Goal: Task Accomplishment & Management: Use online tool/utility

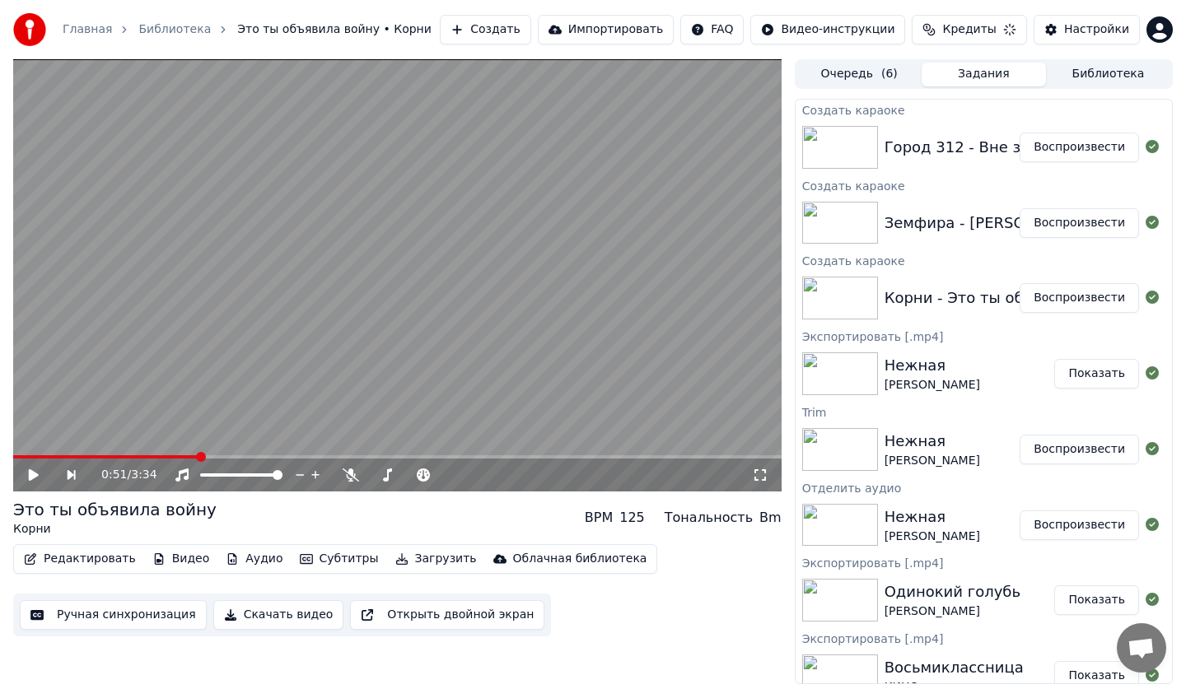
click at [30, 458] on div "0:51 / 3:34" at bounding box center [397, 473] width 768 height 36
drag, startPoint x: 27, startPoint y: 454, endPoint x: 16, endPoint y: 453, distance: 10.7
click at [16, 453] on video at bounding box center [397, 275] width 768 height 432
click at [21, 455] on span at bounding box center [16, 456] width 7 height 3
click at [758, 479] on icon at bounding box center [760, 475] width 12 height 12
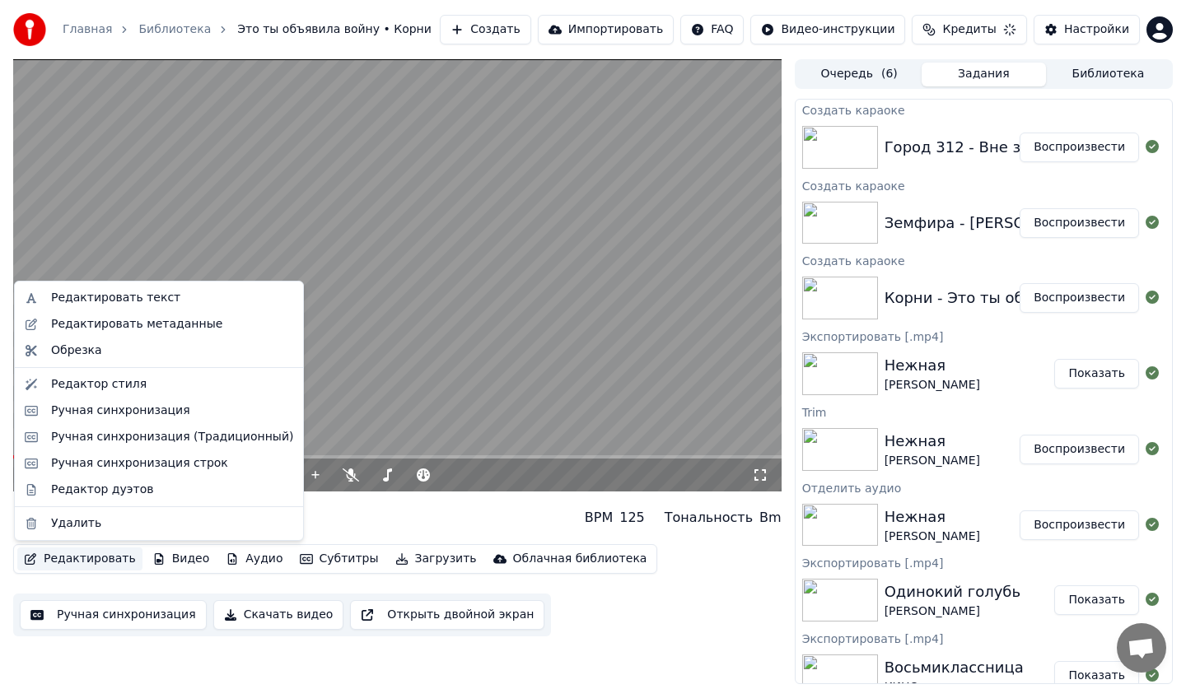
click at [85, 562] on button "Редактировать" at bounding box center [79, 559] width 125 height 23
click at [152, 300] on div "Редактировать текст" at bounding box center [115, 298] width 129 height 16
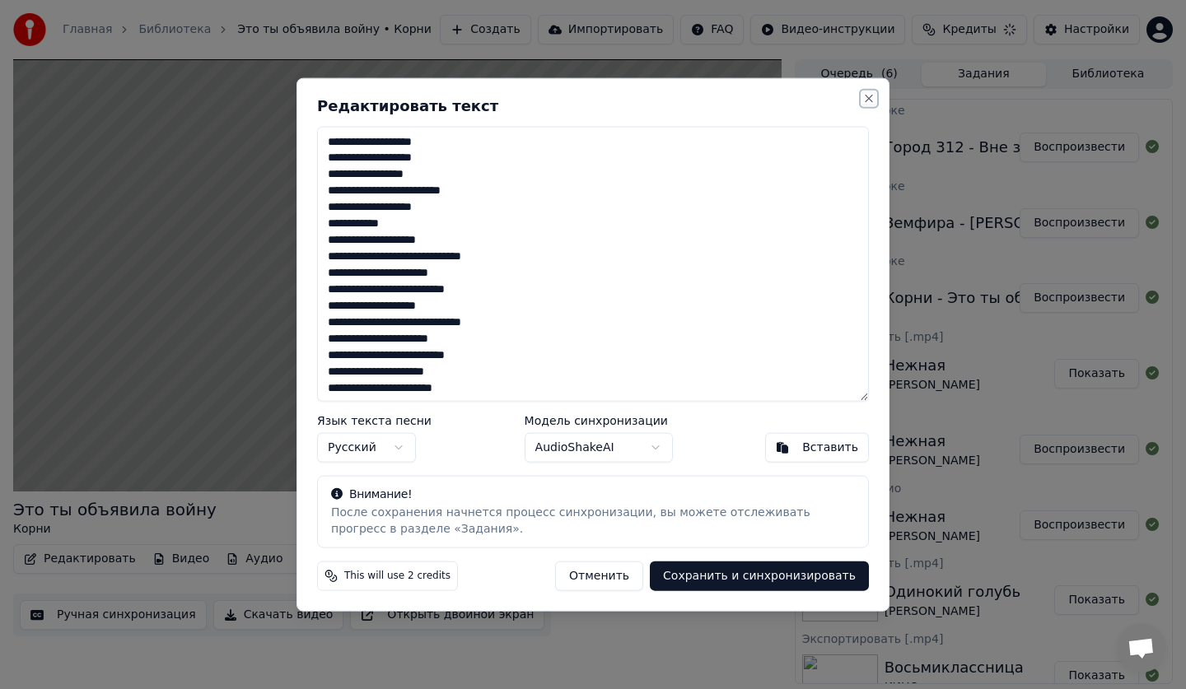
click at [872, 99] on button "Close" at bounding box center [868, 97] width 13 height 13
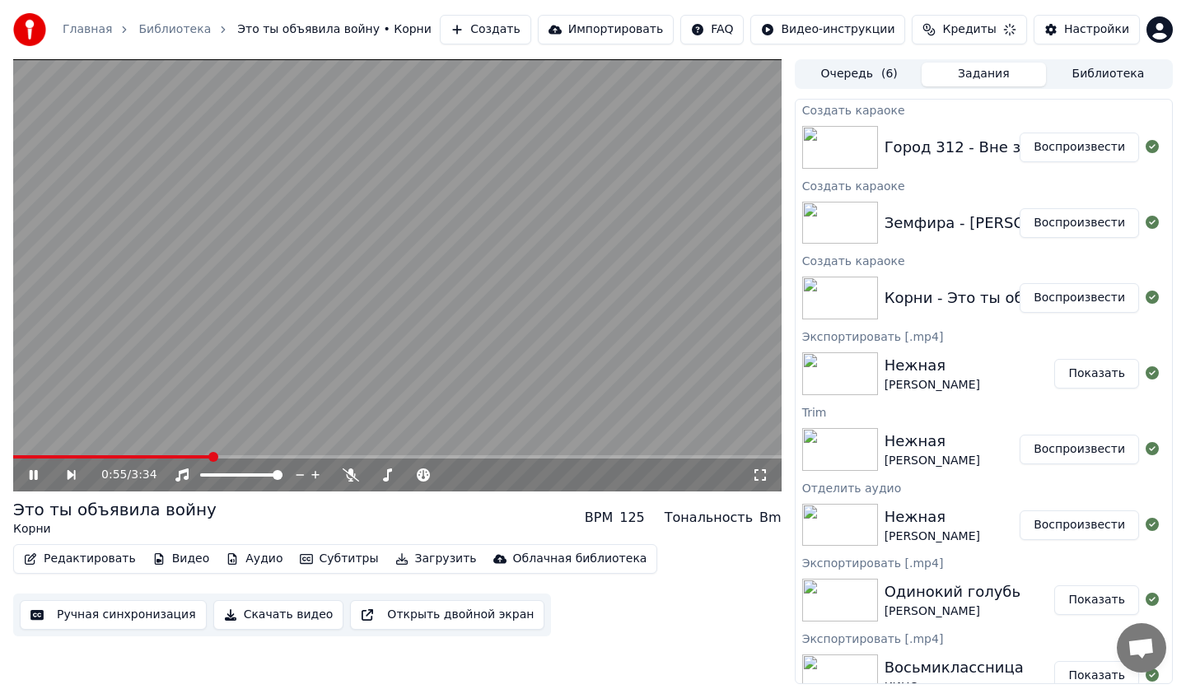
click at [88, 616] on button "Ручная синхронизация" at bounding box center [113, 615] width 187 height 30
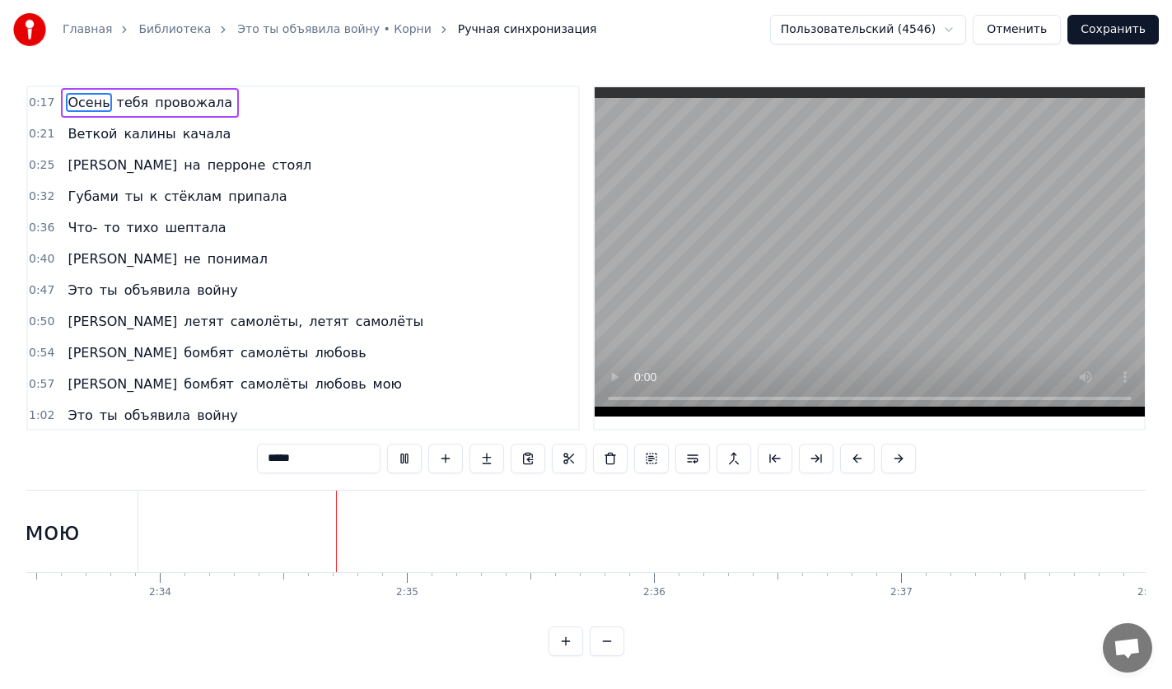
scroll to position [0, 37987]
click at [783, 314] on video at bounding box center [870, 251] width 550 height 329
click at [1090, 27] on button "Сохранить" at bounding box center [1112, 30] width 91 height 30
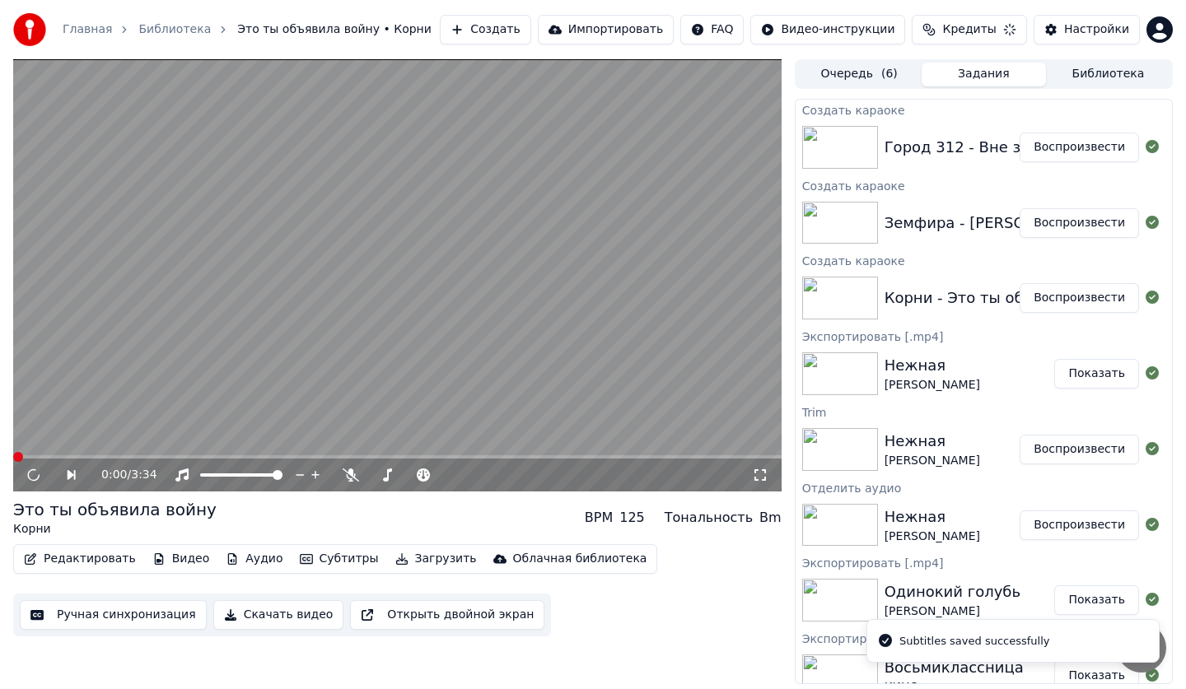
click at [83, 548] on button "Редактировать" at bounding box center [79, 559] width 125 height 23
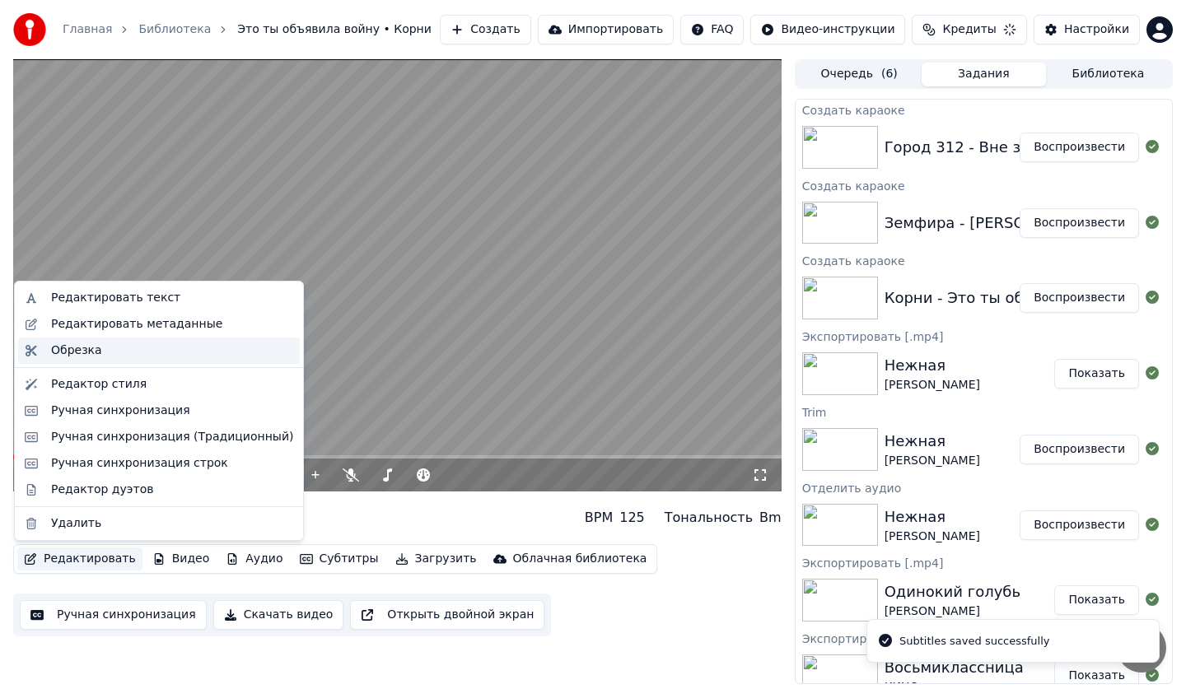
click at [109, 348] on div "Обрезка" at bounding box center [172, 351] width 242 height 16
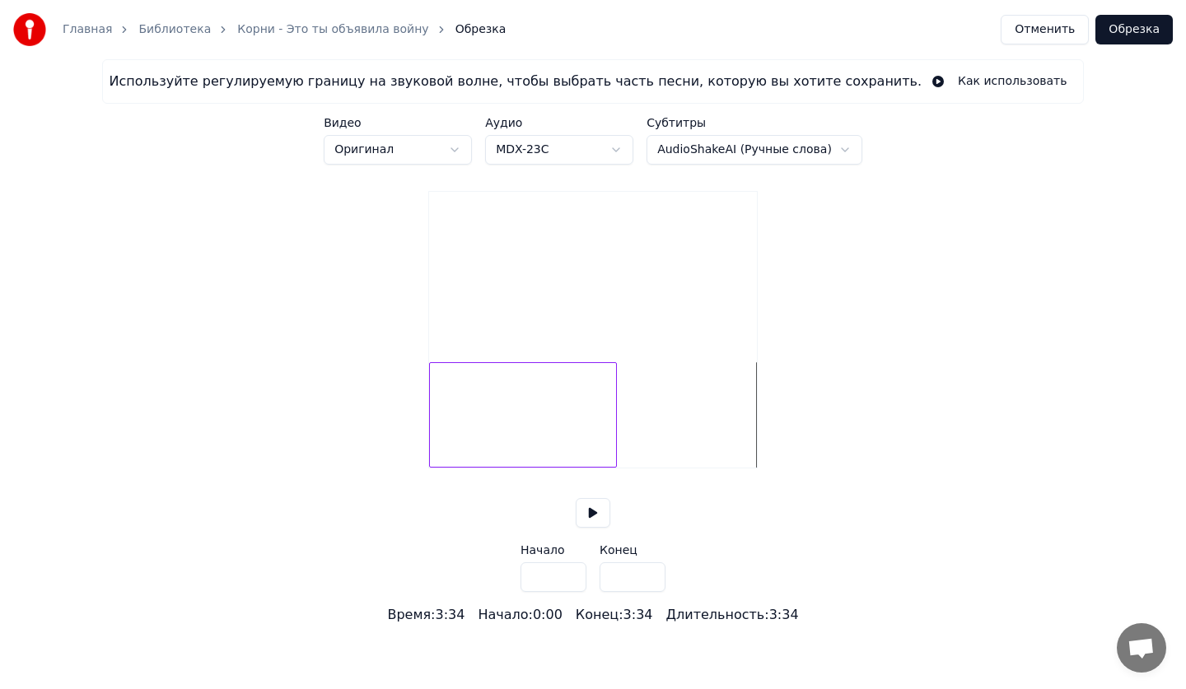
click at [615, 467] on div at bounding box center [613, 415] width 5 height 104
click at [665, 467] on div at bounding box center [662, 415] width 5 height 104
click at [666, 467] on div at bounding box center [664, 415] width 5 height 104
type input "*****"
click at [1131, 31] on button "Обрезка" at bounding box center [1133, 30] width 77 height 30
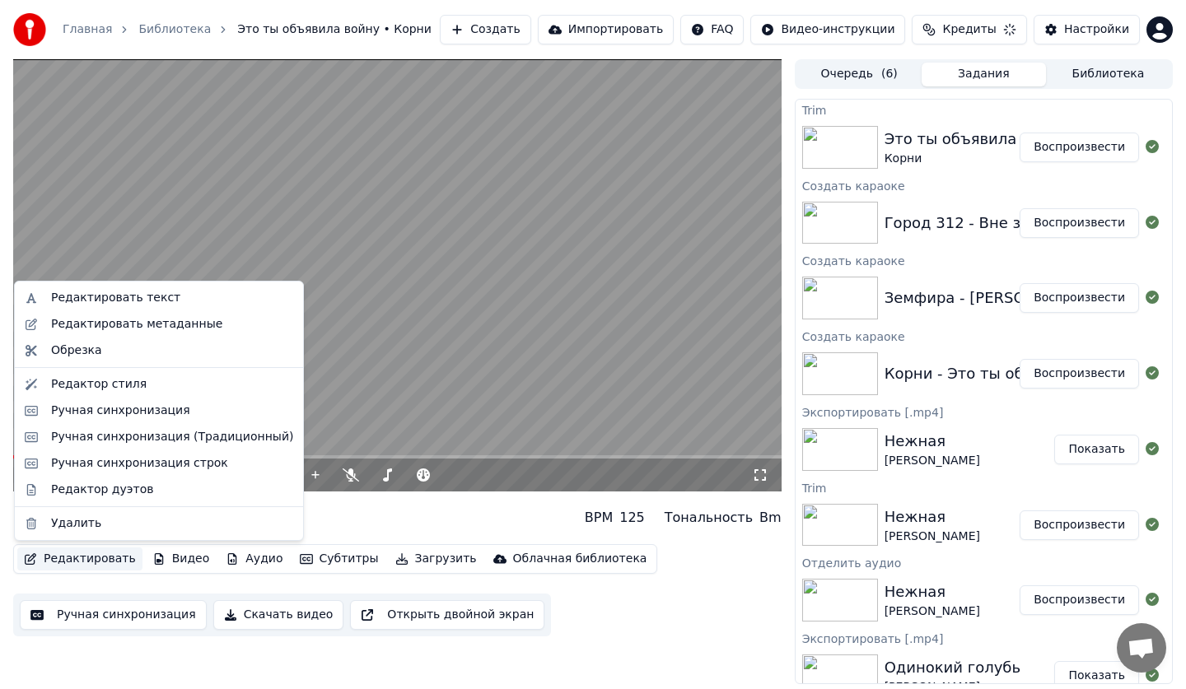
click at [78, 560] on button "Редактировать" at bounding box center [79, 559] width 125 height 23
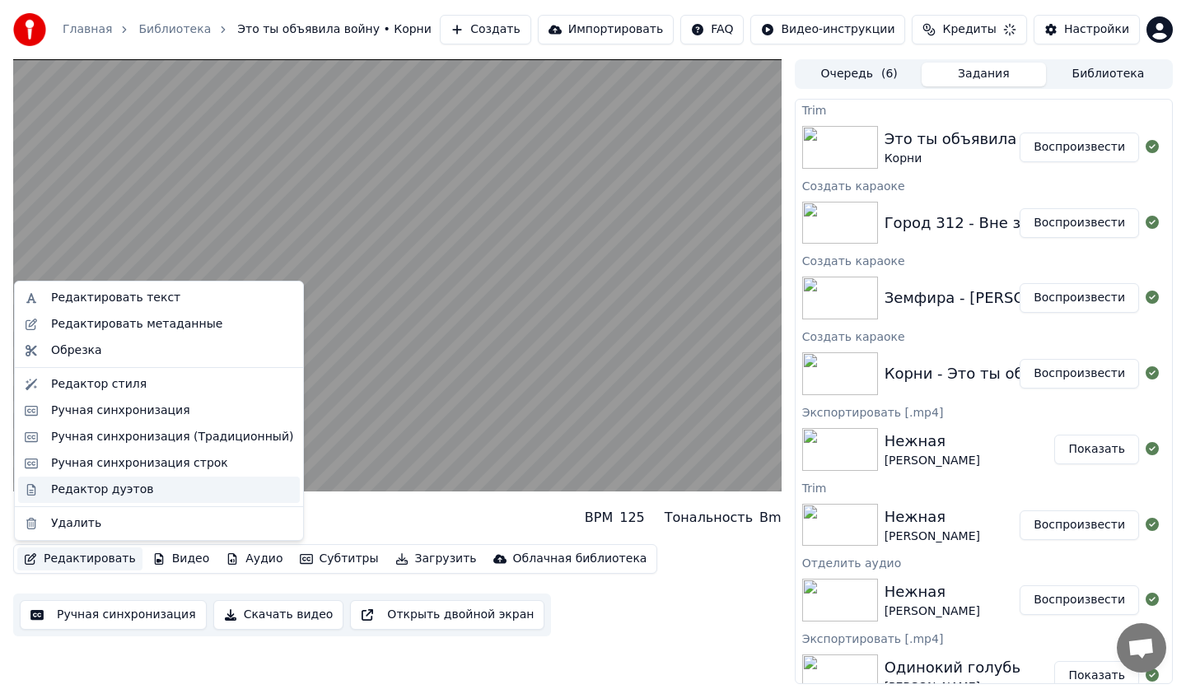
click at [108, 487] on div "Редактор дуэтов" at bounding box center [102, 490] width 102 height 16
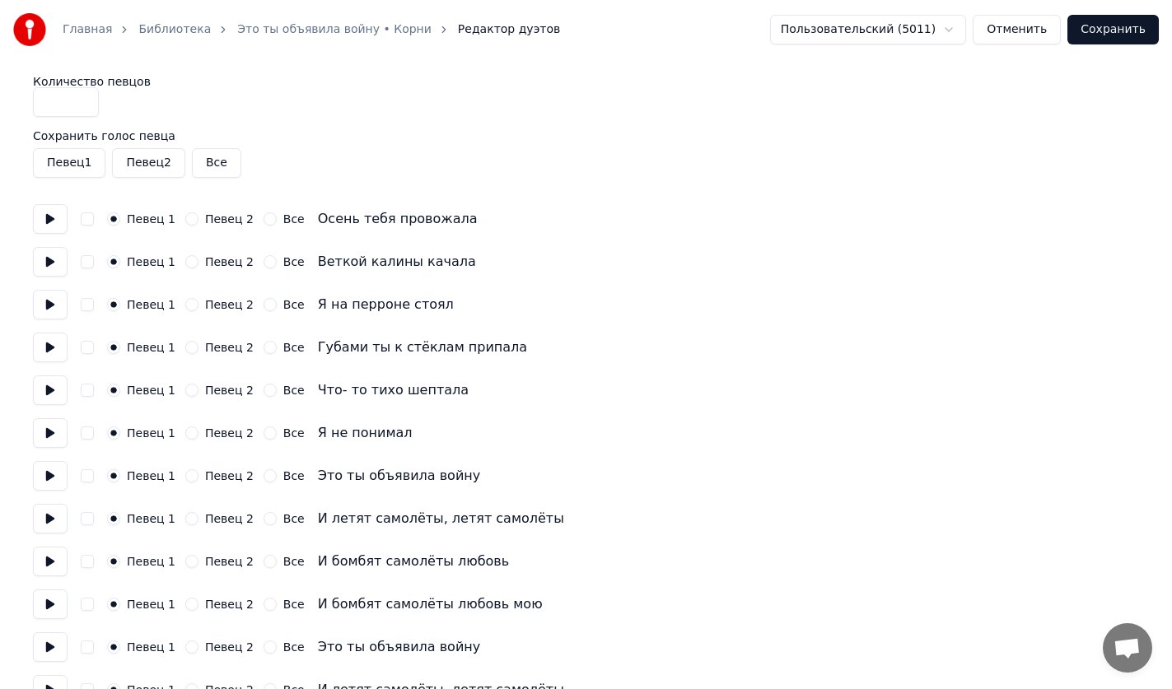
scroll to position [357, 0]
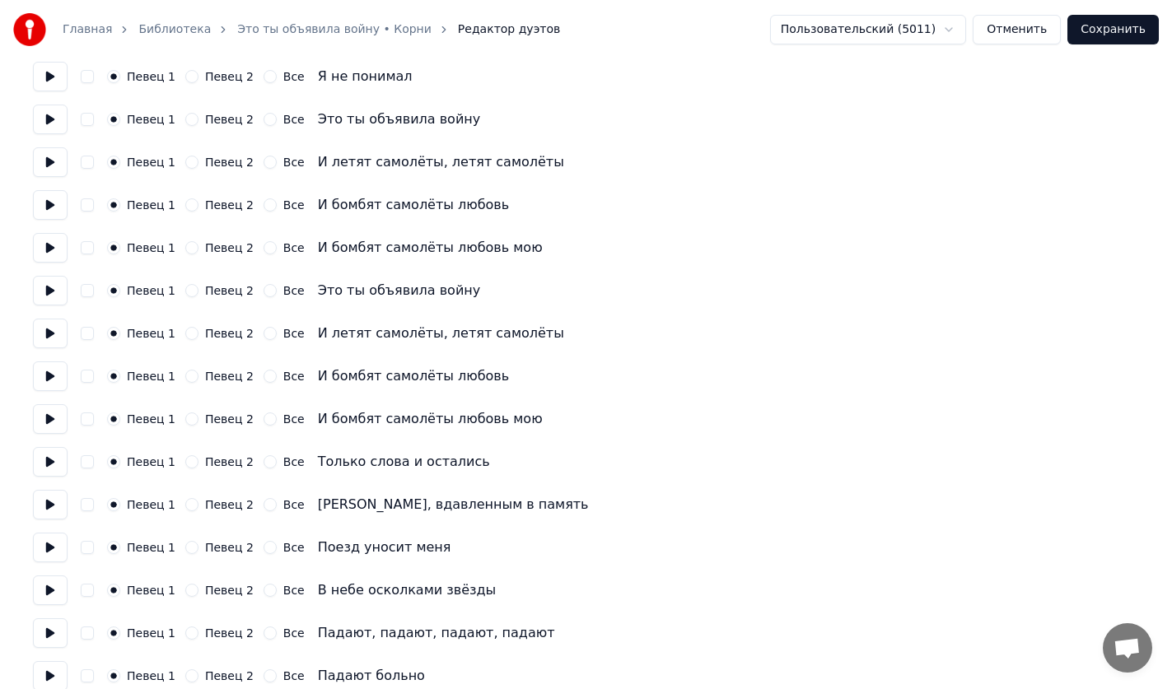
click at [230, 464] on label "Певец 2" at bounding box center [229, 462] width 49 height 12
click at [198, 464] on button "Певец 2" at bounding box center [191, 461] width 13 height 13
click at [226, 501] on label "Певец 2" at bounding box center [229, 505] width 49 height 12
click at [198, 501] on button "Певец 2" at bounding box center [191, 504] width 13 height 13
click at [216, 557] on div "Певец 1 Певец 2 Все Поезд уносит меня" at bounding box center [586, 548] width 1106 height 30
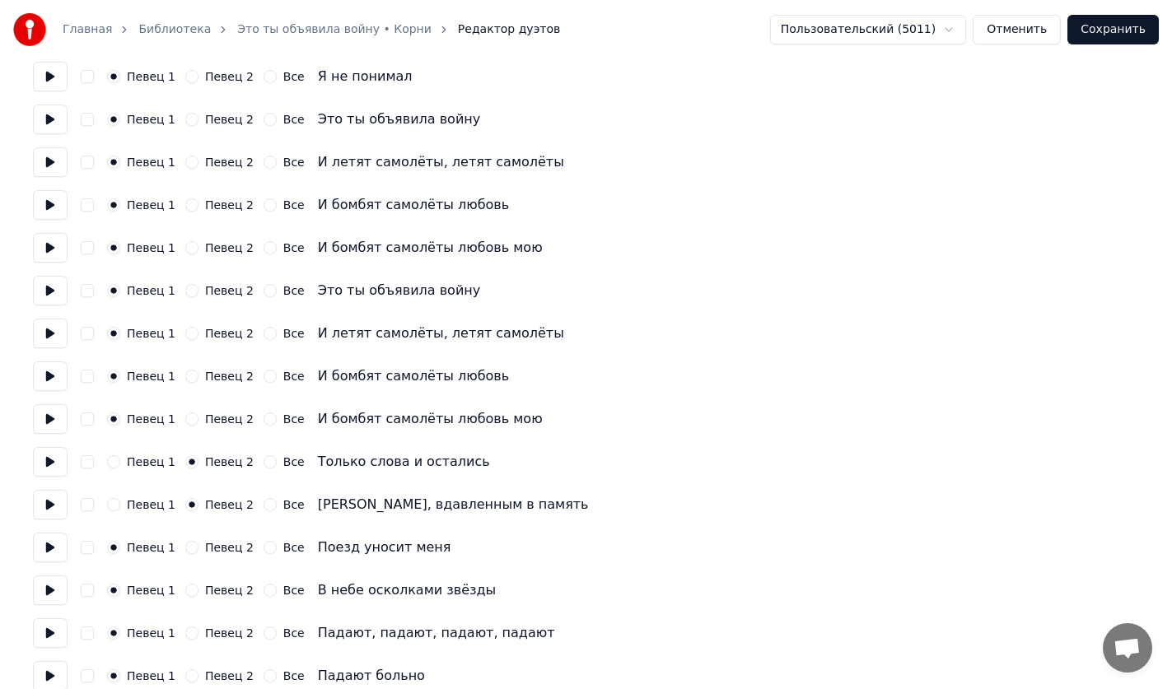
click at [222, 548] on label "Певец 2" at bounding box center [229, 548] width 49 height 12
click at [198, 548] on button "Певец 2" at bounding box center [191, 547] width 13 height 13
click at [221, 586] on label "Певец 2" at bounding box center [229, 591] width 49 height 12
click at [198, 586] on button "Певец 2" at bounding box center [191, 590] width 13 height 13
click at [218, 622] on div "Певец 1 Певец 2 Все Падают, падают, падают, падают" at bounding box center [586, 633] width 1106 height 30
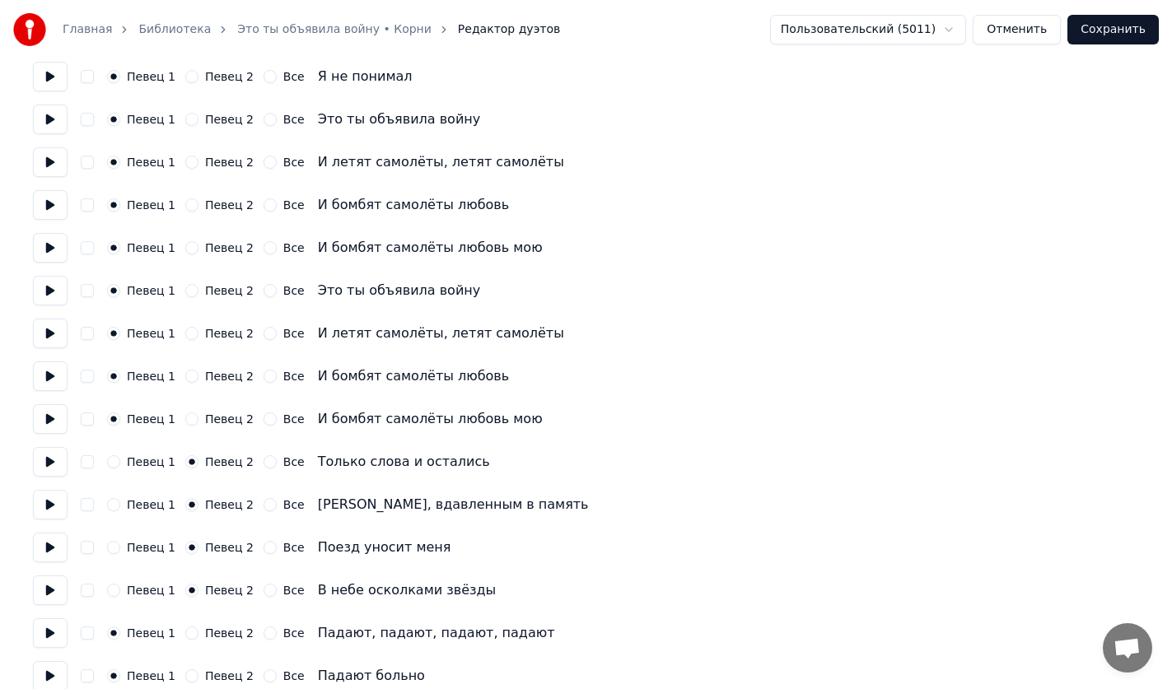
click at [213, 635] on label "Певец 2" at bounding box center [229, 633] width 49 height 12
click at [198, 635] on button "Певец 2" at bounding box center [191, 633] width 13 height 13
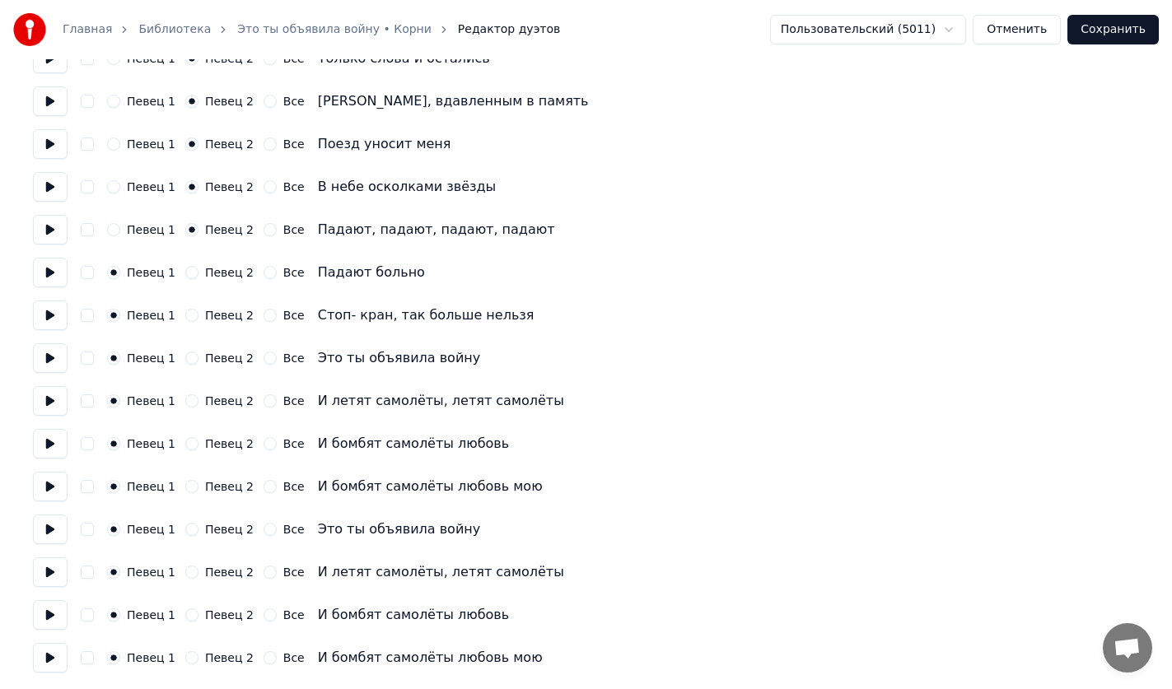
click at [211, 276] on label "Певец 2" at bounding box center [229, 273] width 49 height 12
click at [198, 276] on button "Певец 2" at bounding box center [191, 272] width 13 height 13
click at [216, 316] on label "Певец 2" at bounding box center [229, 316] width 49 height 12
click at [198, 316] on button "Певец 2" at bounding box center [191, 315] width 13 height 13
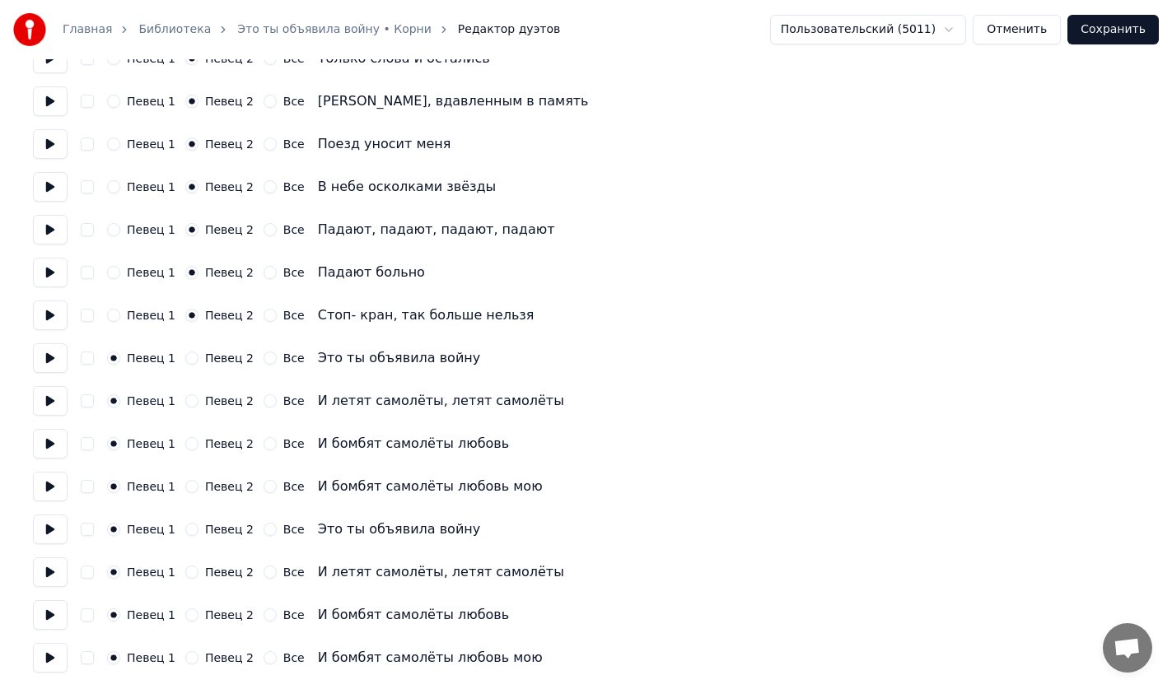
click at [206, 362] on label "Певец 2" at bounding box center [229, 358] width 49 height 12
click at [198, 362] on button "Певец 2" at bounding box center [191, 358] width 13 height 13
click at [209, 402] on label "Певец 2" at bounding box center [229, 401] width 49 height 12
click at [198, 402] on button "Певец 2" at bounding box center [191, 400] width 13 height 13
click at [212, 445] on label "Певец 2" at bounding box center [229, 444] width 49 height 12
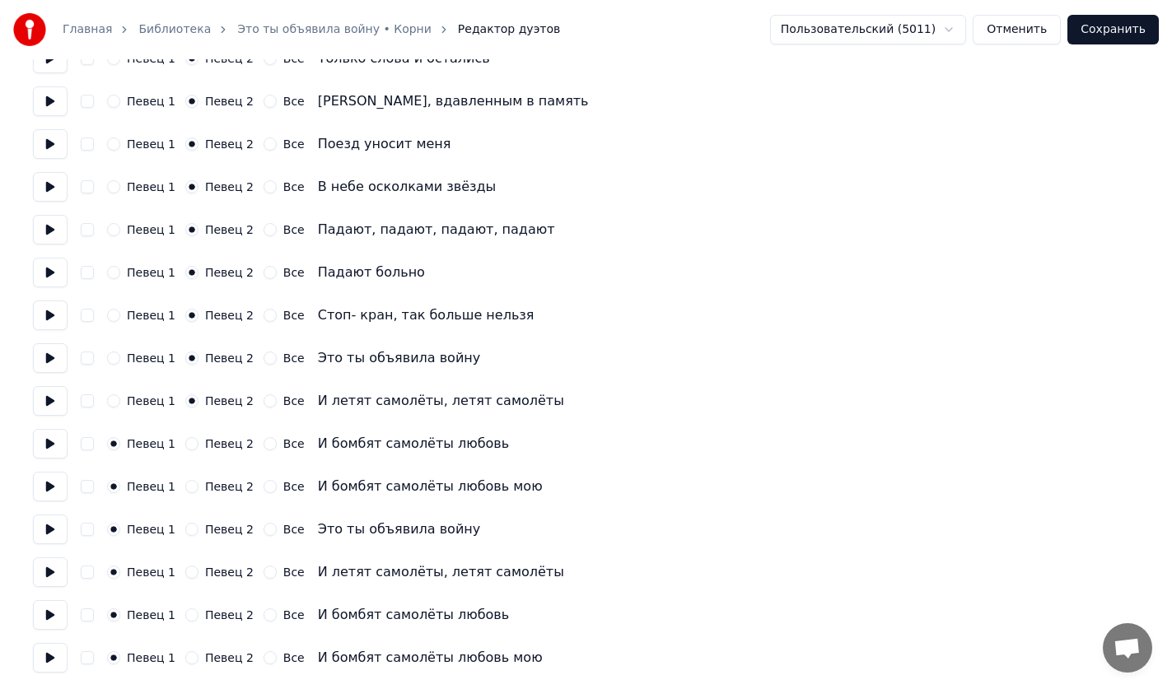
click at [198, 445] on button "Певец 2" at bounding box center [191, 443] width 13 height 13
click at [222, 488] on label "Певец 2" at bounding box center [229, 487] width 49 height 12
click at [198, 488] on button "Певец 2" at bounding box center [191, 486] width 13 height 13
click at [283, 532] on label "Все" at bounding box center [293, 530] width 21 height 12
click at [277, 532] on button "Все" at bounding box center [270, 529] width 13 height 13
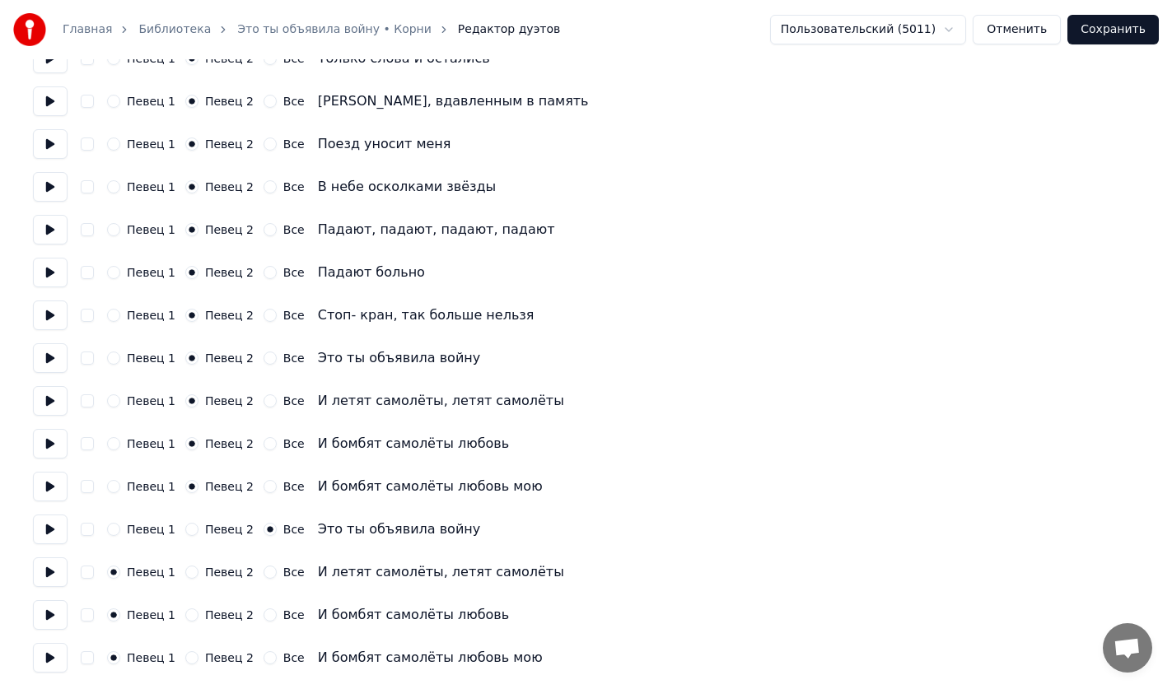
drag, startPoint x: 278, startPoint y: 566, endPoint x: 278, endPoint y: 575, distance: 9.1
click at [283, 568] on label "Все" at bounding box center [293, 573] width 21 height 12
click at [277, 568] on button "Все" at bounding box center [270, 572] width 13 height 13
click at [283, 616] on label "Все" at bounding box center [293, 615] width 21 height 12
click at [277, 616] on button "Все" at bounding box center [270, 615] width 13 height 13
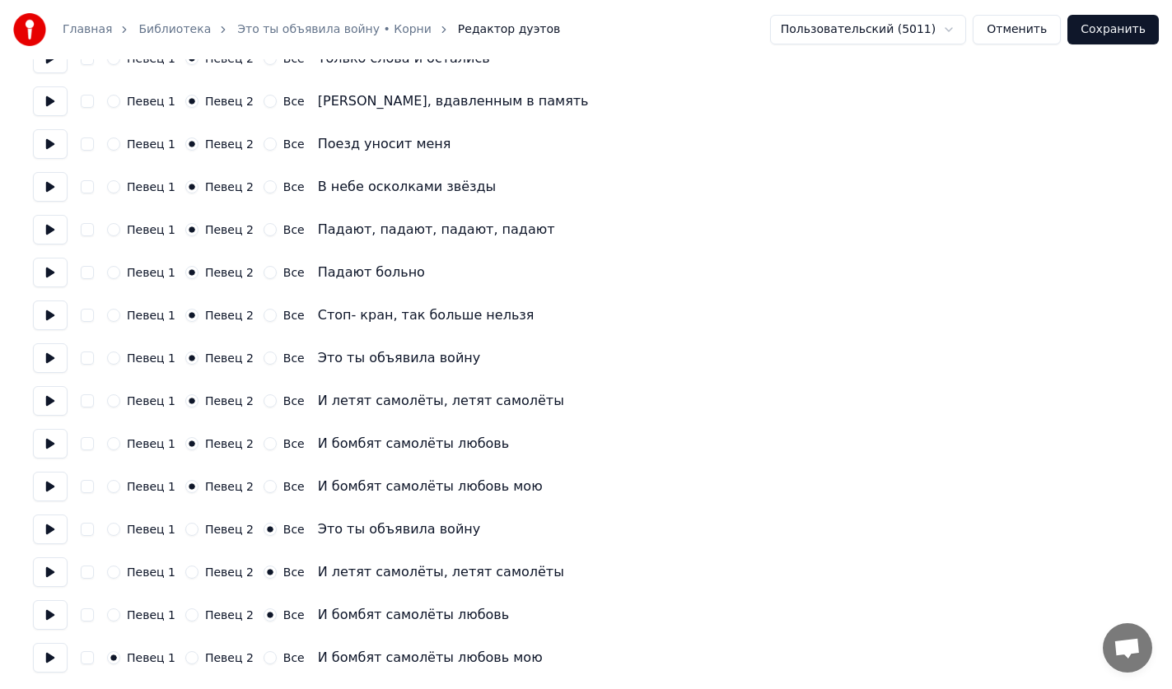
click at [283, 654] on label "Все" at bounding box center [293, 658] width 21 height 12
click at [277, 654] on button "Все" at bounding box center [270, 657] width 13 height 13
click at [1115, 40] on button "Сохранить" at bounding box center [1112, 30] width 91 height 30
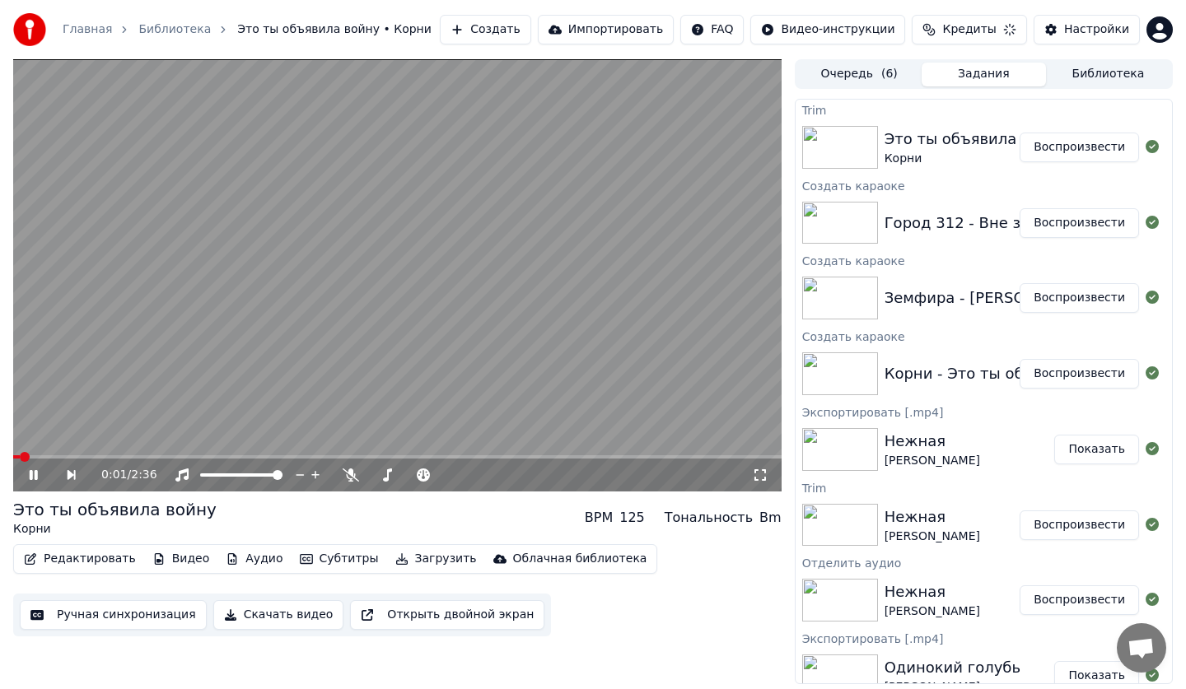
click at [756, 478] on icon at bounding box center [760, 475] width 16 height 13
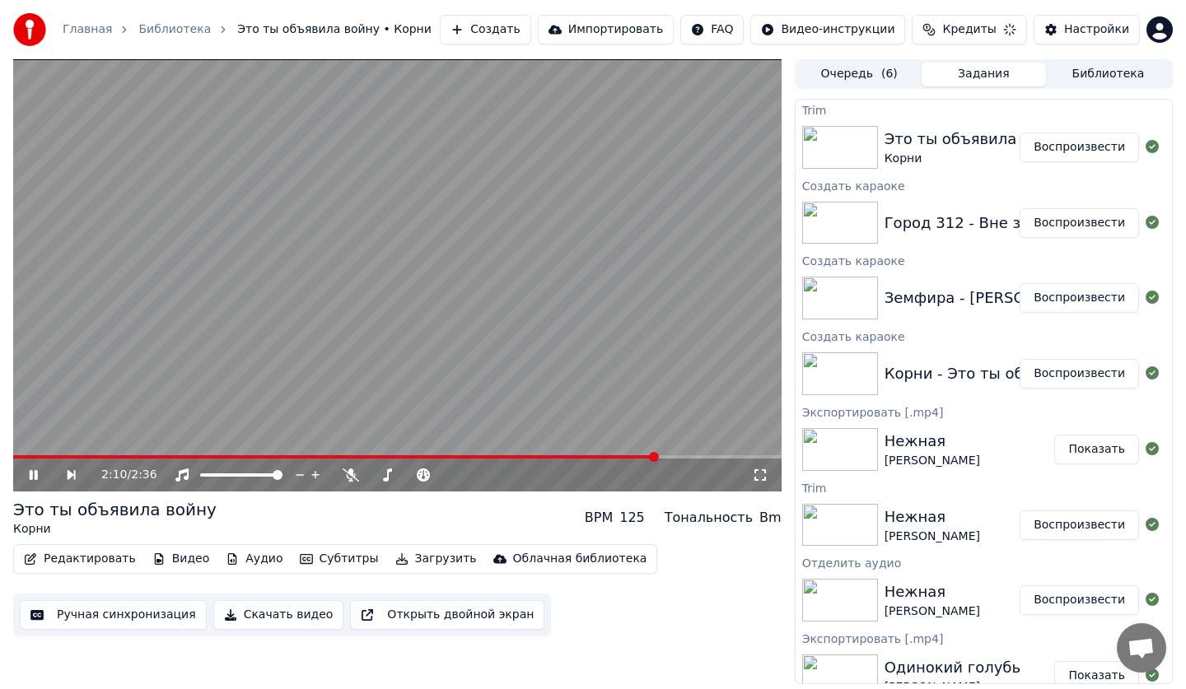
click at [100, 625] on button "Ручная синхронизация" at bounding box center [113, 615] width 187 height 30
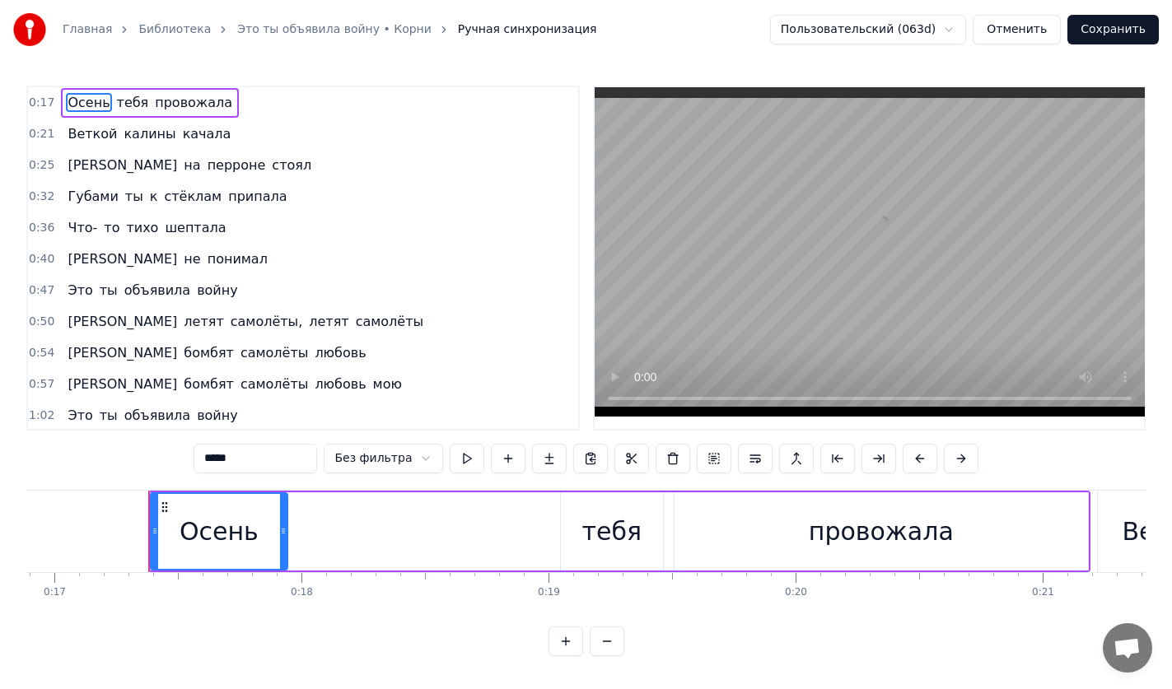
scroll to position [0, 4210]
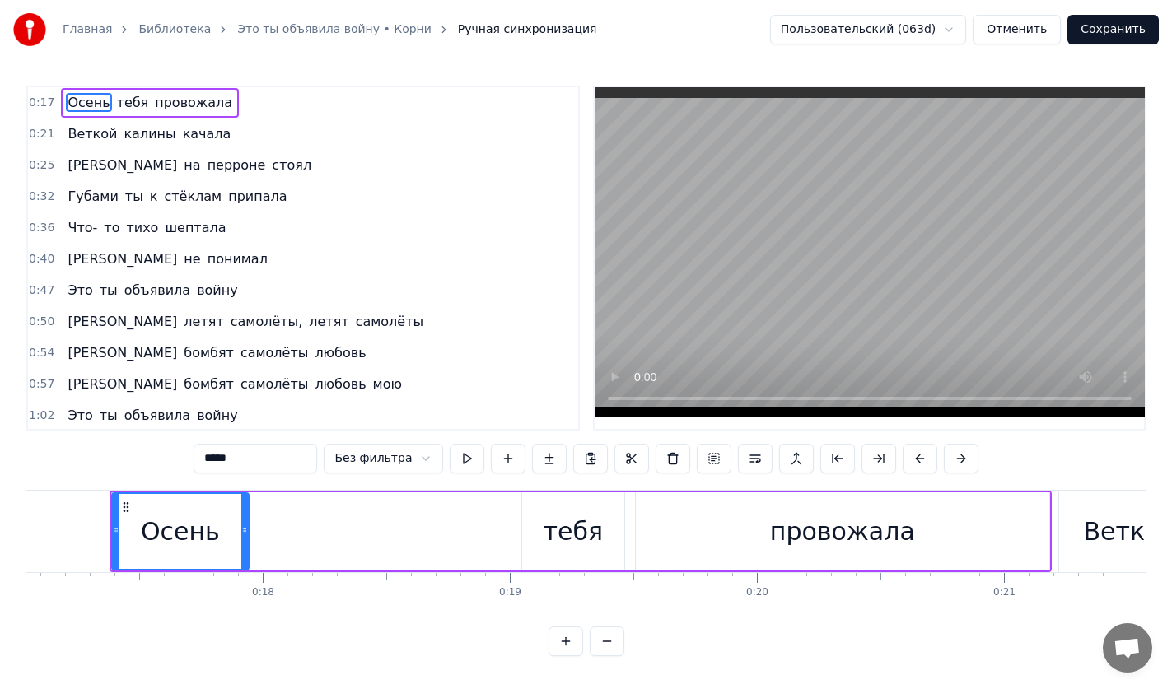
click at [1036, 40] on button "Отменить" at bounding box center [1017, 30] width 88 height 30
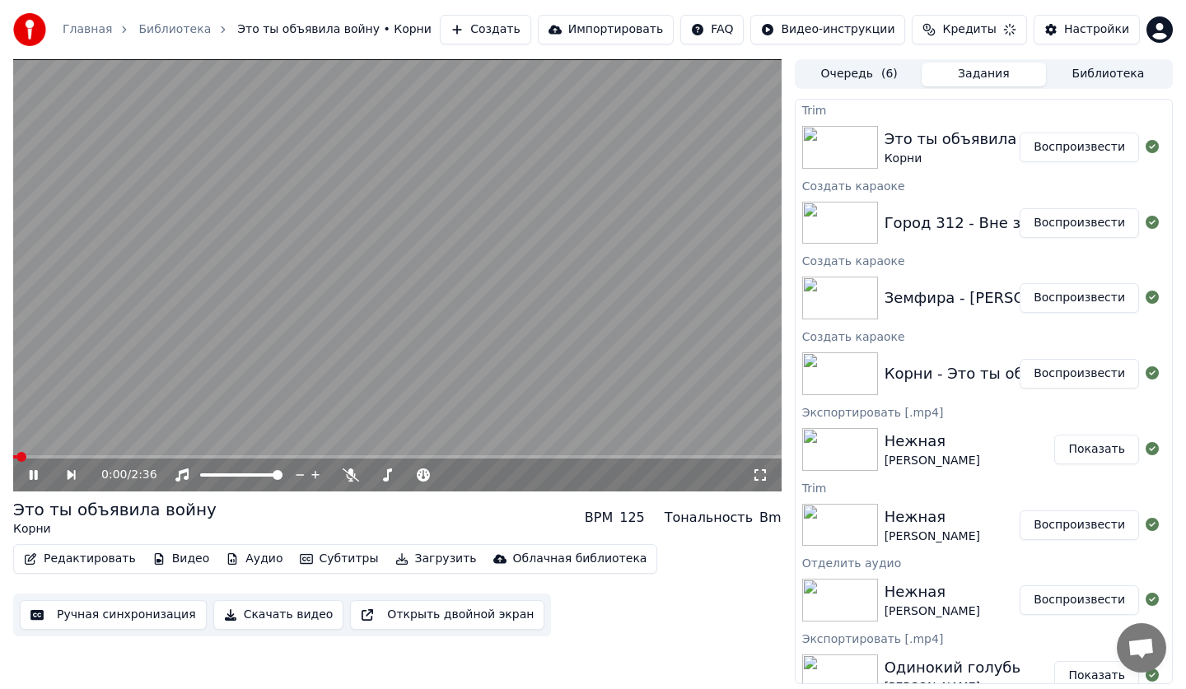
click at [91, 561] on button "Редактировать" at bounding box center [79, 559] width 125 height 23
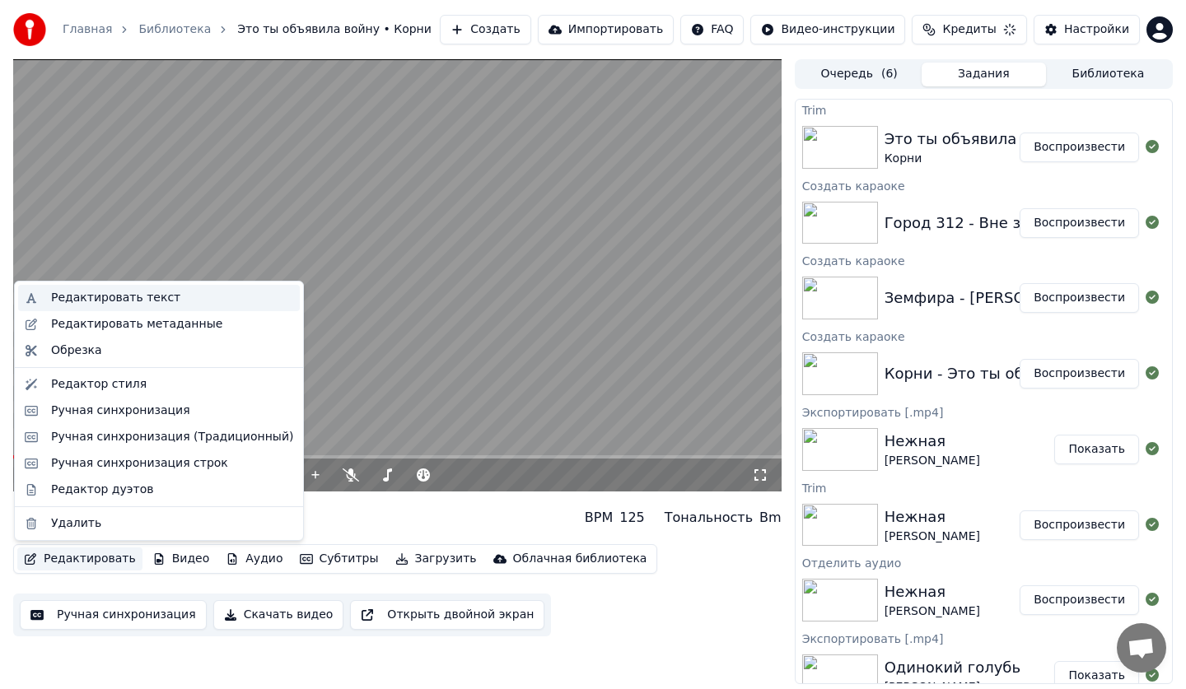
click at [130, 292] on div "Редактировать текст" at bounding box center [115, 298] width 129 height 16
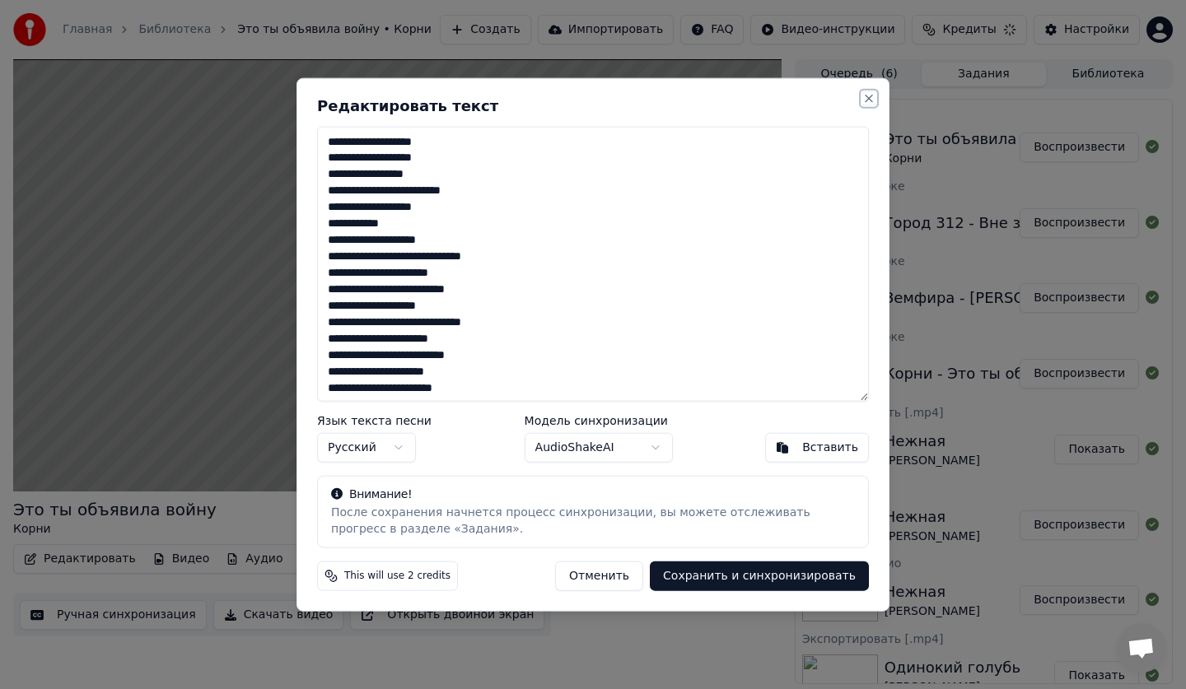
click at [870, 96] on button "Close" at bounding box center [868, 97] width 13 height 13
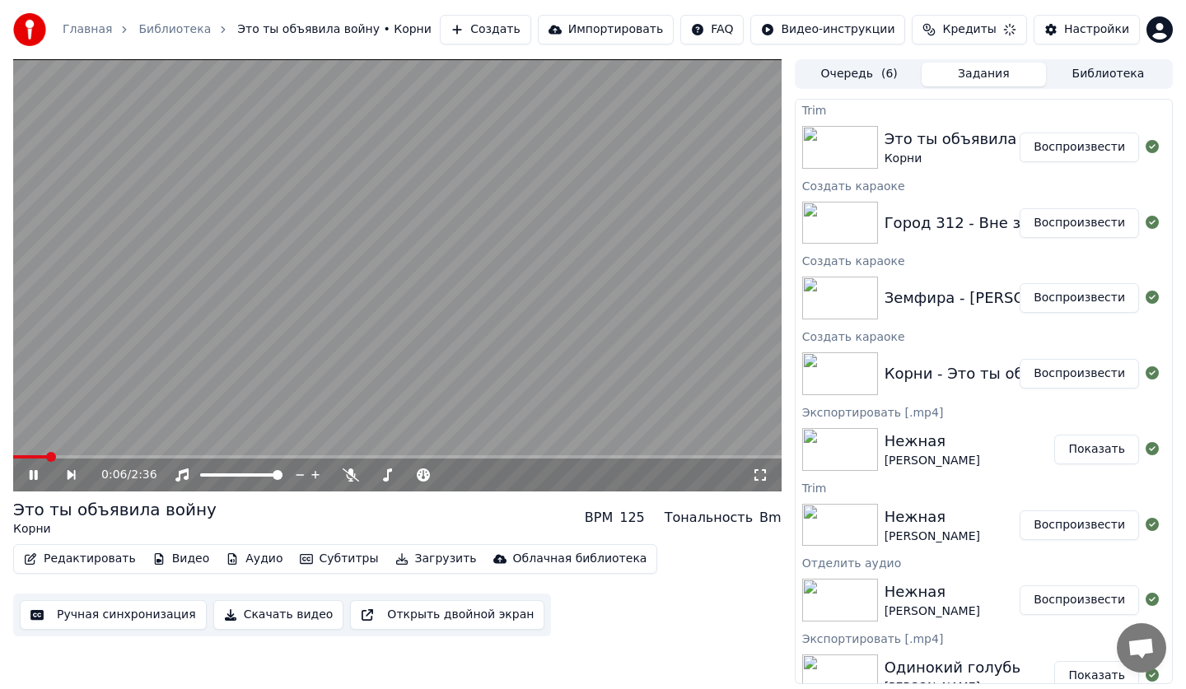
click at [282, 264] on video at bounding box center [397, 275] width 768 height 432
click at [470, 1] on div "Главная Библиотека Это ты объявила войну • Корни Создать Импортировать FAQ Виде…" at bounding box center [593, 29] width 1186 height 59
click at [79, 566] on button "Редактировать" at bounding box center [79, 559] width 125 height 23
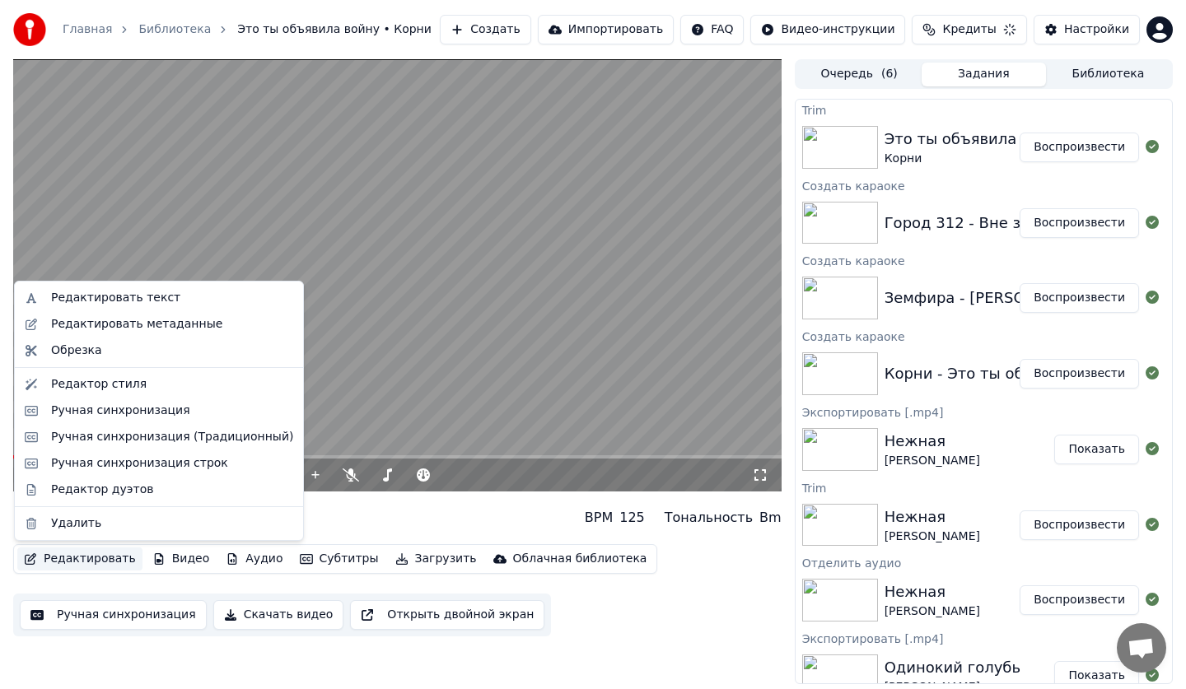
click at [126, 604] on button "Ручная синхронизация" at bounding box center [113, 615] width 187 height 30
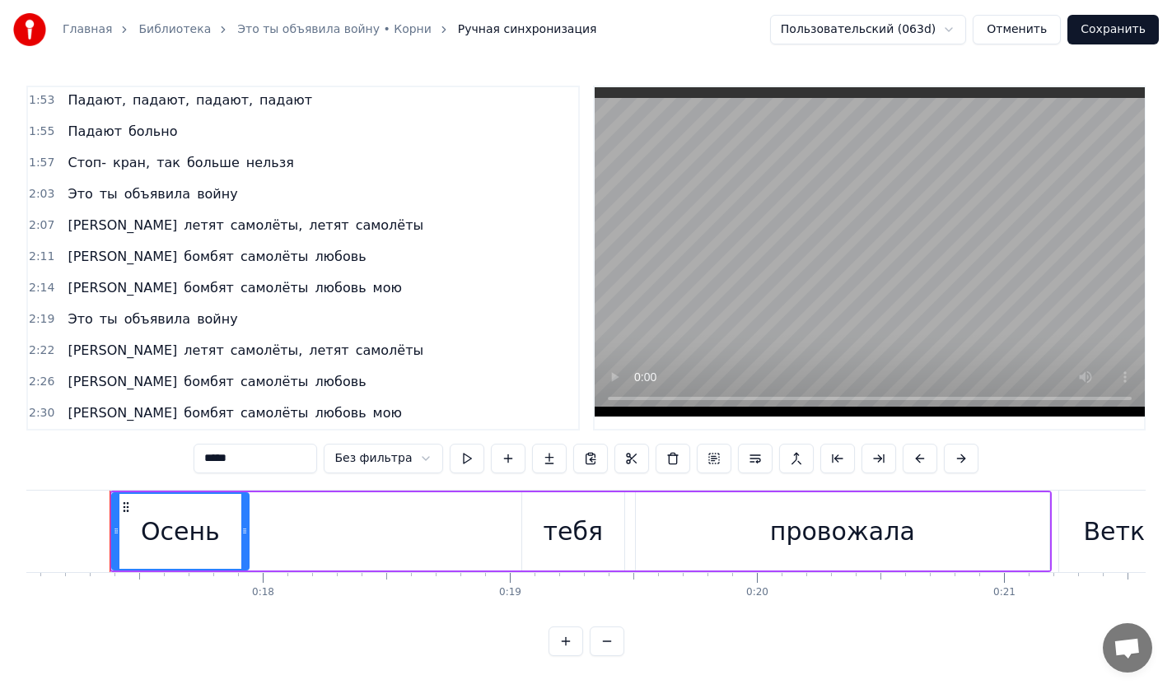
scroll to position [7, 0]
click at [91, 160] on span "Стоп-" at bounding box center [87, 162] width 42 height 19
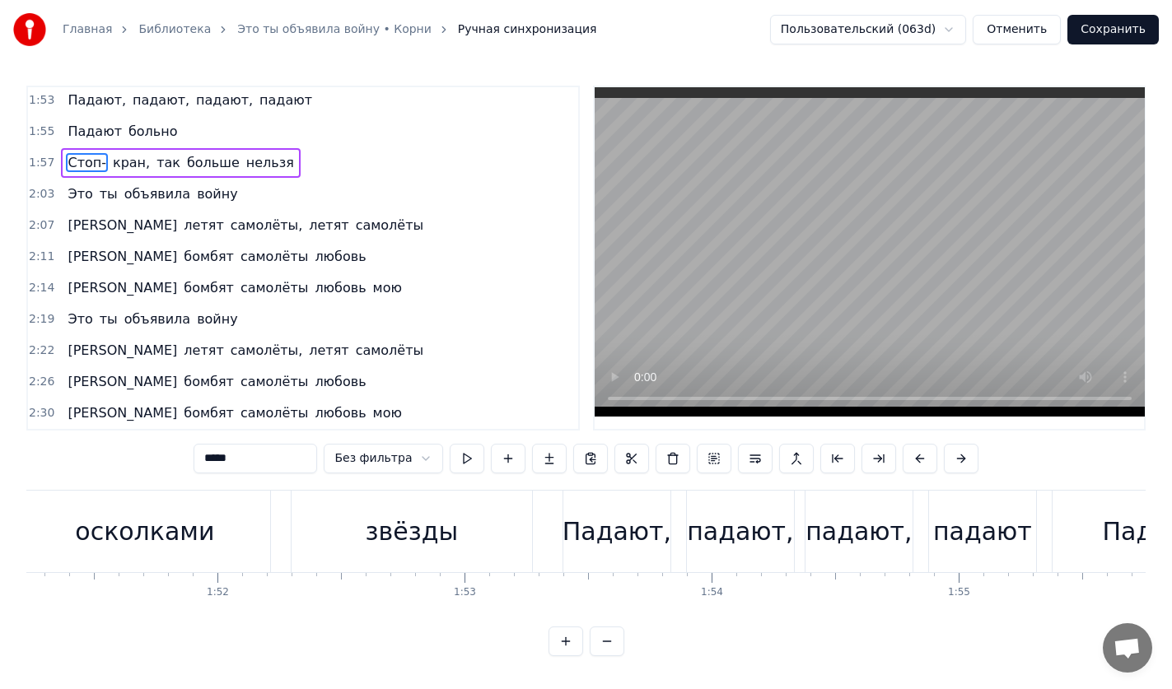
scroll to position [0, 28859]
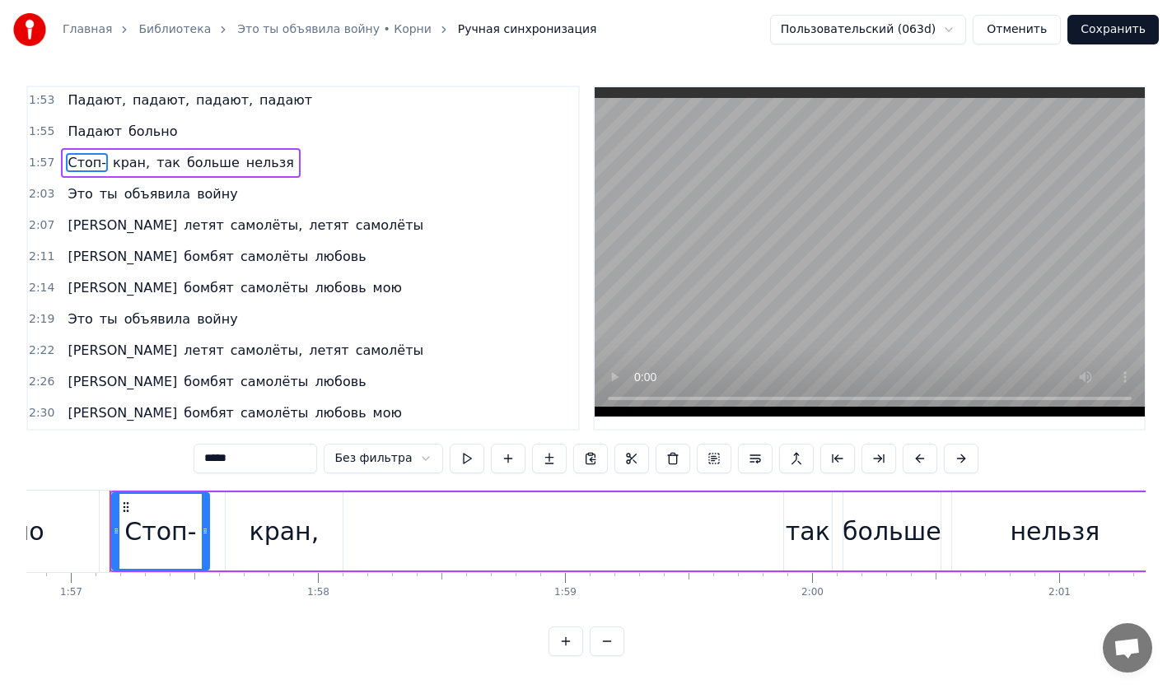
drag, startPoint x: 237, startPoint y: 457, endPoint x: 171, endPoint y: 467, distance: 66.6
click at [171, 467] on div "0:17 Осень тебя провожала 0:21 Веткой калины качала 0:25 Я на перроне стоял 0:3…" at bounding box center [585, 371] width 1119 height 571
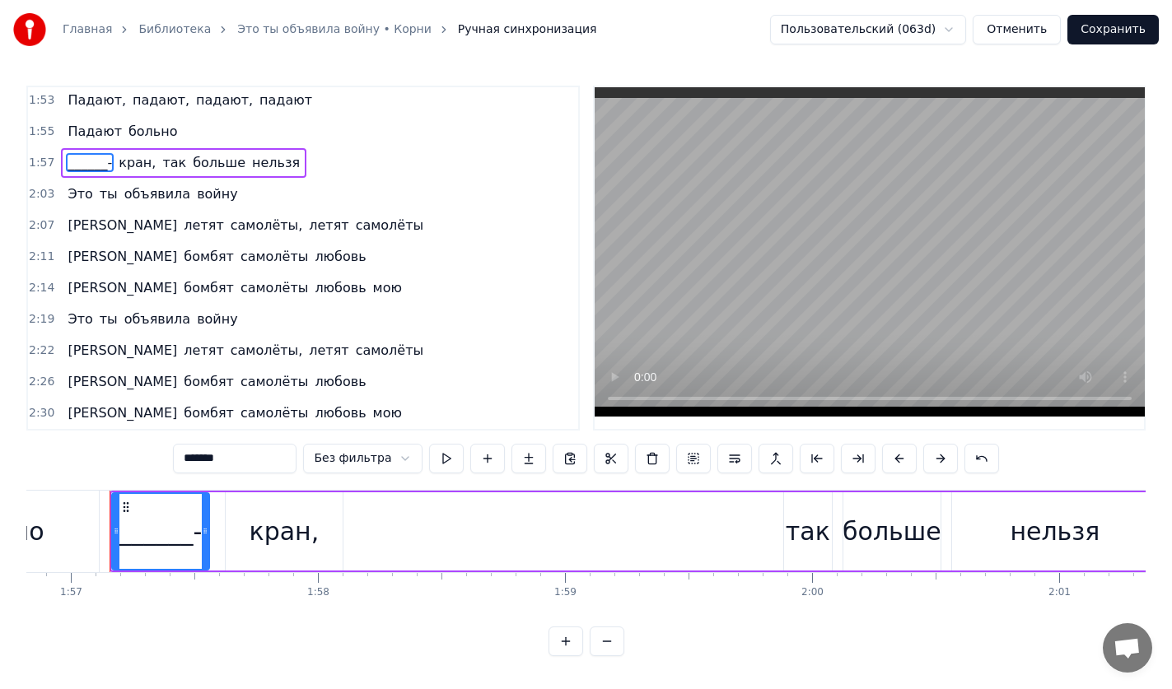
type input "*******"
click at [405, 324] on div "2:19 Это ты объявила войну" at bounding box center [303, 319] width 550 height 31
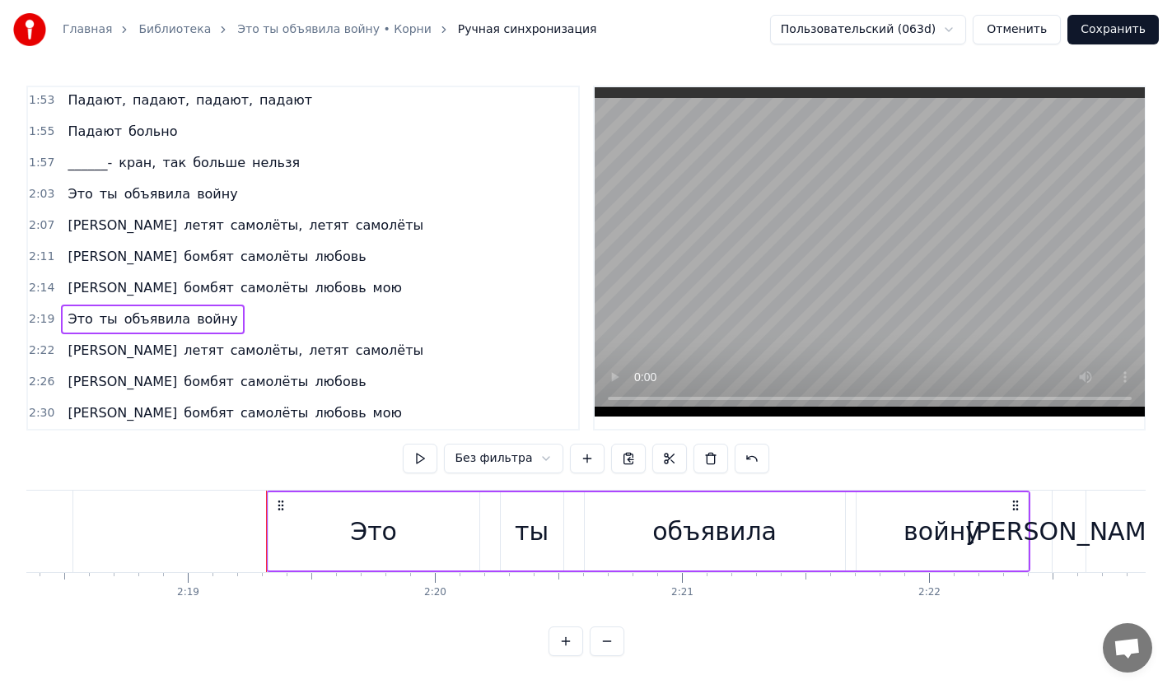
scroll to position [0, 34334]
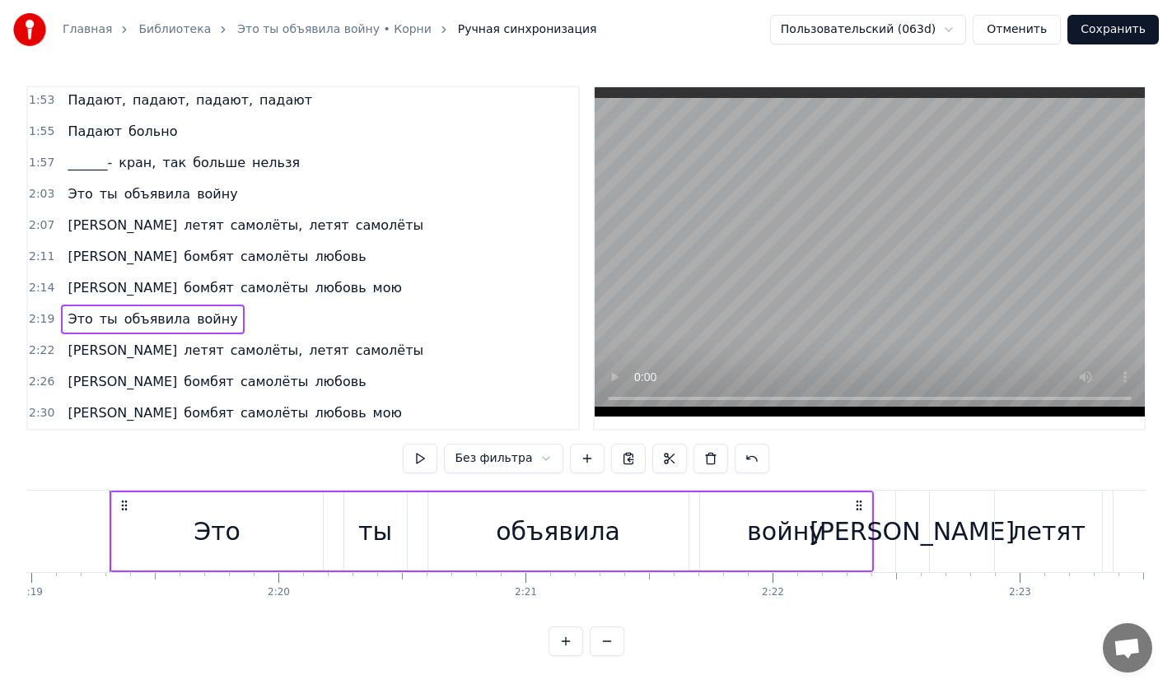
click at [127, 134] on span "больно" at bounding box center [153, 131] width 53 height 19
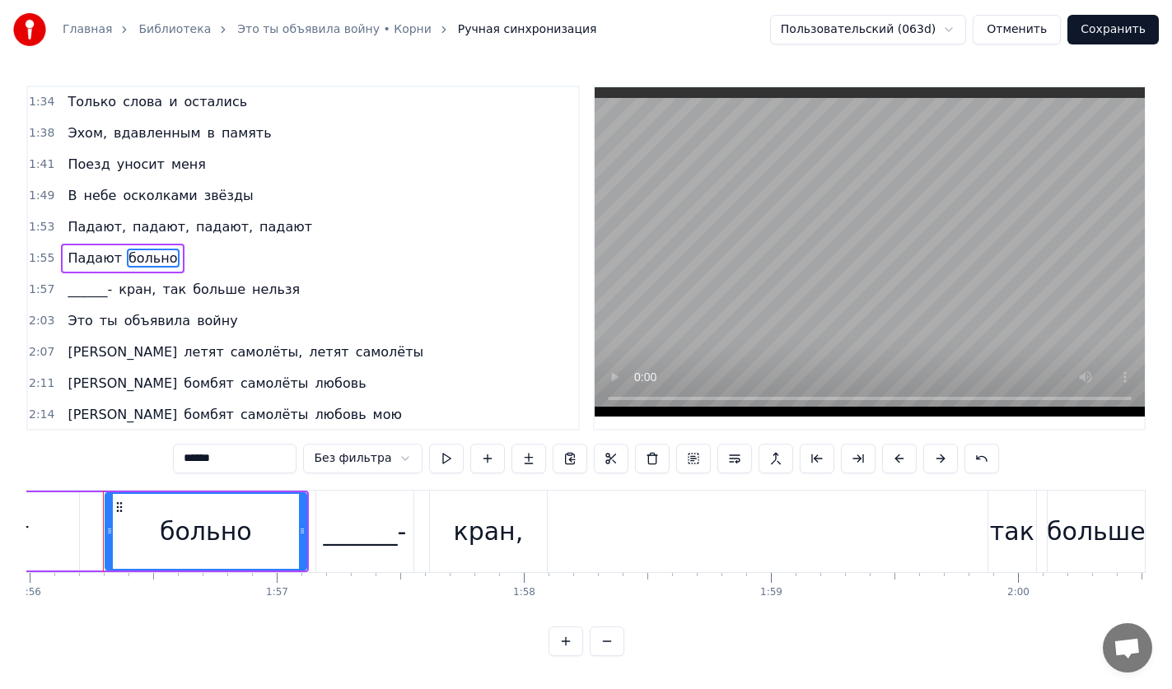
scroll to position [0, 28647]
drag, startPoint x: 247, startPoint y: 458, endPoint x: 47, endPoint y: 476, distance: 200.9
click at [47, 476] on div "0:17 Осень тебя провожала 0:21 Веткой калины качала 0:25 Я на перроне стоял 0:3…" at bounding box center [585, 371] width 1119 height 571
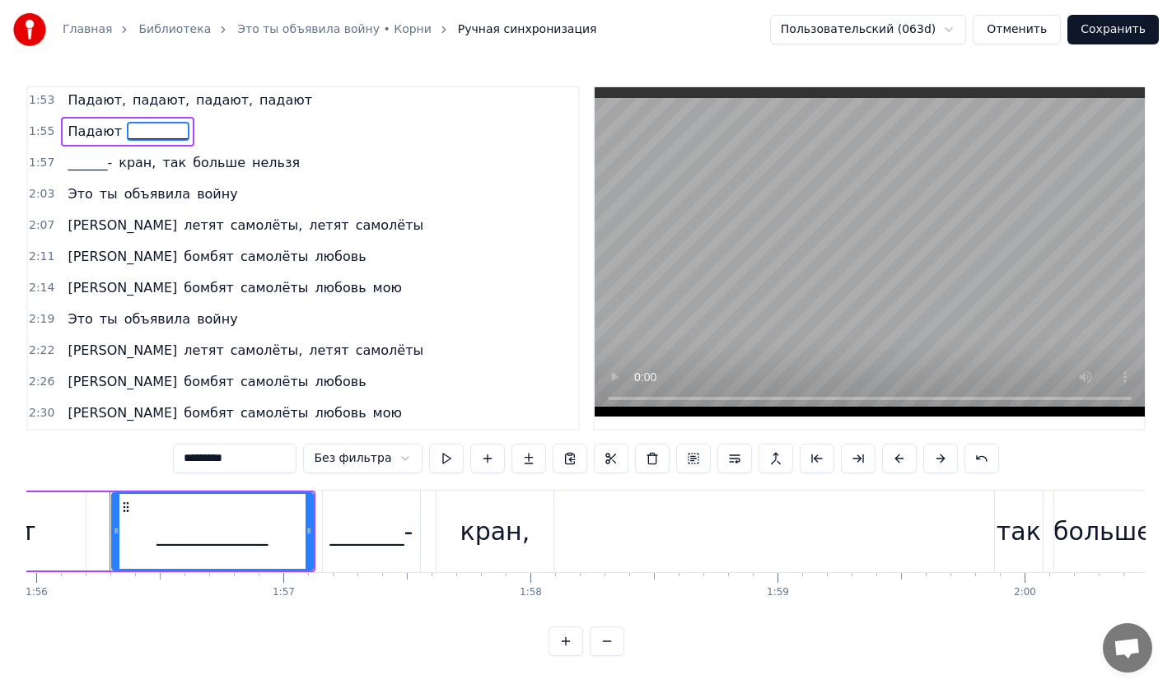
scroll to position [209, 0]
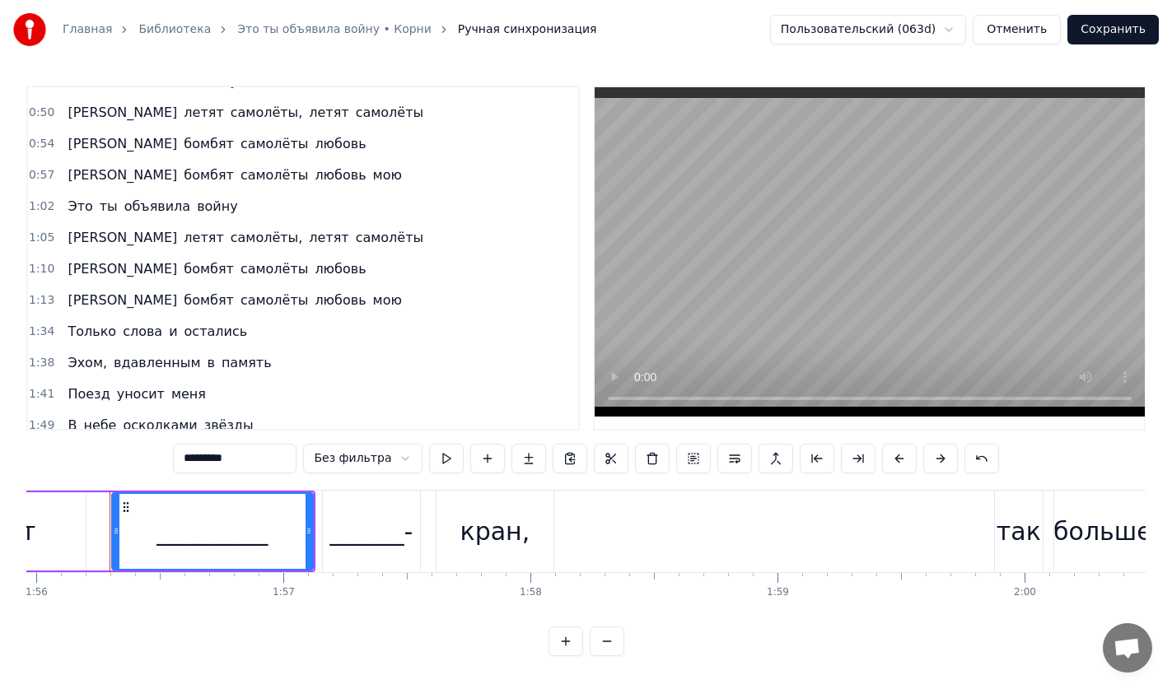
click at [138, 421] on span "осколками" at bounding box center [159, 425] width 77 height 19
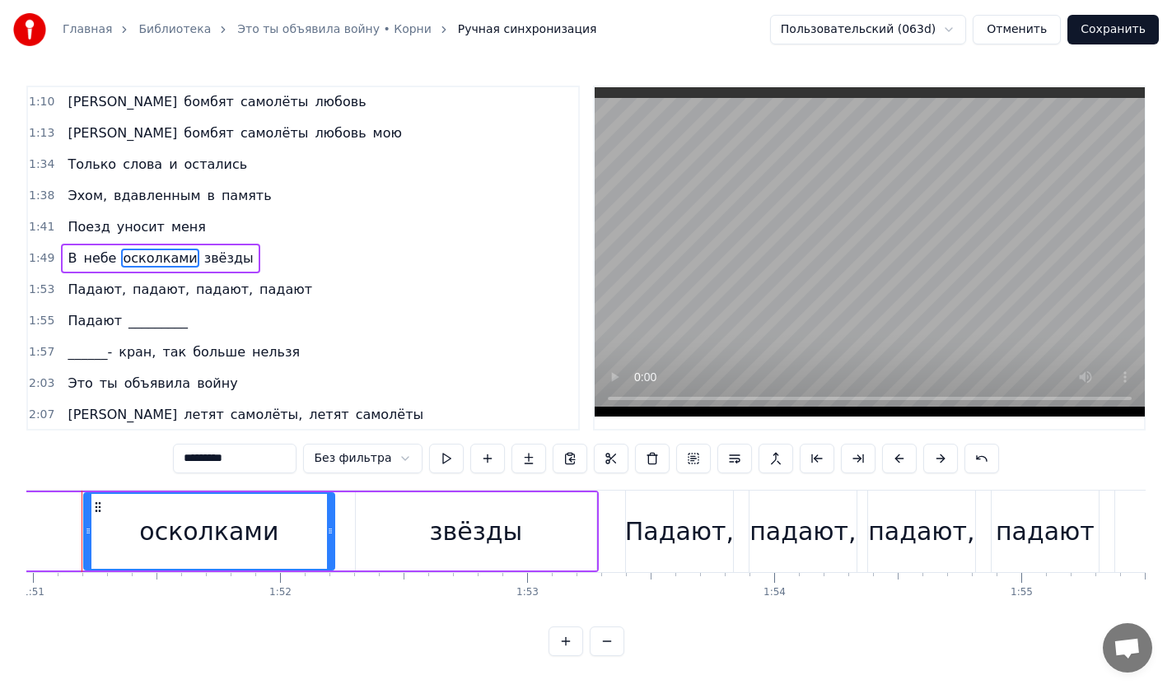
scroll to position [0, 27387]
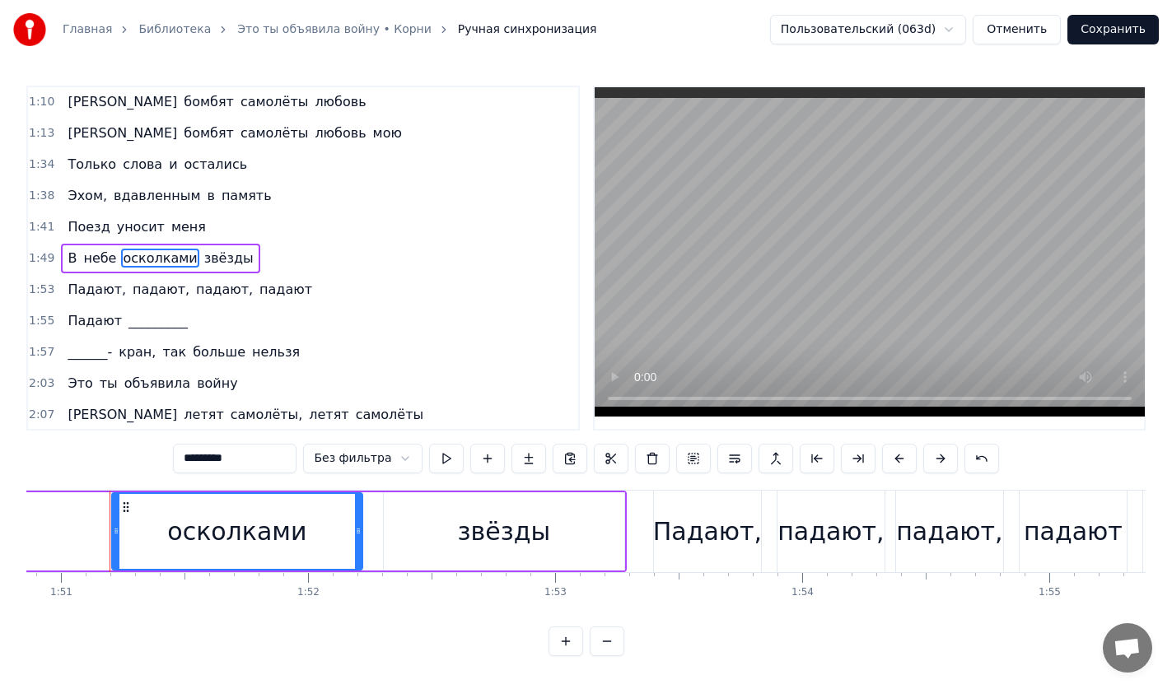
drag, startPoint x: 263, startPoint y: 455, endPoint x: 138, endPoint y: 464, distance: 124.7
click at [158, 464] on div "0:17 Осень тебя провожала 0:21 Веткой калины качала 0:25 Я на перроне стоял 0:3…" at bounding box center [585, 371] width 1119 height 571
click at [220, 197] on span "память" at bounding box center [247, 195] width 54 height 19
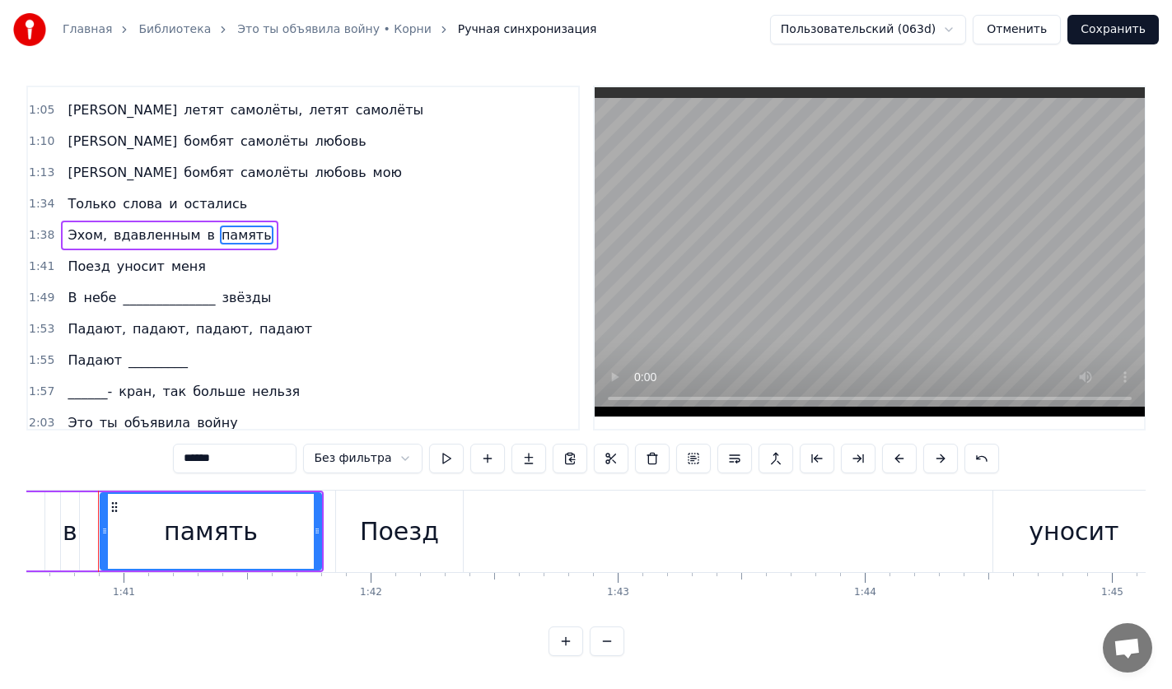
scroll to position [0, 24843]
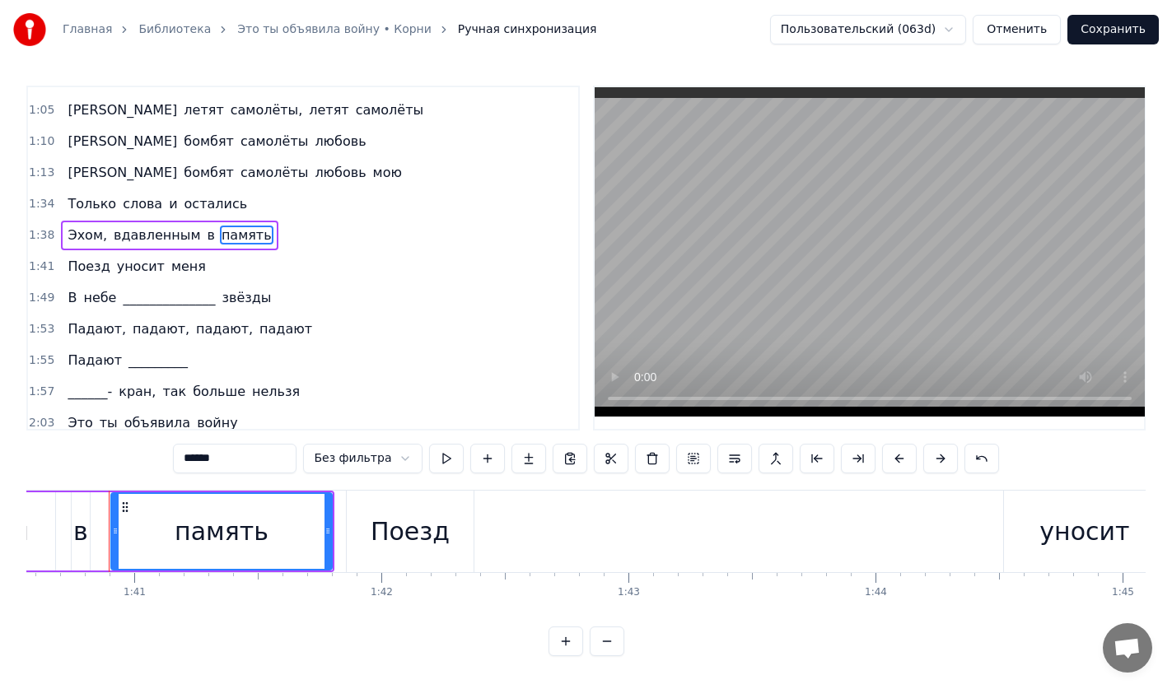
drag, startPoint x: 262, startPoint y: 450, endPoint x: 161, endPoint y: 458, distance: 101.6
click at [161, 458] on div "0:17 Осень тебя провожала 0:21 Веткой калины качала 0:25 Я на перроне стоял 0:3…" at bounding box center [585, 371] width 1119 height 571
click at [127, 195] on span "слова" at bounding box center [142, 203] width 43 height 19
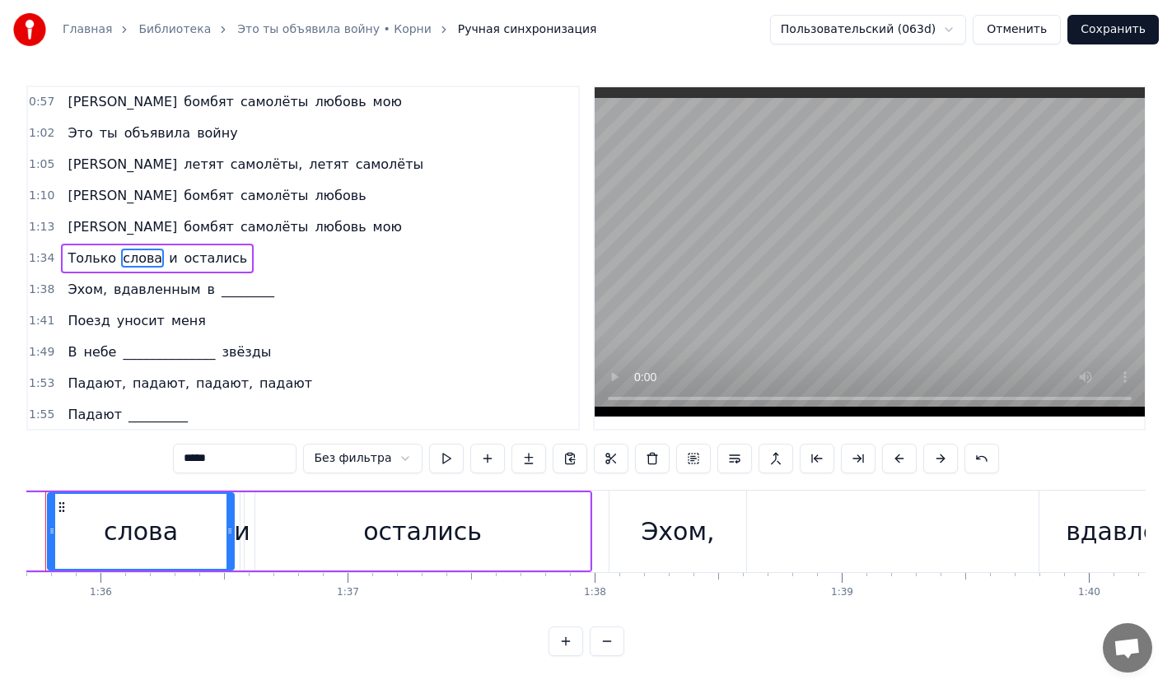
scroll to position [0, 23578]
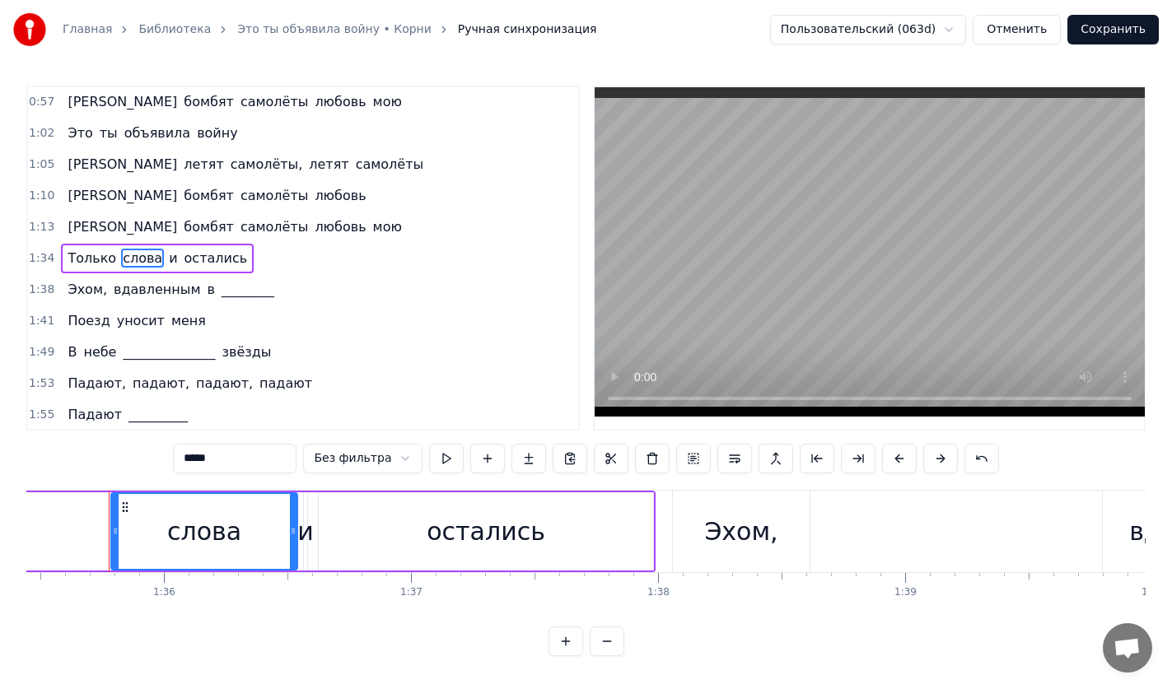
drag, startPoint x: 250, startPoint y: 458, endPoint x: 91, endPoint y: 463, distance: 159.0
click at [91, 463] on div "0:17 Осень тебя провожала 0:21 Веткой калины качала 0:25 Я на перроне стоял 0:3…" at bounding box center [585, 371] width 1119 height 571
type input "*********"
click at [355, 297] on div "1:38 Эхом, вдавленным в ________" at bounding box center [303, 289] width 550 height 31
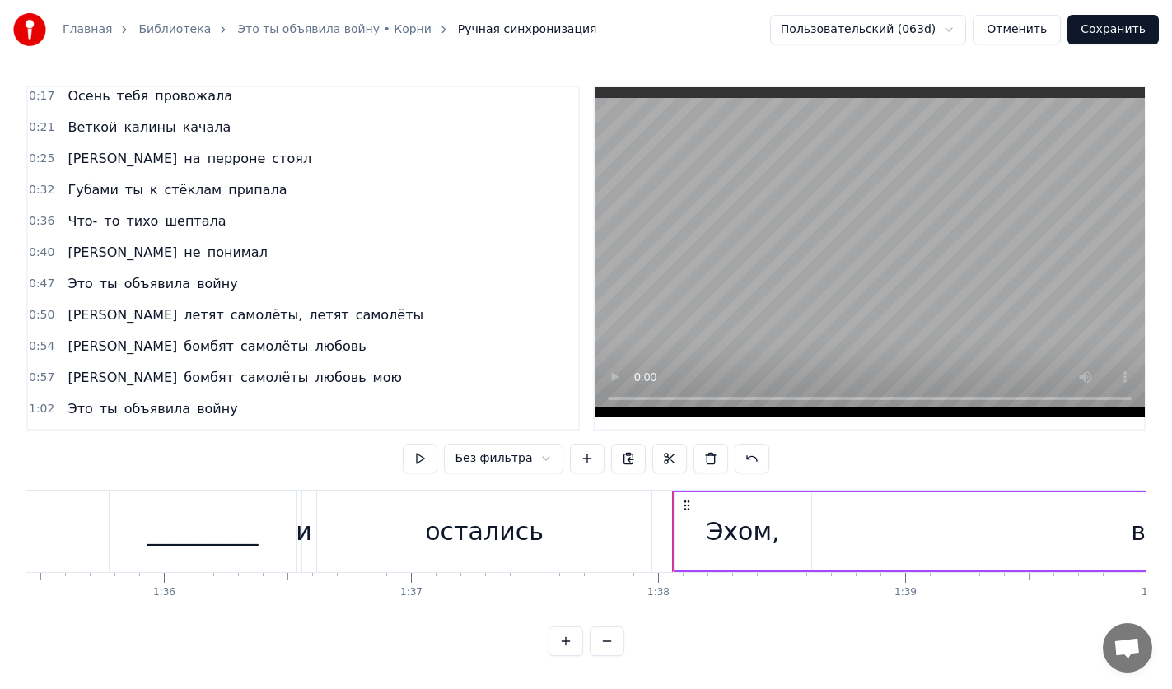
scroll to position [0, 0]
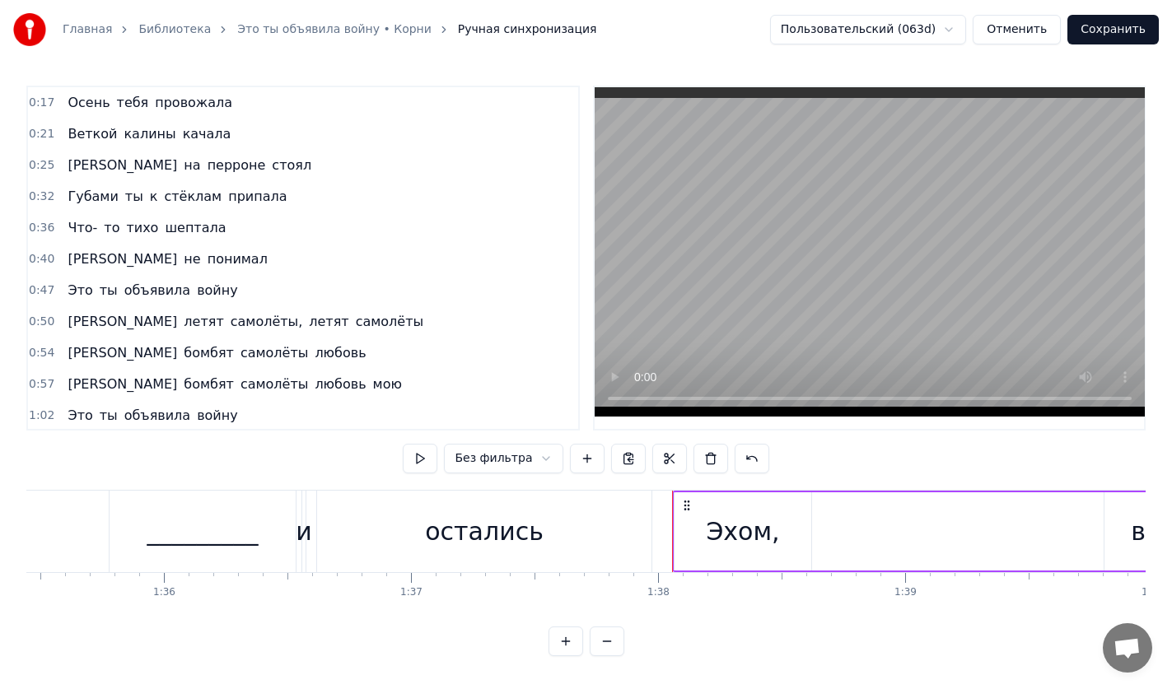
click at [124, 138] on span "калины" at bounding box center [149, 133] width 55 height 19
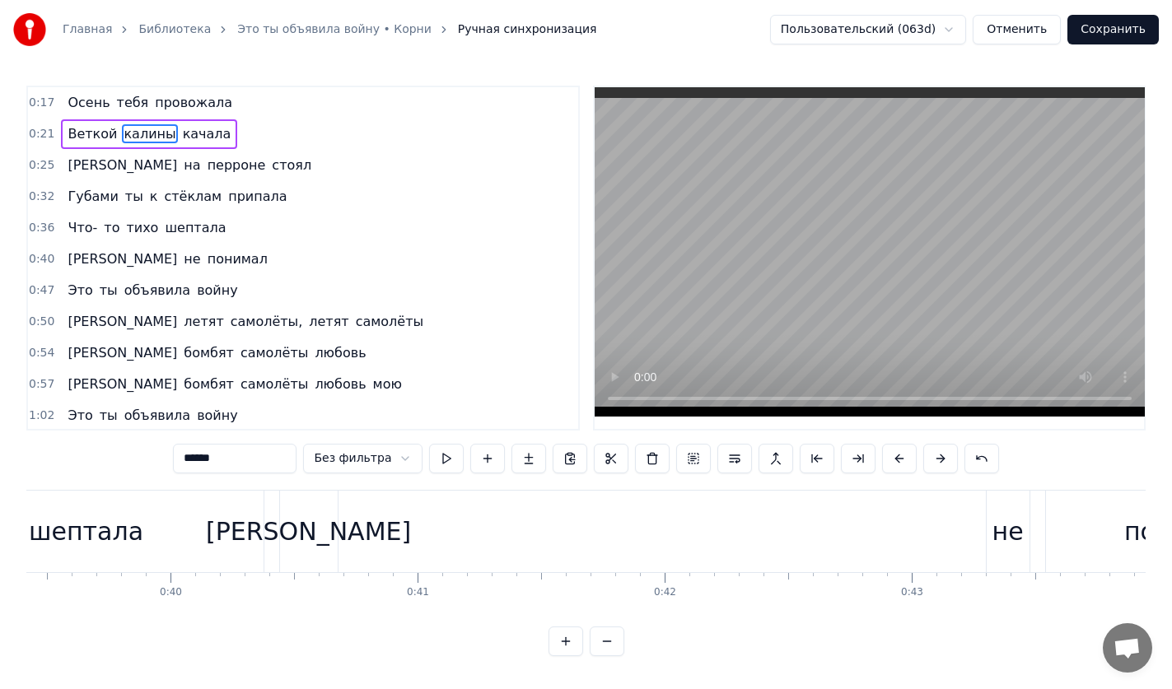
scroll to position [0, 5574]
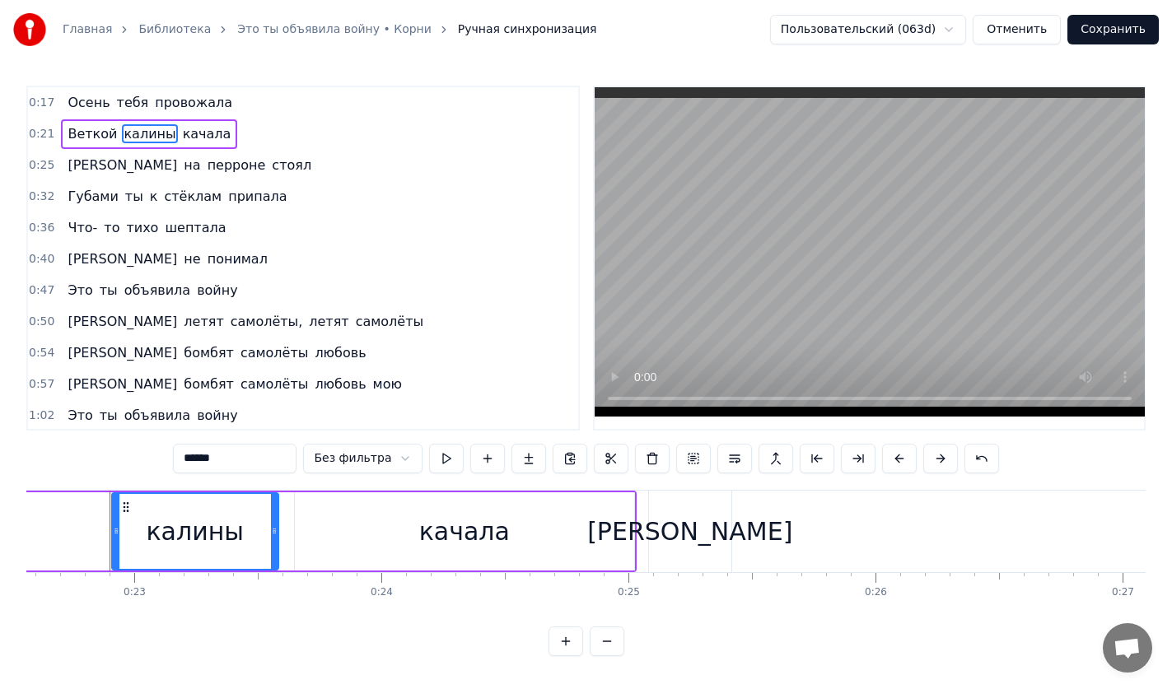
drag, startPoint x: 259, startPoint y: 474, endPoint x: 242, endPoint y: 464, distance: 20.3
click at [242, 464] on div "****** Без фильтра" at bounding box center [585, 460] width 825 height 33
drag, startPoint x: 242, startPoint y: 464, endPoint x: 122, endPoint y: 464, distance: 120.2
click at [122, 464] on div "0:17 Осень тебя провожала 0:21 Веткой калины качала 0:25 Я на перроне стоял 0:3…" at bounding box center [585, 371] width 1119 height 571
click at [206, 170] on span "перроне" at bounding box center [237, 165] width 62 height 19
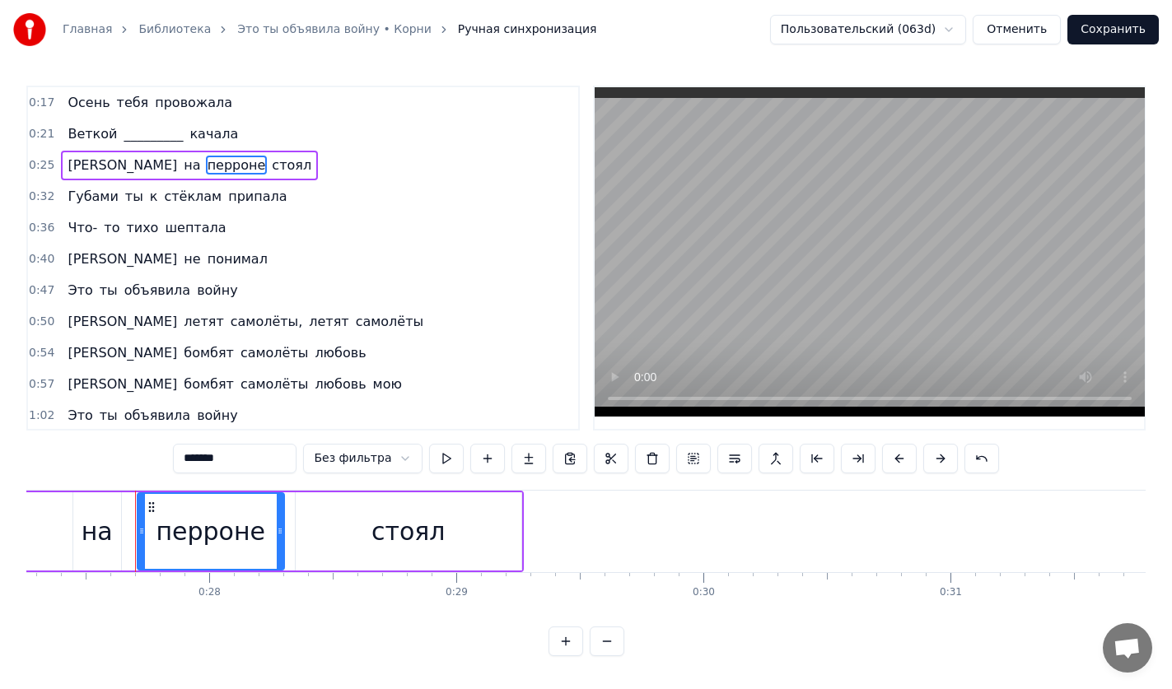
scroll to position [0, 6760]
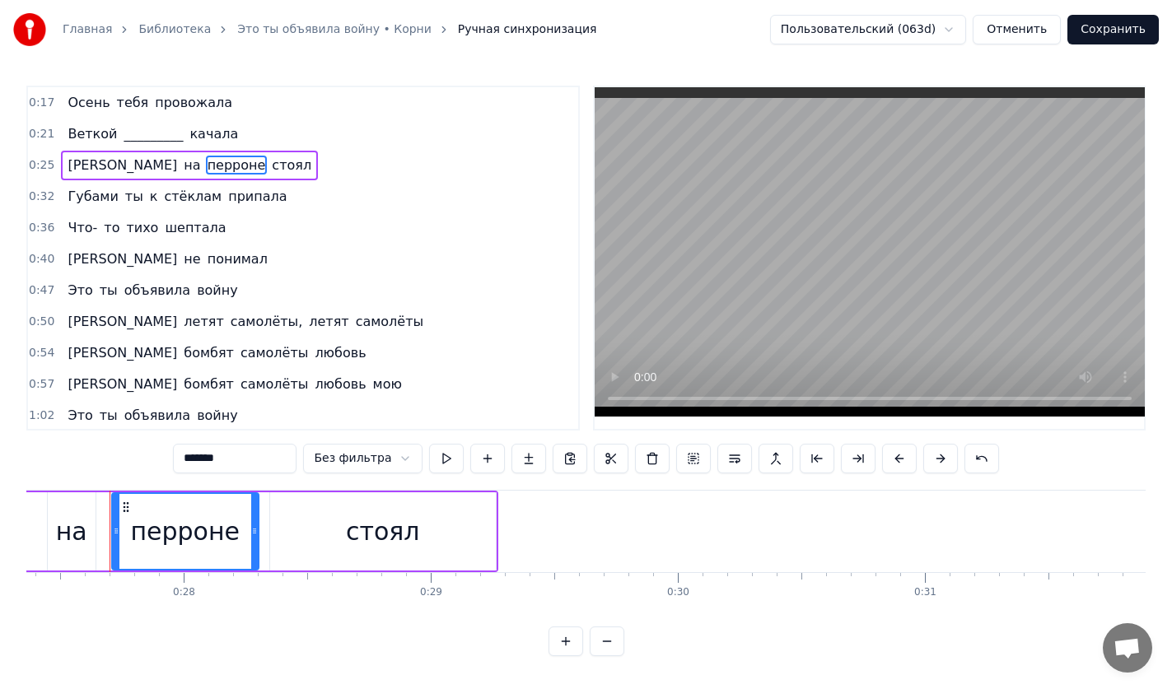
drag, startPoint x: 250, startPoint y: 464, endPoint x: 101, endPoint y: 464, distance: 148.2
click at [101, 464] on div "0:17 Осень тебя провожала 0:21 Веткой _________ качала 0:25 Я на перроне стоял …" at bounding box center [585, 371] width 1119 height 571
click at [162, 198] on span "стёклам" at bounding box center [192, 196] width 61 height 19
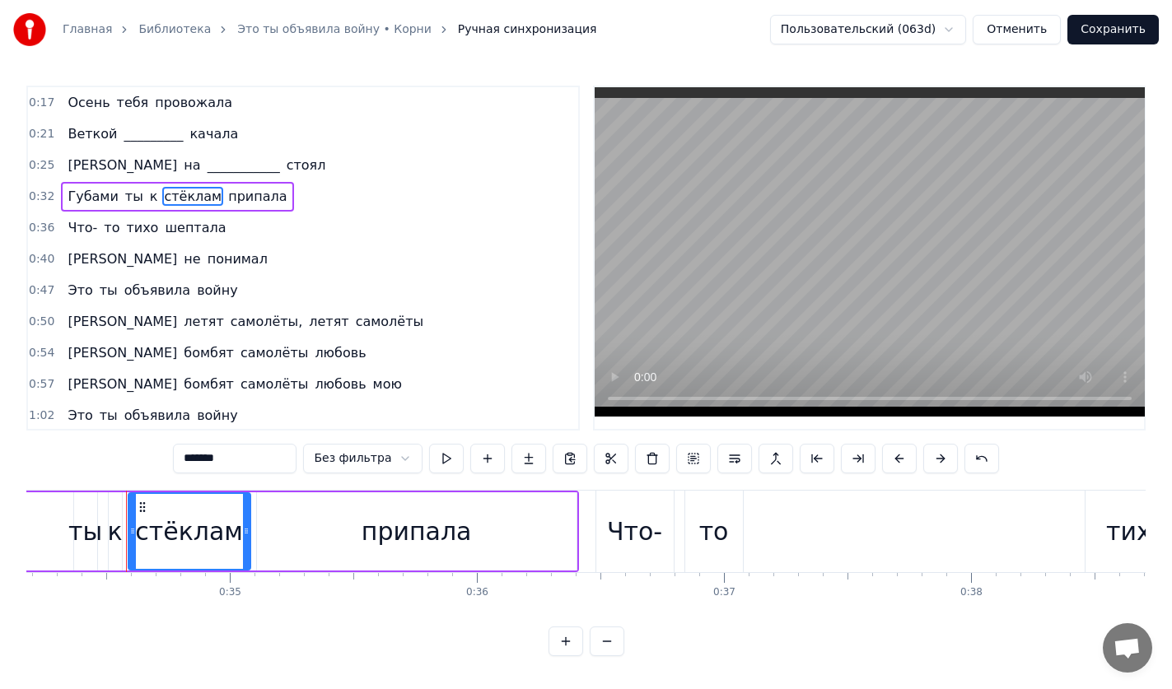
scroll to position [0, 8459]
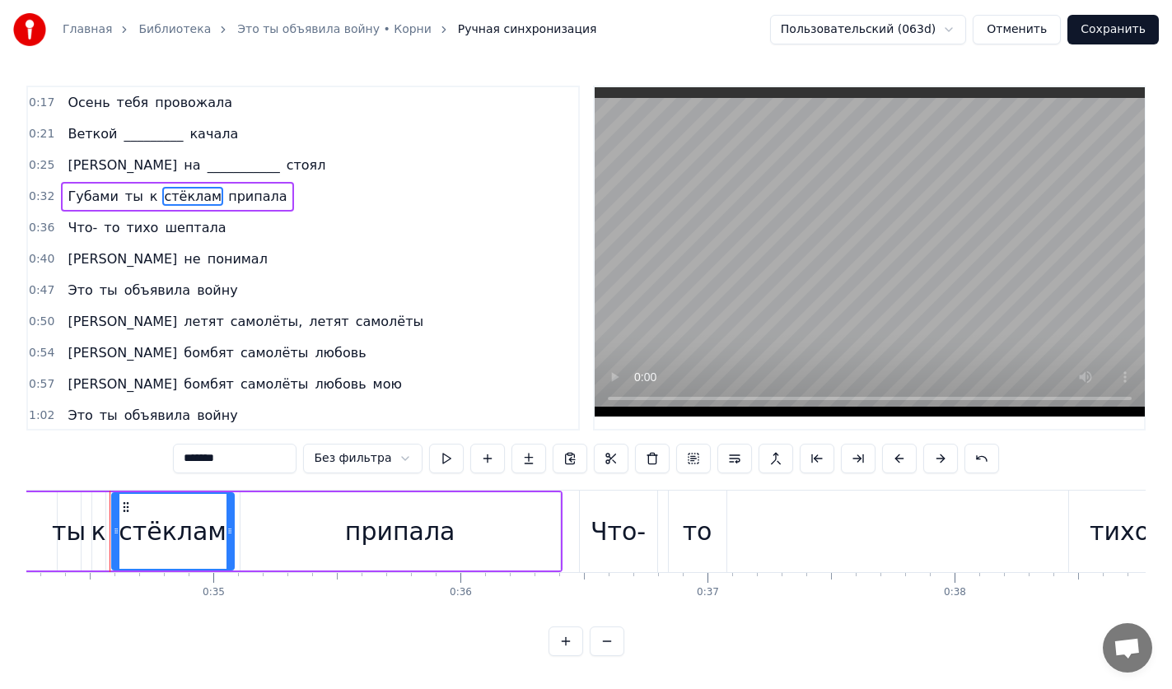
drag, startPoint x: 259, startPoint y: 467, endPoint x: 148, endPoint y: 464, distance: 111.2
click at [148, 464] on div "0:17 Осень тебя провожала 0:21 Веткой _________ качала 0:25 Я на ___________ ст…" at bounding box center [585, 371] width 1119 height 571
click at [124, 224] on span "тихо" at bounding box center [141, 227] width 35 height 19
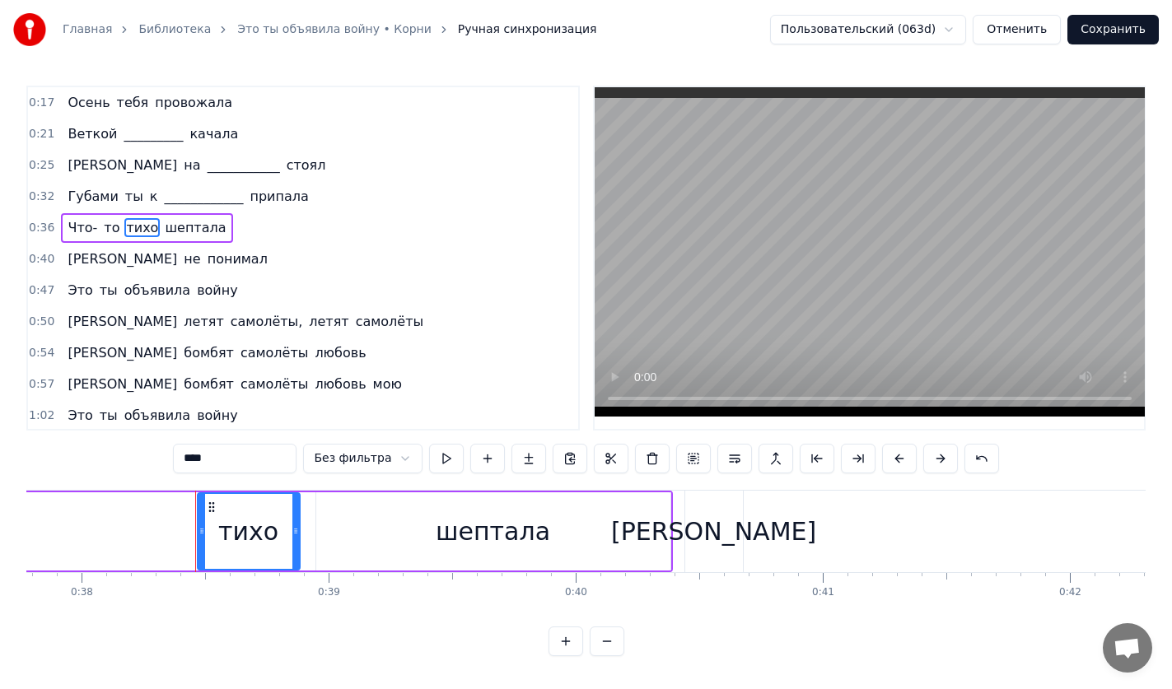
scroll to position [0, 9418]
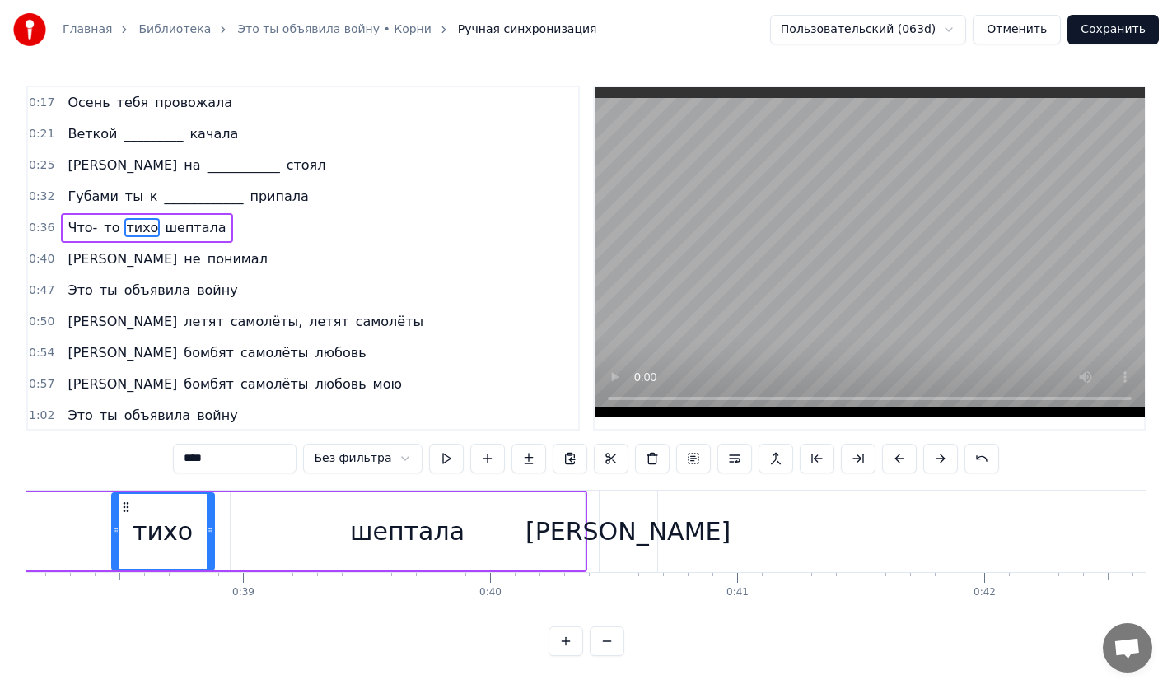
drag, startPoint x: 198, startPoint y: 463, endPoint x: 171, endPoint y: 461, distance: 27.2
click at [171, 461] on div "0:17 Осень тебя провожала 0:21 Веткой _________ качала 0:25 Я на ___________ ст…" at bounding box center [585, 371] width 1119 height 571
click at [182, 325] on span "летят" at bounding box center [203, 321] width 43 height 19
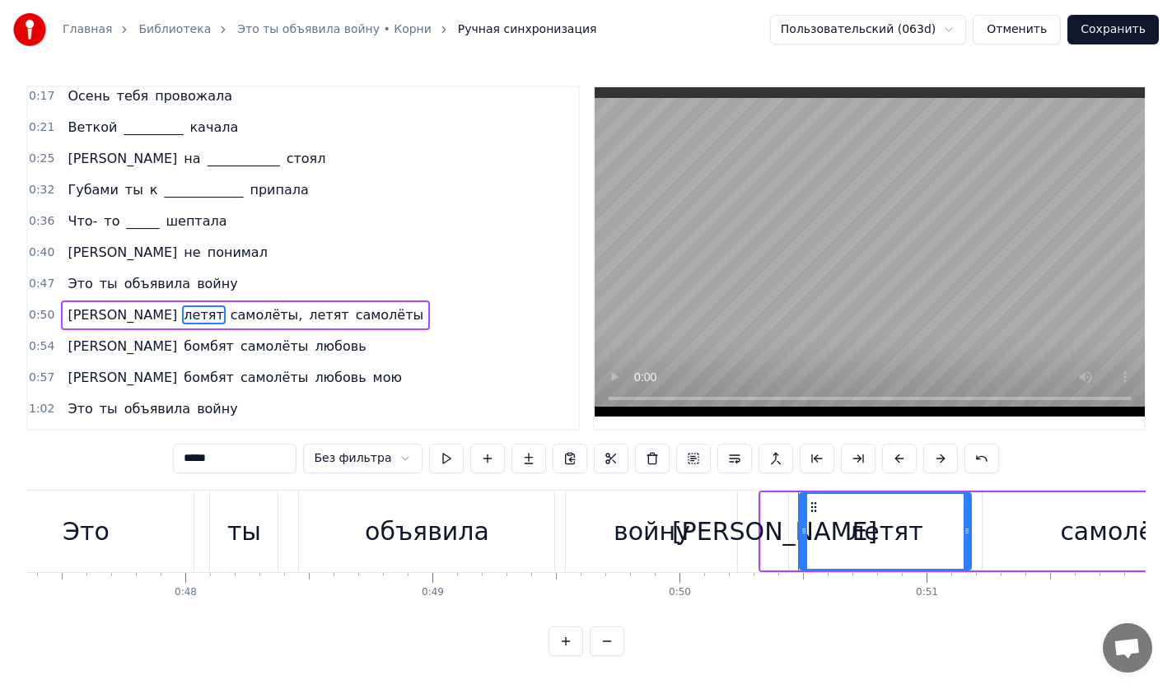
scroll to position [0, 12387]
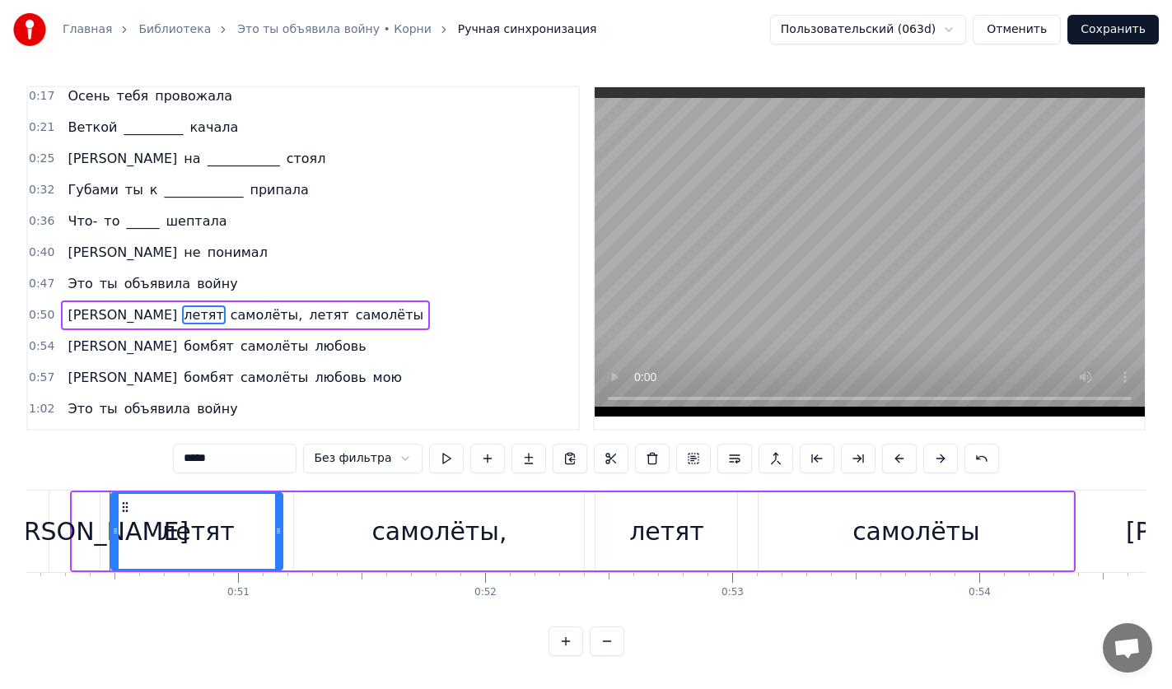
drag, startPoint x: 258, startPoint y: 468, endPoint x: 89, endPoint y: 468, distance: 168.8
click at [89, 468] on div "0:17 Осень тебя провожала 0:21 Веткой _________ качала 0:25 Я на ___________ ст…" at bounding box center [585, 371] width 1119 height 571
type input "********"
click at [1108, 35] on button "Сохранить" at bounding box center [1112, 30] width 91 height 30
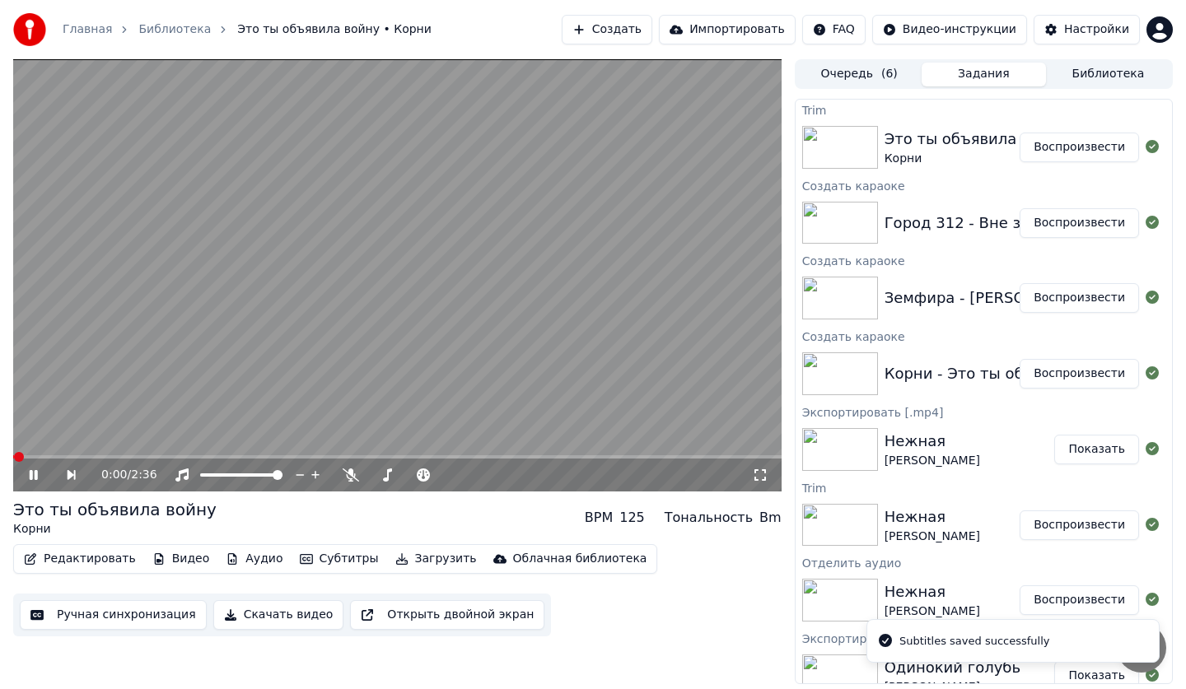
click at [762, 473] on icon at bounding box center [760, 475] width 16 height 13
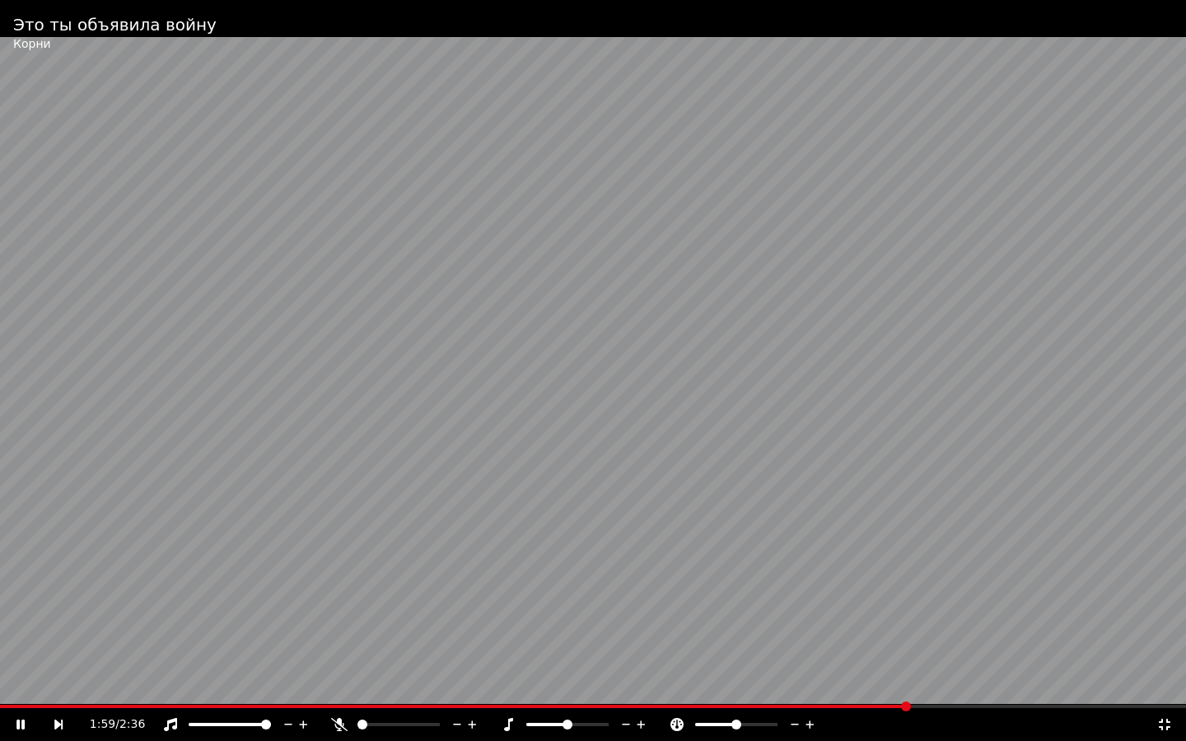
click at [1165, 688] on div "1:59 / 2:36" at bounding box center [593, 724] width 1186 height 33
click at [1164, 688] on icon at bounding box center [1164, 724] width 16 height 13
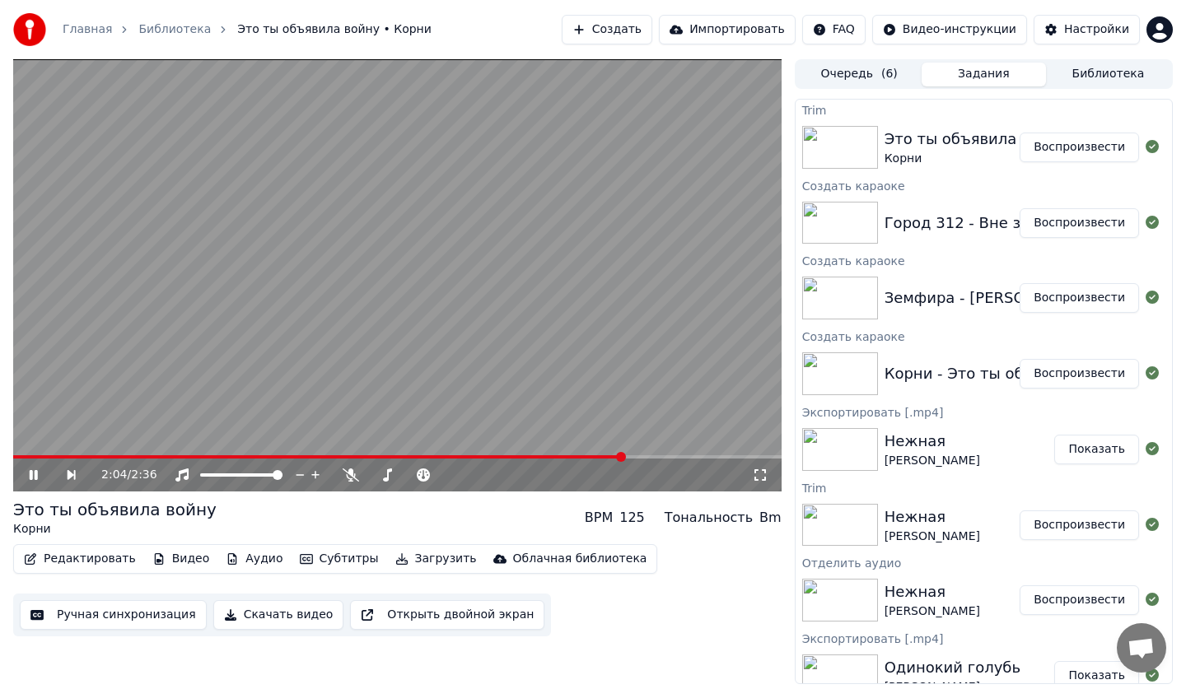
click at [61, 617] on button "Ручная синхронизация" at bounding box center [113, 615] width 187 height 30
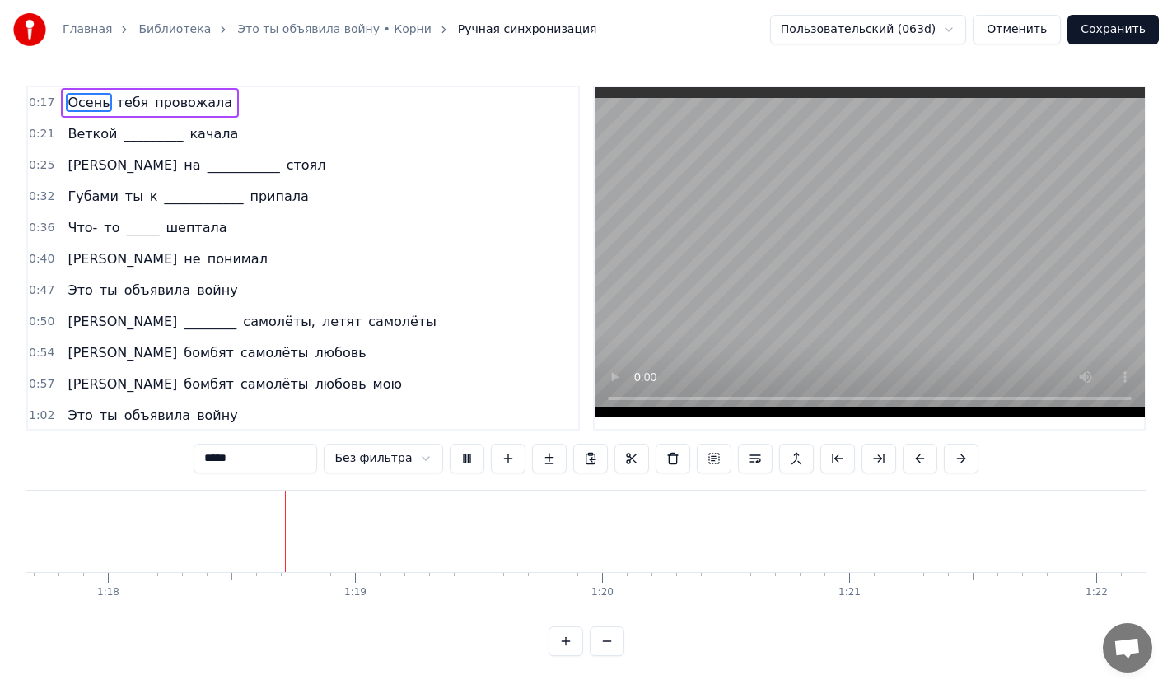
scroll to position [0, 19193]
click at [1126, 35] on button "Сохранить" at bounding box center [1112, 30] width 91 height 30
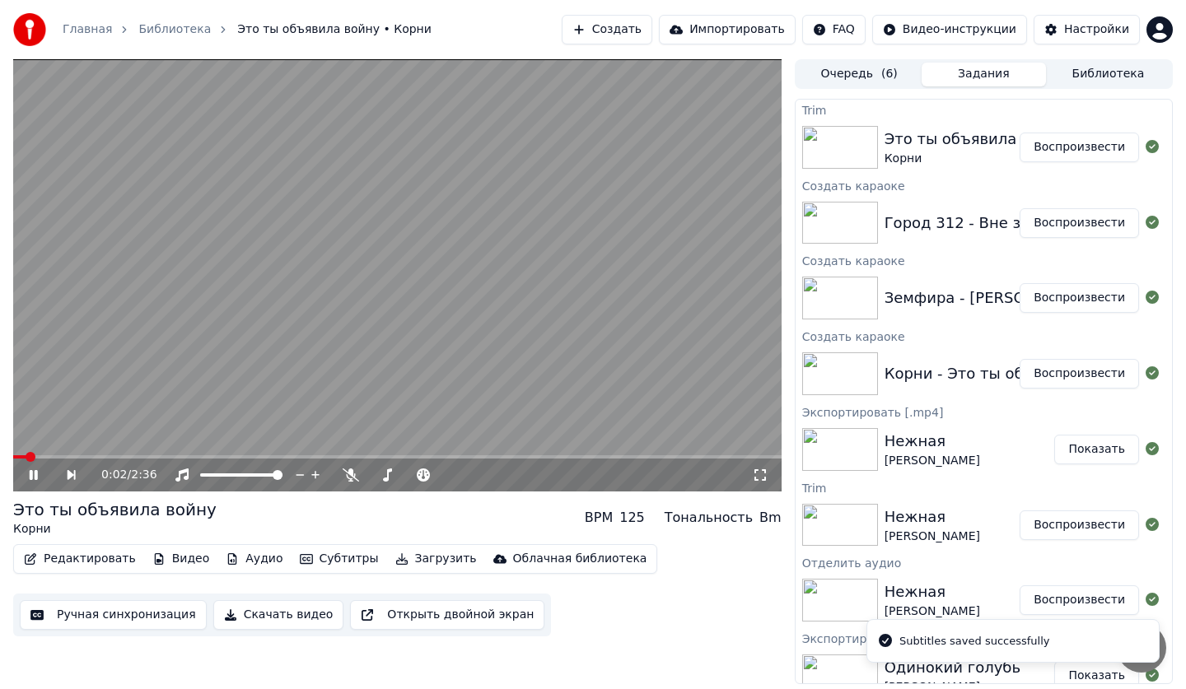
click at [275, 282] on video at bounding box center [397, 275] width 768 height 432
click at [280, 618] on button "Скачать видео" at bounding box center [278, 615] width 131 height 30
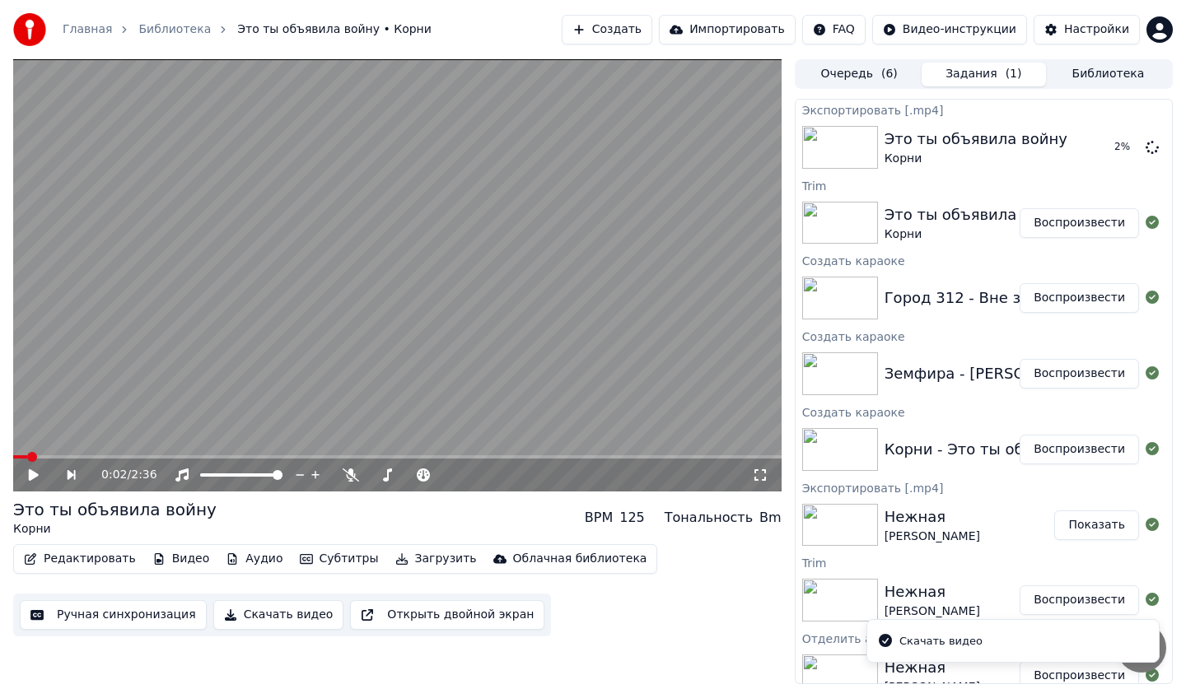
click at [1080, 302] on button "Воспроизвести" at bounding box center [1078, 298] width 119 height 30
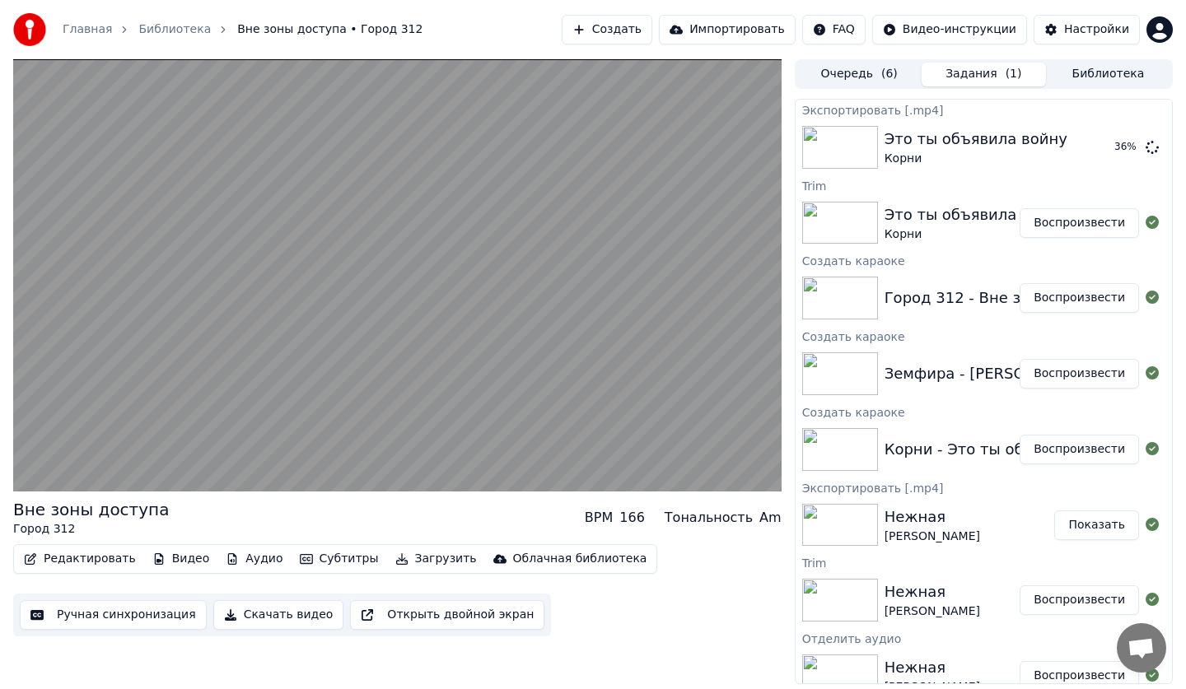
click at [124, 610] on button "Ручная синхронизация" at bounding box center [113, 615] width 187 height 30
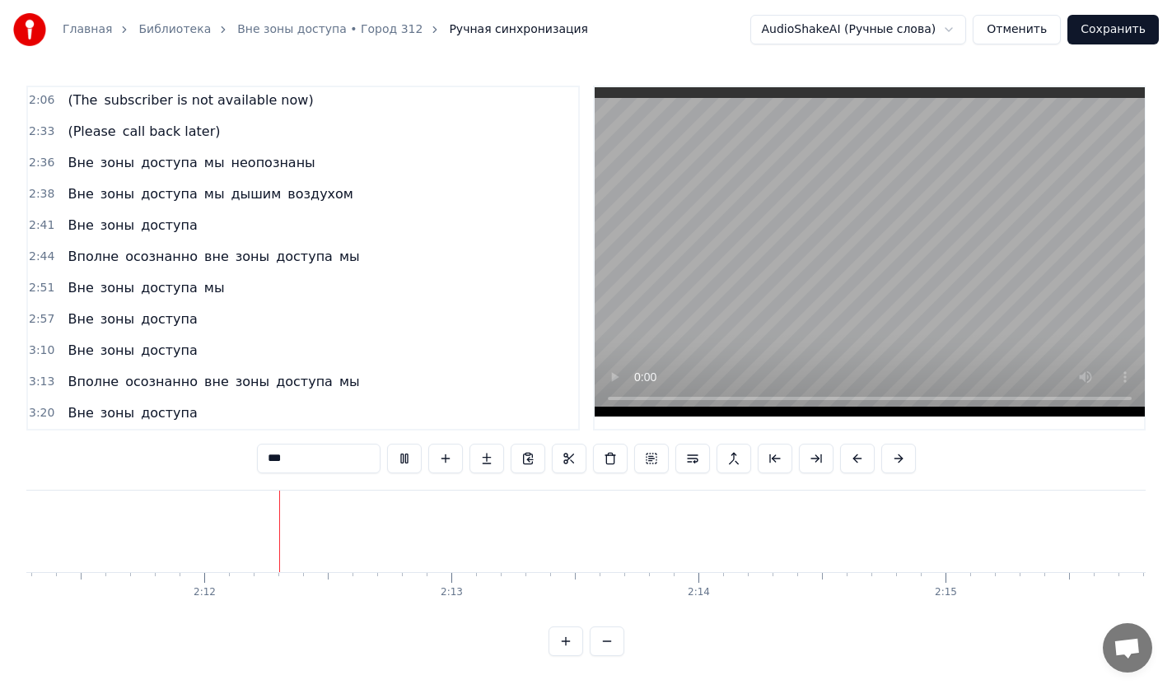
scroll to position [0, 32438]
click at [189, 423] on div "3:20 Вне зоны доступа" at bounding box center [303, 413] width 550 height 31
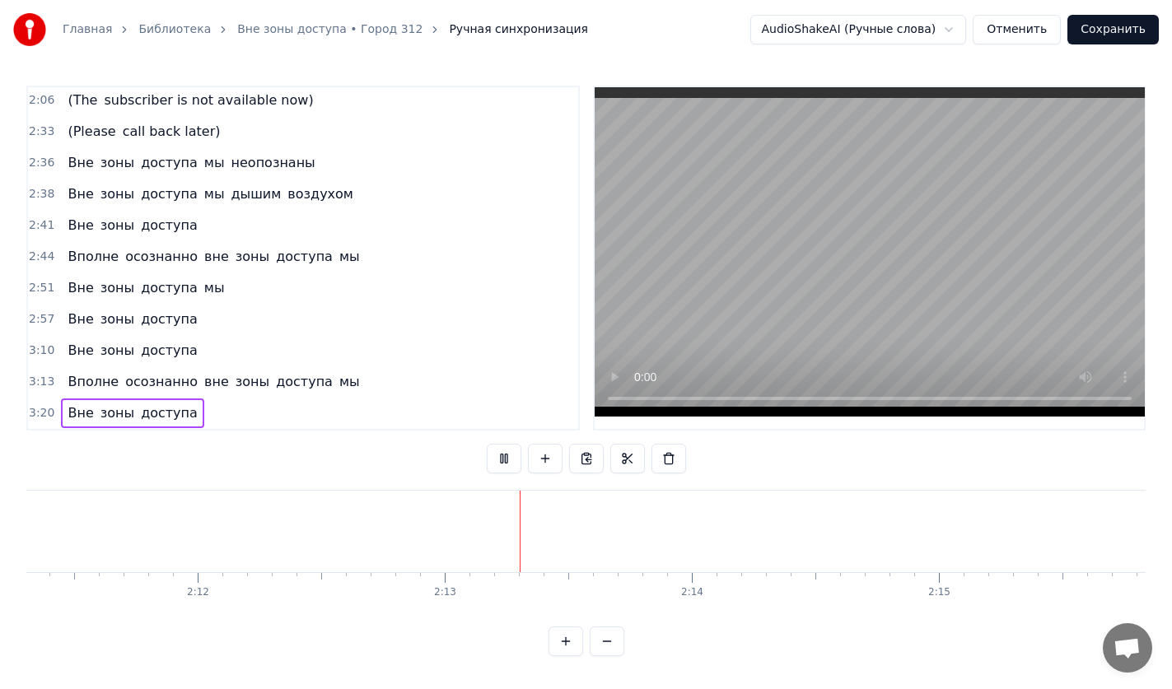
click at [184, 419] on div "3:20 Вне зоны доступа" at bounding box center [303, 413] width 550 height 31
click at [186, 417] on div "3:20 Вне зоны доступа" at bounding box center [303, 413] width 550 height 31
click at [180, 413] on div "Вне зоны доступа" at bounding box center [132, 414] width 142 height 30
click at [188, 410] on div "3:20 Вне зоны доступа" at bounding box center [303, 413] width 550 height 31
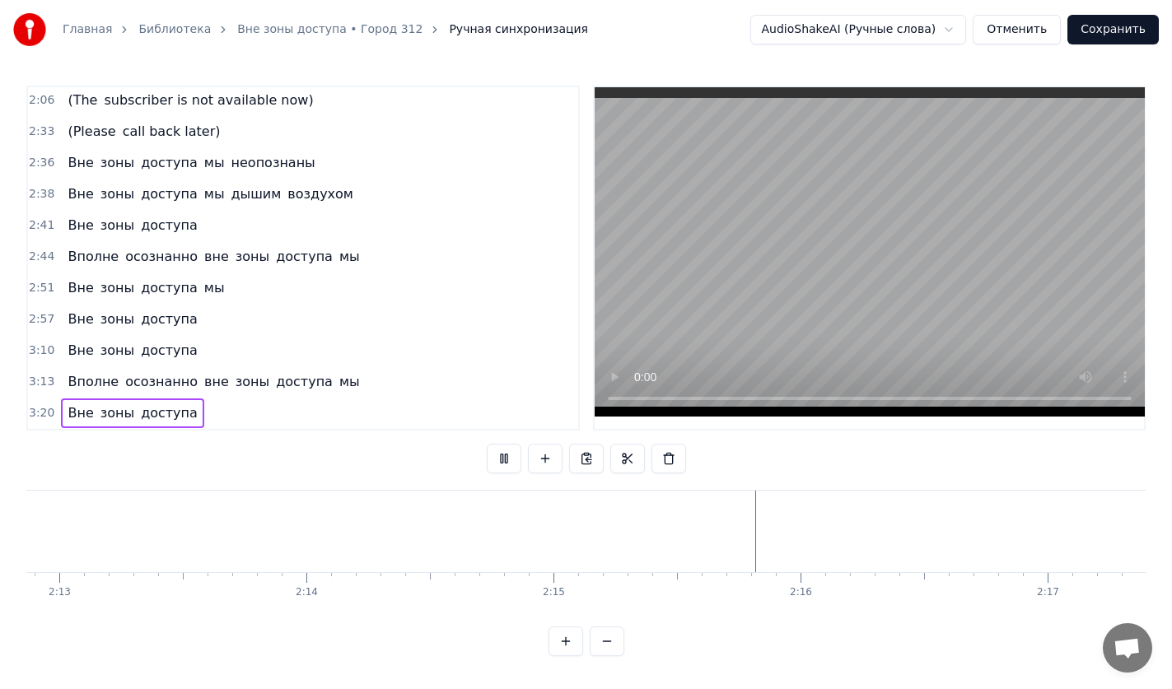
click at [188, 410] on div "3:20 Вне зоны доступа" at bounding box center [303, 413] width 550 height 31
click at [203, 417] on div "3:20 Вне зоны доступа" at bounding box center [303, 413] width 550 height 31
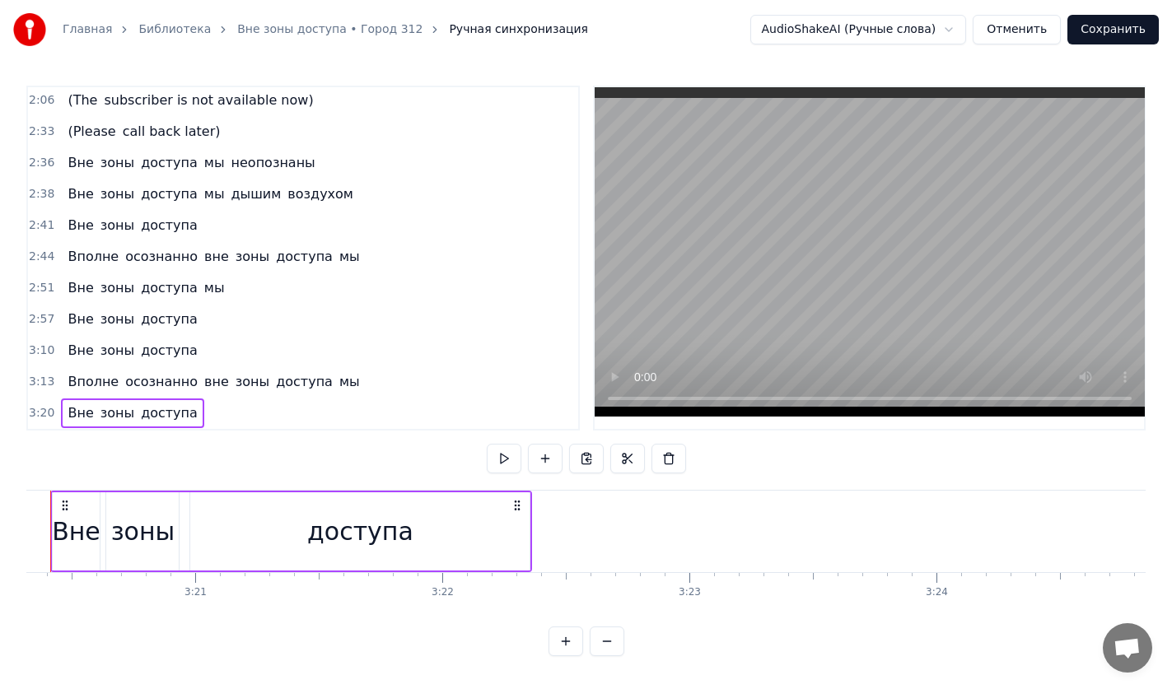
scroll to position [240, 0]
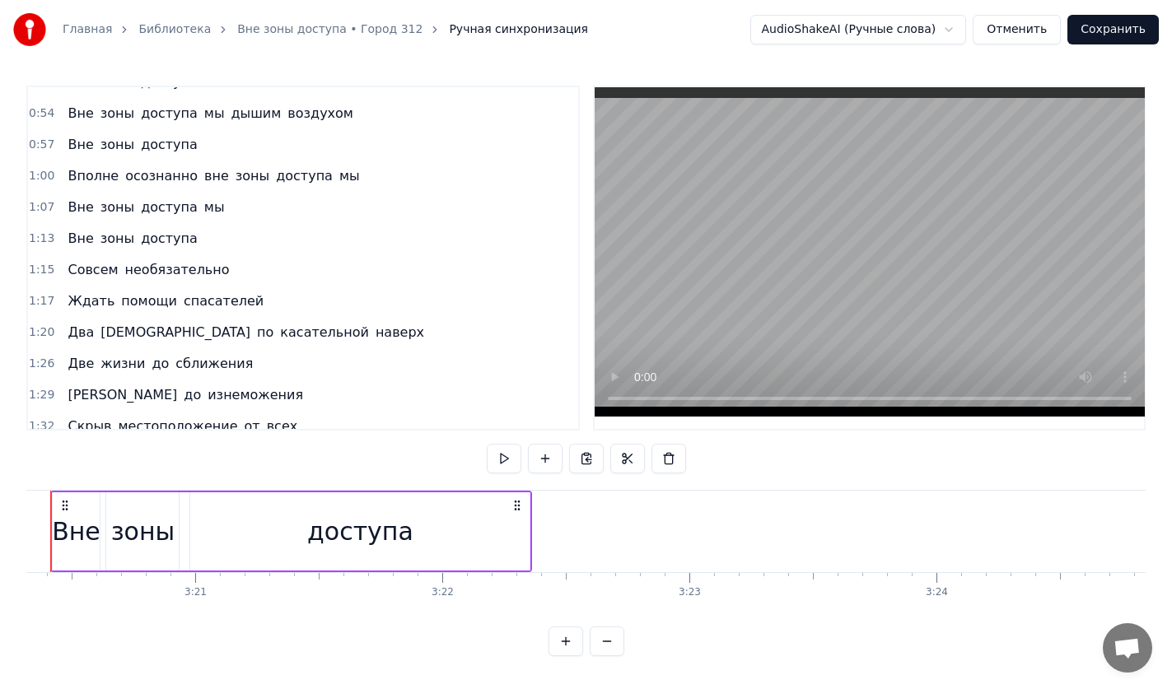
click at [1128, 43] on button "Сохранить" at bounding box center [1112, 30] width 91 height 30
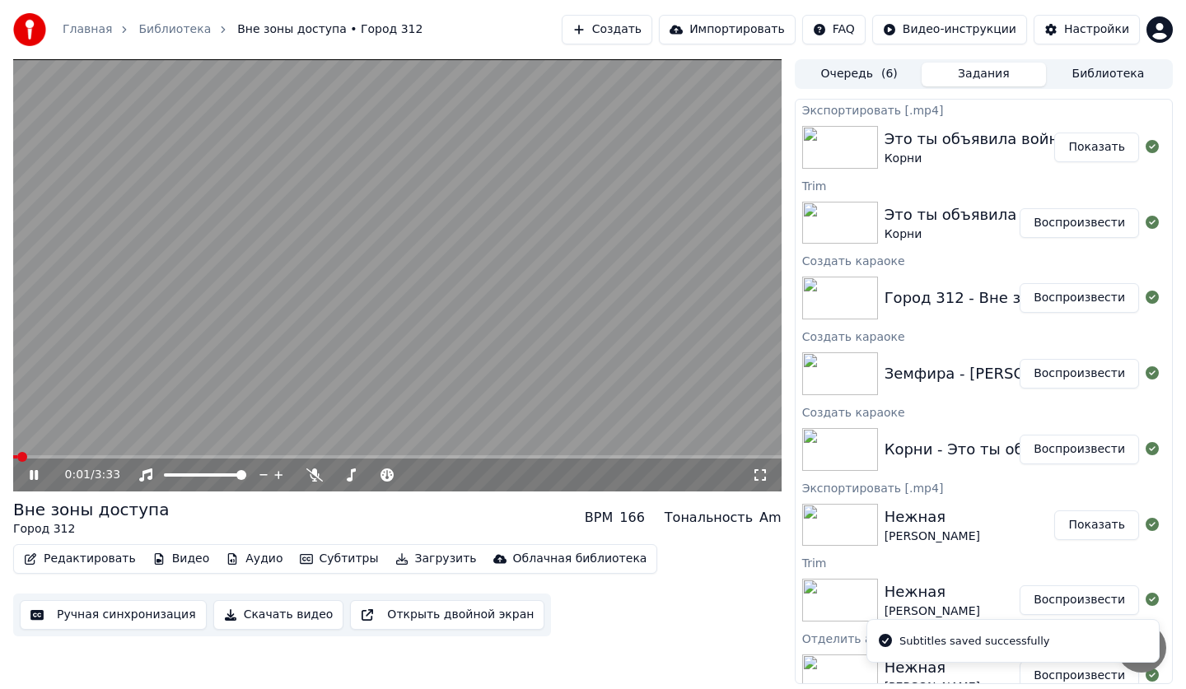
click at [95, 626] on button "Ручная синхронизация" at bounding box center [113, 615] width 187 height 30
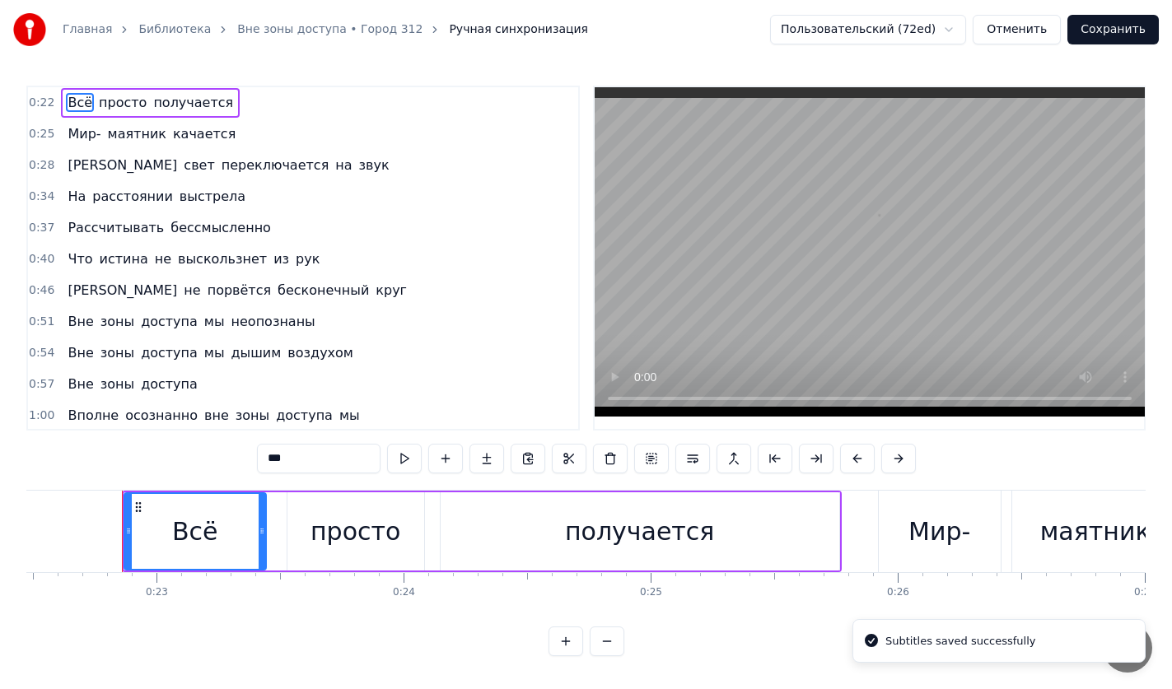
scroll to position [0, 5564]
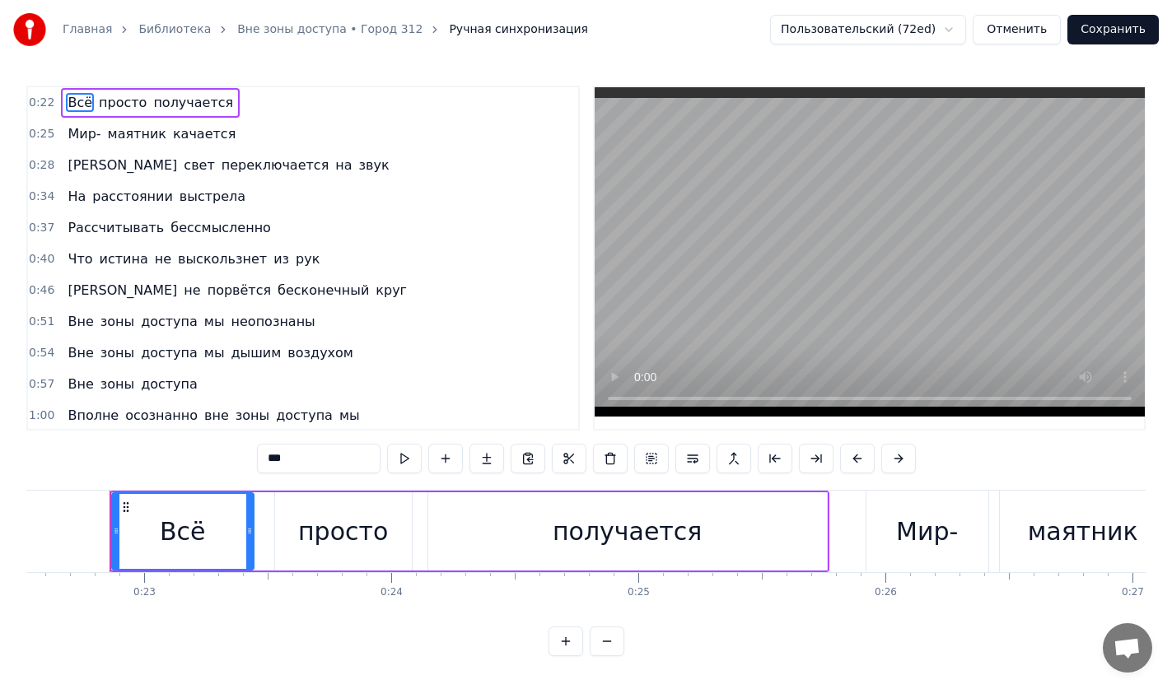
click at [1029, 40] on button "Отменить" at bounding box center [1017, 30] width 88 height 30
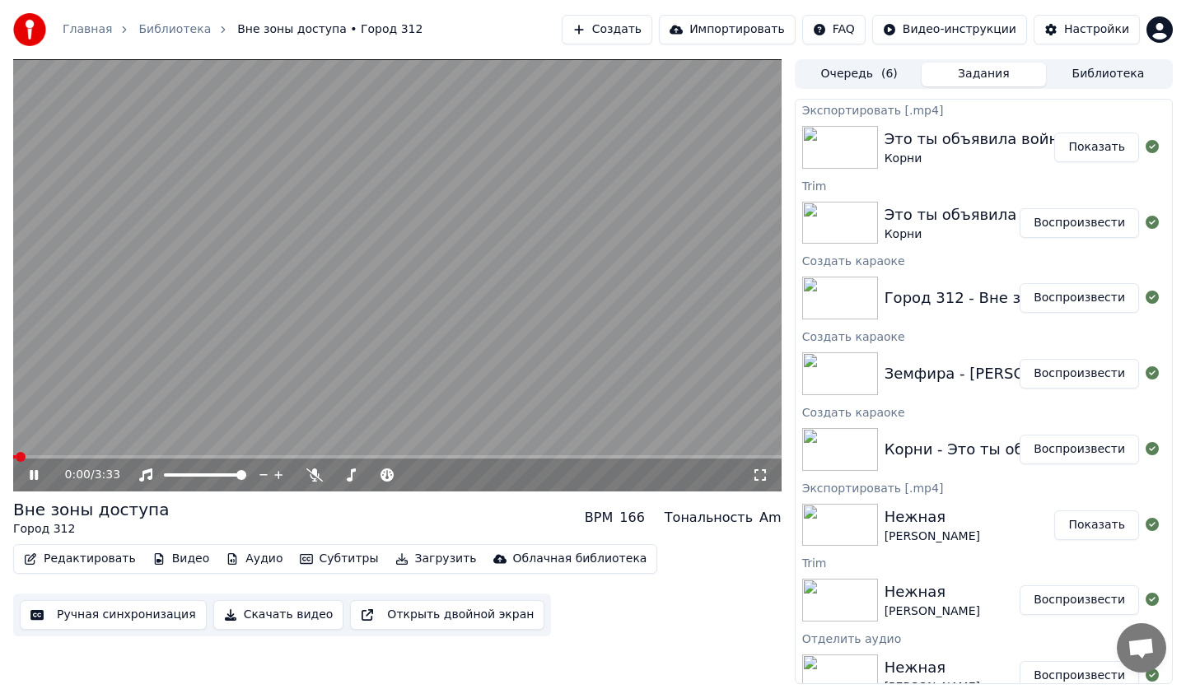
click at [110, 557] on button "Редактировать" at bounding box center [79, 559] width 125 height 23
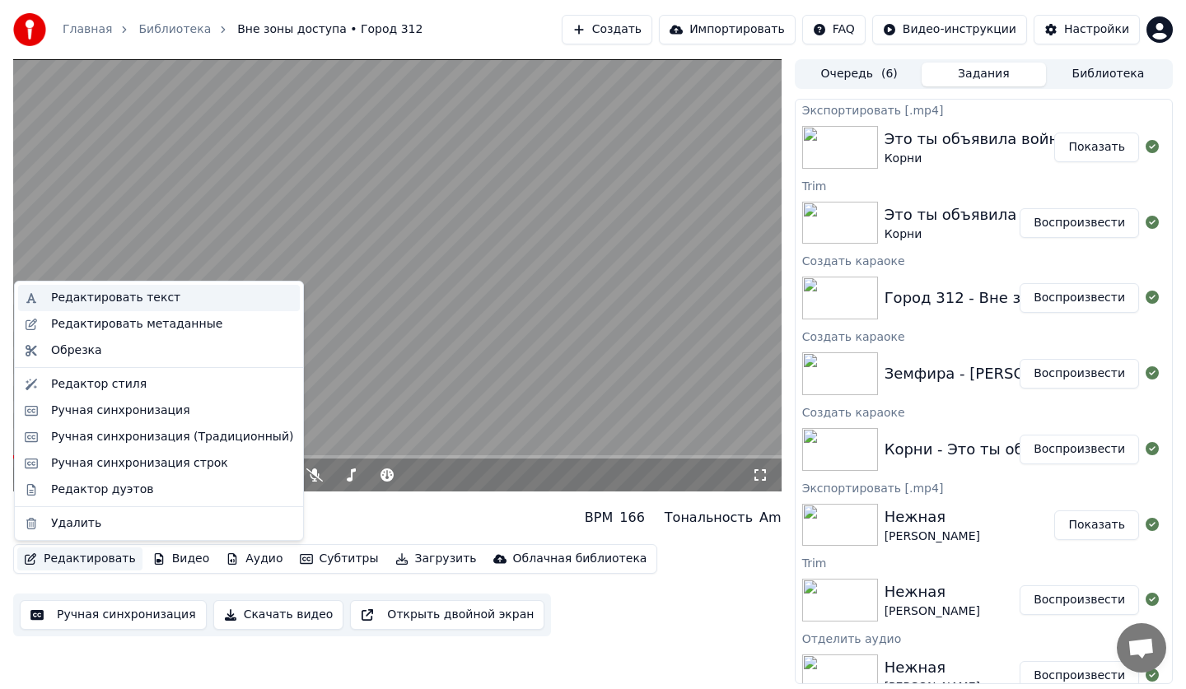
click at [156, 290] on div "Редактировать текст" at bounding box center [115, 298] width 129 height 16
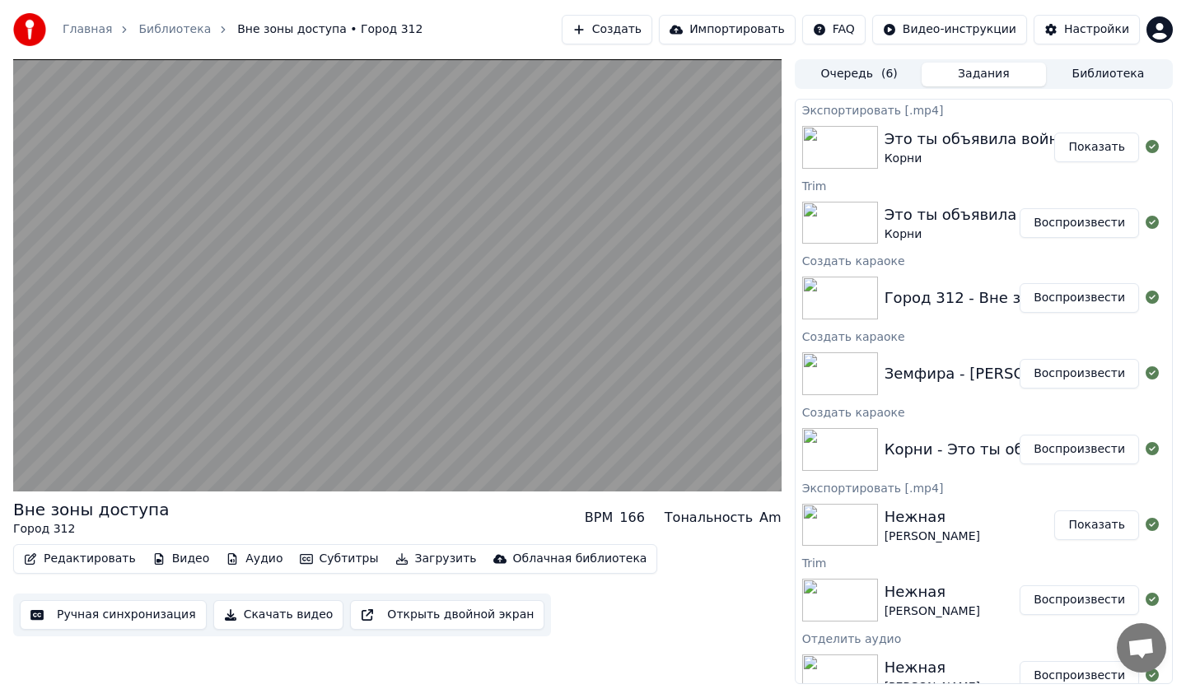
click at [129, 611] on button "Ручная синхронизация" at bounding box center [113, 615] width 187 height 30
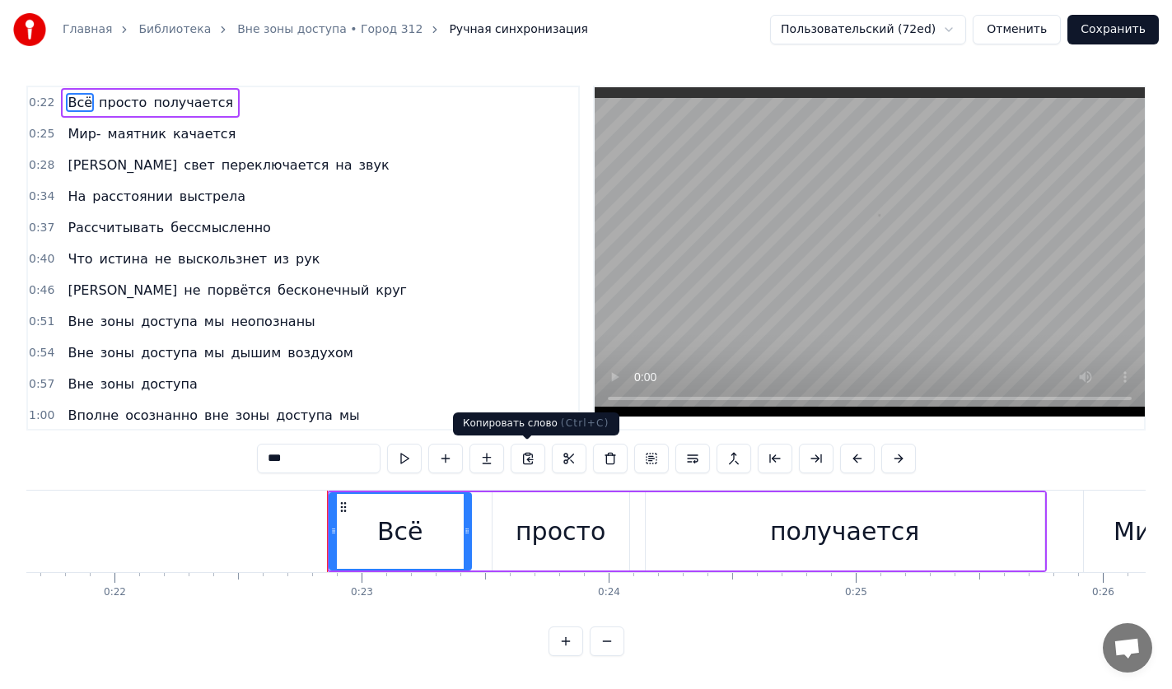
scroll to position [0, 5564]
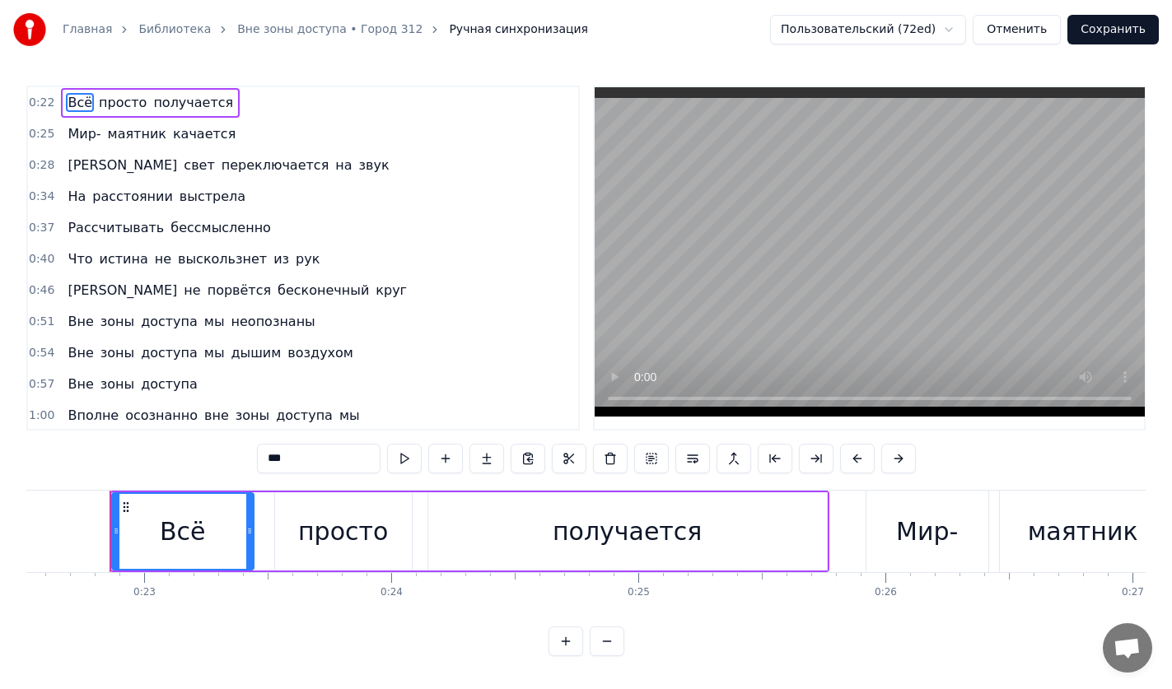
click at [185, 193] on span "выстрела" at bounding box center [212, 196] width 69 height 19
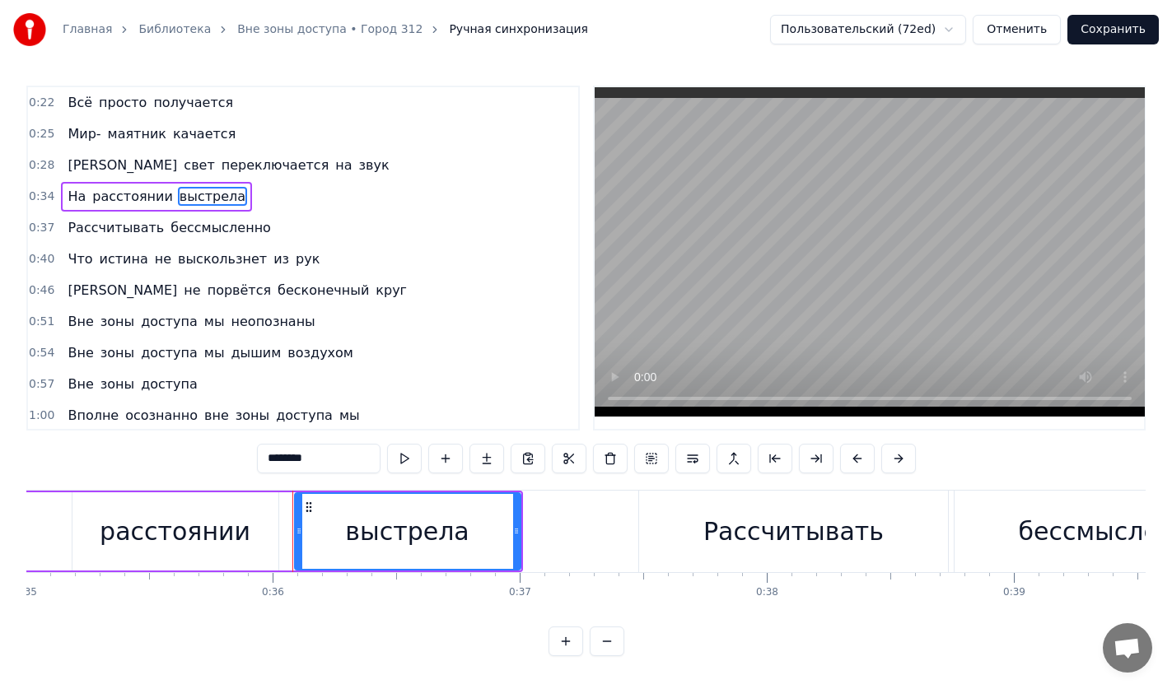
scroll to position [0, 8830]
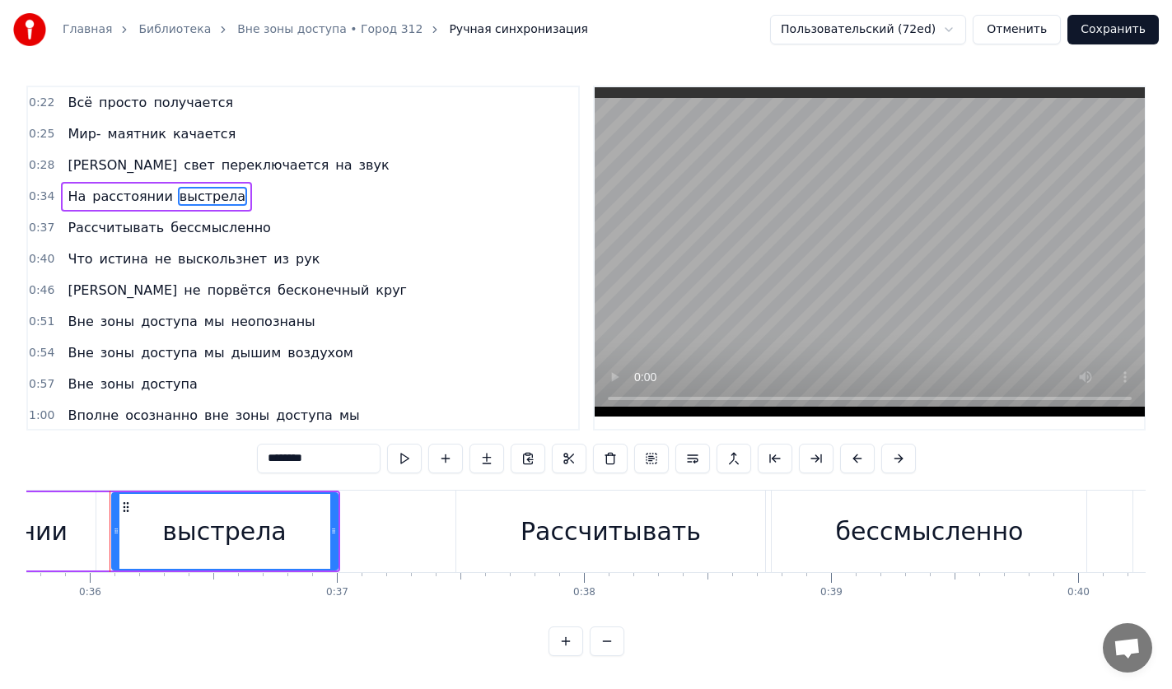
drag, startPoint x: 351, startPoint y: 456, endPoint x: 191, endPoint y: 465, distance: 160.0
click at [191, 465] on div "0:22 Всё просто получается 0:25 Мир- маятник качается 0:28 А свет переключается…" at bounding box center [585, 371] width 1119 height 571
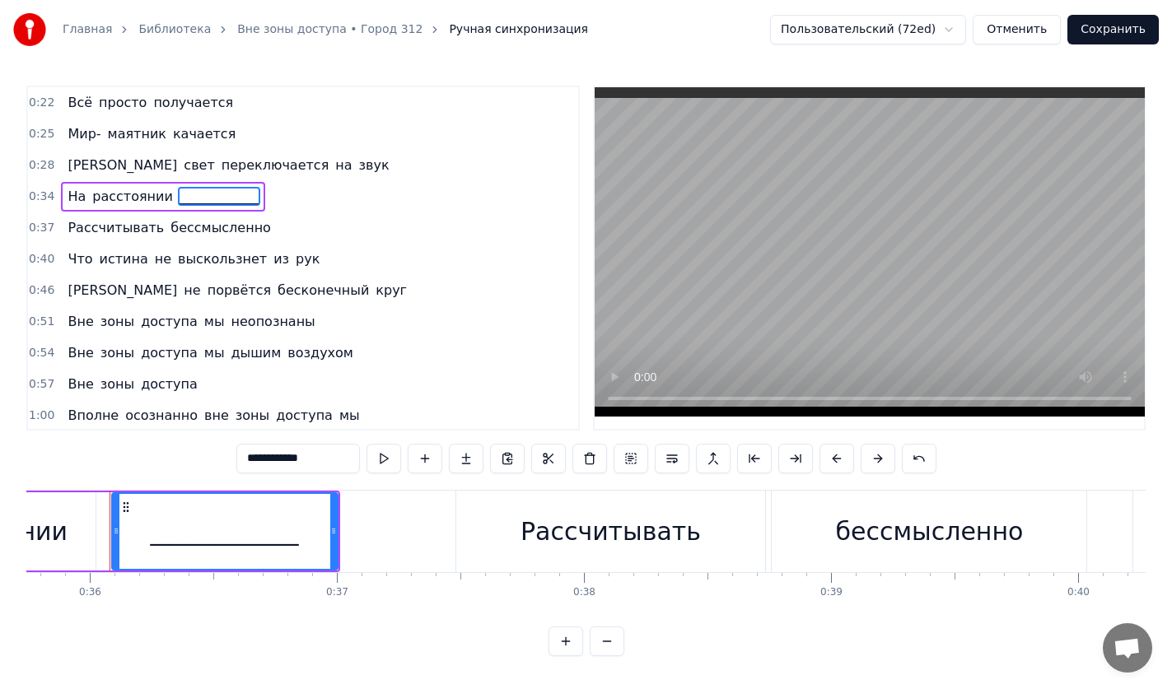
click at [220, 157] on span "переключается" at bounding box center [275, 165] width 111 height 19
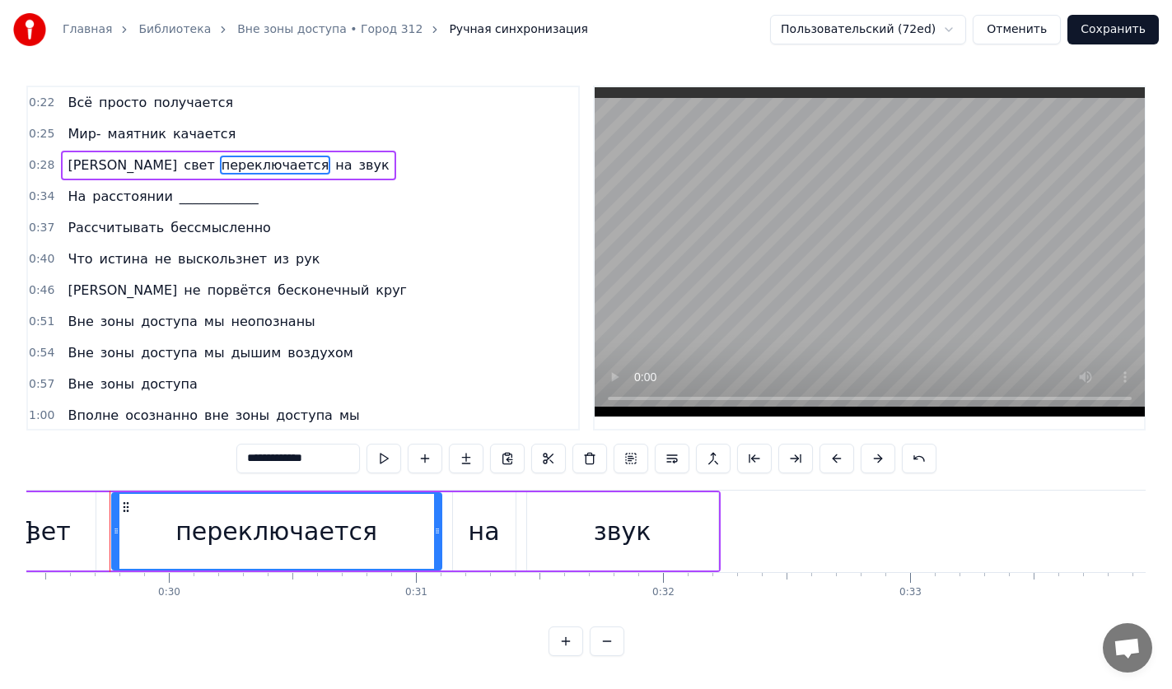
click at [182, 167] on span "свет" at bounding box center [199, 165] width 34 height 19
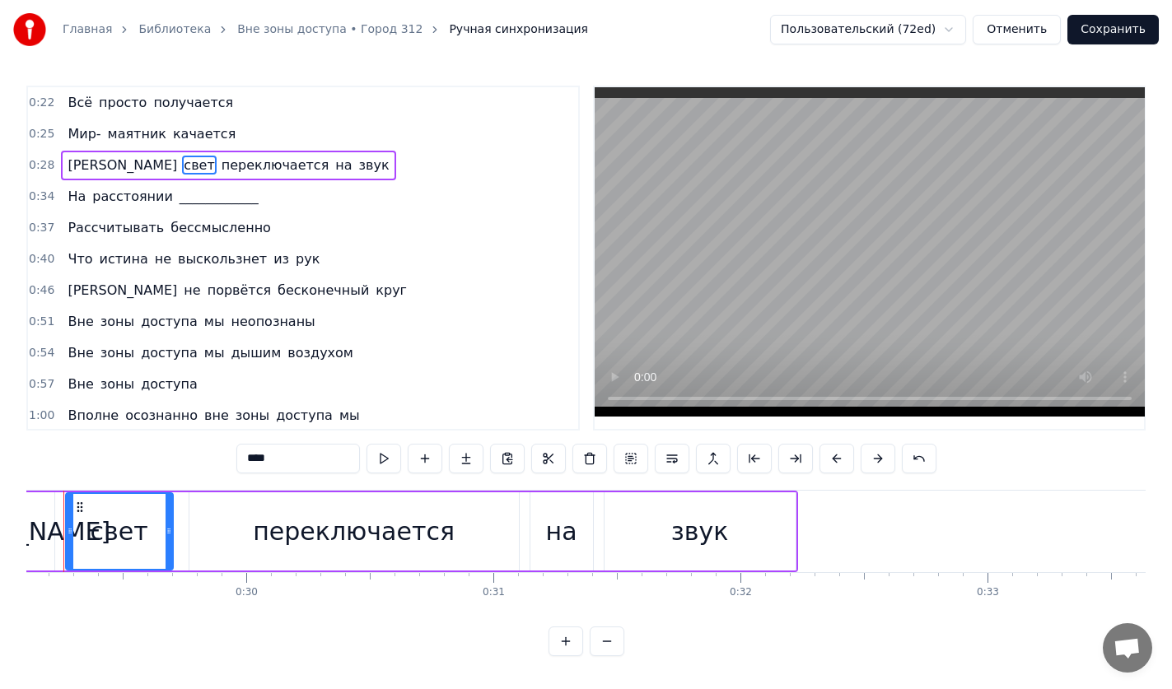
scroll to position [0, 7145]
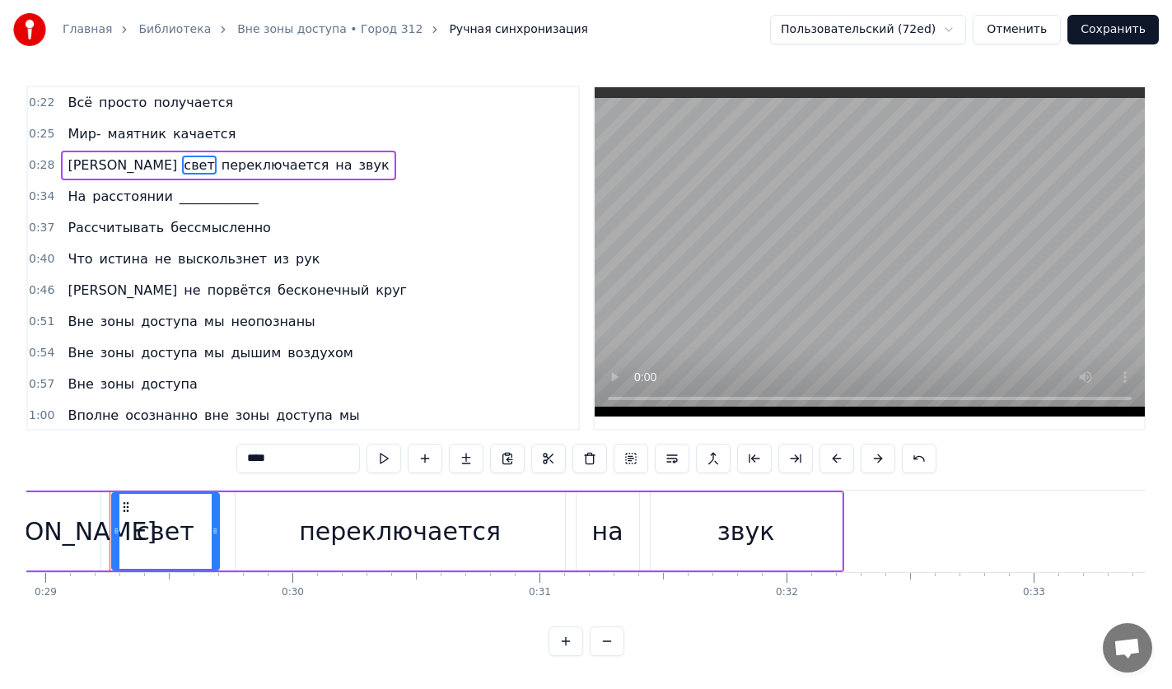
drag, startPoint x: 275, startPoint y: 454, endPoint x: 154, endPoint y: 467, distance: 121.8
click at [154, 467] on div "0:22 Всё просто получается 0:25 Мир- маятник качается 0:28 А свет переключается…" at bounding box center [585, 371] width 1119 height 571
type input "*******"
click at [407, 330] on div "0:51 Вне зоны доступа мы неопознаны" at bounding box center [303, 321] width 550 height 31
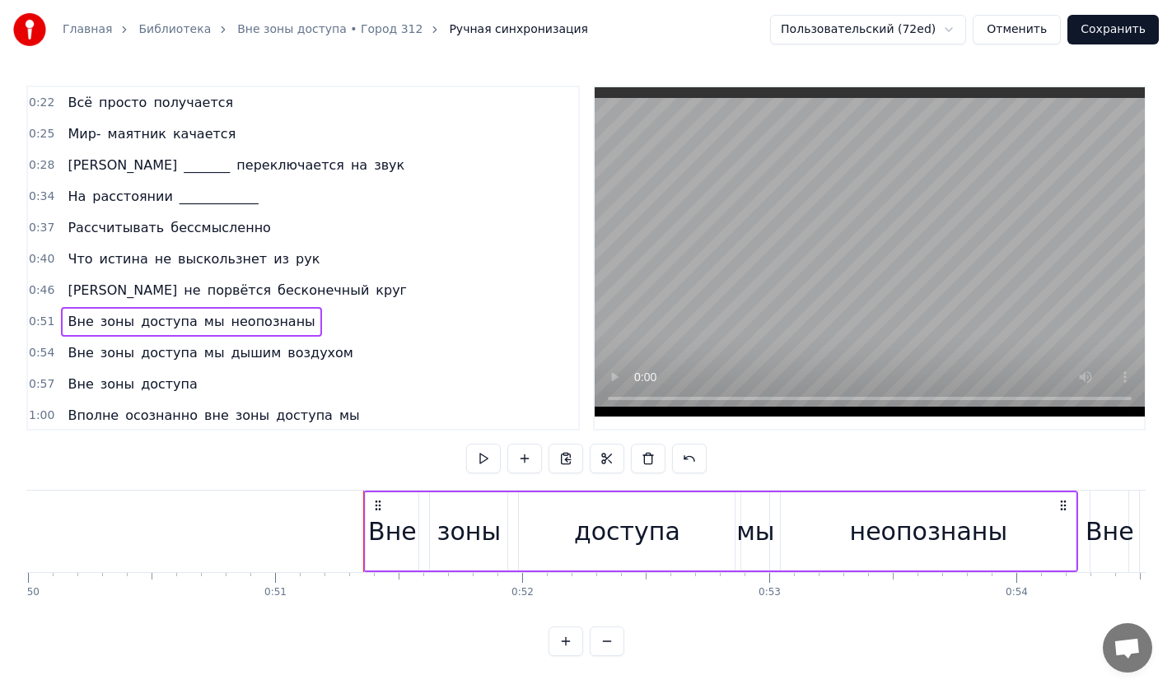
scroll to position [0, 12605]
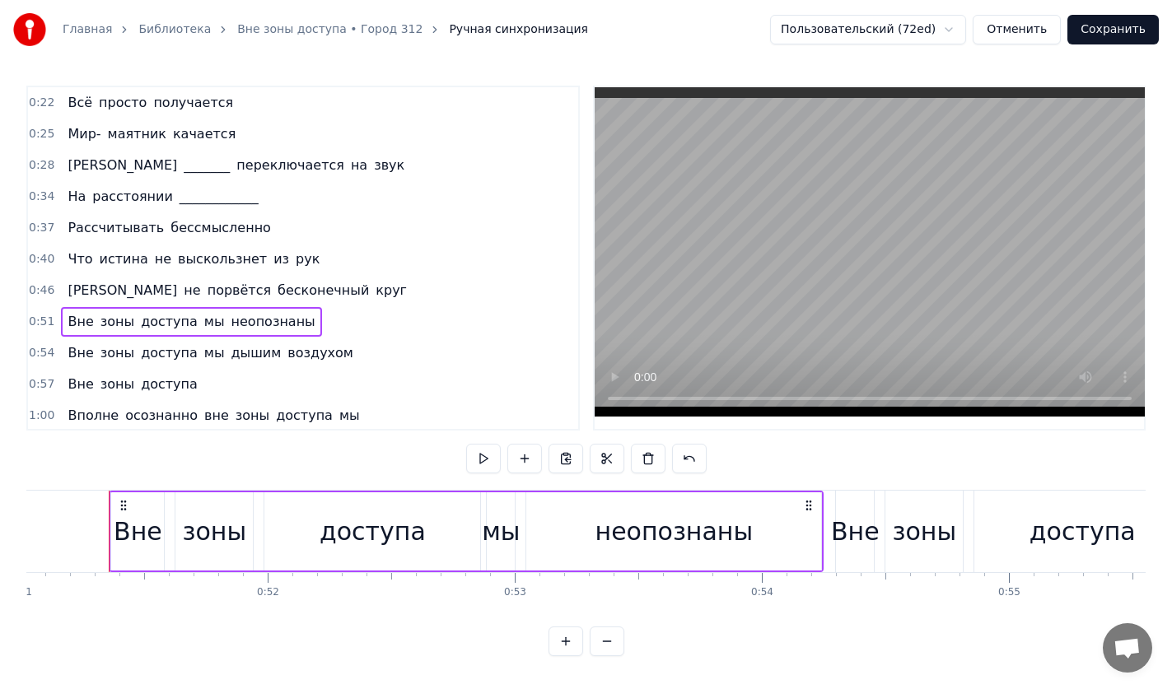
click at [129, 258] on span "истина" at bounding box center [124, 259] width 52 height 19
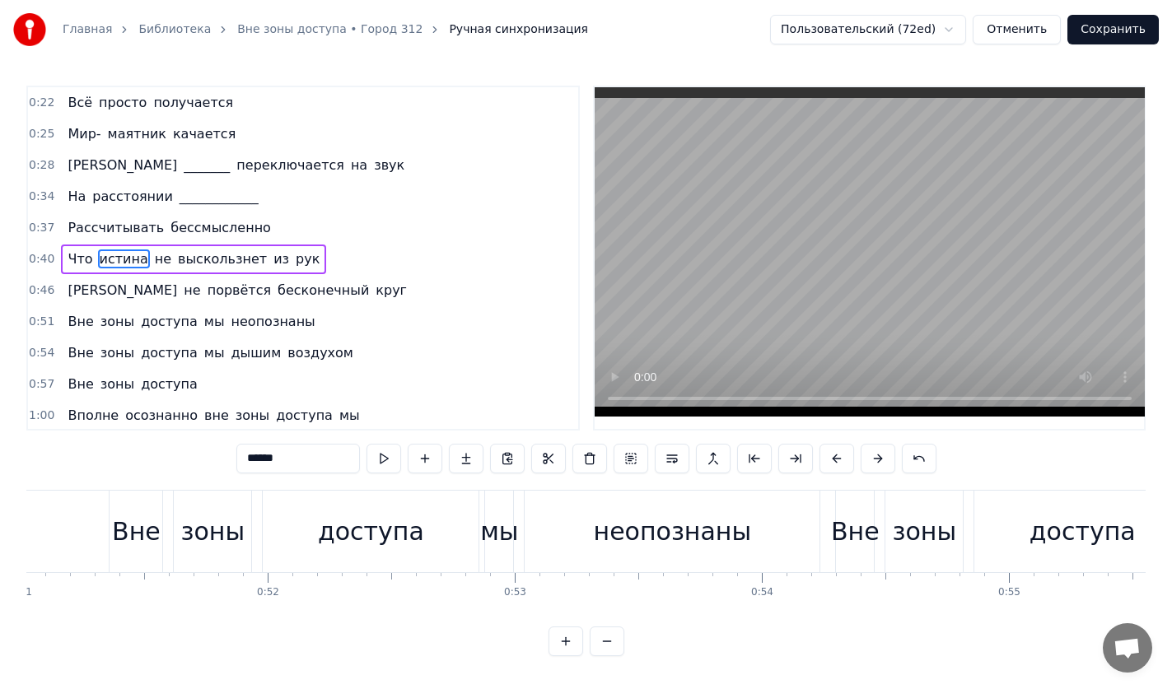
scroll to position [1, 0]
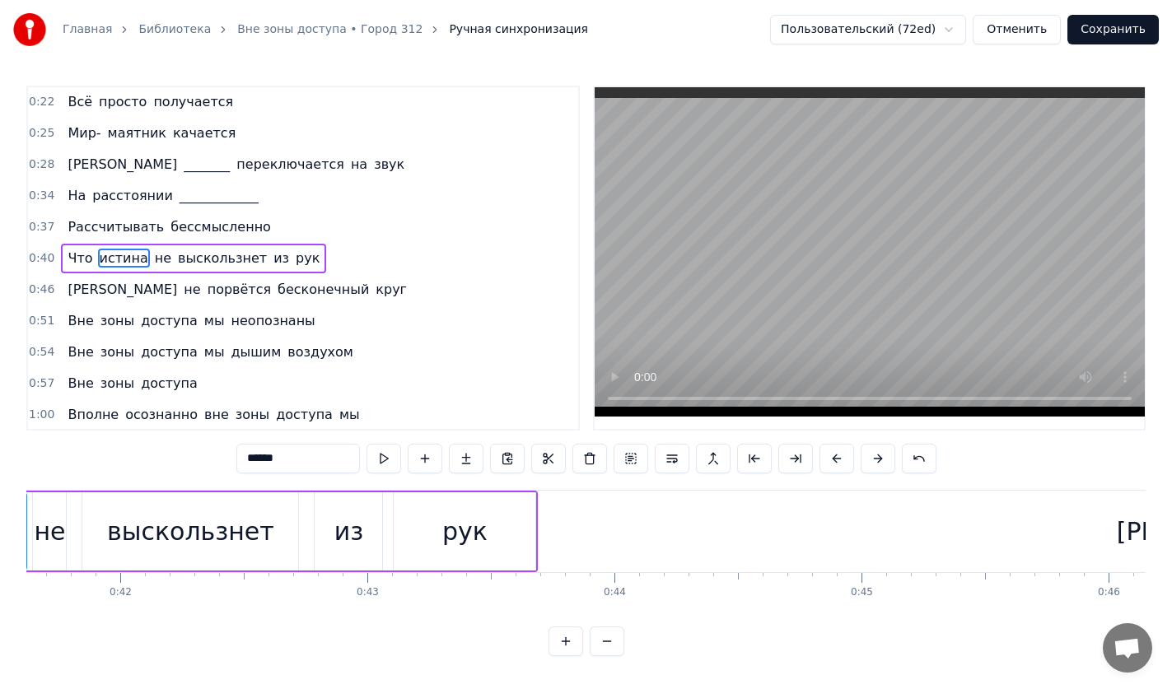
drag, startPoint x: 329, startPoint y: 453, endPoint x: 187, endPoint y: 452, distance: 141.6
click at [187, 452] on div "0:22 Всё просто получается 0:25 Мир- маятник качается 0:28 А _______ переключае…" at bounding box center [585, 371] width 1119 height 571
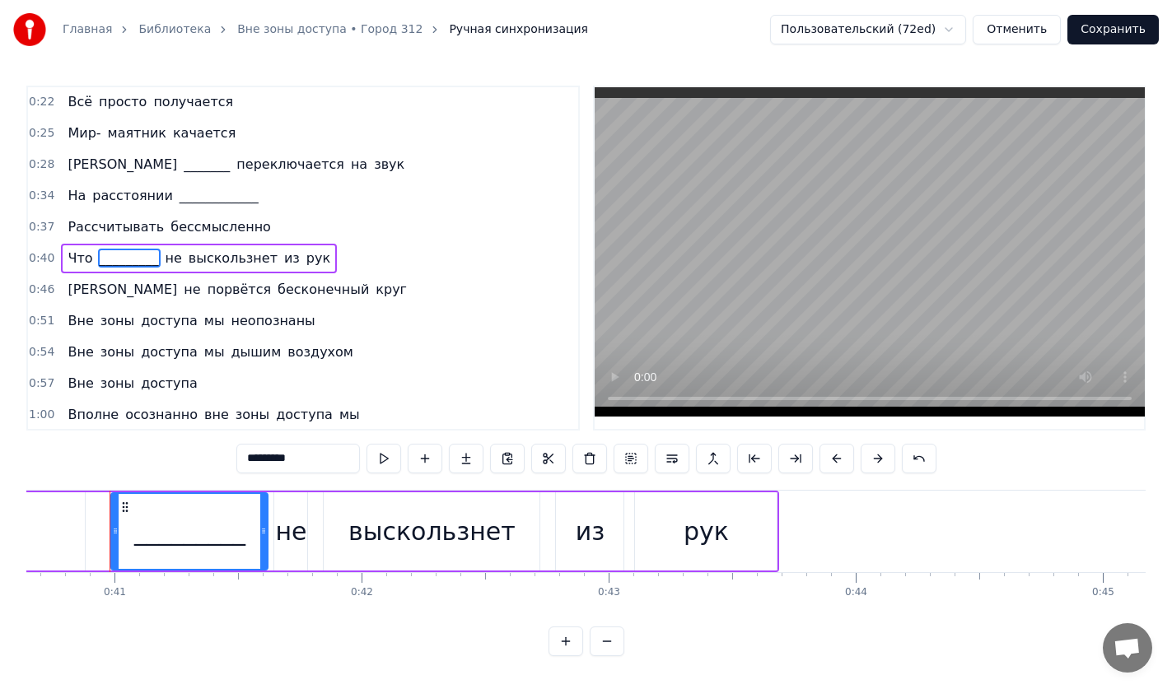
click at [230, 346] on span "дышим" at bounding box center [257, 352] width 54 height 19
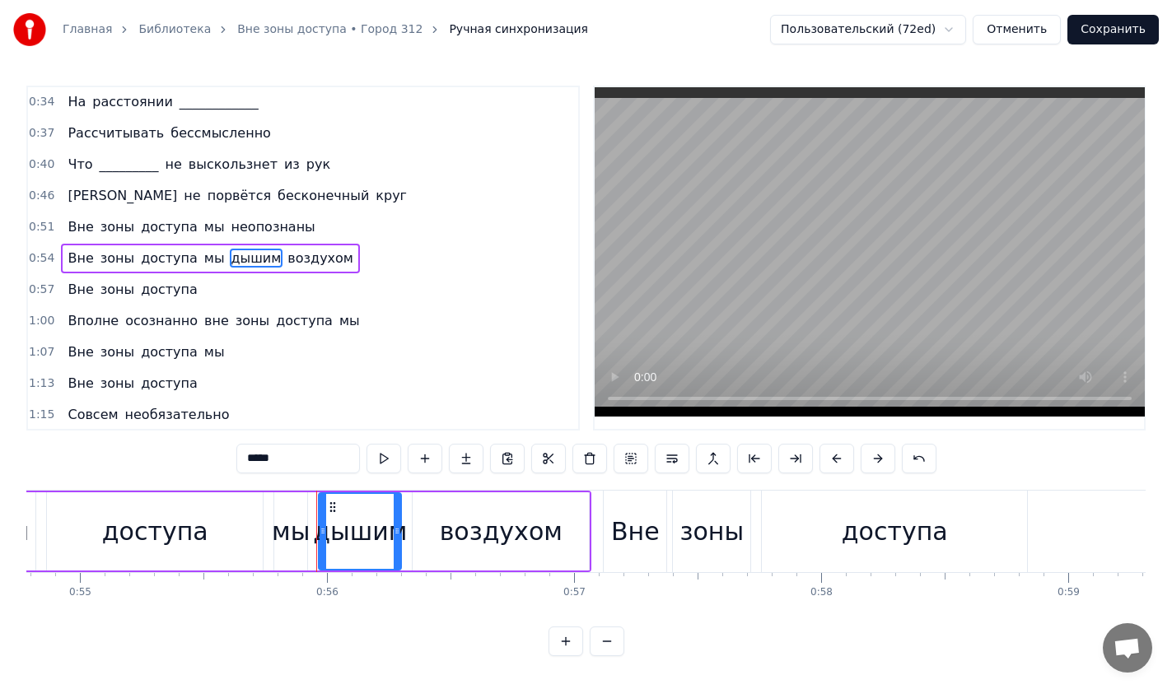
scroll to position [0, 13741]
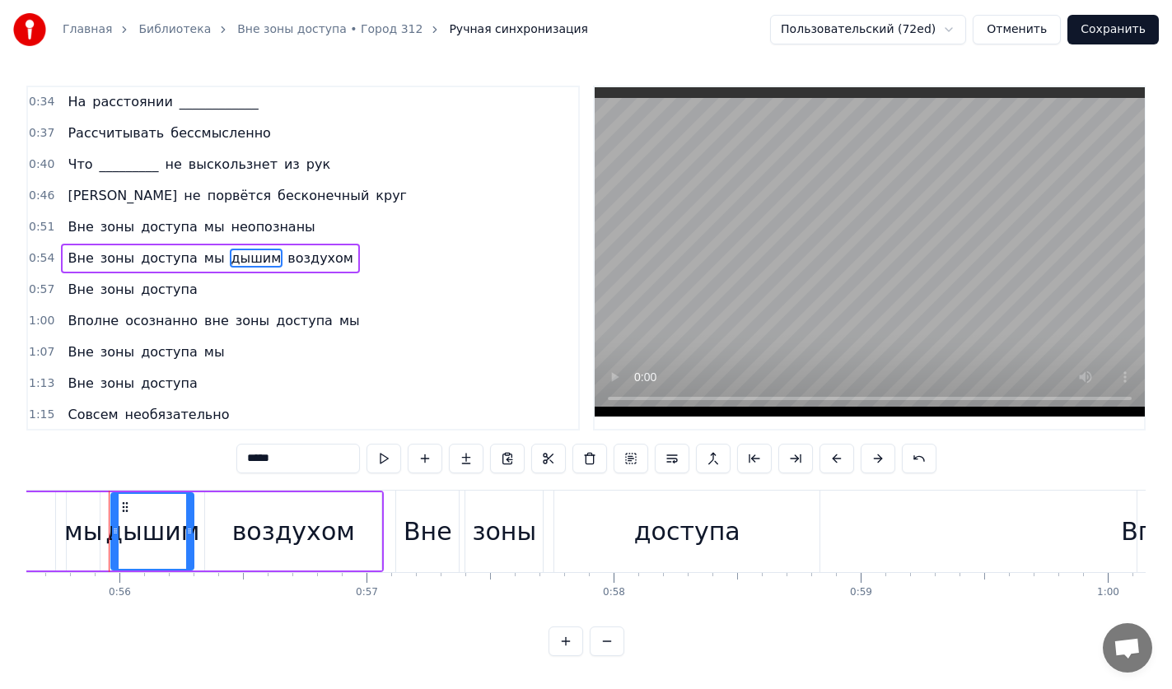
drag, startPoint x: 319, startPoint y: 451, endPoint x: 189, endPoint y: 454, distance: 130.1
click at [189, 453] on div "0:22 Всё просто получается 0:25 Мир- маятник качается 0:28 А _______ переключае…" at bounding box center [585, 371] width 1119 height 571
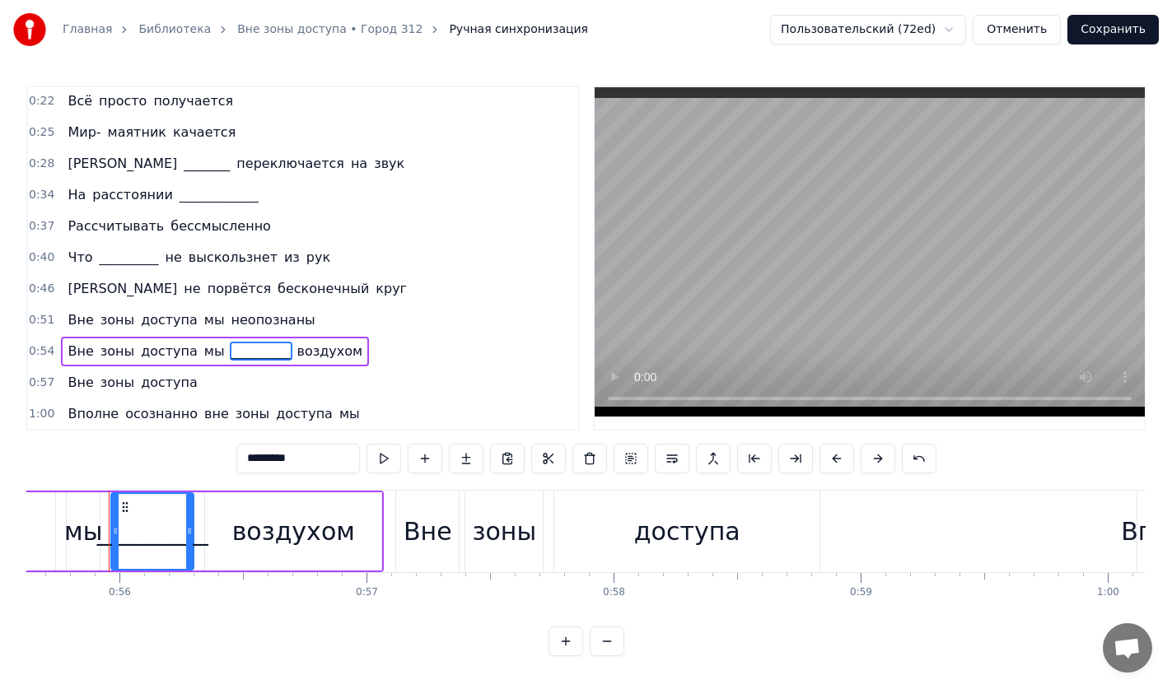
scroll to position [0, 0]
click at [206, 288] on span "порвётся" at bounding box center [239, 290] width 67 height 19
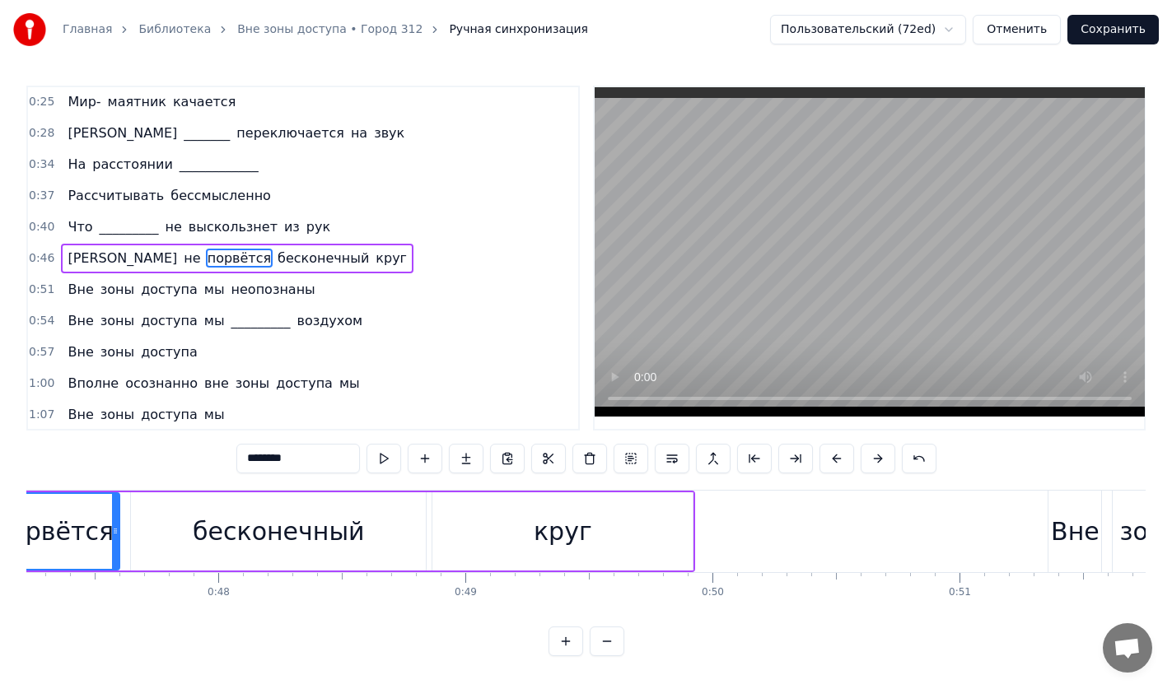
scroll to position [0, 11543]
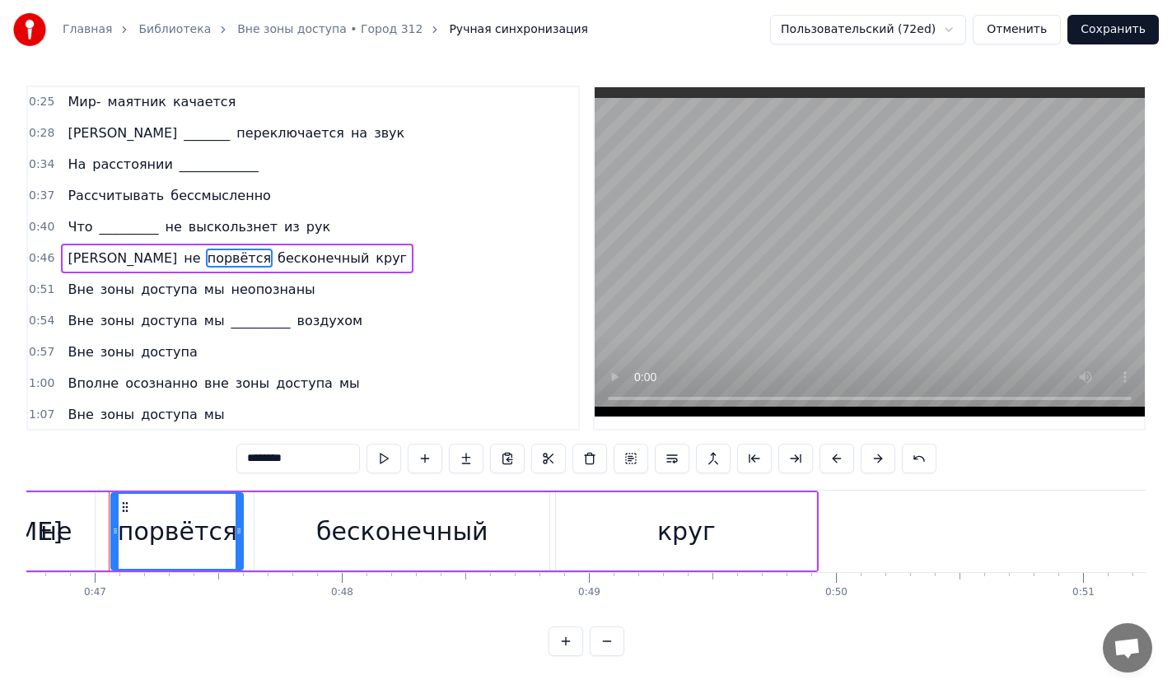
drag, startPoint x: 301, startPoint y: 456, endPoint x: 127, endPoint y: 456, distance: 174.6
click at [127, 456] on div "0:22 Всё просто получается 0:25 Мир- маятник качается 0:28 А _______ переключае…" at bounding box center [585, 371] width 1119 height 571
type input "**********"
click at [1122, 29] on button "Сохранить" at bounding box center [1112, 30] width 91 height 30
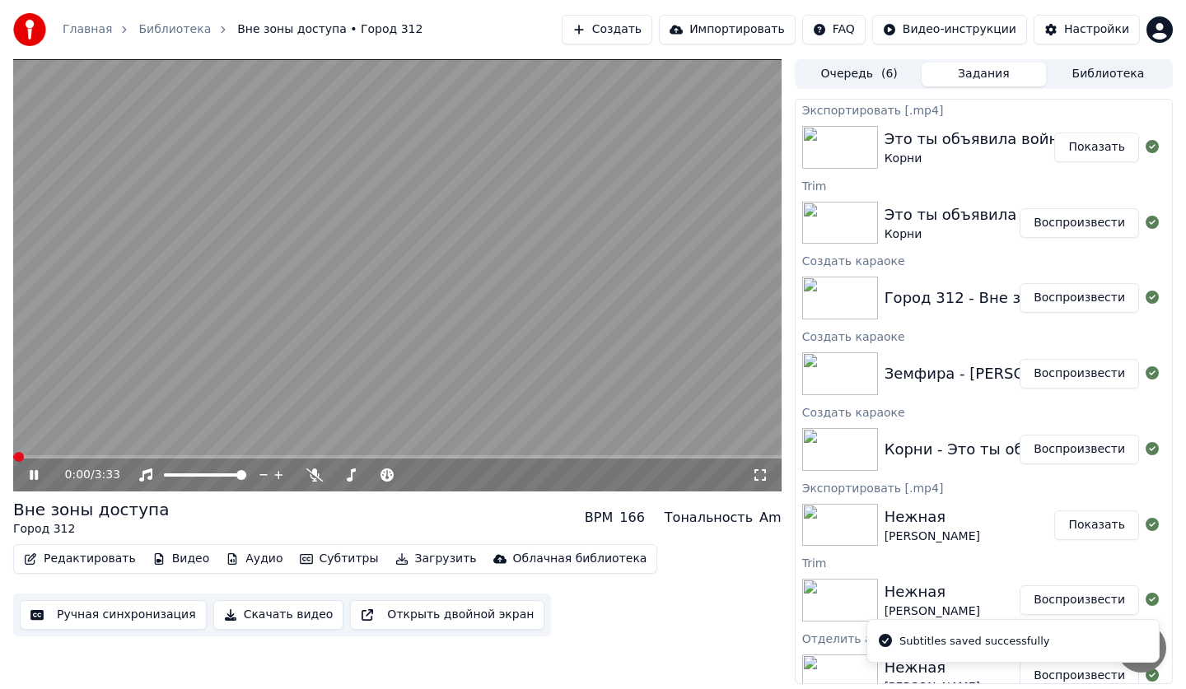
click at [67, 564] on button "Редактировать" at bounding box center [79, 559] width 125 height 23
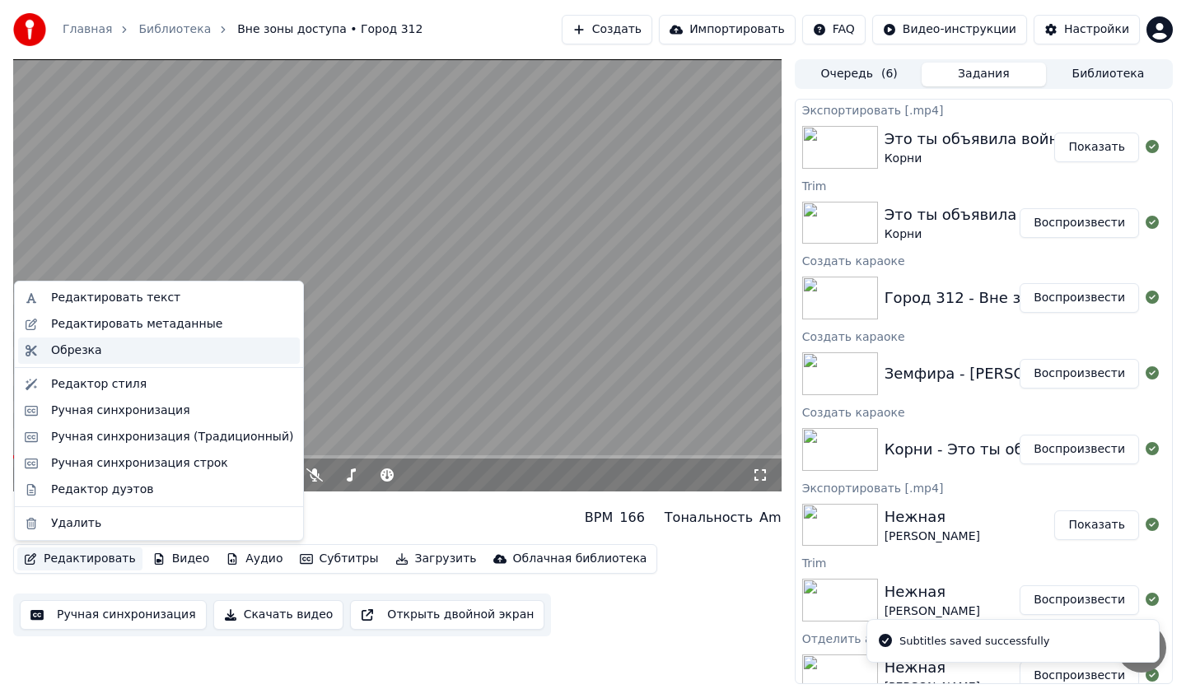
click at [110, 357] on div "Обрезка" at bounding box center [172, 351] width 242 height 16
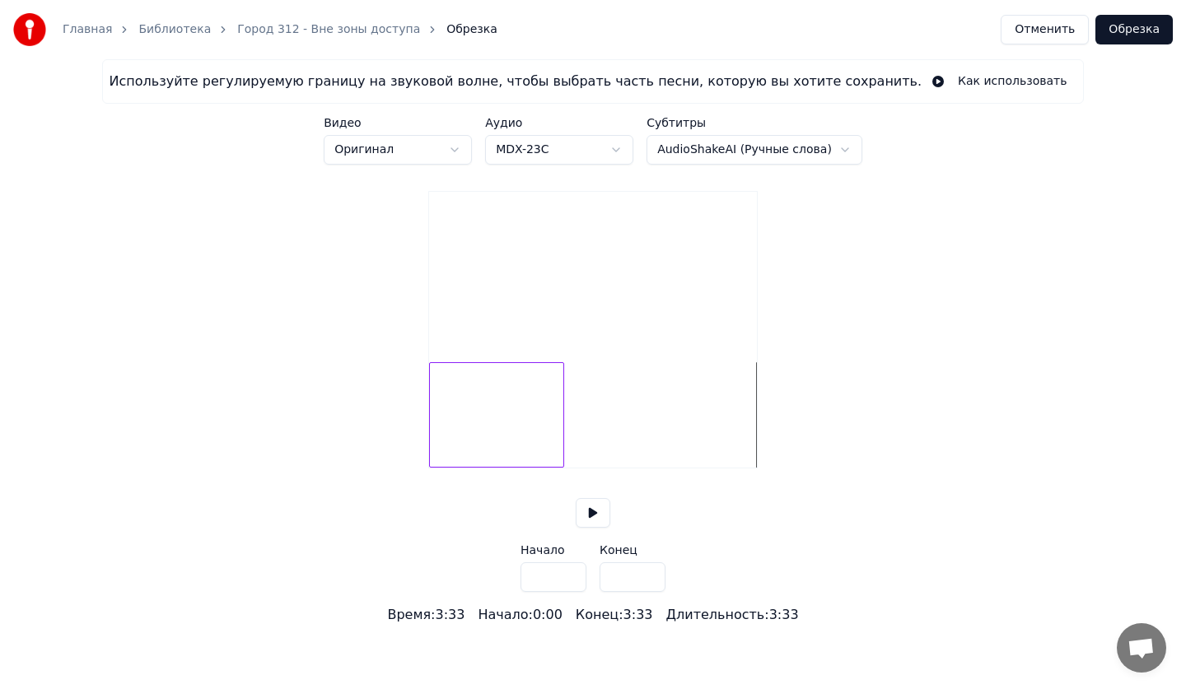
click at [562, 455] on div at bounding box center [560, 415] width 5 height 104
click at [539, 454] on div at bounding box center [537, 415] width 5 height 104
click at [542, 454] on div at bounding box center [541, 415] width 5 height 104
type input "****"
click at [1141, 28] on button "Обрезка" at bounding box center [1133, 30] width 77 height 30
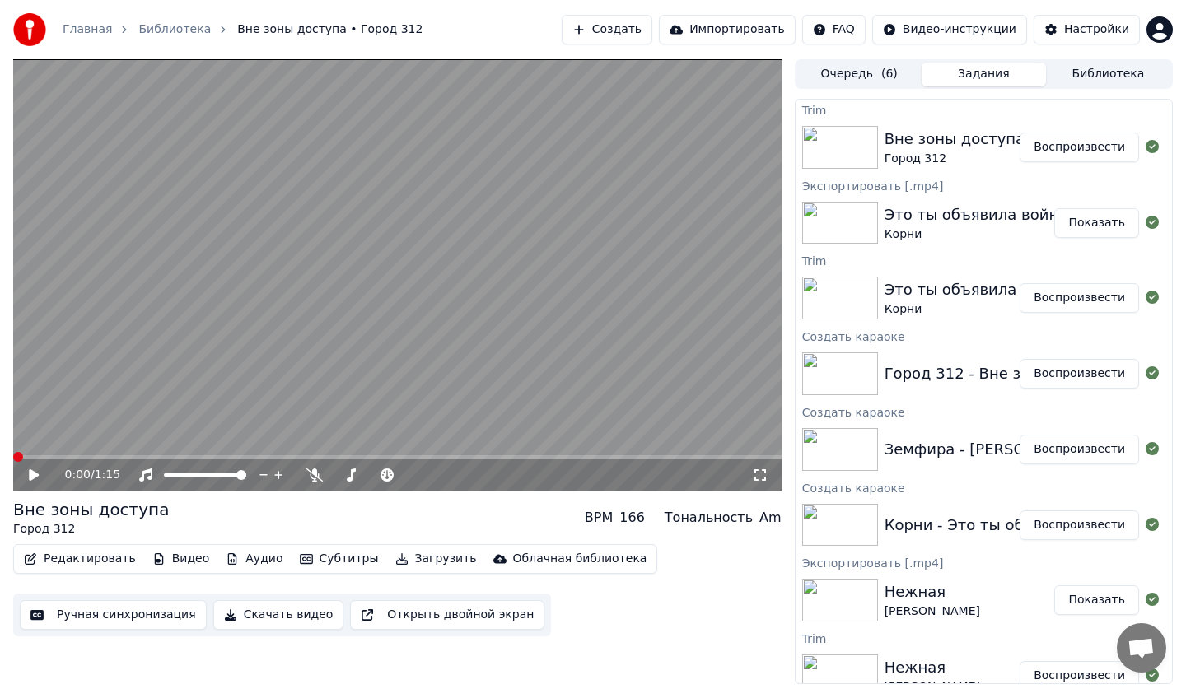
click at [132, 621] on button "Ручная синхронизация" at bounding box center [113, 615] width 187 height 30
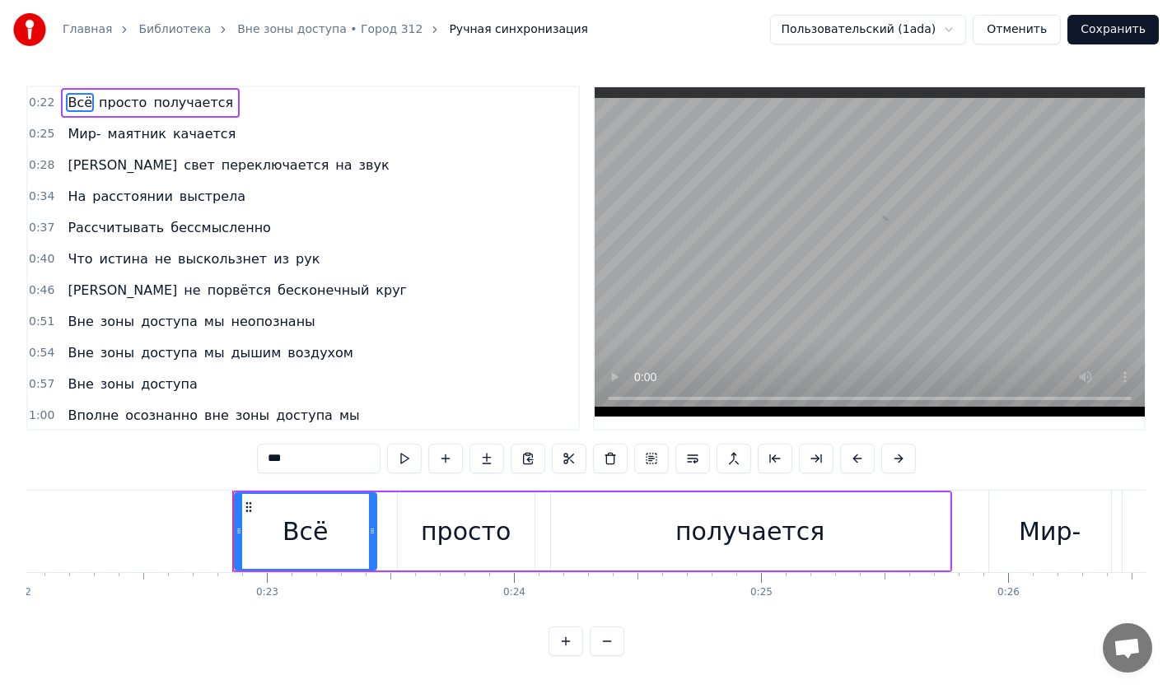
scroll to position [0, 5564]
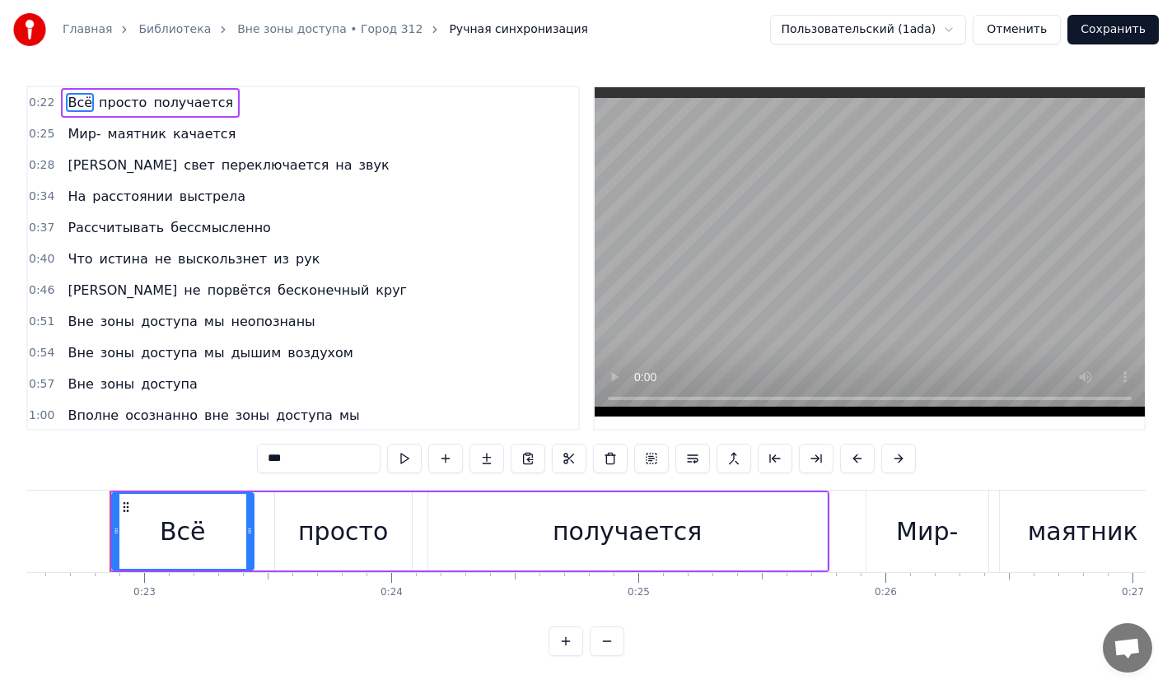
click at [182, 166] on span "свет" at bounding box center [199, 165] width 34 height 19
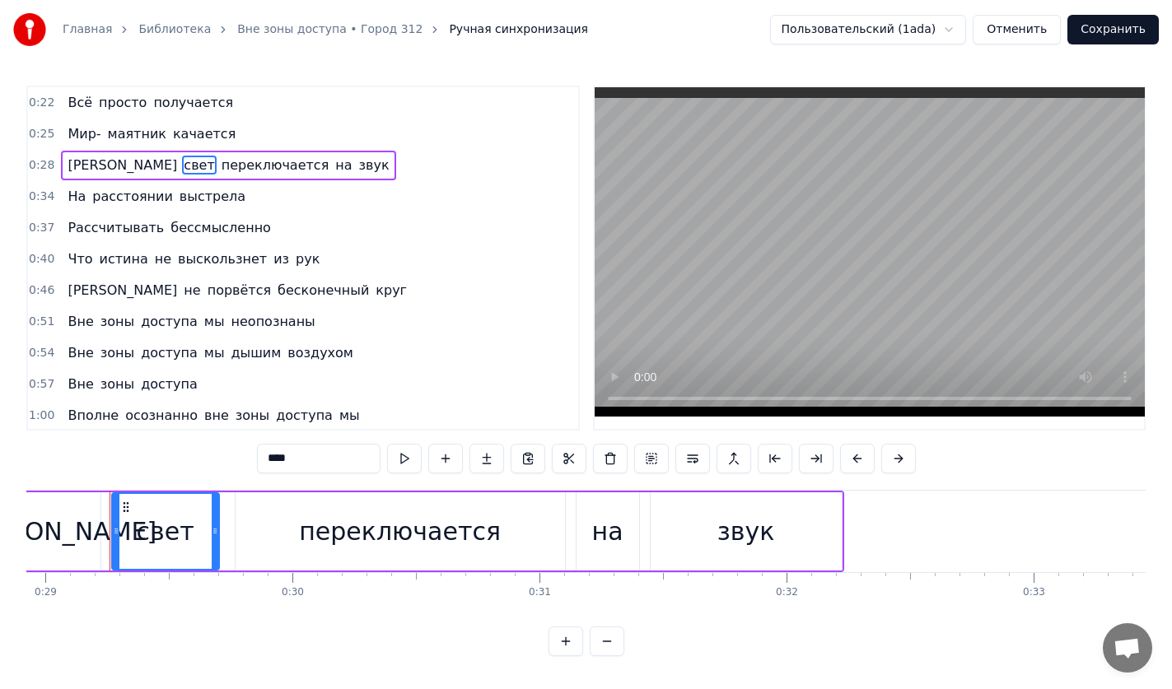
click at [179, 195] on span "выстрела" at bounding box center [212, 196] width 69 height 19
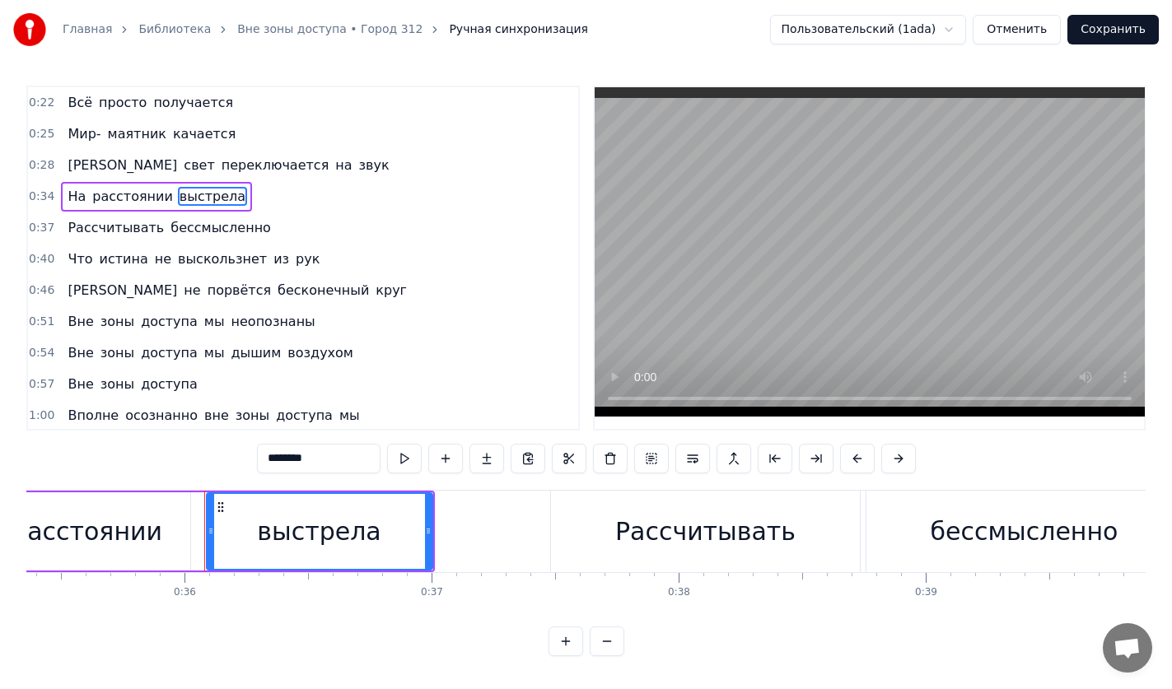
scroll to position [0, 8830]
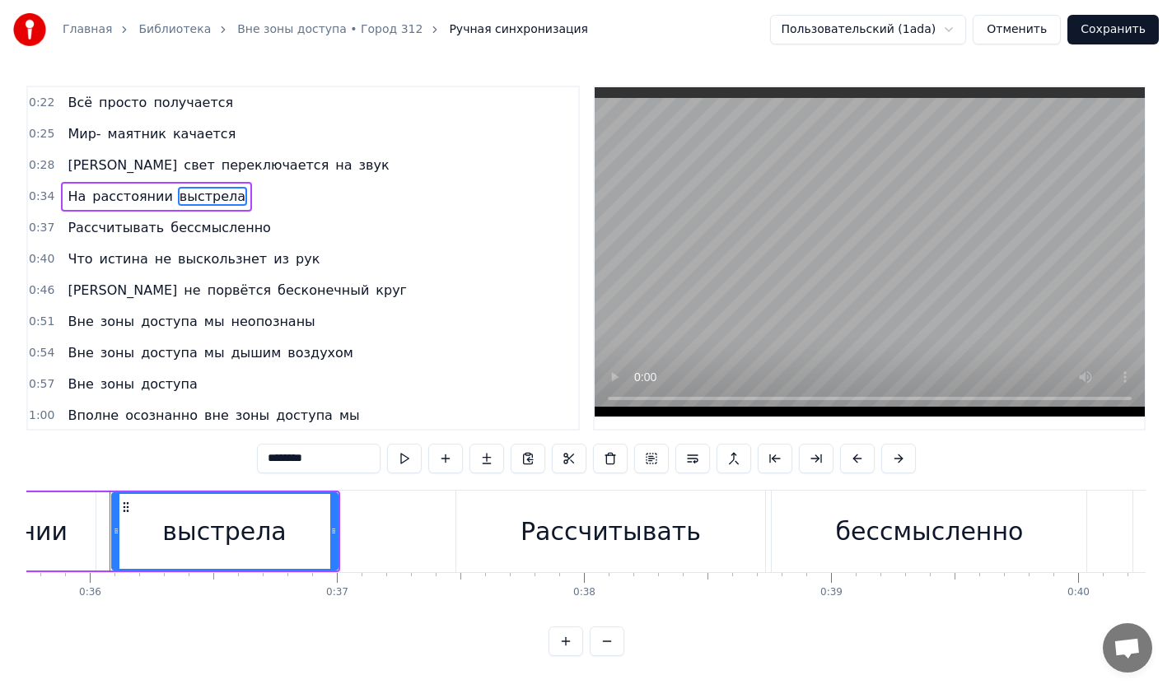
drag, startPoint x: 338, startPoint y: 466, endPoint x: 131, endPoint y: 473, distance: 207.6
click at [147, 470] on div "0:22 Всё просто получается 0:25 Мир- маятник качается 0:28 А свет переключается…" at bounding box center [585, 371] width 1119 height 571
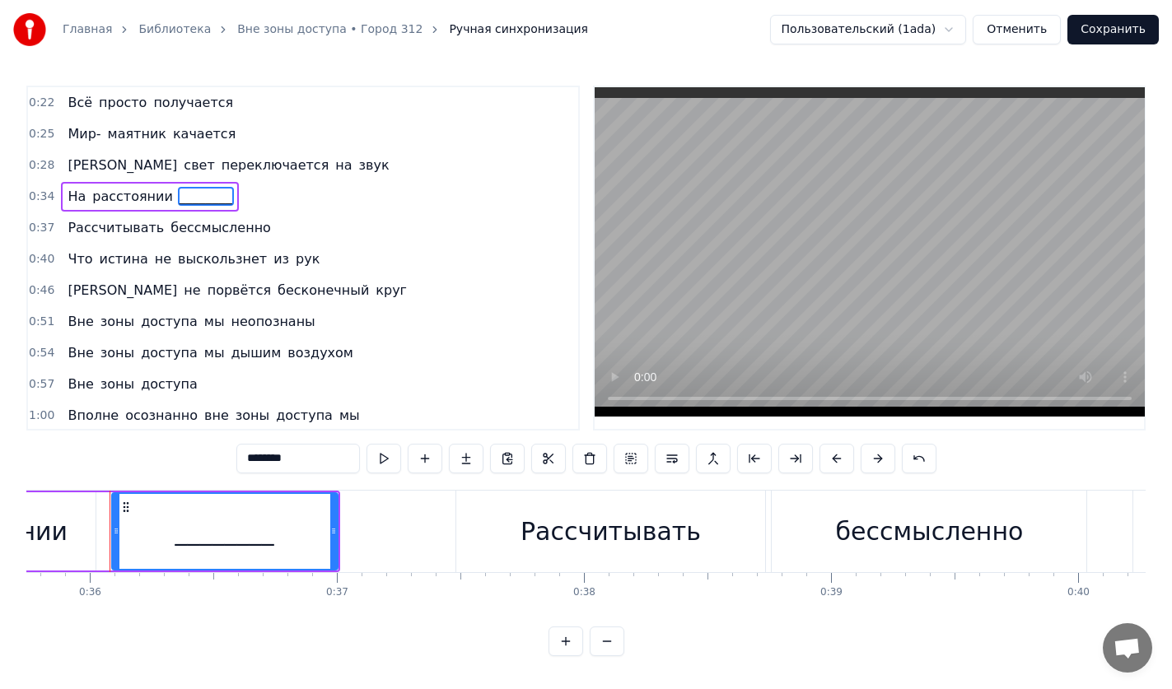
type input "********"
click at [374, 282] on div "0:46 И не порвётся бесконечный круг" at bounding box center [303, 290] width 550 height 31
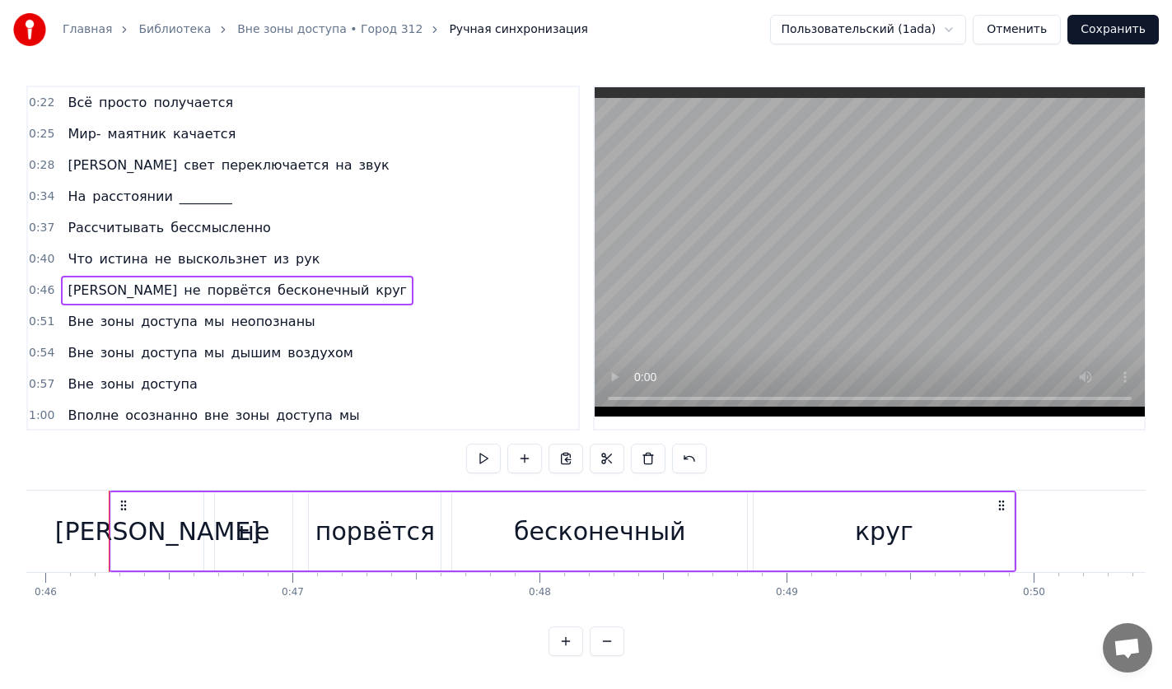
click at [182, 166] on span "свет" at bounding box center [199, 165] width 34 height 19
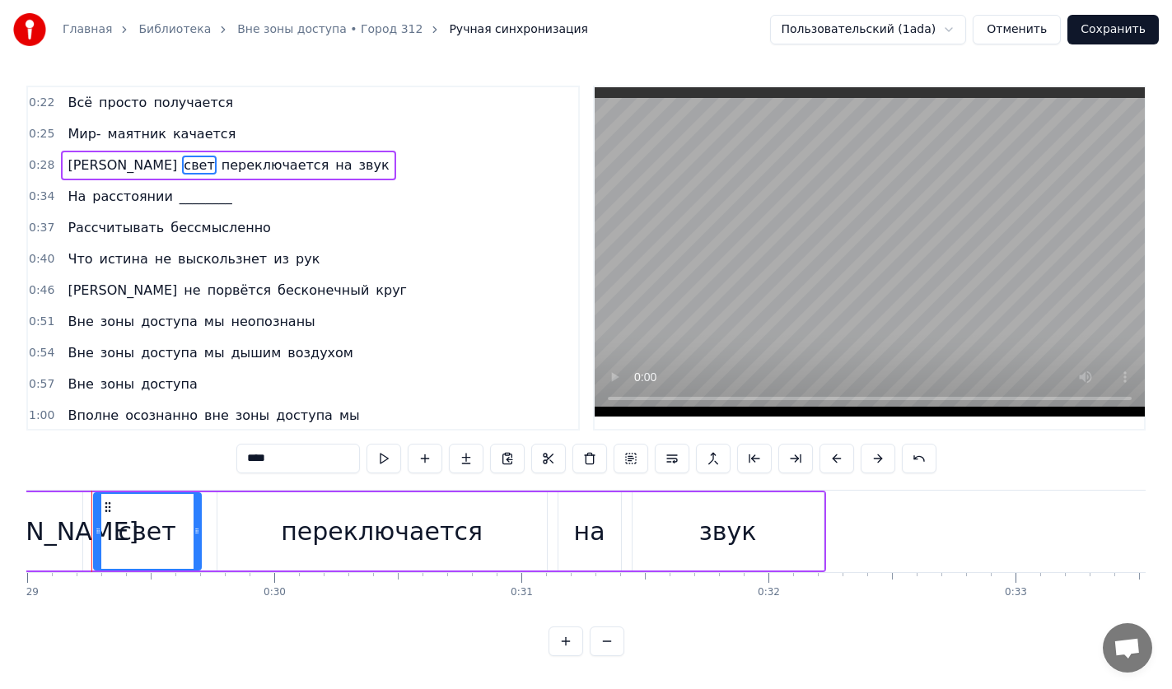
scroll to position [0, 7145]
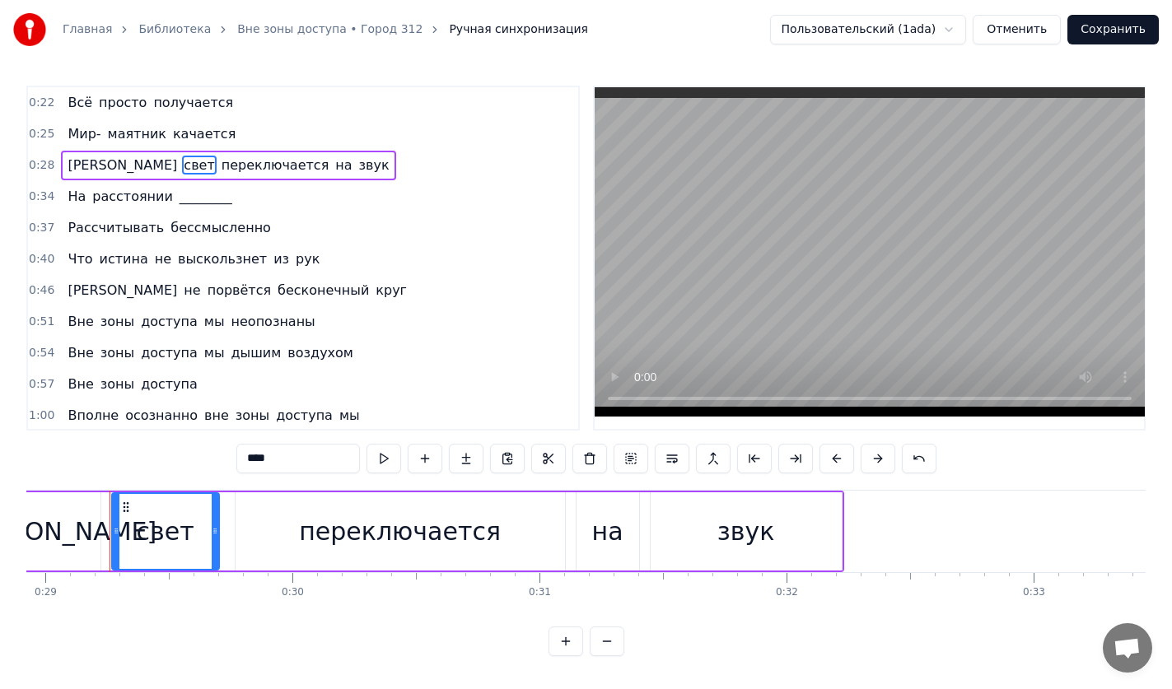
drag, startPoint x: 299, startPoint y: 474, endPoint x: 190, endPoint y: 458, distance: 109.9
click at [190, 458] on div "0:22 Всё просто получается 0:25 Мир- маятник качается 0:28 А свет переключается…" at bounding box center [585, 371] width 1119 height 571
type input "*****"
click at [407, 325] on div "0:51 Вне зоны доступа мы неопознаны" at bounding box center [303, 321] width 550 height 31
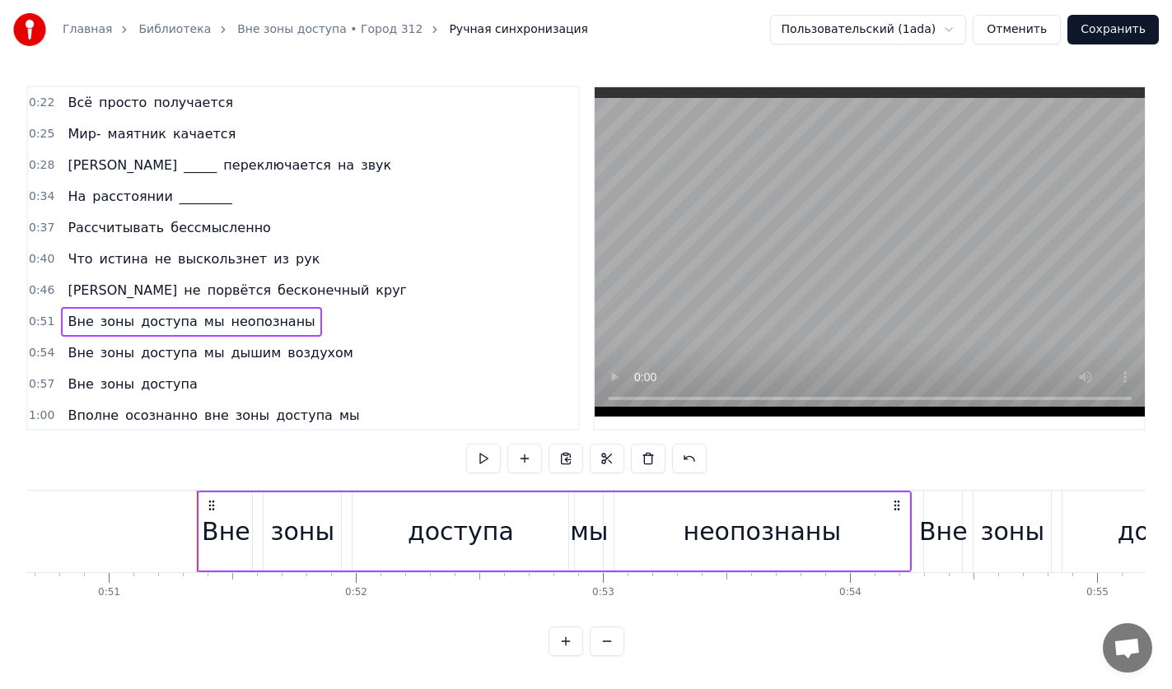
scroll to position [0, 12605]
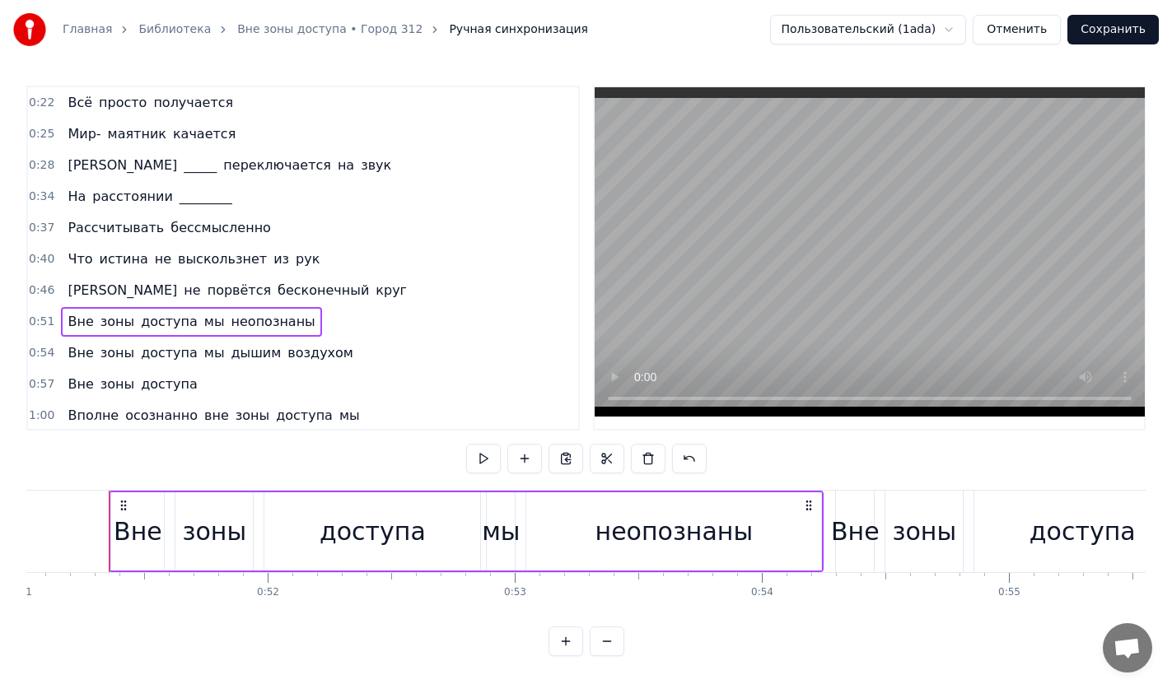
click at [132, 259] on span "истина" at bounding box center [124, 259] width 52 height 19
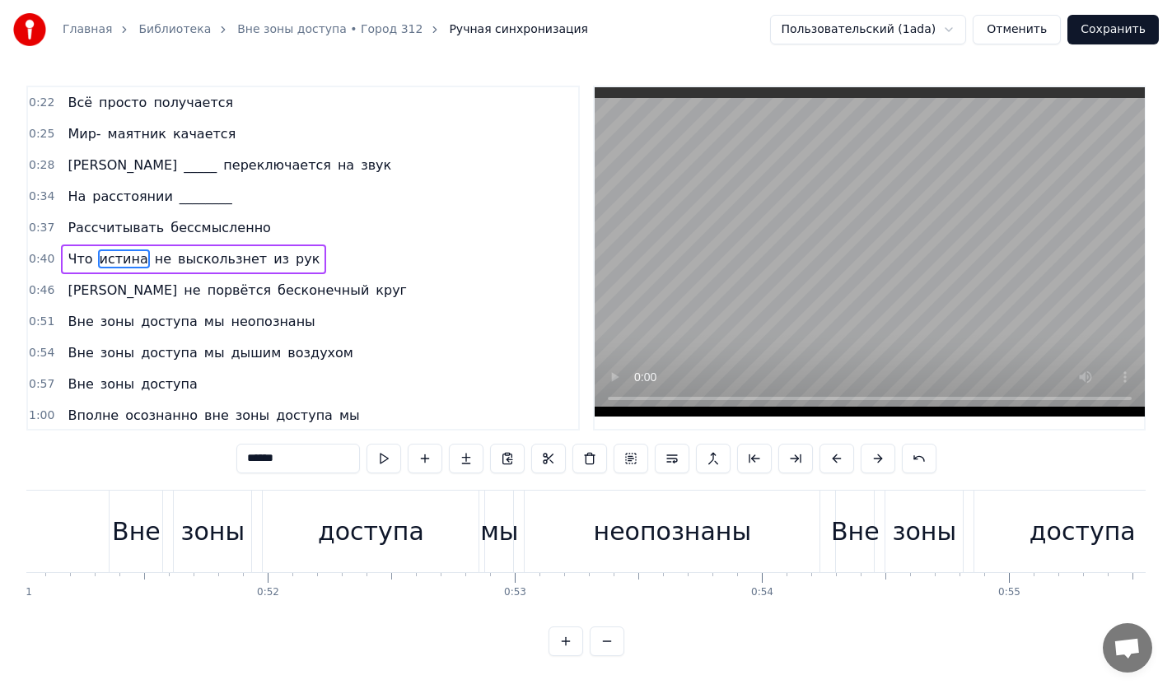
scroll to position [1, 0]
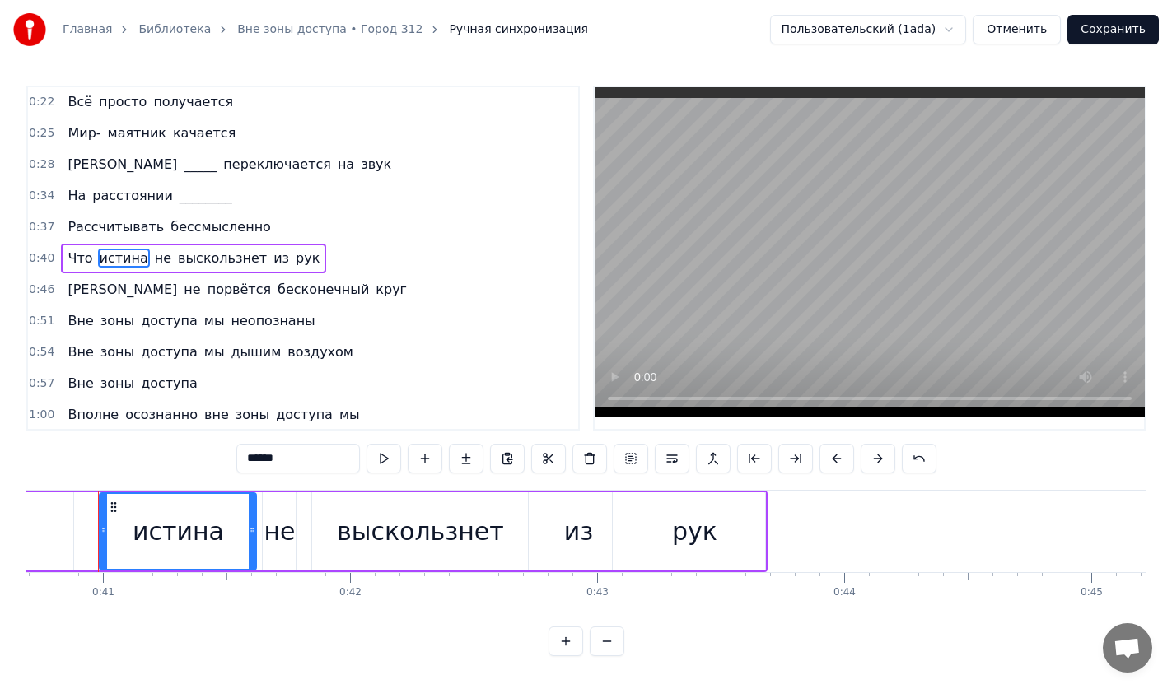
drag, startPoint x: 298, startPoint y: 461, endPoint x: 105, endPoint y: 460, distance: 193.5
click at [105, 460] on div "0:22 Всё просто получается 0:25 Мир- маятник качается 0:28 А _____ переключаетс…" at bounding box center [585, 371] width 1119 height 571
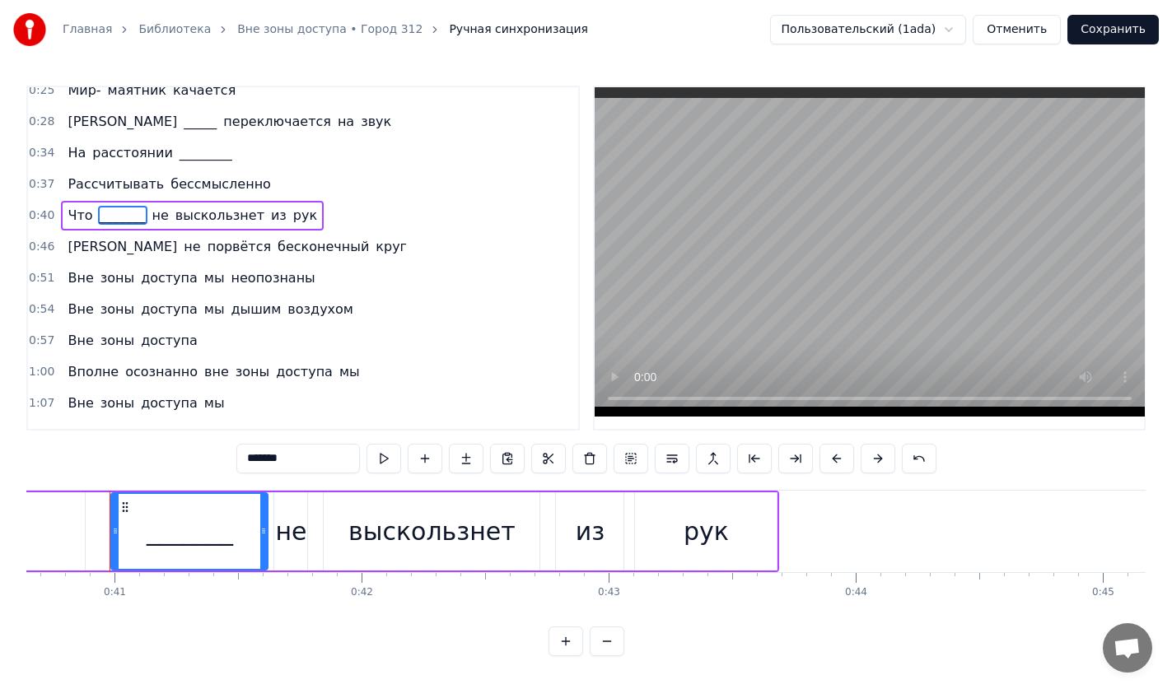
scroll to position [65, 0]
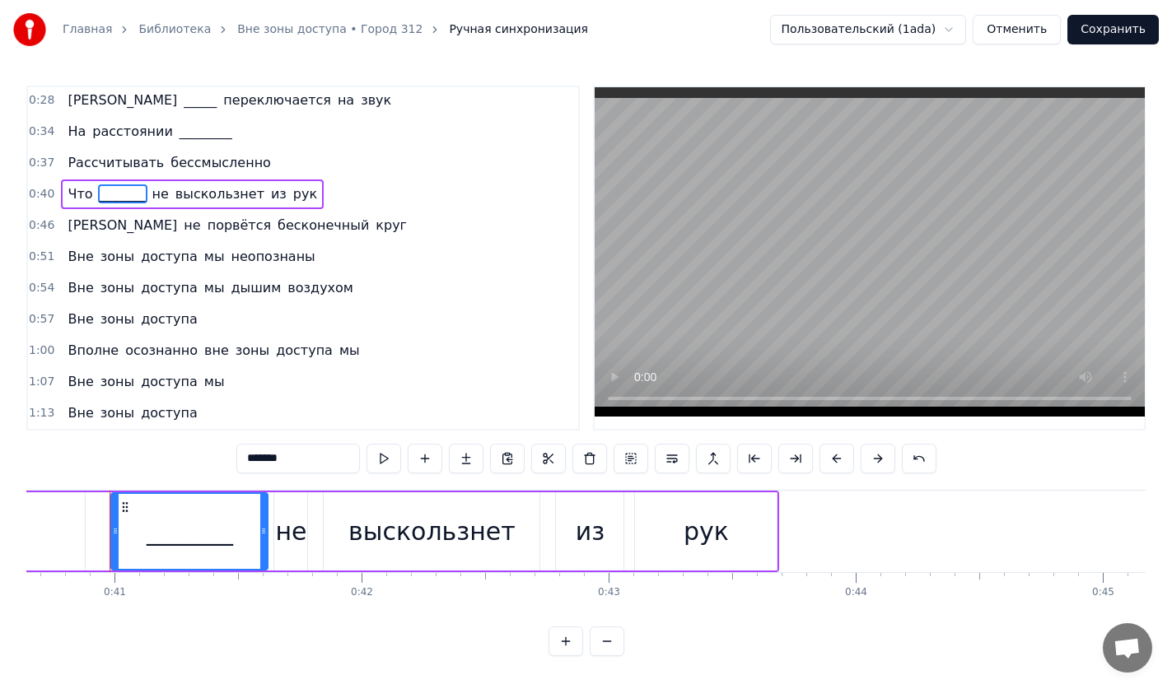
click at [276, 226] on span "бесконечный" at bounding box center [323, 225] width 95 height 19
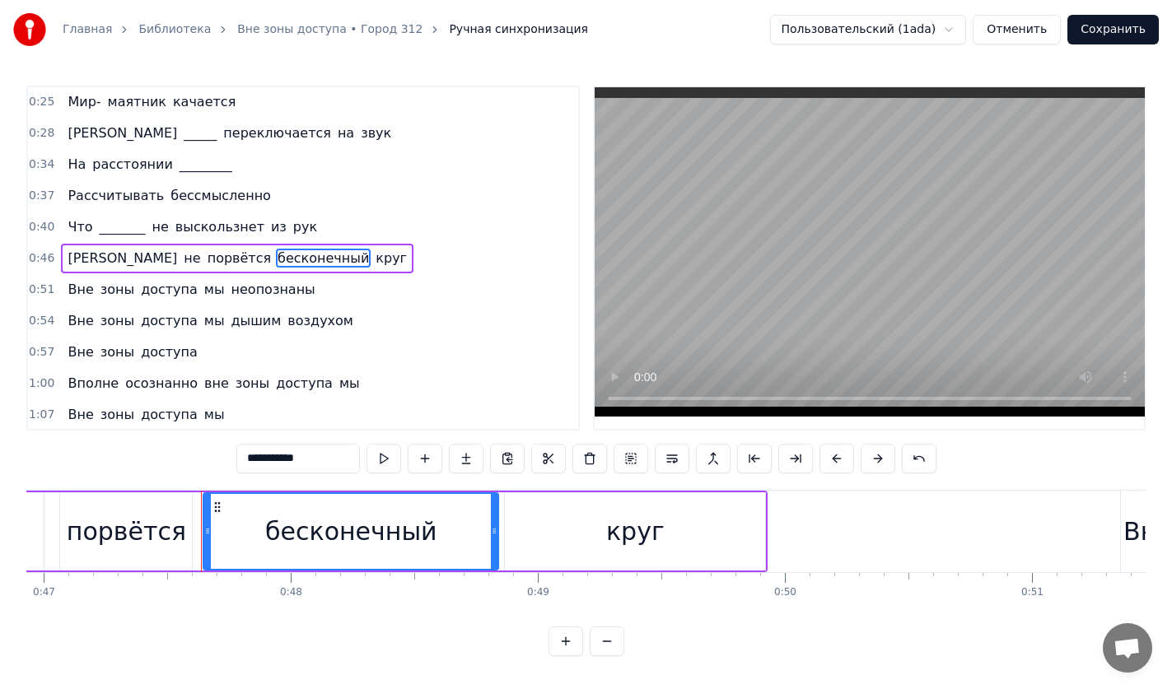
scroll to position [0, 11686]
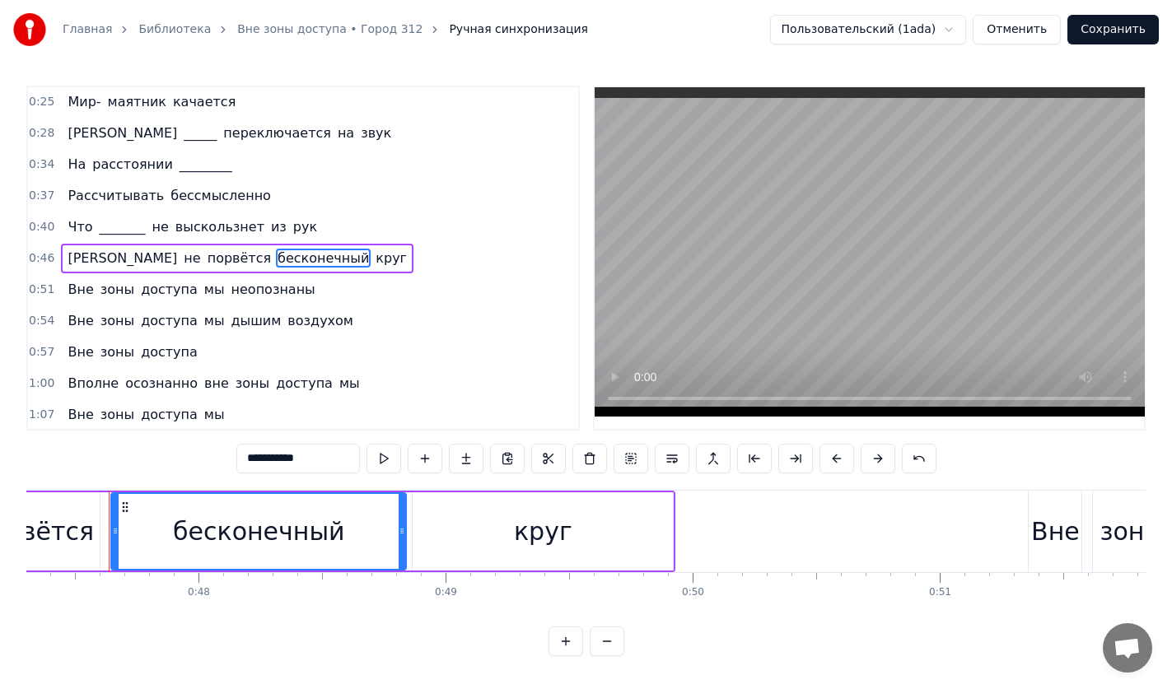
drag, startPoint x: 307, startPoint y: 455, endPoint x: 84, endPoint y: 443, distance: 223.5
click at [84, 443] on div "**********" at bounding box center [585, 371] width 1119 height 571
click at [236, 324] on span "дышим" at bounding box center [257, 320] width 54 height 19
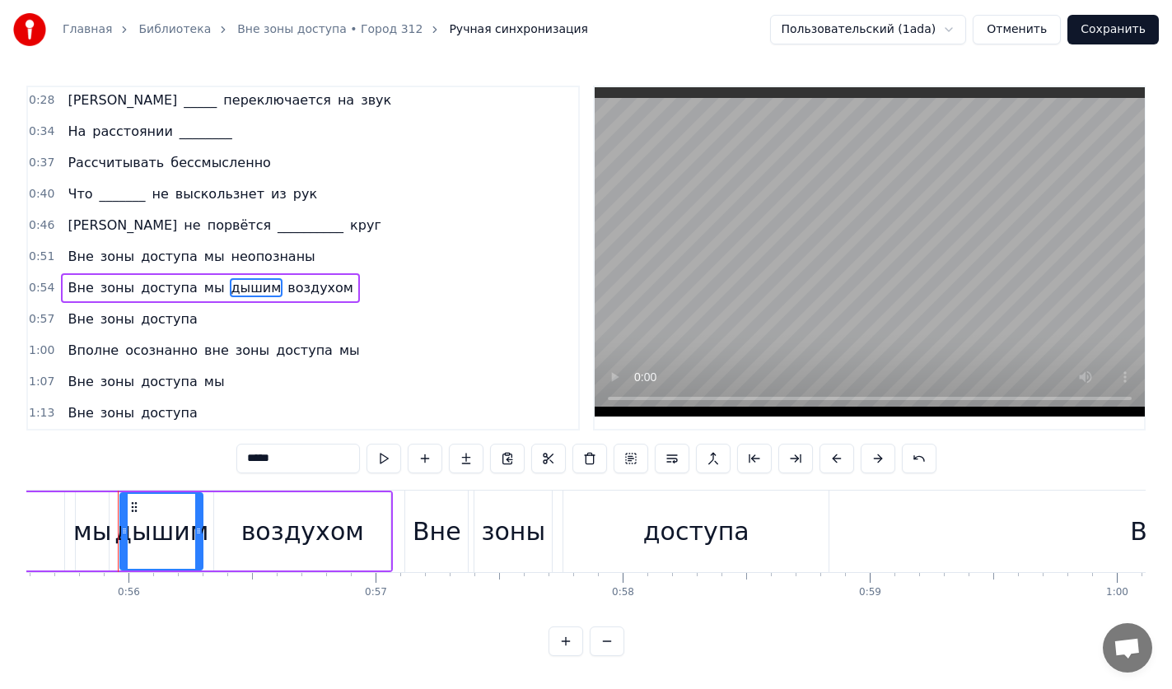
scroll to position [0, 13741]
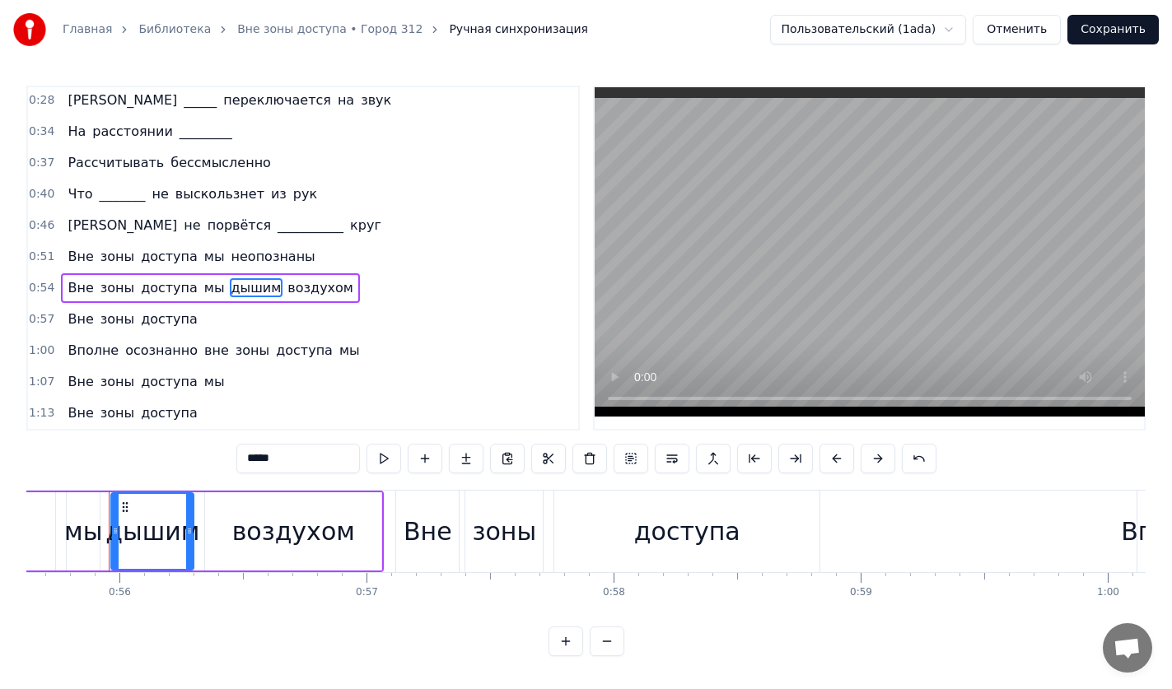
drag, startPoint x: 308, startPoint y: 461, endPoint x: 166, endPoint y: 460, distance: 141.6
click at [166, 460] on div "0:22 Всё просто получается 0:25 Мир- маятник качается 0:28 А _____ переключаетс…" at bounding box center [585, 371] width 1119 height 571
type input "******"
click at [1121, 35] on button "Сохранить" at bounding box center [1112, 30] width 91 height 30
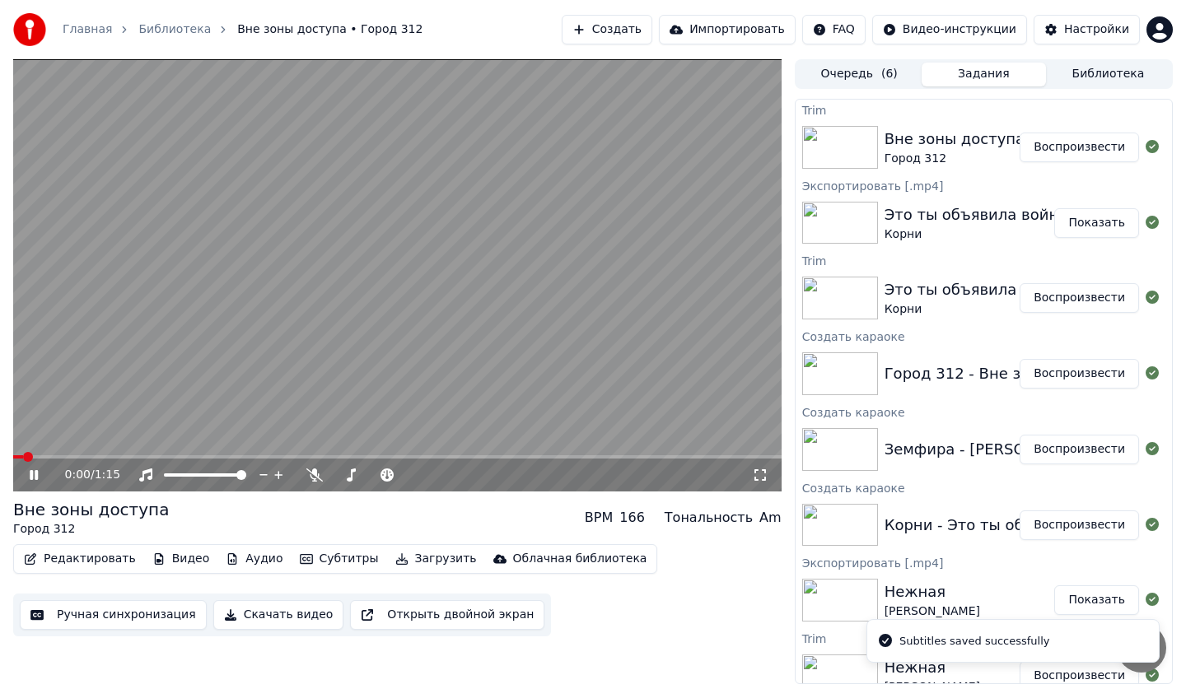
click at [762, 473] on icon at bounding box center [760, 475] width 16 height 13
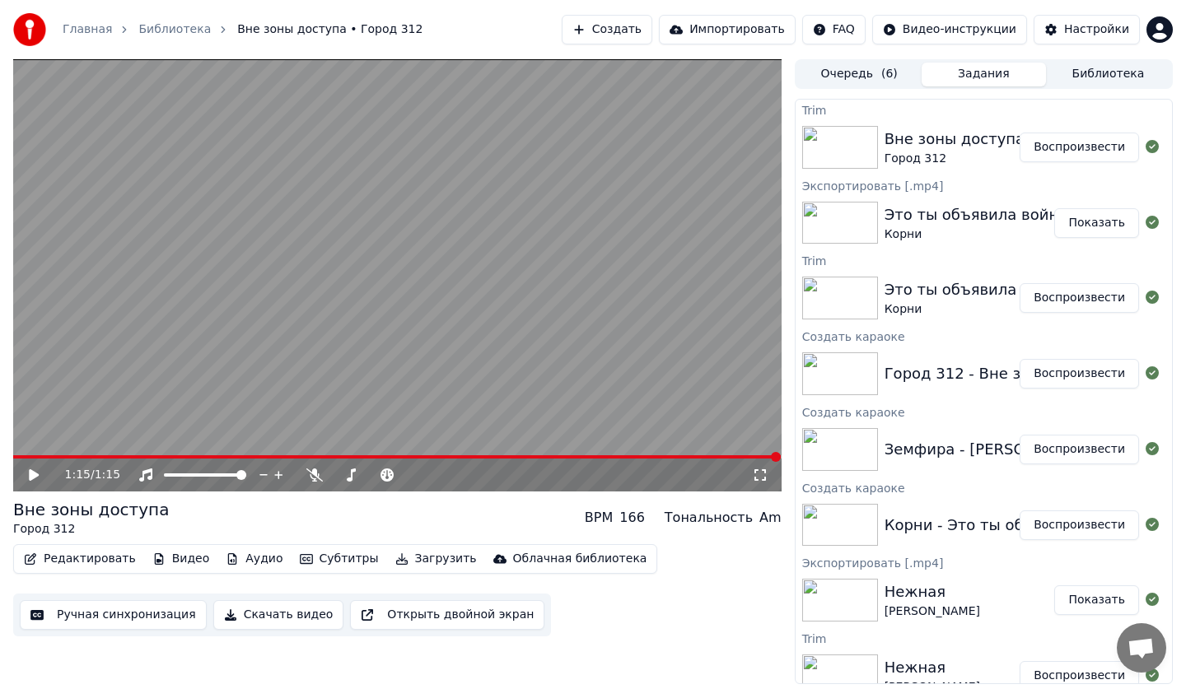
click at [241, 614] on button "Скачать видео" at bounding box center [278, 615] width 131 height 30
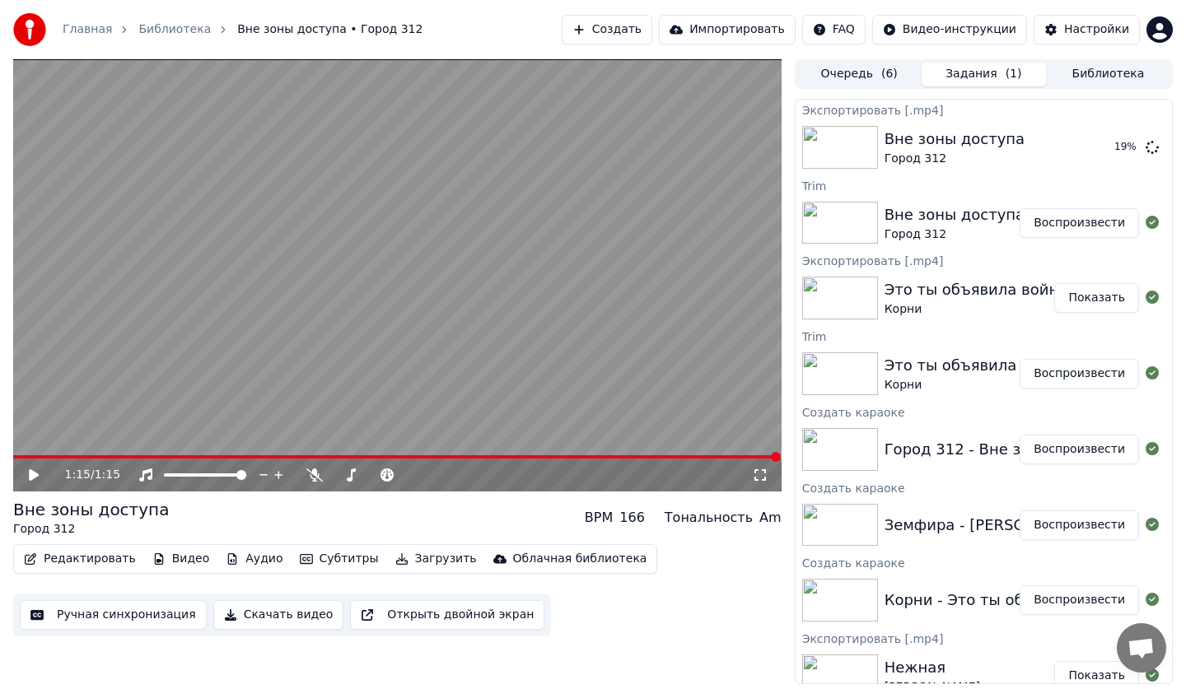
click at [338, 360] on video at bounding box center [397, 275] width 768 height 432
click at [356, 362] on video at bounding box center [397, 275] width 768 height 432
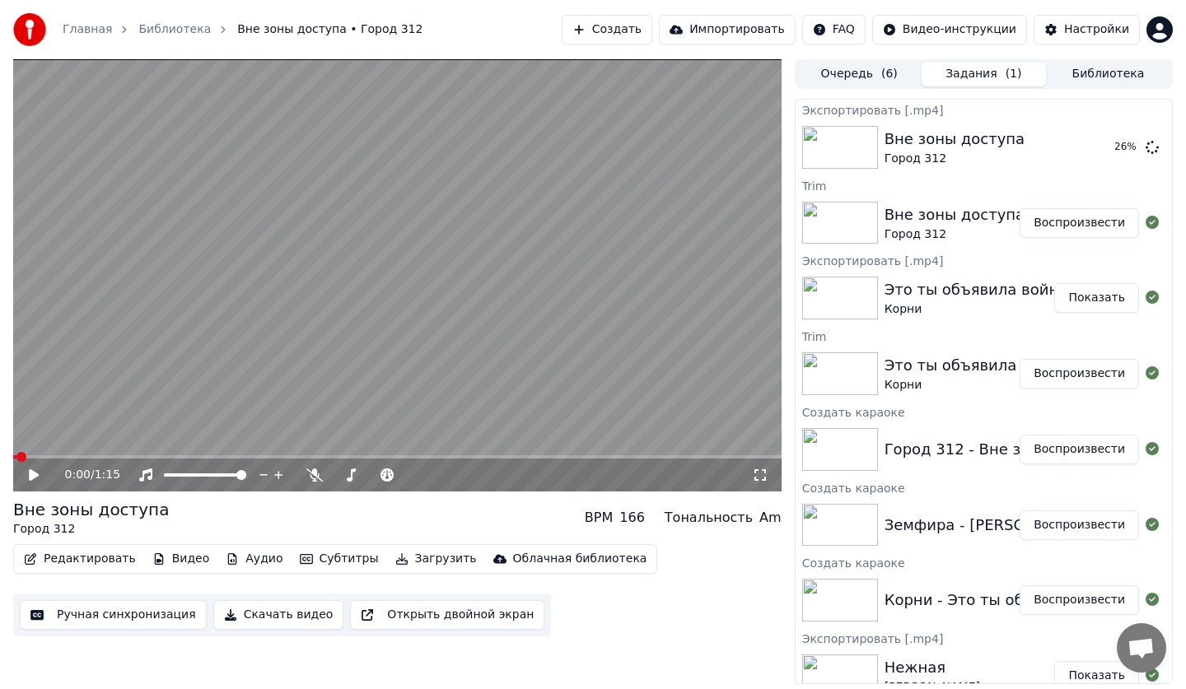
click at [116, 375] on video at bounding box center [397, 275] width 768 height 432
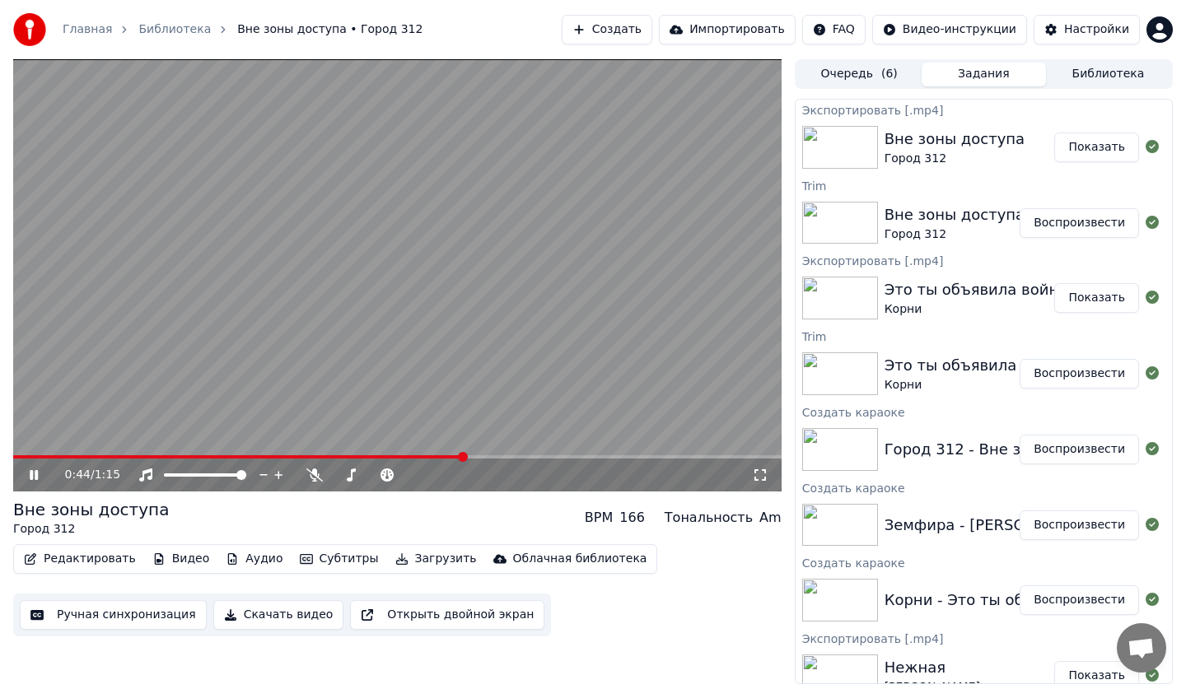
click at [338, 338] on video at bounding box center [397, 275] width 768 height 432
click at [1052, 520] on button "Воспроизвести" at bounding box center [1078, 526] width 119 height 30
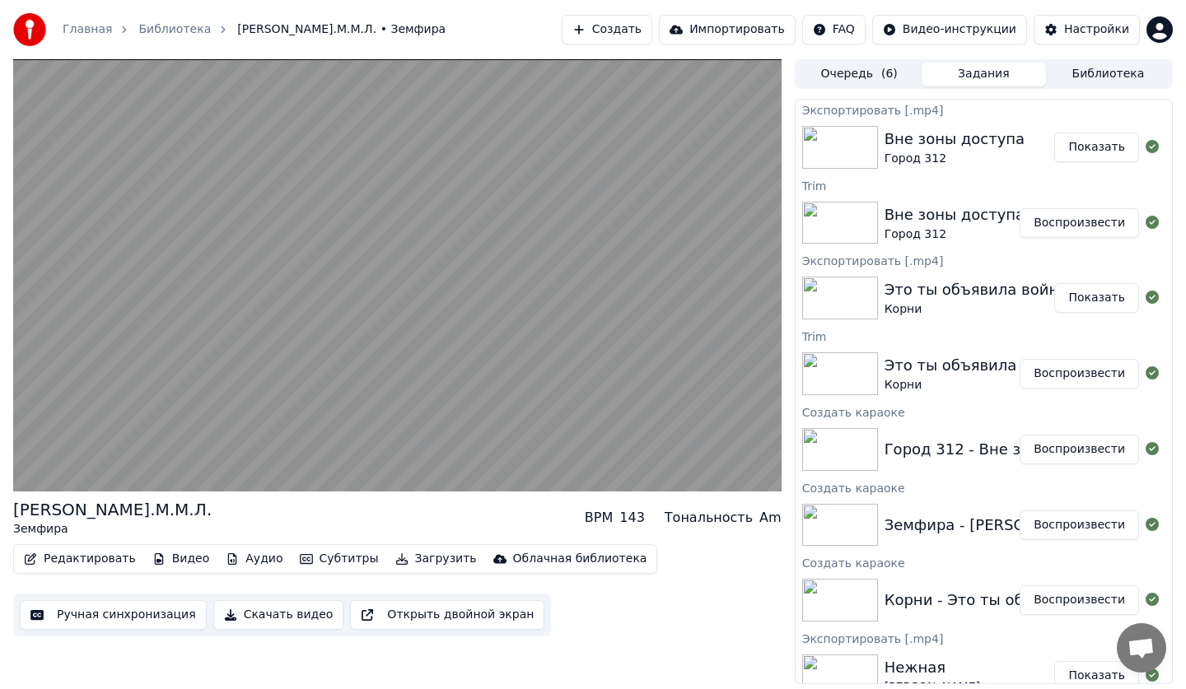
click at [100, 560] on button "Редактировать" at bounding box center [79, 559] width 125 height 23
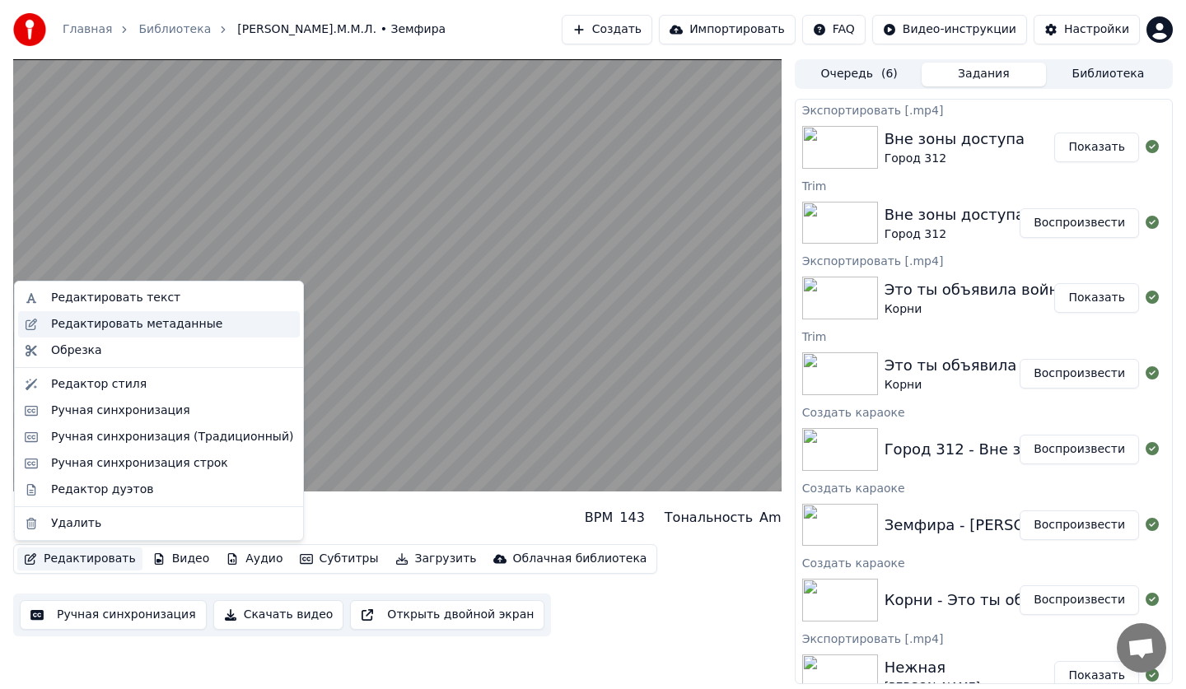
click at [129, 334] on div "Редактировать метаданные" at bounding box center [159, 324] width 282 height 26
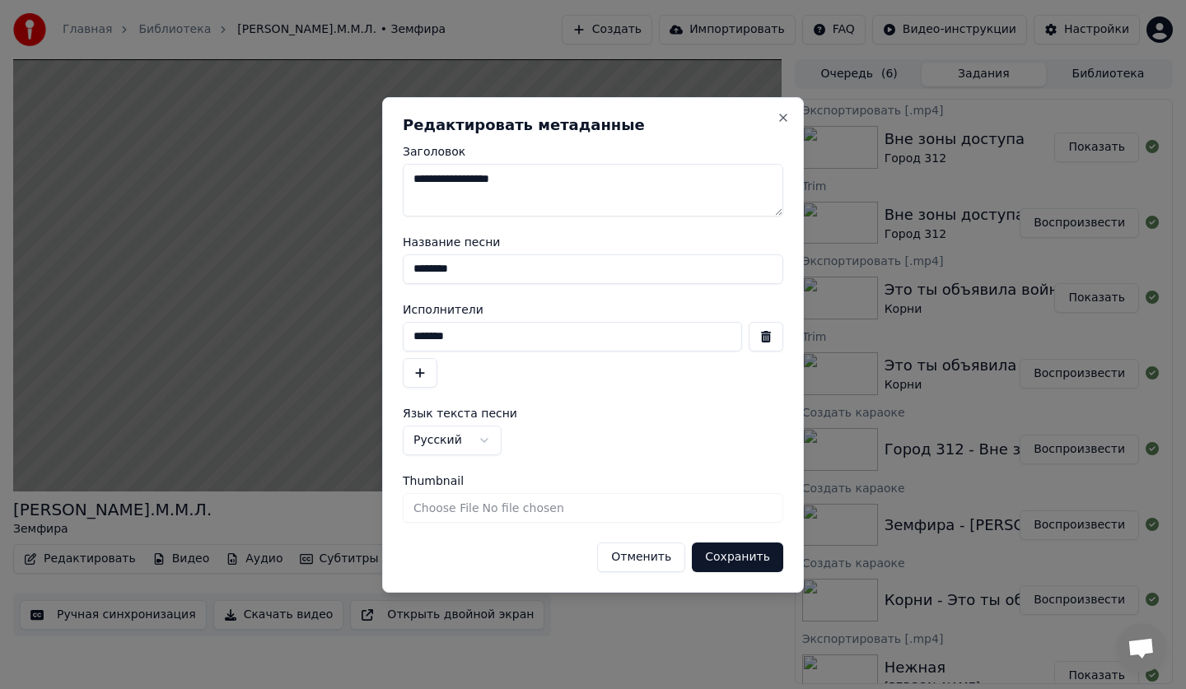
click at [481, 279] on input "********" at bounding box center [593, 269] width 380 height 30
click at [662, 553] on button "Отменить" at bounding box center [641, 558] width 88 height 30
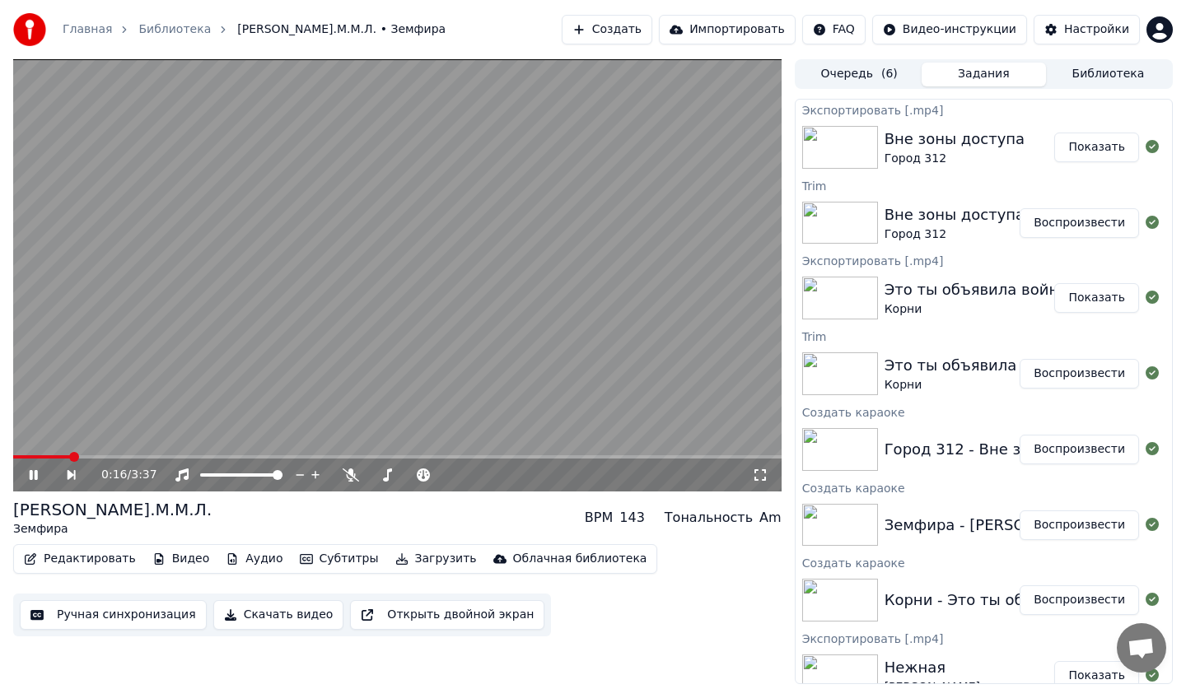
click at [767, 479] on icon at bounding box center [760, 475] width 16 height 13
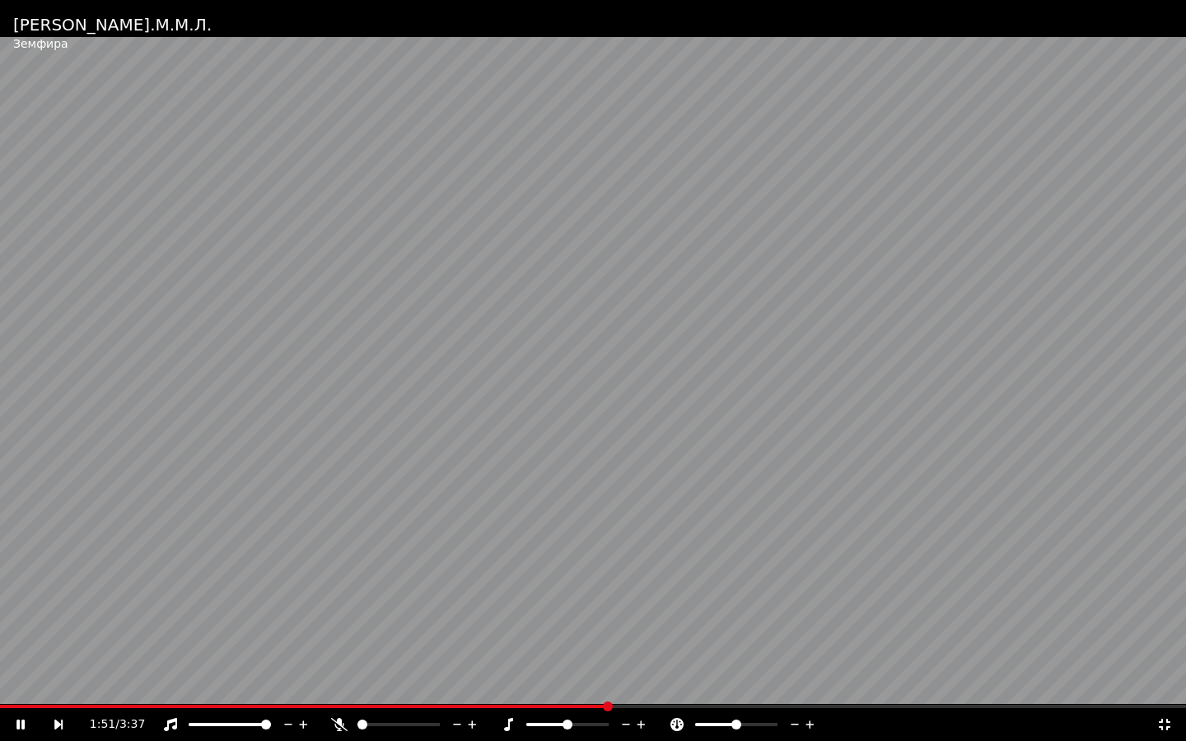
click at [841, 588] on video at bounding box center [593, 370] width 1186 height 741
click at [1157, 688] on icon at bounding box center [1164, 724] width 16 height 13
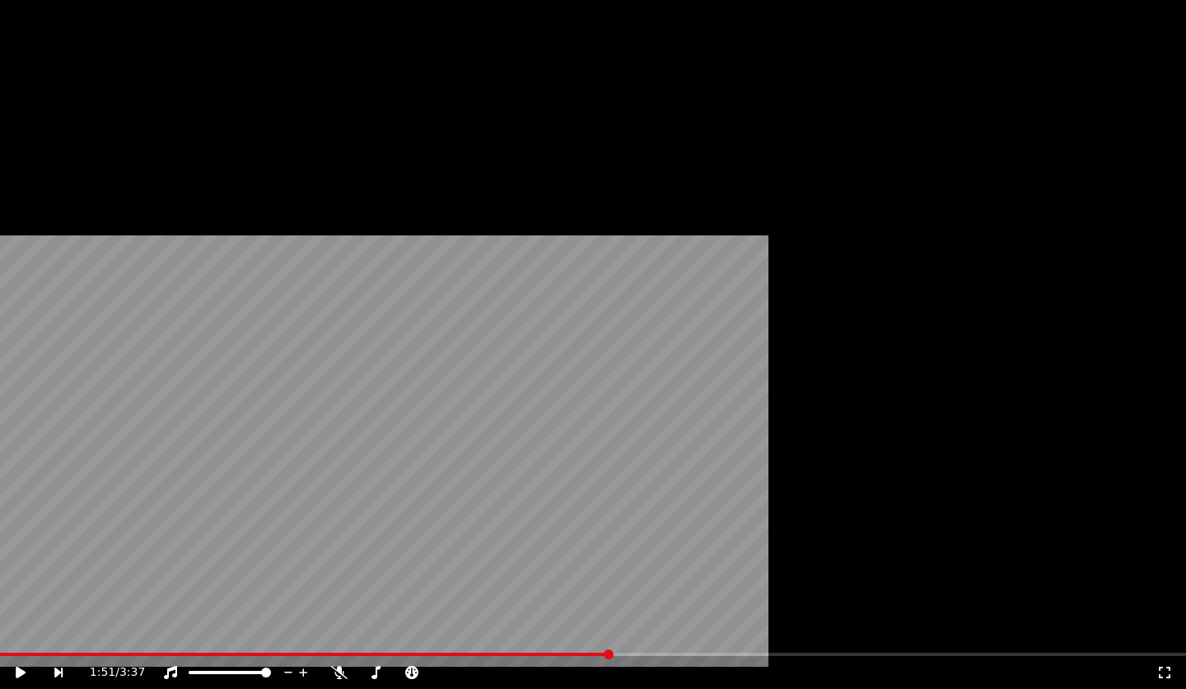
click at [69, 138] on button "Редактировать" at bounding box center [79, 126] width 125 height 23
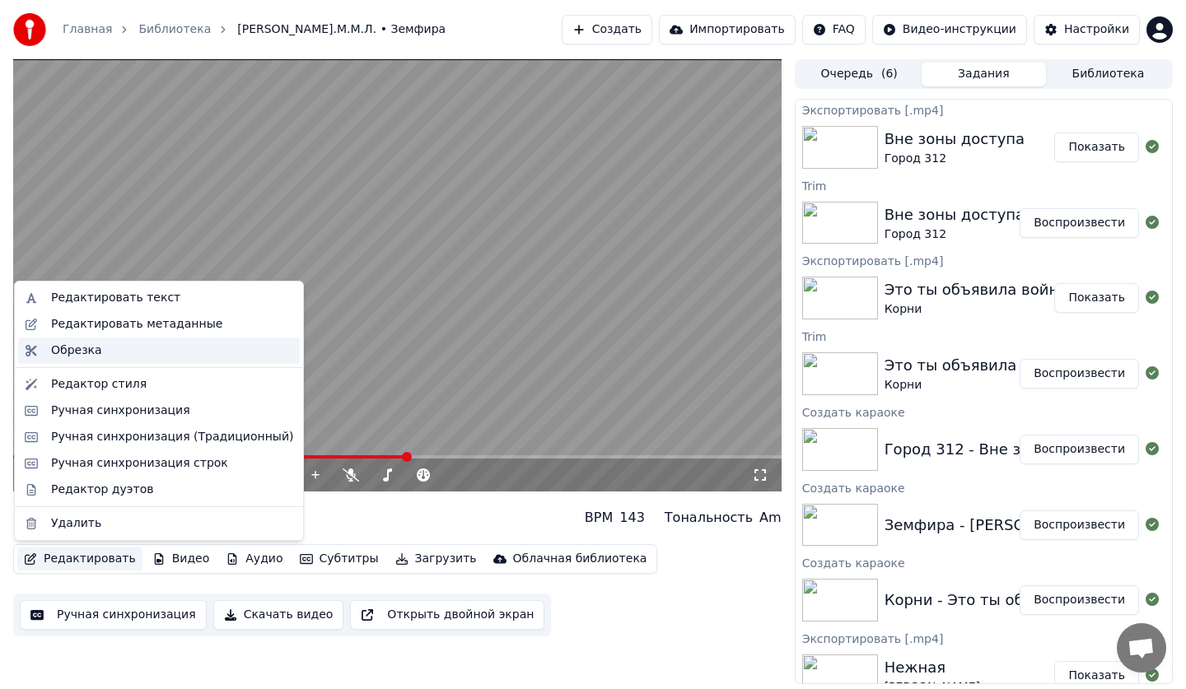
click at [85, 357] on div "Обрезка" at bounding box center [76, 351] width 51 height 16
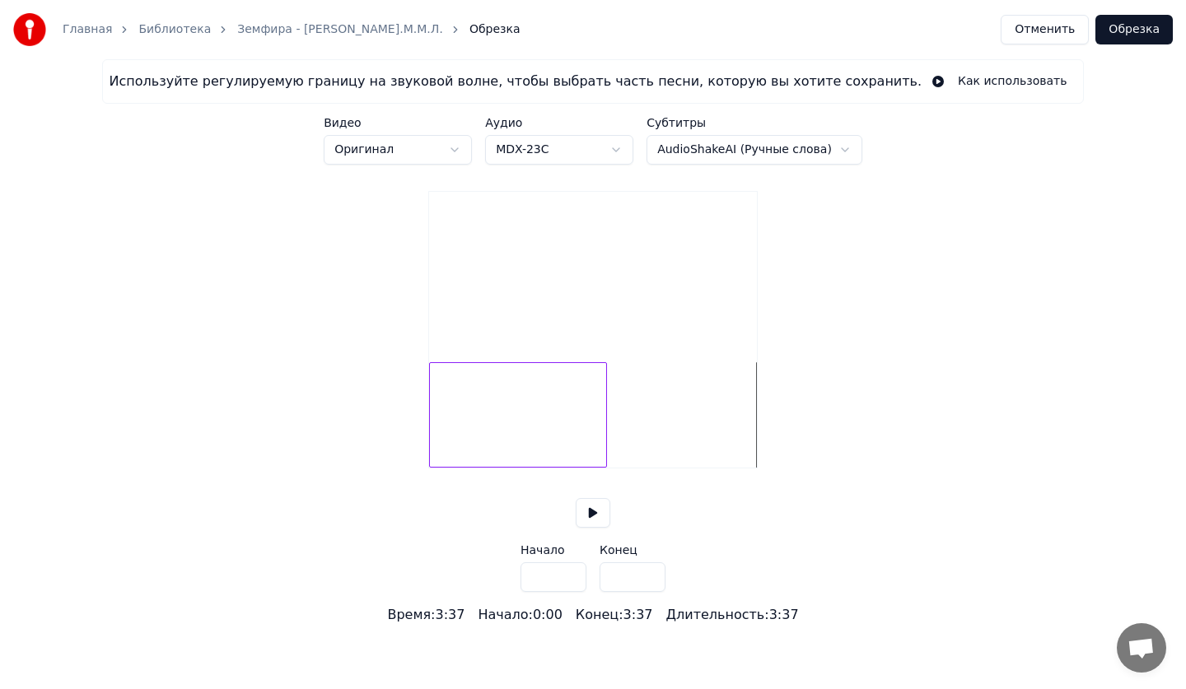
click at [605, 445] on div at bounding box center [603, 415] width 5 height 104
click at [604, 446] on div at bounding box center [601, 415] width 5 height 104
type input "*****"
click at [1150, 25] on button "Обрезка" at bounding box center [1133, 30] width 77 height 30
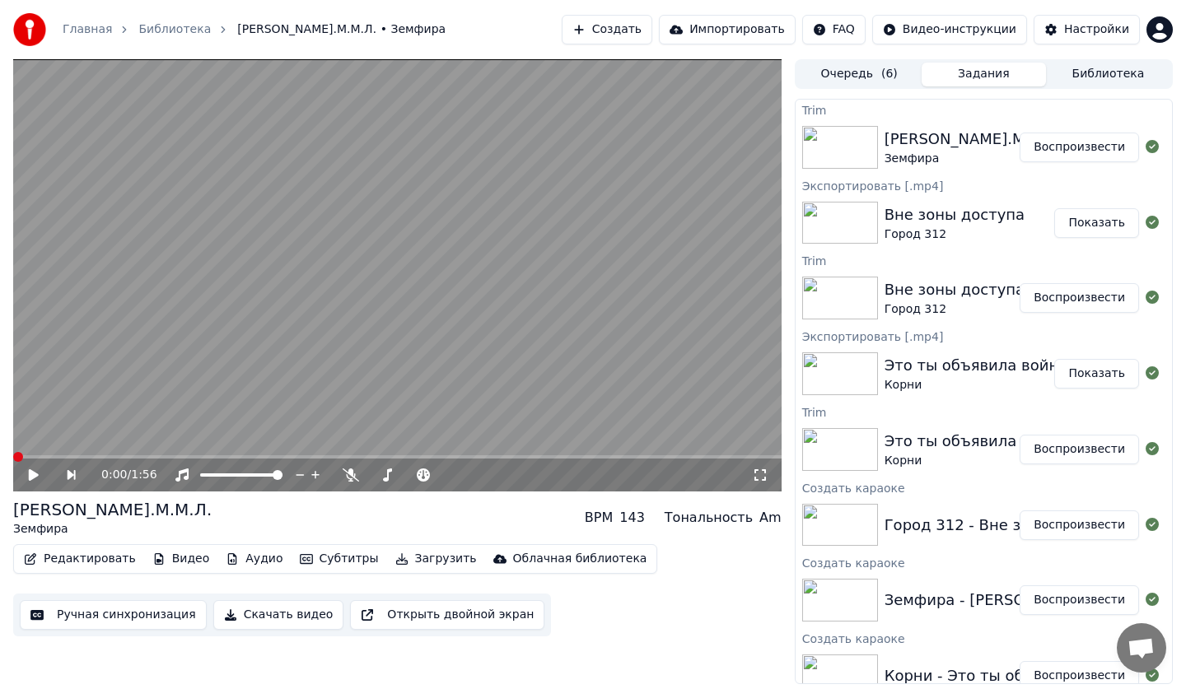
click at [109, 613] on button "Ручная синхронизация" at bounding box center [113, 615] width 187 height 30
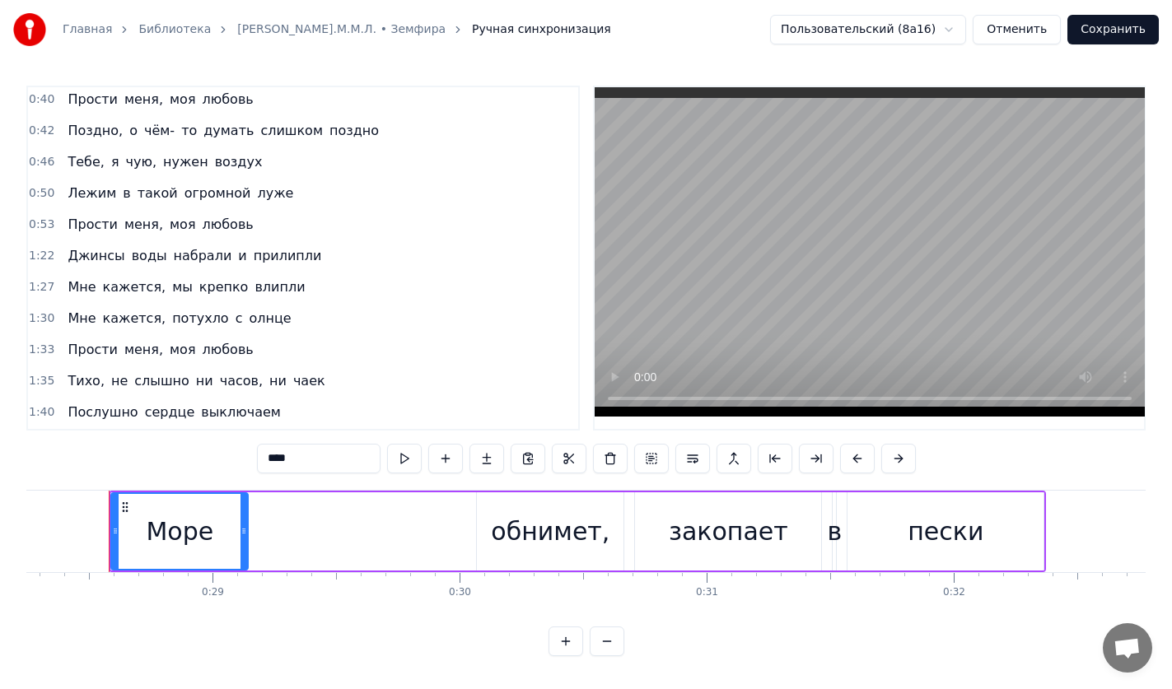
scroll to position [159, 0]
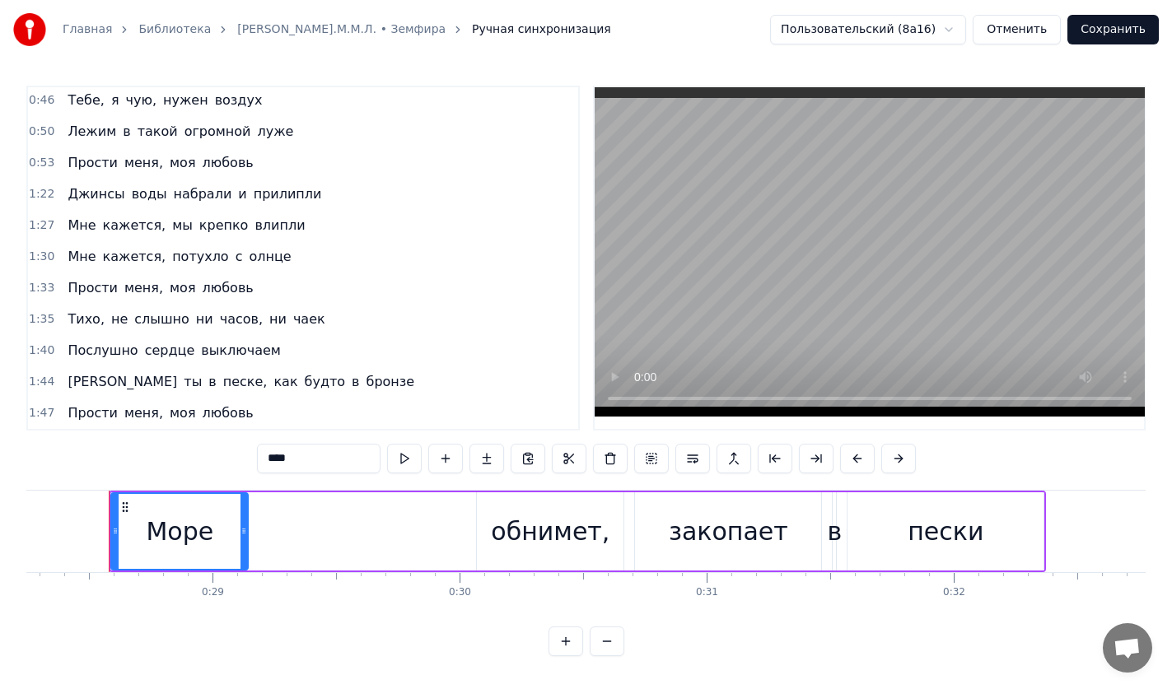
click at [177, 251] on span "потухло" at bounding box center [200, 256] width 60 height 19
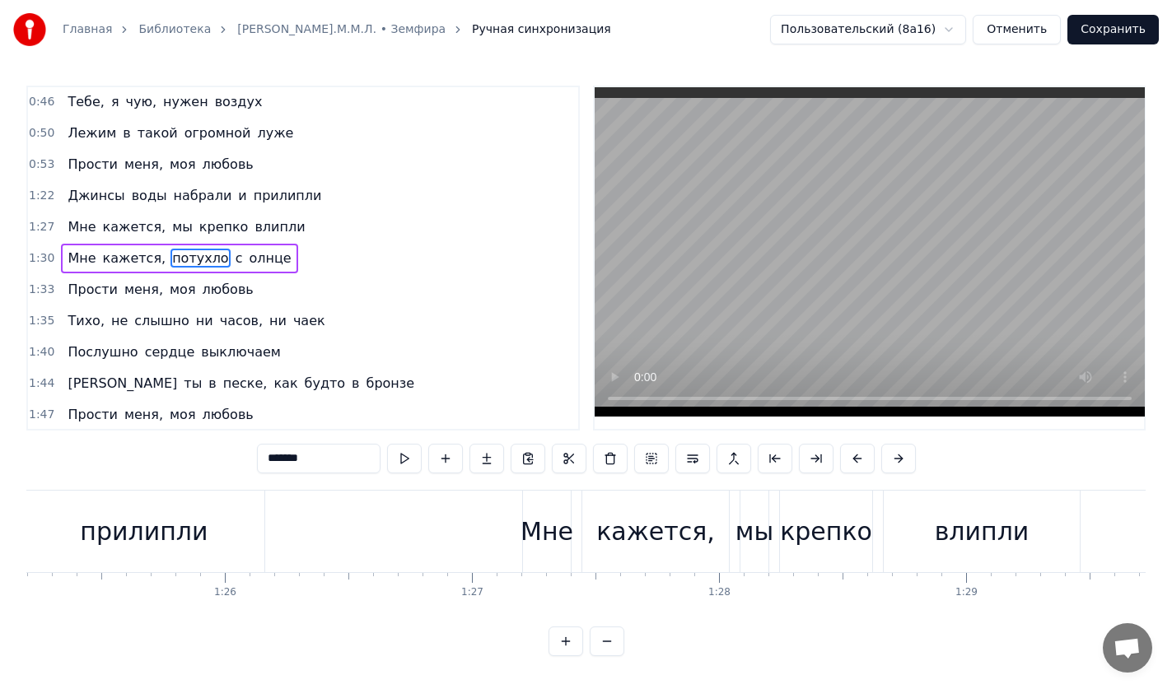
scroll to position [0, 22508]
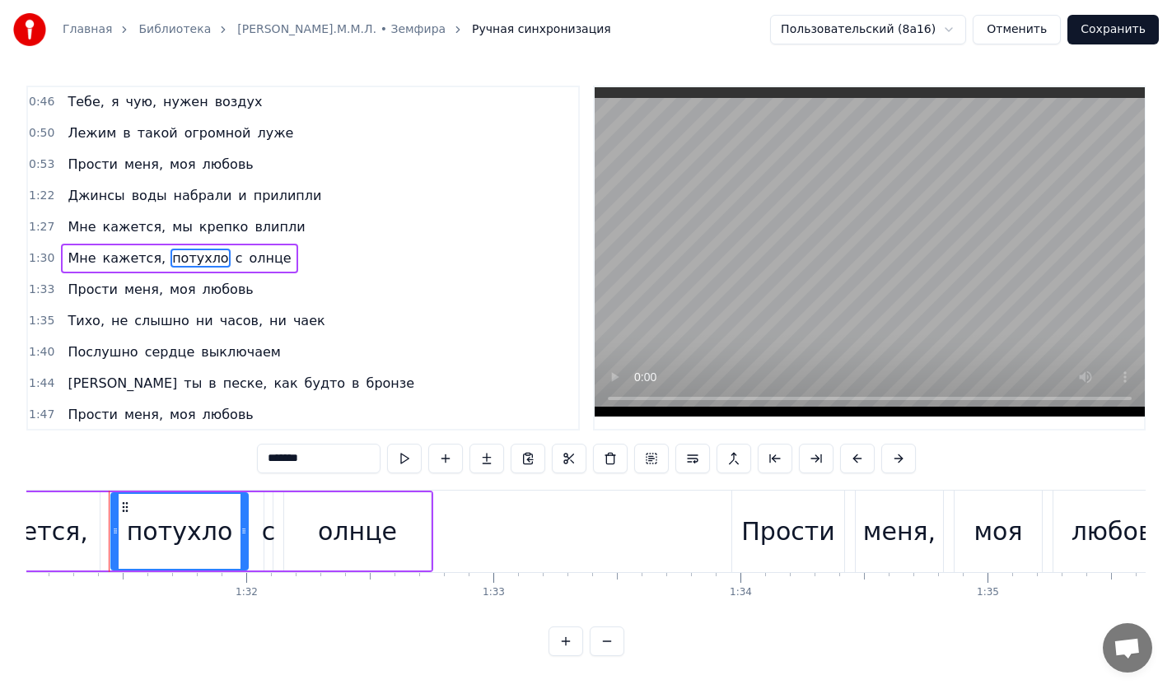
drag, startPoint x: 335, startPoint y: 457, endPoint x: 203, endPoint y: 467, distance: 132.1
click at [204, 466] on div "0:28 Море обнимет, закопает в пески 0:33 Закинут рыболовы лески 0:36 Поймают в …" at bounding box center [585, 371] width 1119 height 571
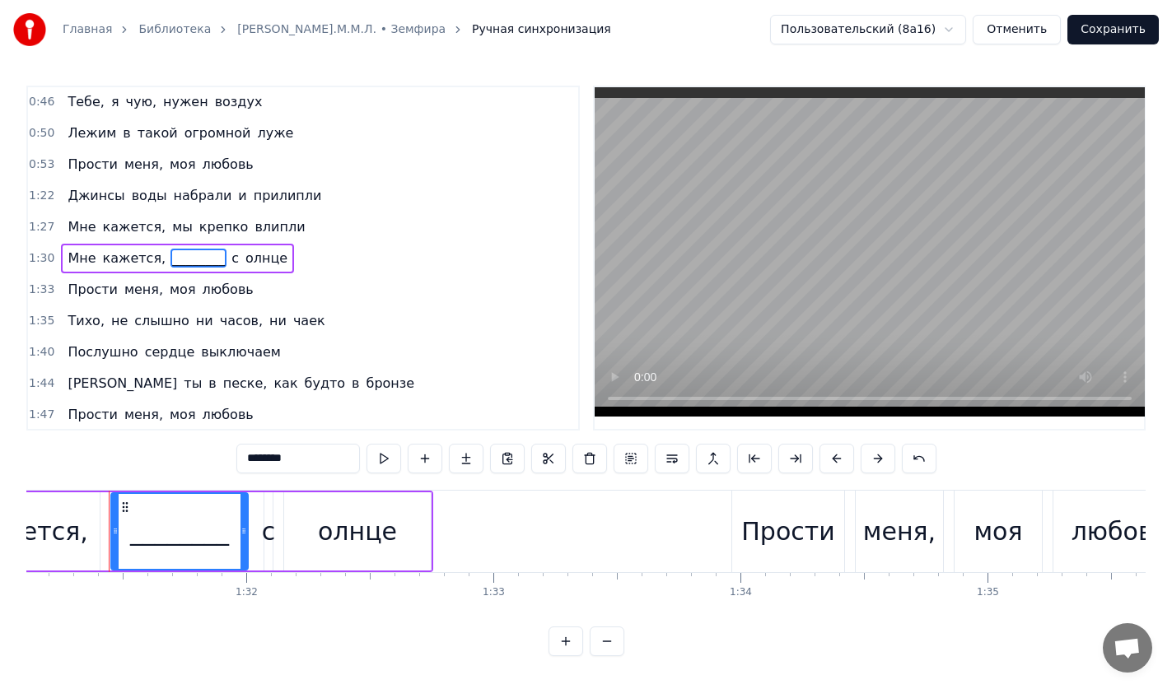
click at [292, 320] on span "чаек" at bounding box center [309, 320] width 35 height 19
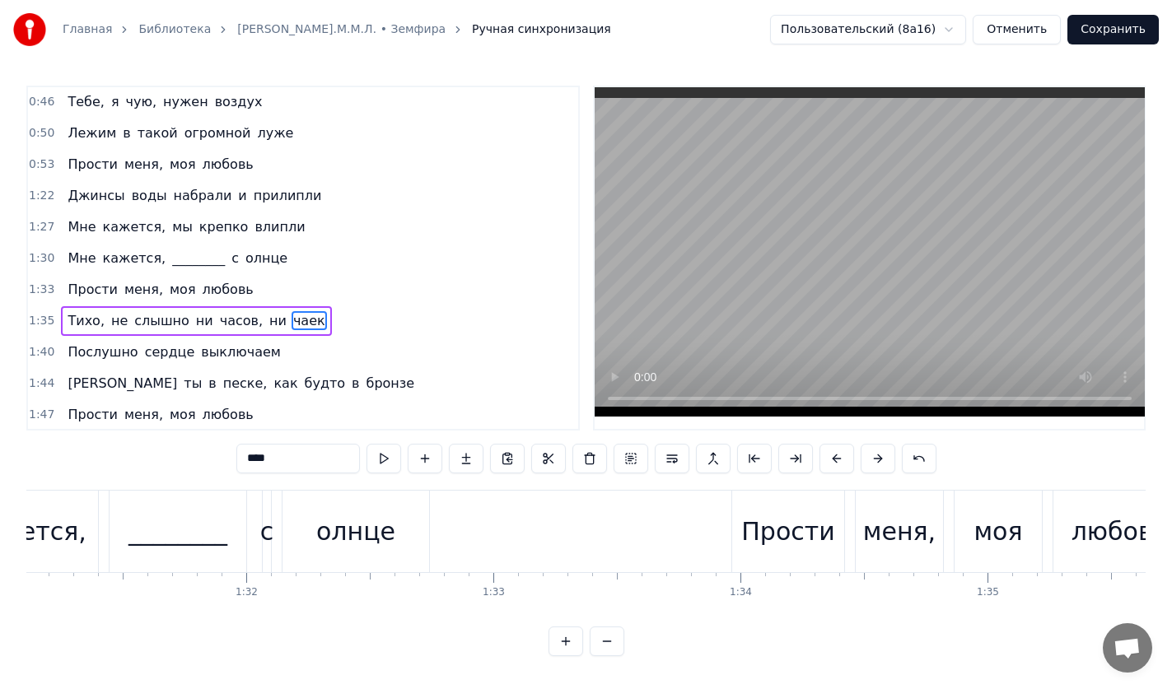
scroll to position [159, 0]
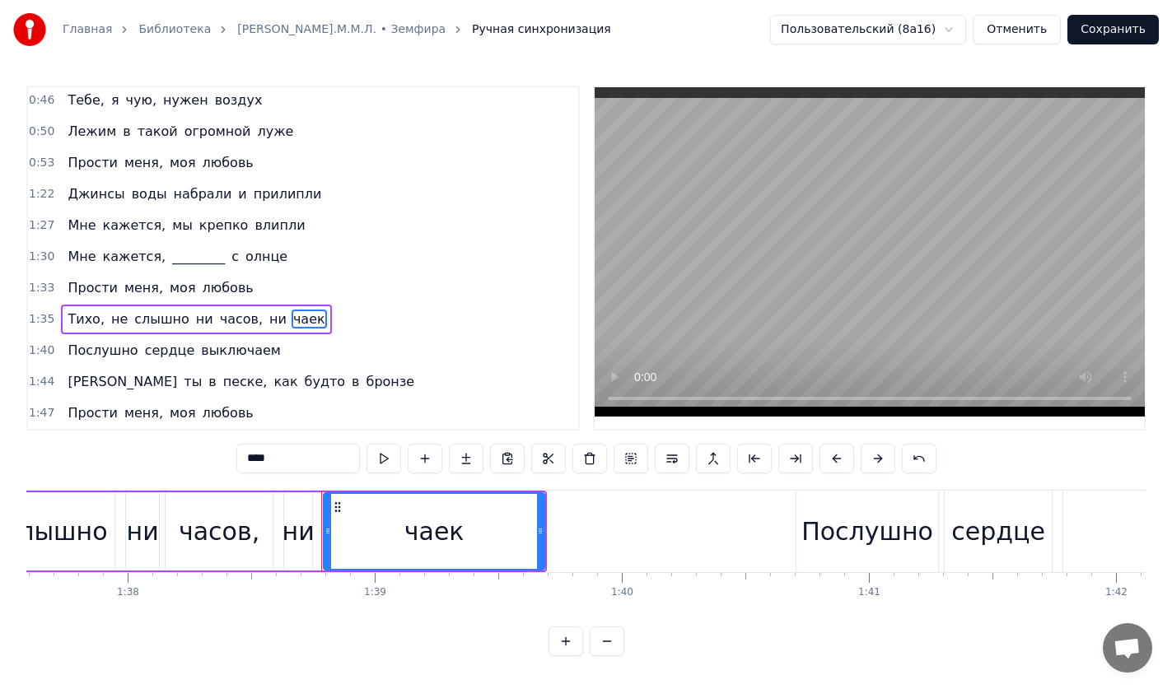
drag, startPoint x: 303, startPoint y: 448, endPoint x: 166, endPoint y: 473, distance: 139.7
click at [166, 473] on div "0:28 Море обнимет, закопает в пески 0:33 Закинут рыболовы лески 0:36 Поймают в …" at bounding box center [585, 371] width 1119 height 571
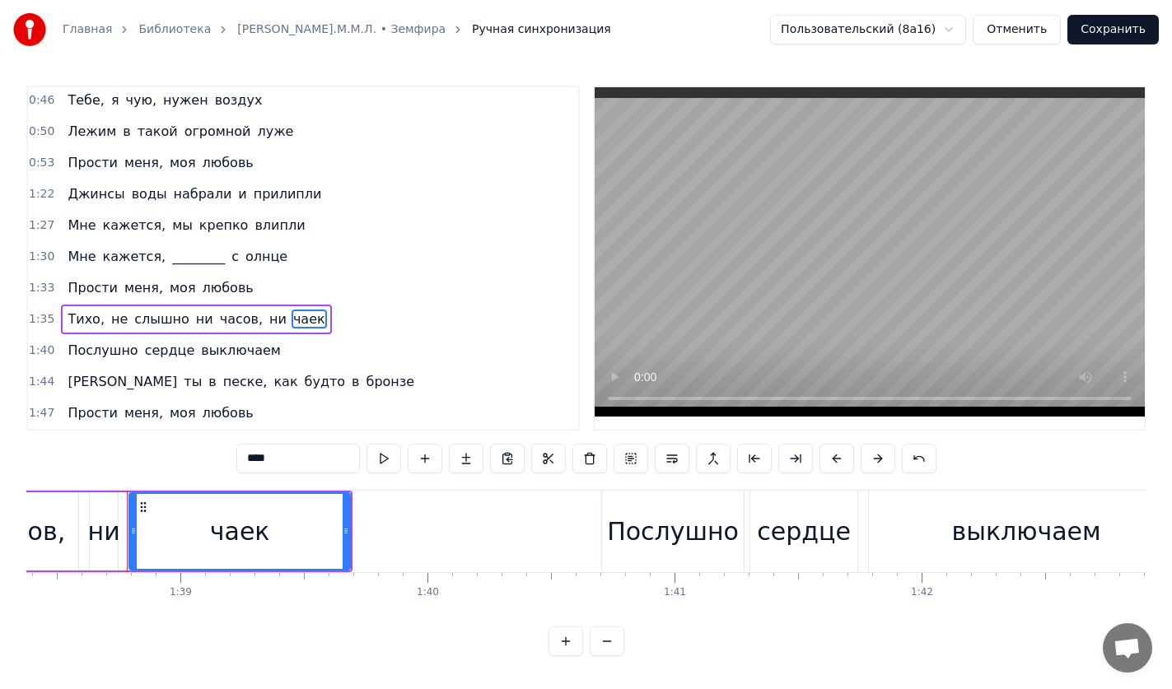
scroll to position [0, 24321]
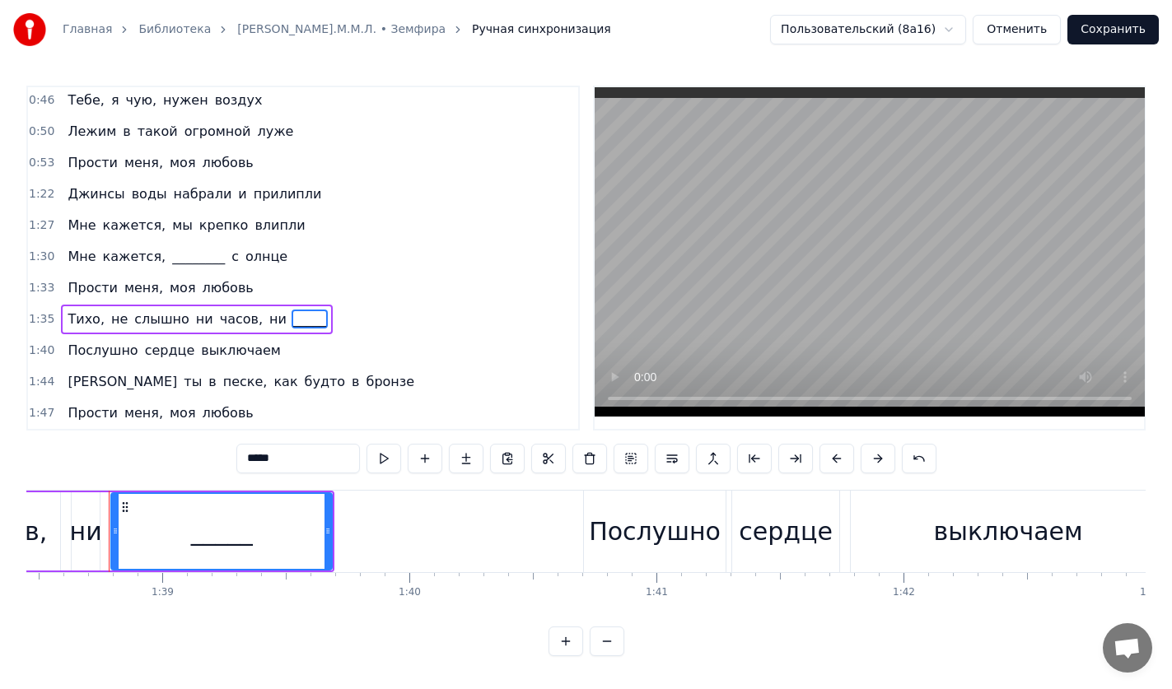
click at [365, 382] on span "бронзе" at bounding box center [391, 381] width 52 height 19
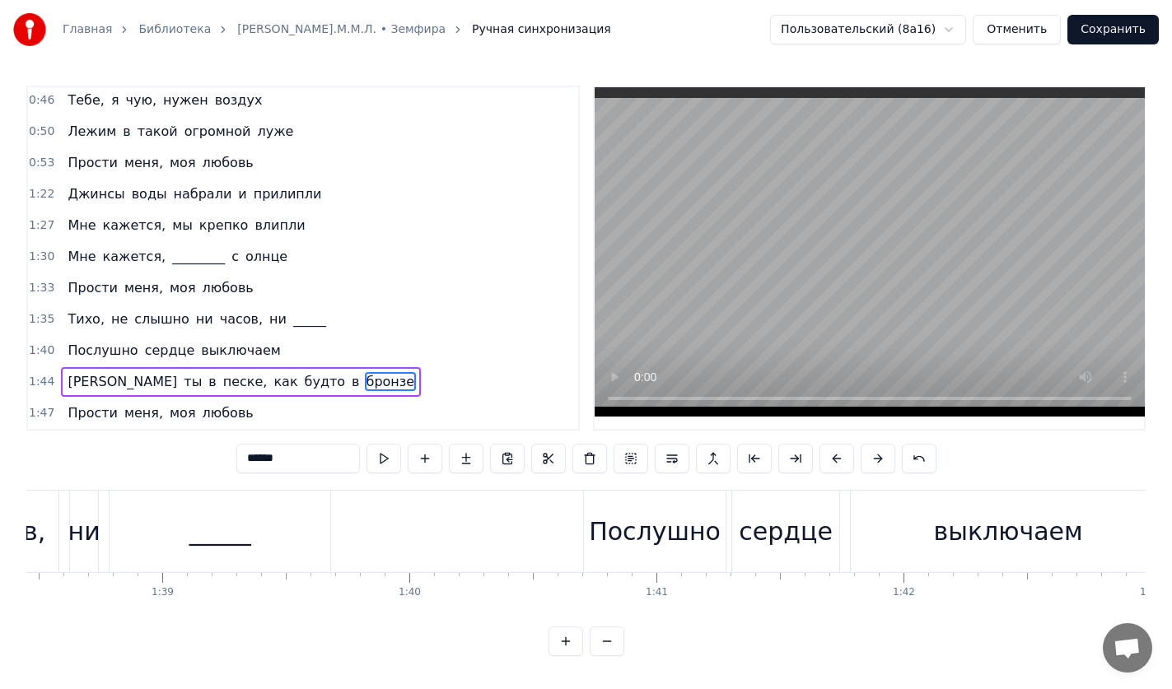
scroll to position [7, 0]
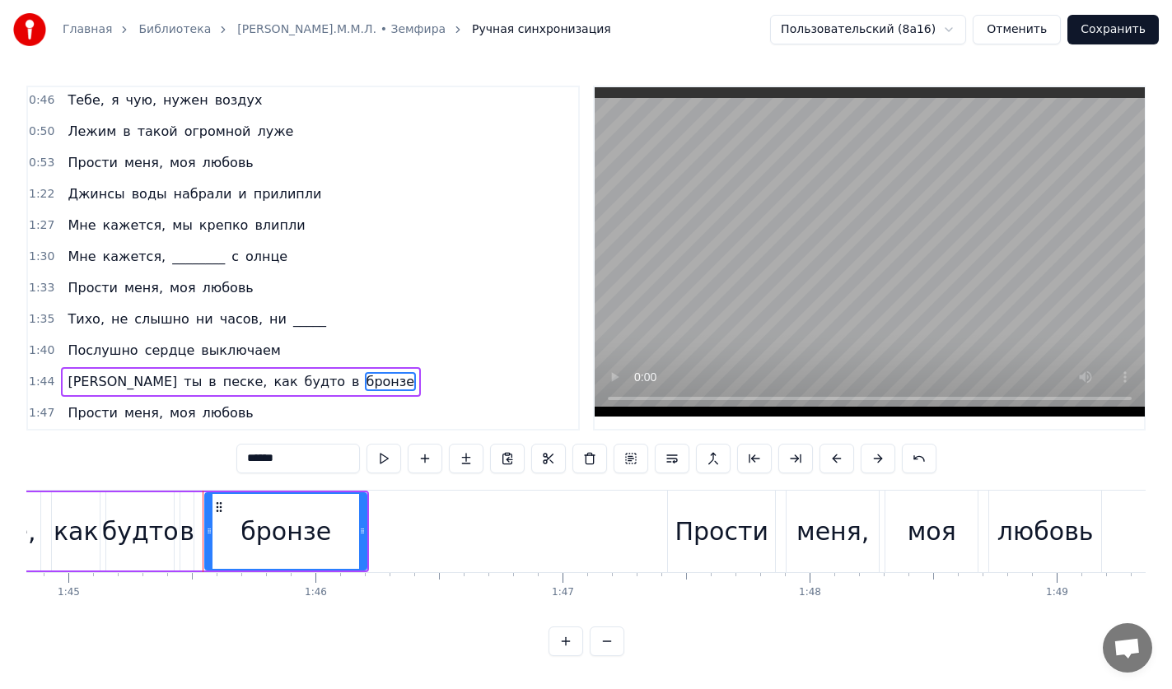
drag, startPoint x: 301, startPoint y: 455, endPoint x: 196, endPoint y: 457, distance: 104.6
click at [196, 457] on div "0:28 Море обнимет, закопает в пески 0:33 Закинут рыболовы лески 0:36 Поймают в …" at bounding box center [585, 371] width 1119 height 571
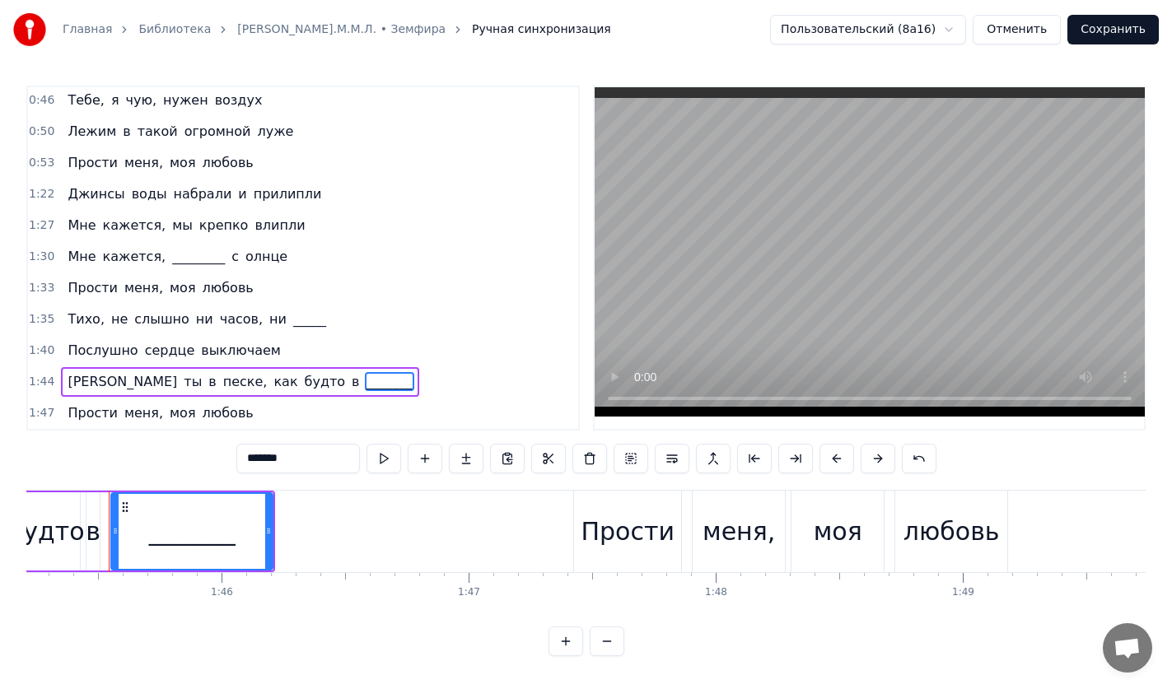
type input "*******"
click at [348, 384] on div "1:44 И ты в песке, как будто в _______" at bounding box center [303, 381] width 550 height 31
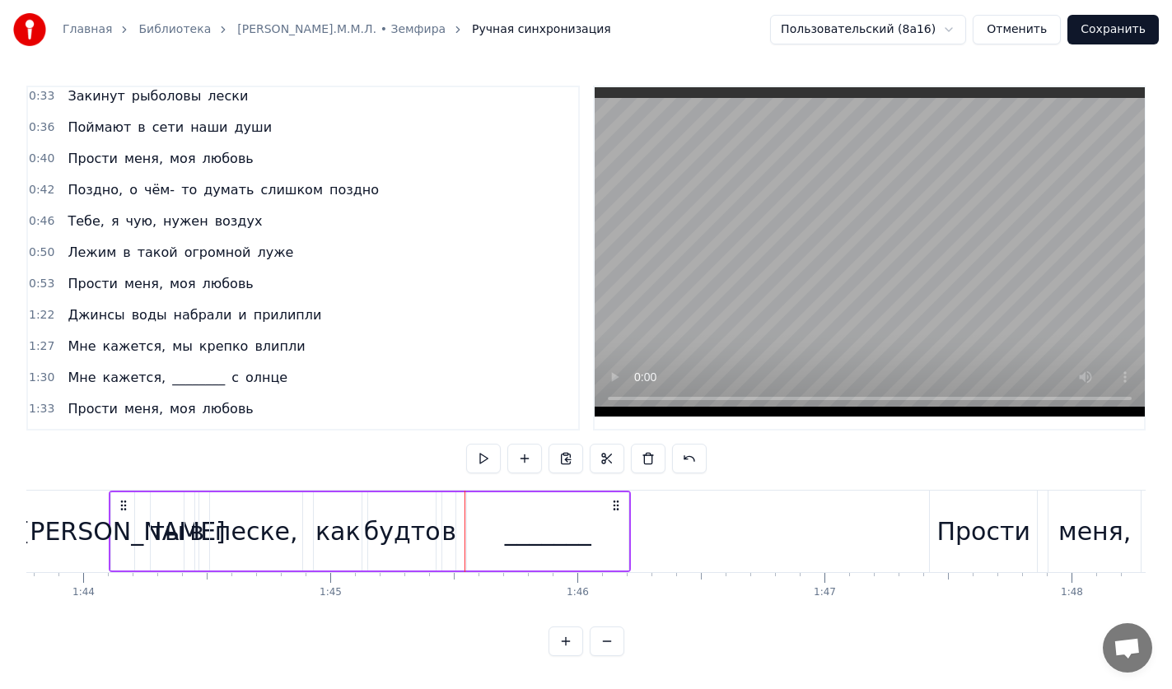
scroll to position [0, 0]
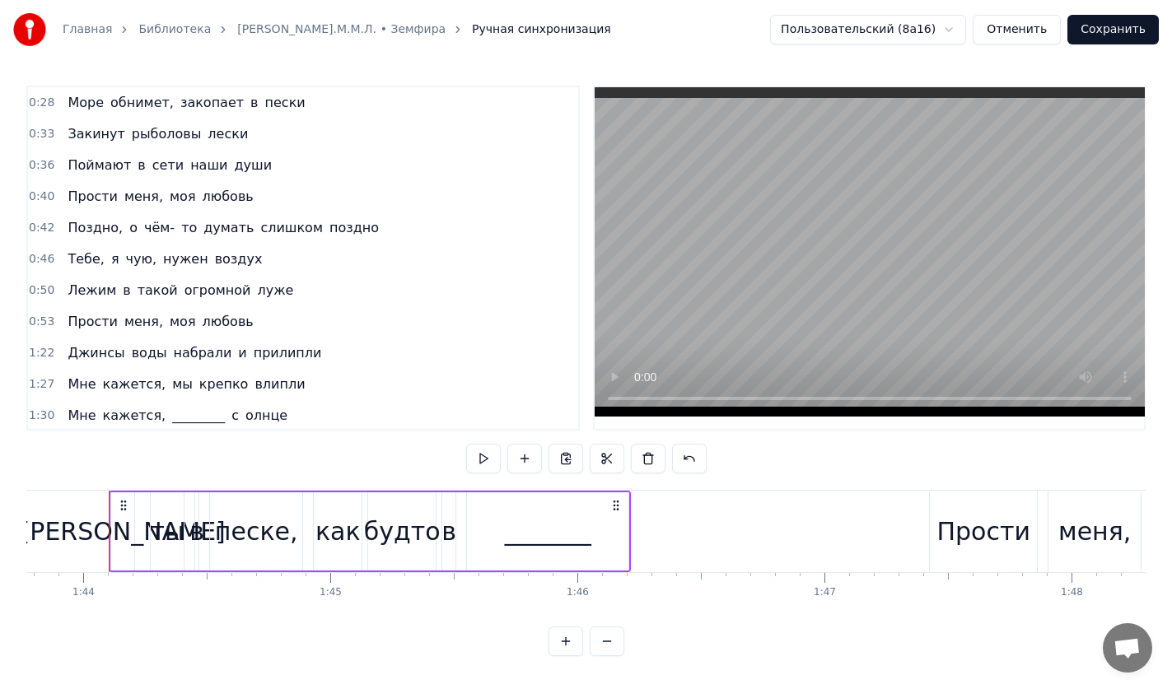
click at [232, 162] on span "души" at bounding box center [252, 165] width 41 height 19
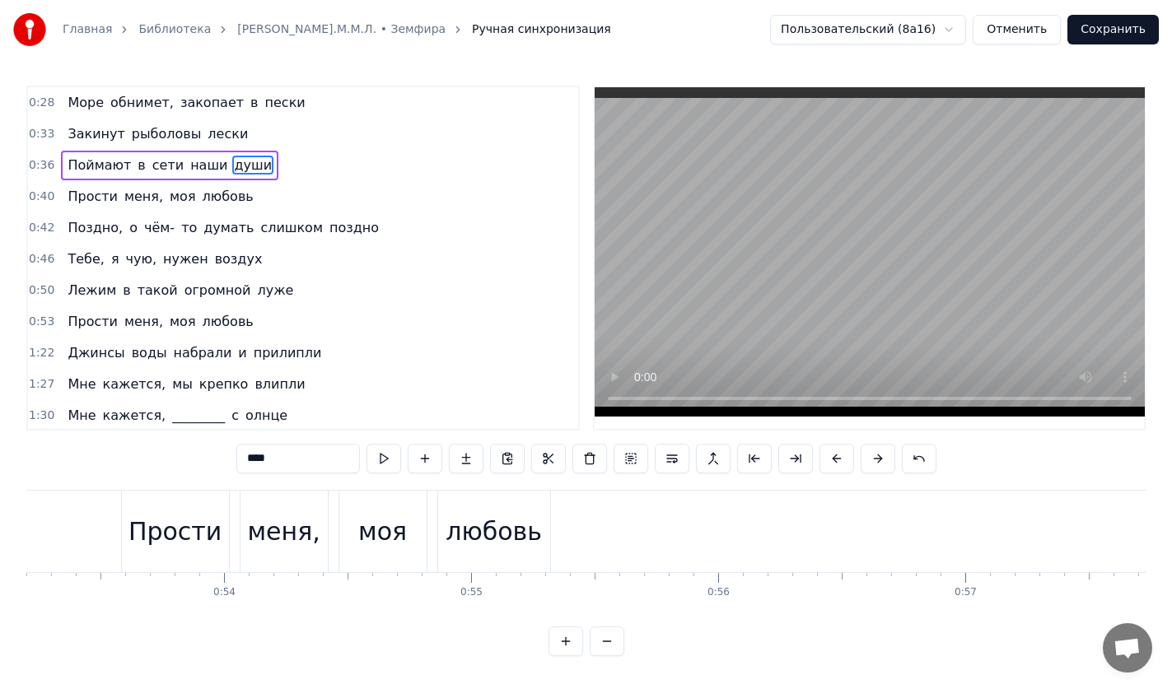
scroll to position [0, 9369]
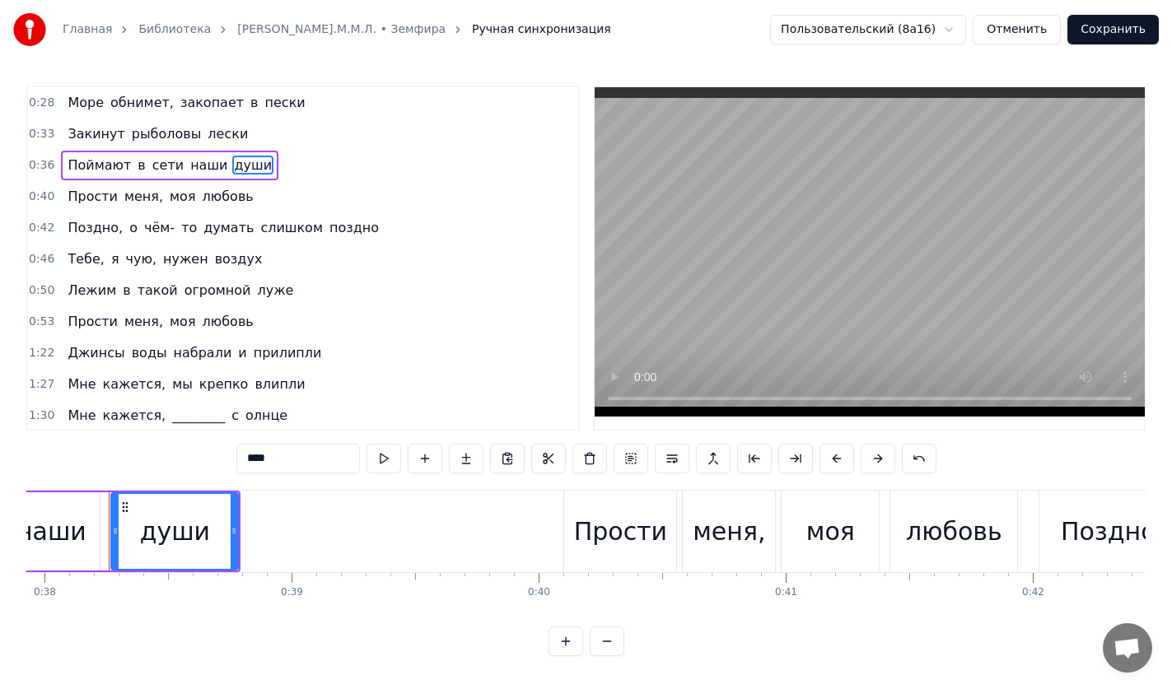
drag, startPoint x: 266, startPoint y: 460, endPoint x: 183, endPoint y: 460, distance: 83.2
click at [183, 460] on div "0:28 Море обнимет, закопает в пески 0:33 Закинут рыболовы лески 0:36 Поймают в …" at bounding box center [585, 371] width 1119 height 571
click at [128, 261] on span "чую," at bounding box center [141, 259] width 34 height 19
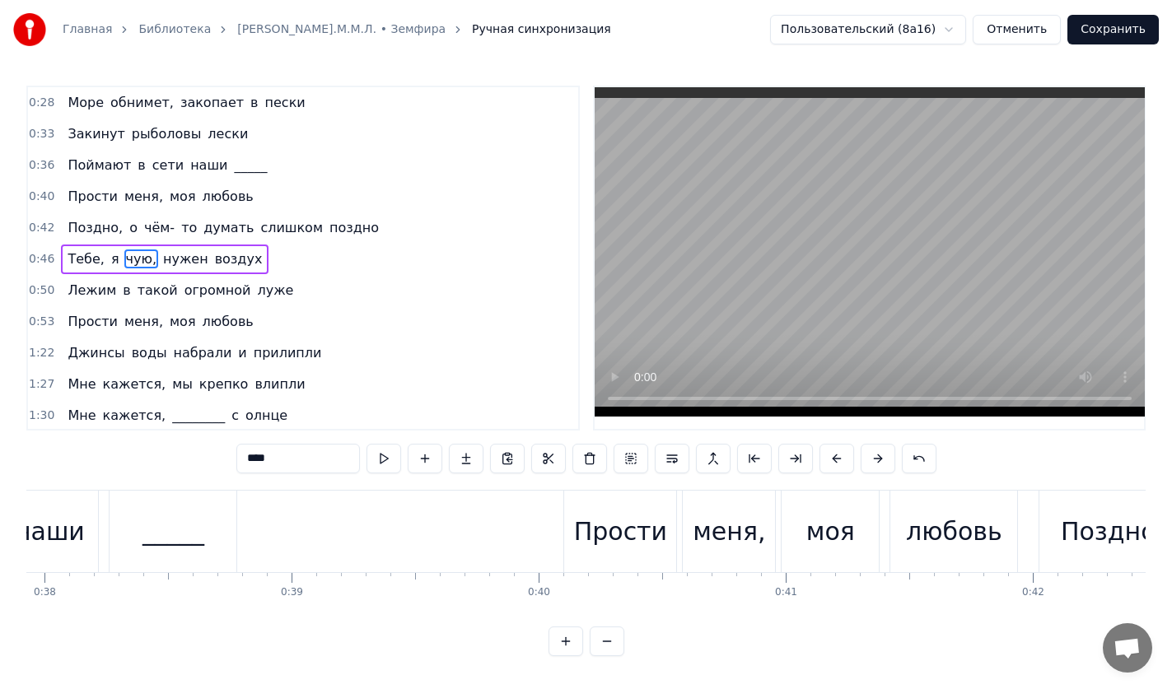
scroll to position [1, 0]
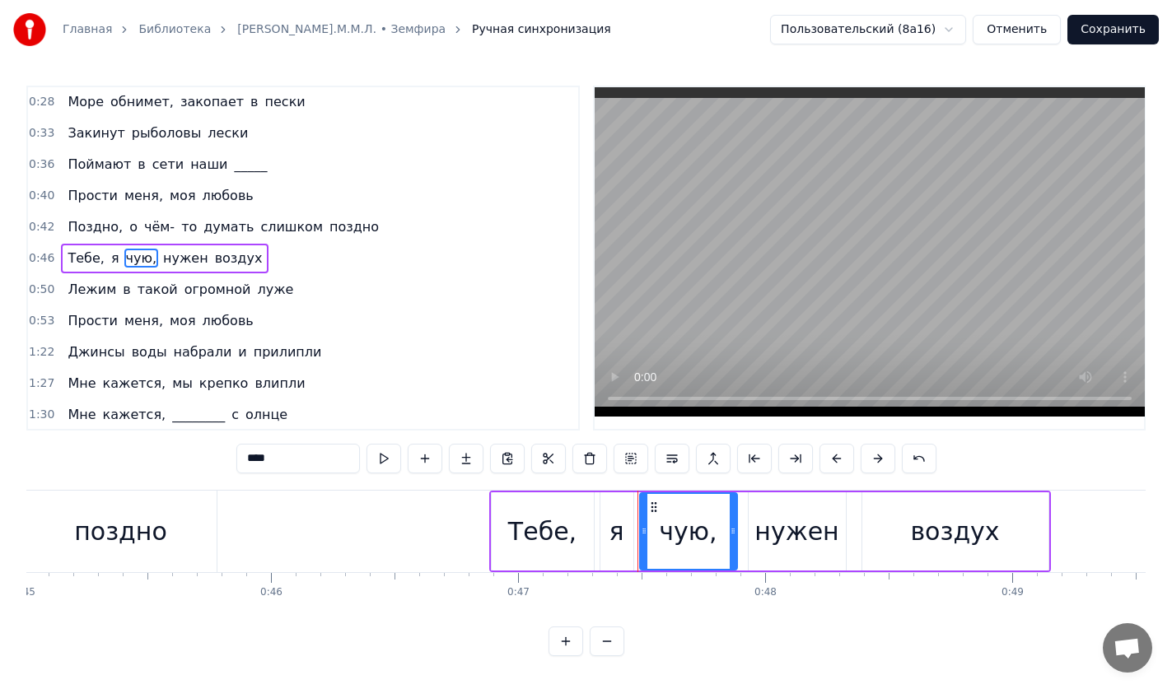
drag, startPoint x: 285, startPoint y: 460, endPoint x: 193, endPoint y: 460, distance: 92.2
click at [193, 460] on div "0:28 Море обнимет, закопает в пески 0:33 Закинут рыболовы лески 0:36 Поймают в …" at bounding box center [585, 371] width 1119 height 571
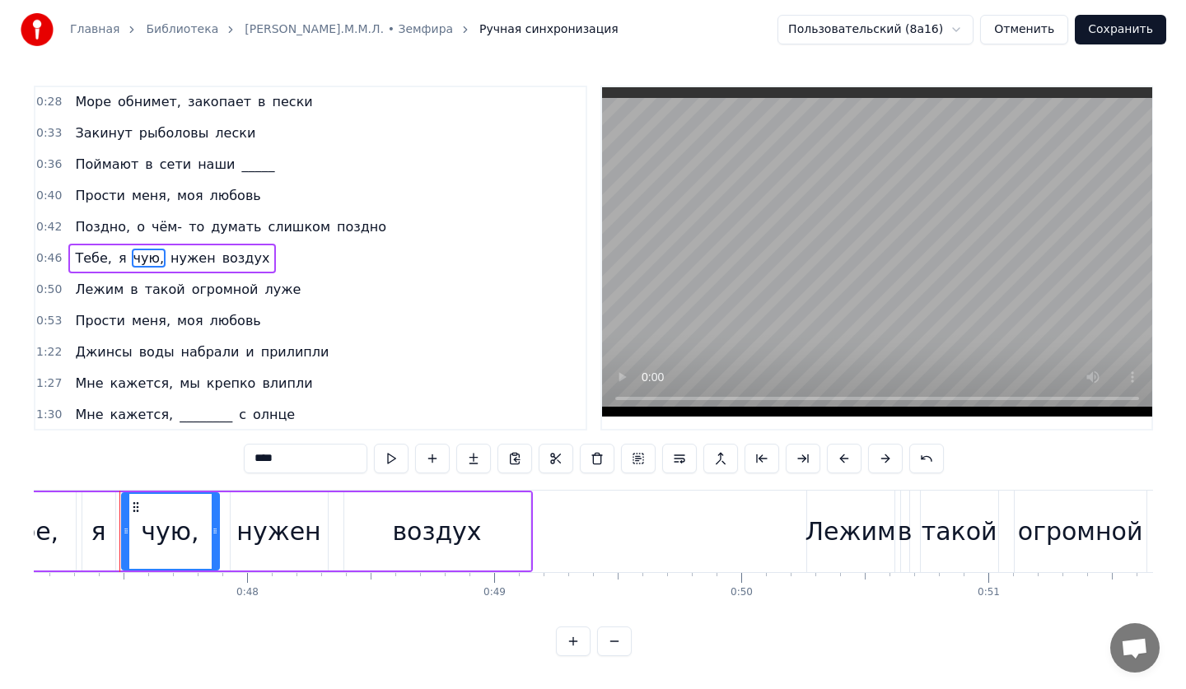
scroll to position [0, 11647]
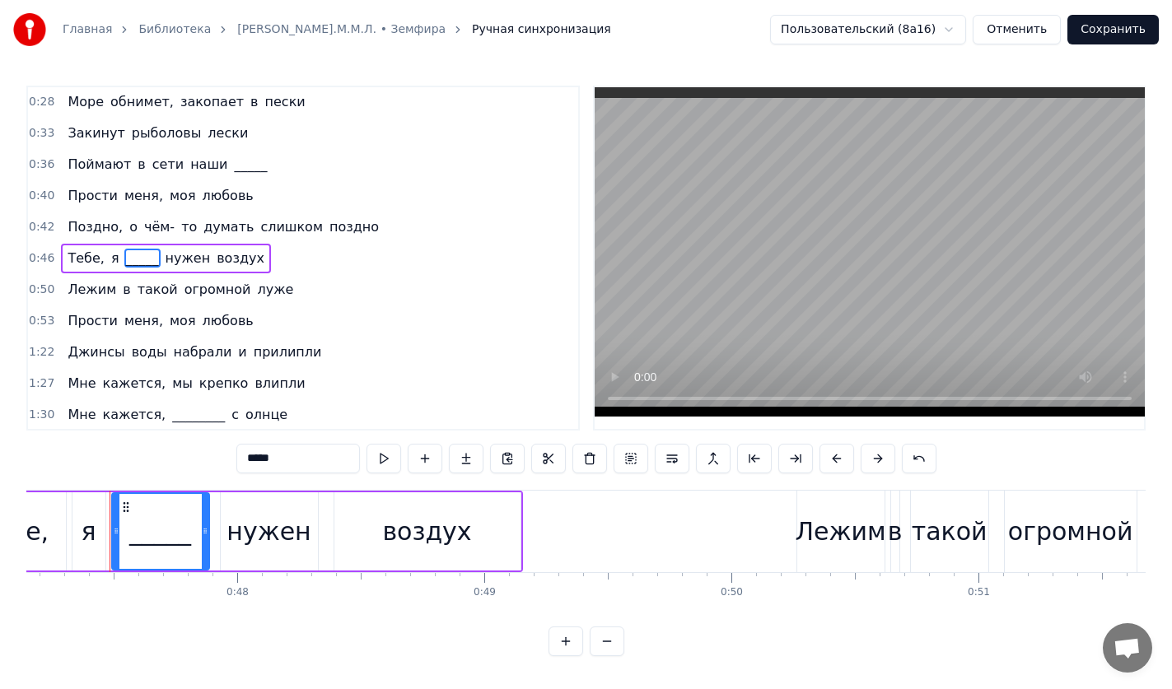
type input "*****"
click at [1114, 31] on button "Сохранить" at bounding box center [1112, 30] width 91 height 30
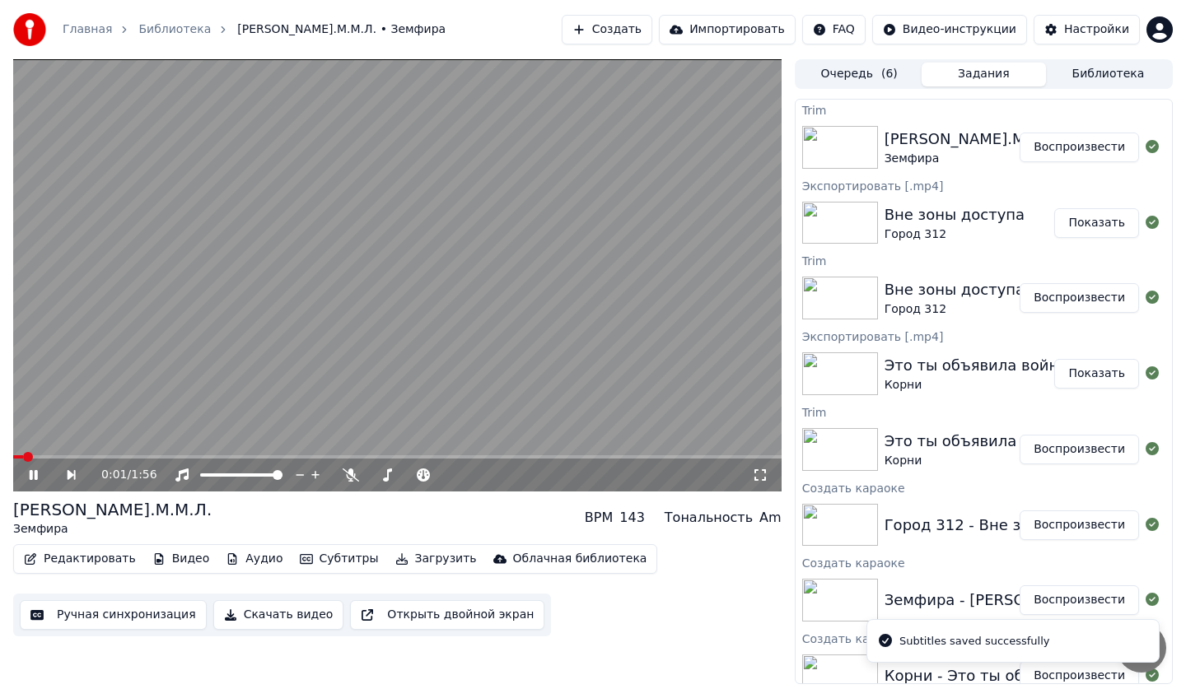
click at [759, 473] on icon at bounding box center [760, 475] width 16 height 13
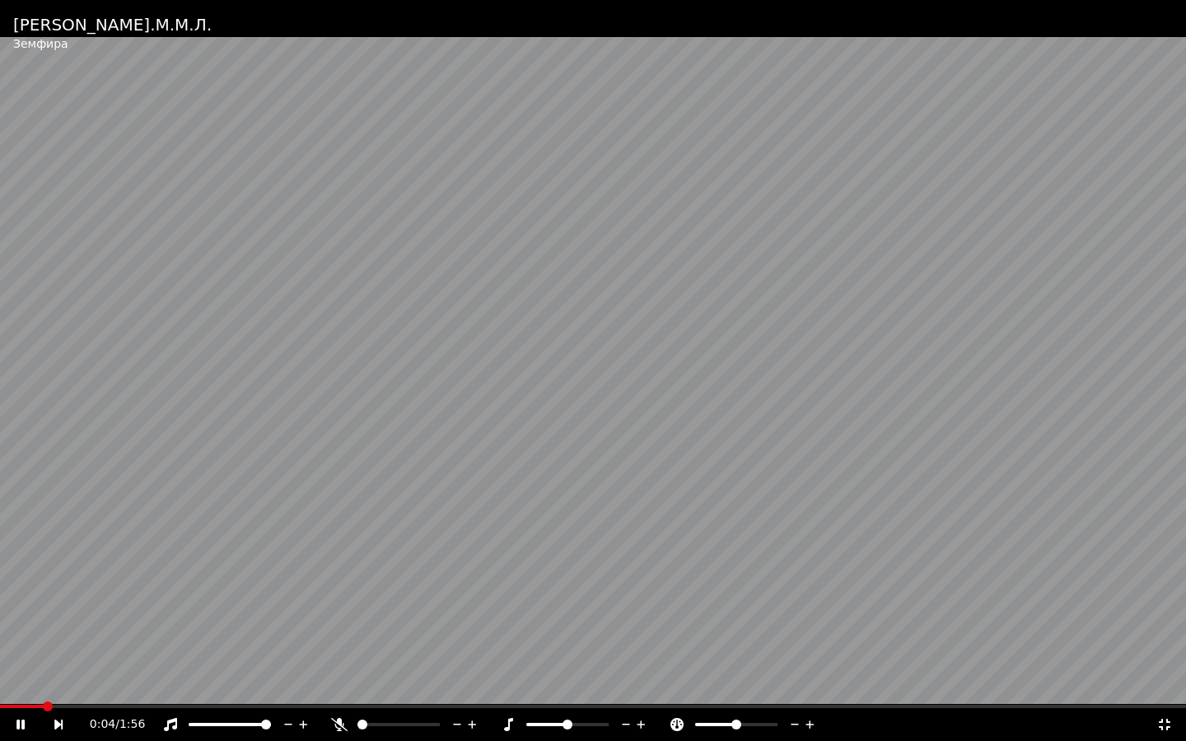
click at [1163, 688] on icon at bounding box center [1164, 724] width 16 height 13
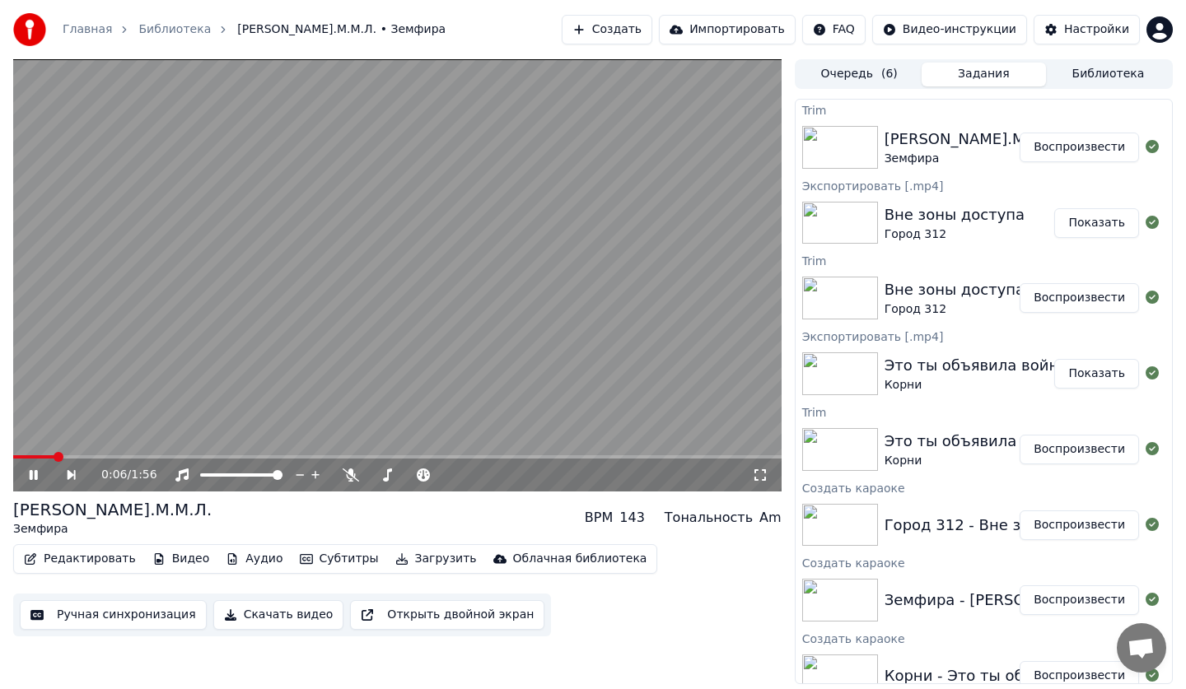
click at [25, 472] on div "0:06 / 1:56" at bounding box center [397, 475] width 755 height 16
click at [30, 471] on icon at bounding box center [34, 475] width 8 height 10
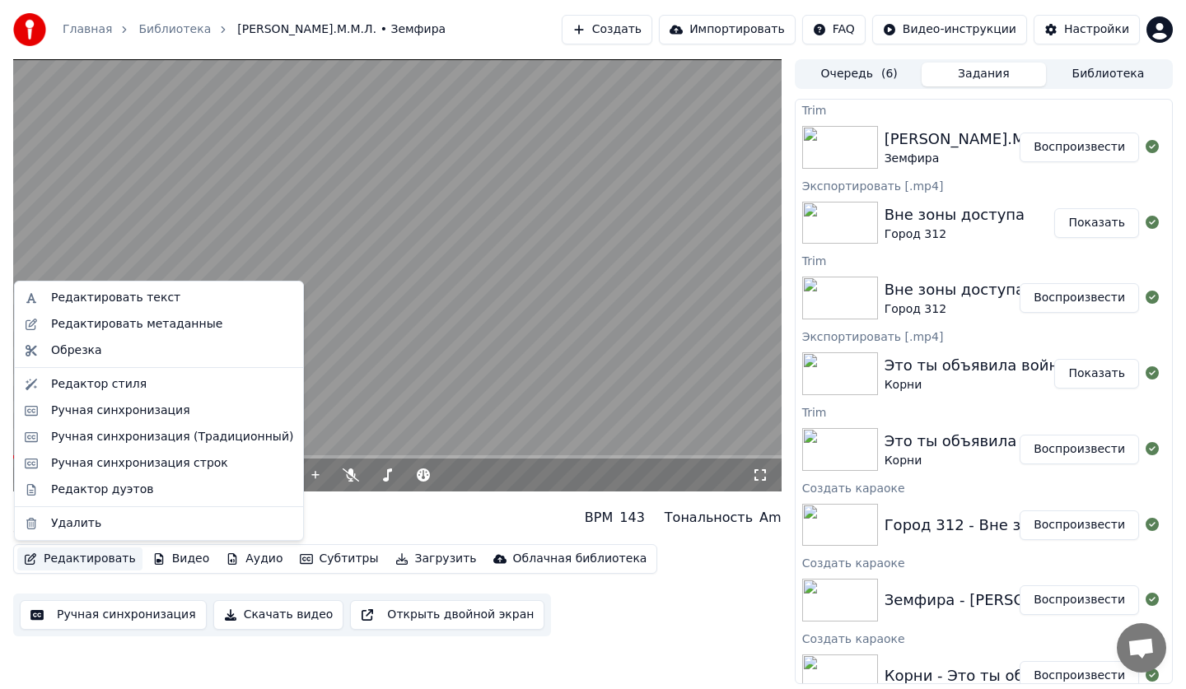
click at [63, 564] on button "Редактировать" at bounding box center [79, 559] width 125 height 23
click at [114, 293] on div "Редактировать текст" at bounding box center [115, 298] width 129 height 16
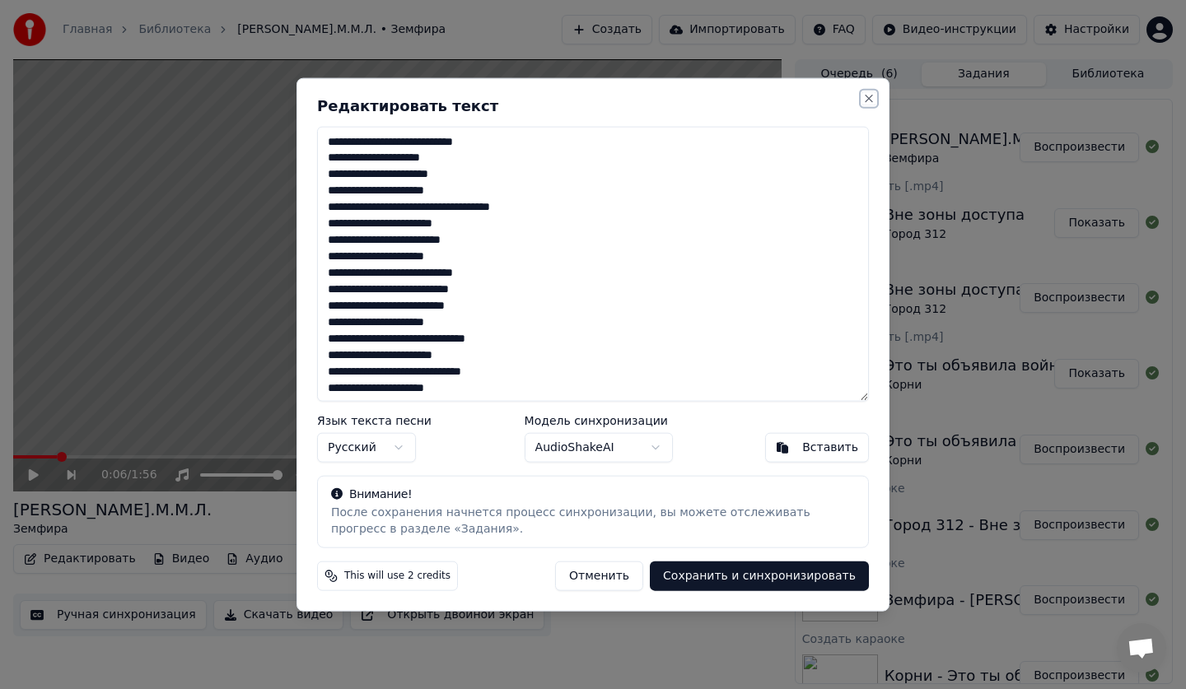
click at [872, 93] on button "Close" at bounding box center [868, 97] width 13 height 13
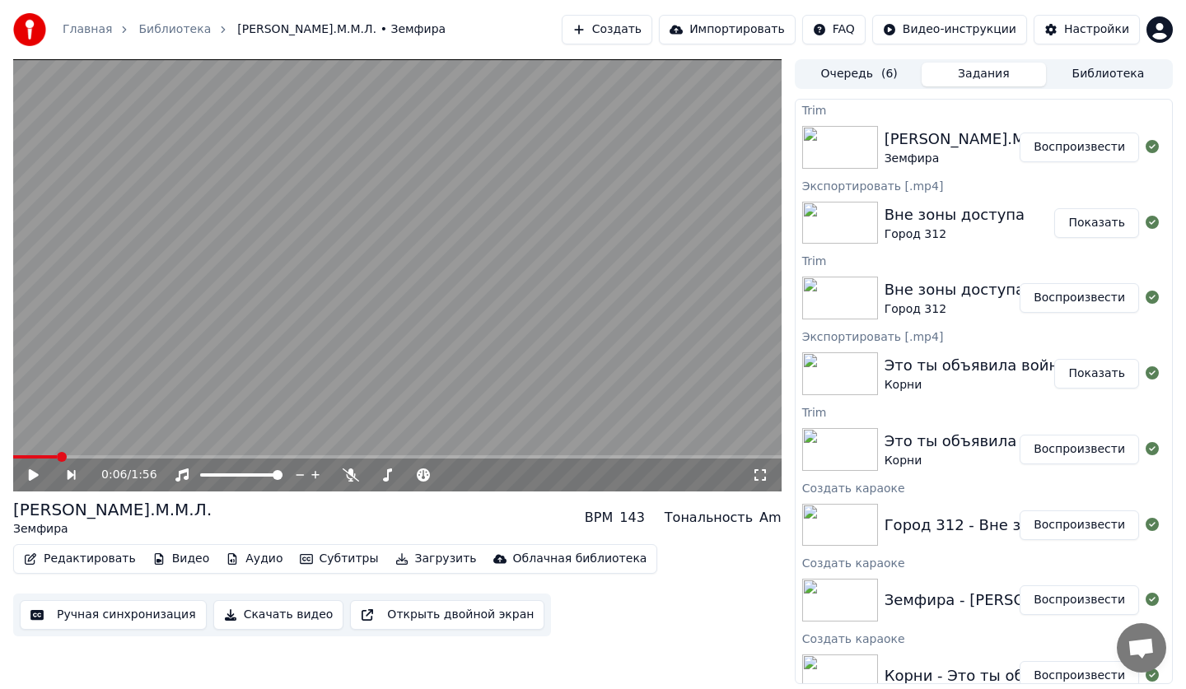
click at [384, 312] on video at bounding box center [397, 275] width 768 height 432
click at [400, 284] on video at bounding box center [397, 275] width 768 height 432
click at [1043, 152] on button "Воспроизвести" at bounding box center [1078, 148] width 119 height 30
click at [294, 616] on button "Скачать видео" at bounding box center [278, 615] width 131 height 30
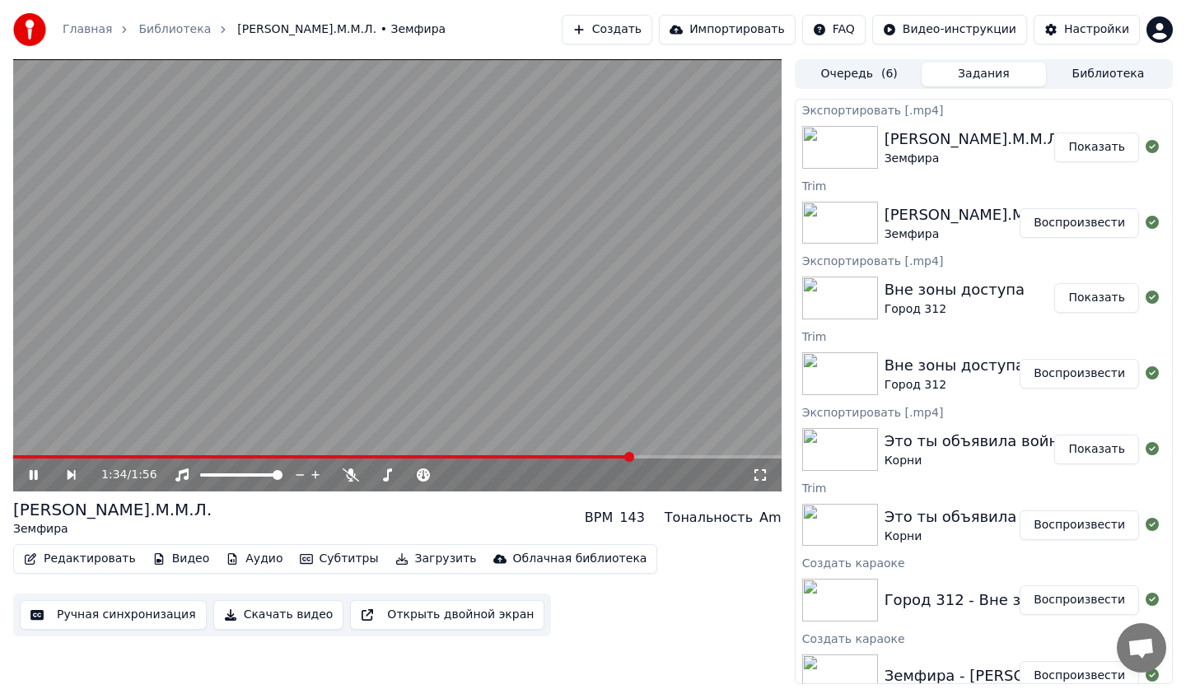
click at [63, 415] on video at bounding box center [397, 275] width 768 height 432
click at [620, 26] on button "Создать" at bounding box center [607, 30] width 91 height 30
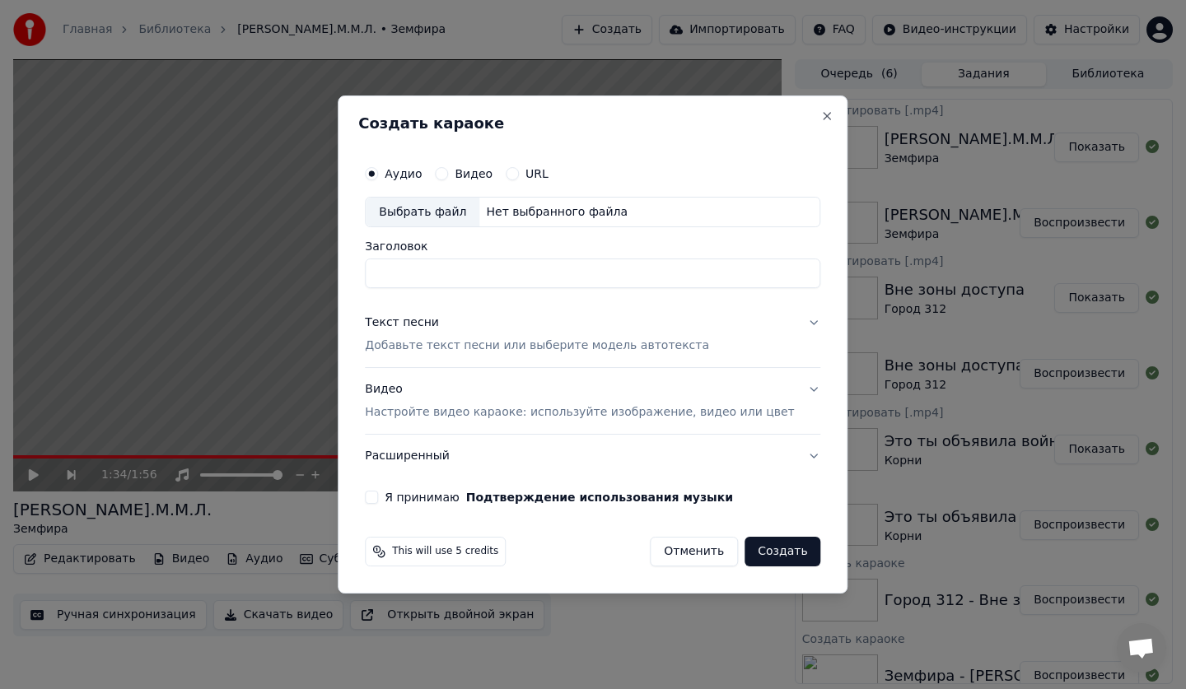
click at [683, 545] on button "Отменить" at bounding box center [694, 552] width 88 height 30
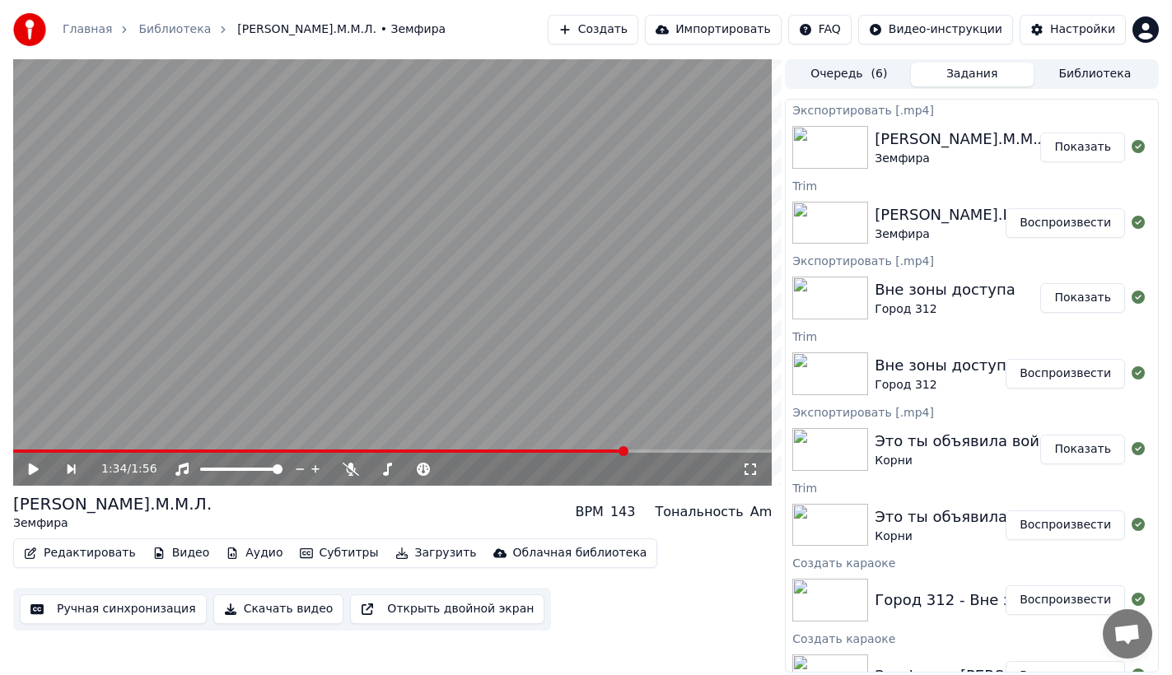
click at [1103, 75] on button "Библиотека" at bounding box center [1094, 75] width 123 height 24
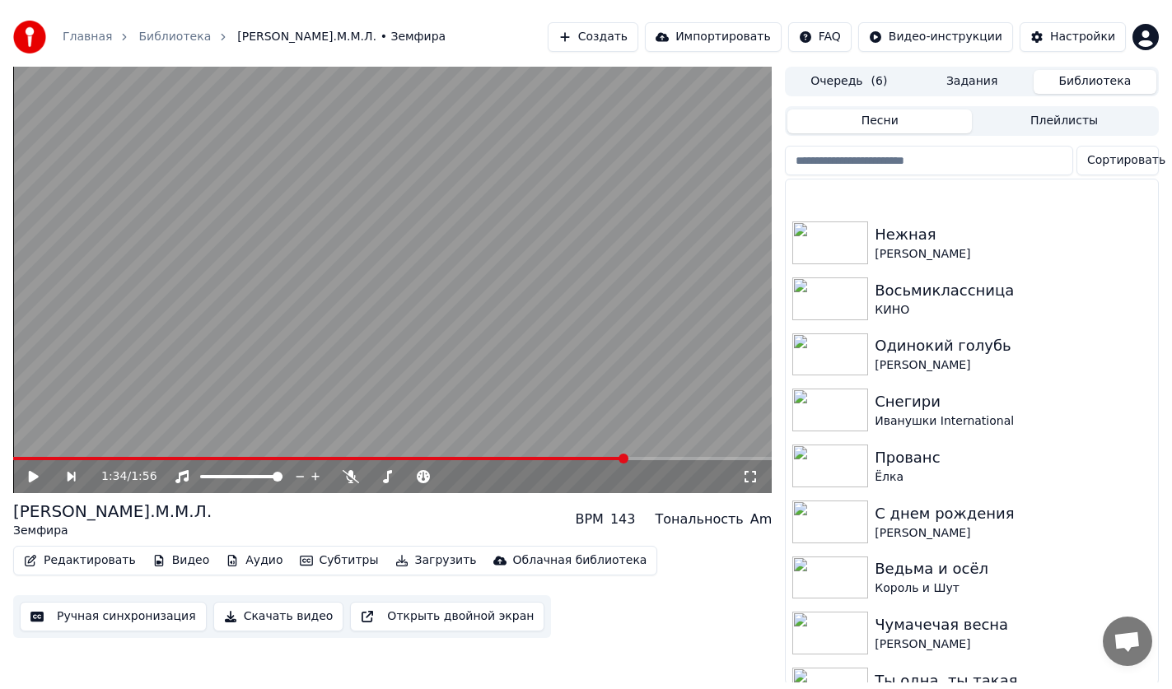
scroll to position [273, 0]
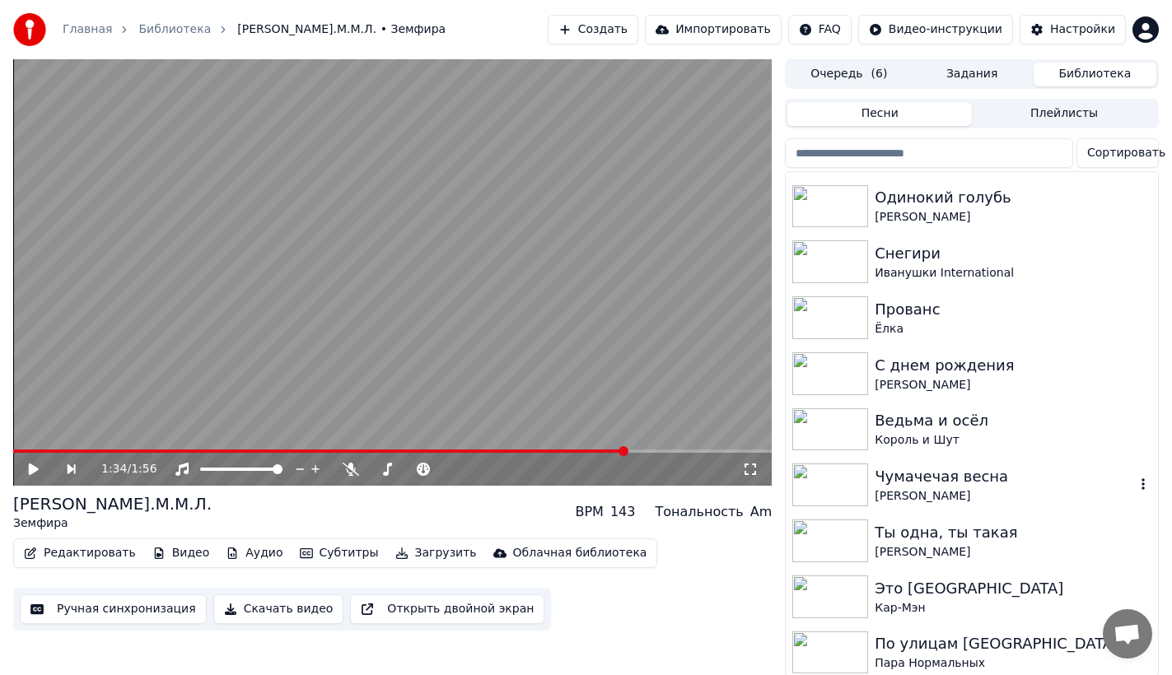
click at [984, 497] on div "[PERSON_NAME]" at bounding box center [1005, 496] width 260 height 16
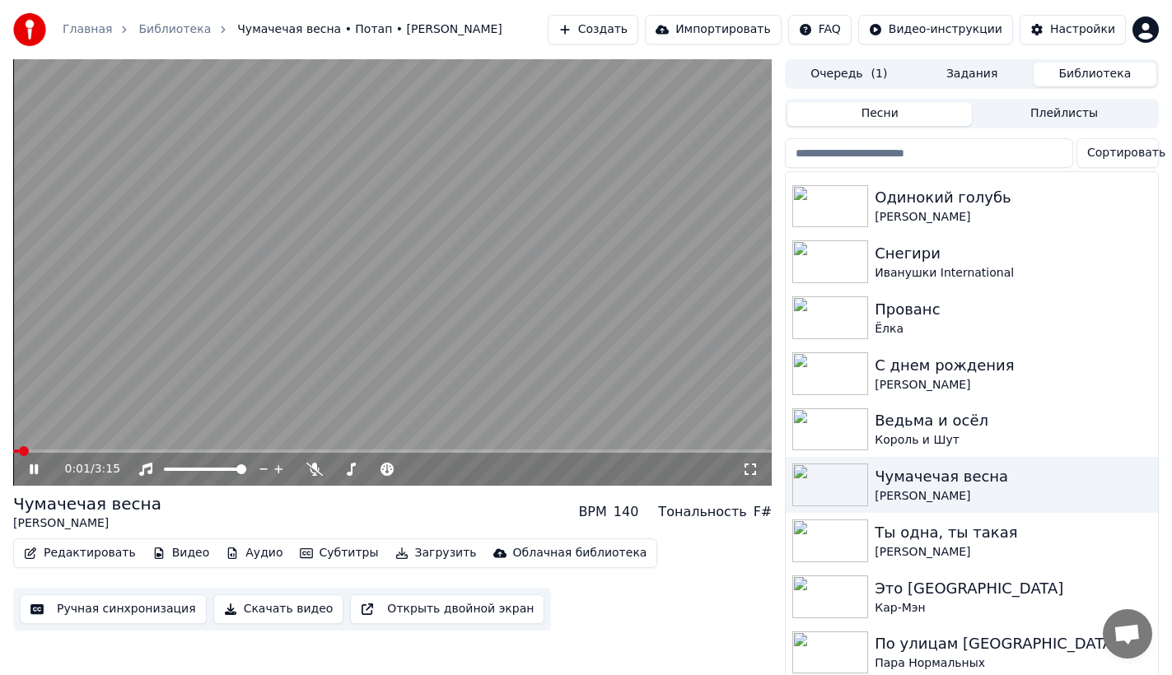
click at [751, 473] on icon at bounding box center [750, 469] width 16 height 13
click at [91, 610] on button "Ручная синхронизация" at bounding box center [113, 610] width 187 height 30
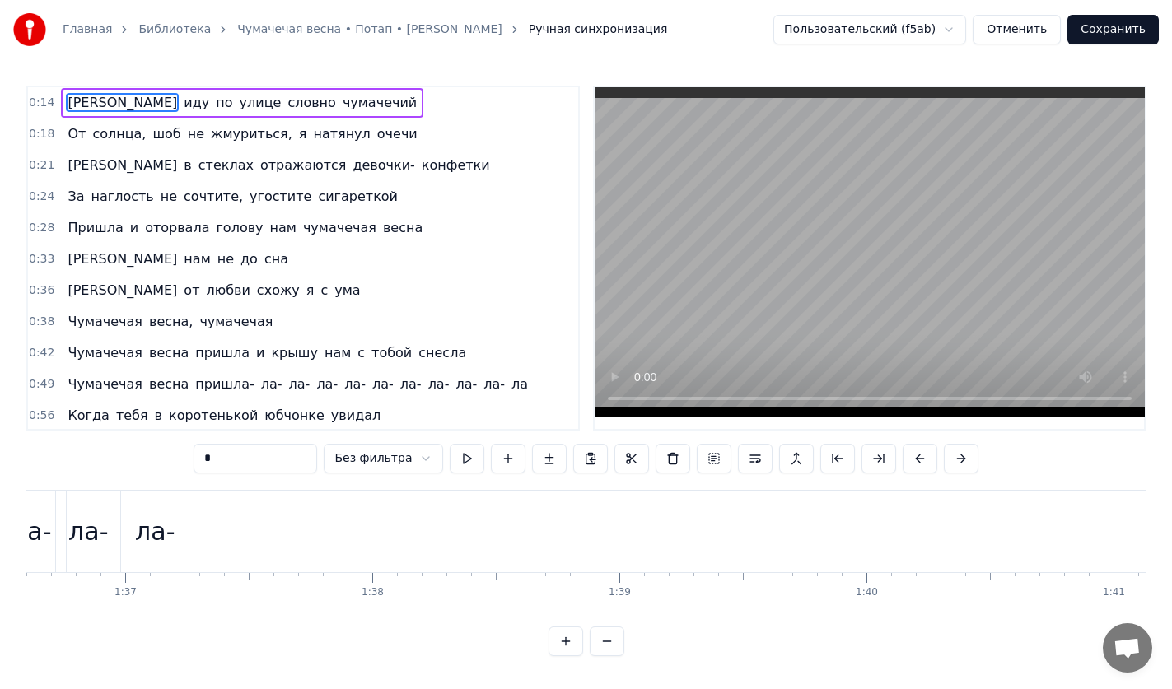
scroll to position [0, 23792]
click at [445, 542] on div "Чумачечая весна пришла- [GEOGRAPHIC_DATA]" at bounding box center [1132, 532] width 4984 height 82
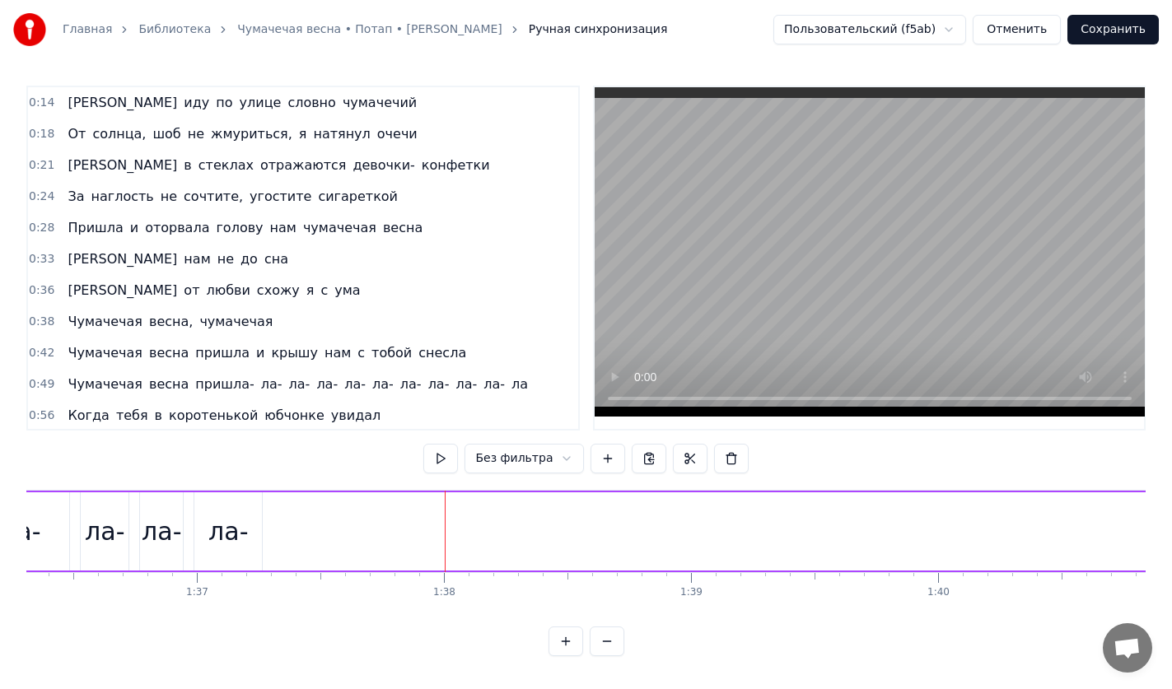
click at [1037, 26] on button "Отменить" at bounding box center [1017, 30] width 88 height 30
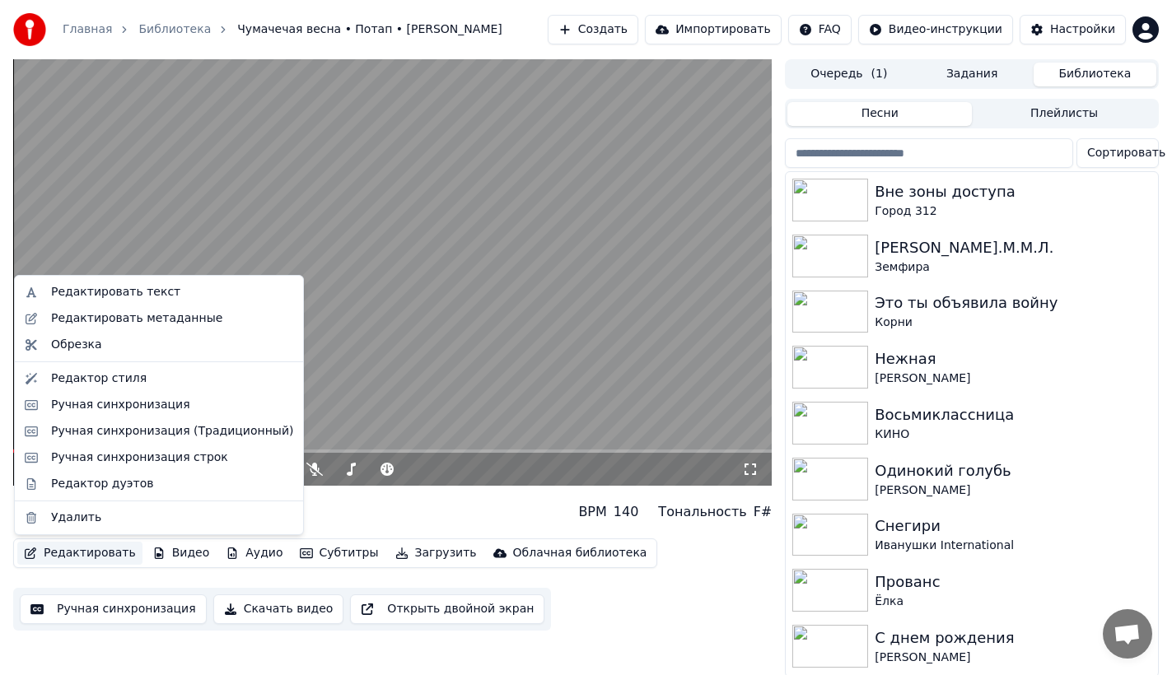
click at [91, 553] on button "Редактировать" at bounding box center [79, 553] width 125 height 23
click at [86, 343] on div "Обрезка" at bounding box center [76, 345] width 51 height 16
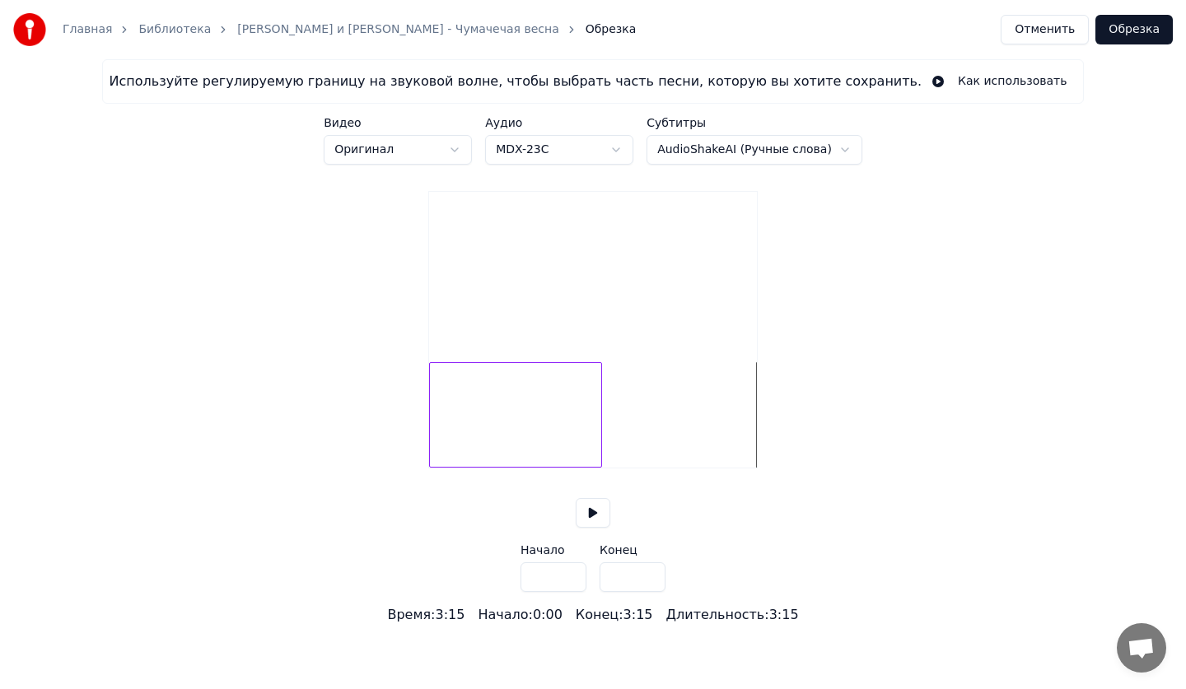
click at [600, 460] on div at bounding box center [598, 415] width 5 height 104
click at [597, 460] on div at bounding box center [595, 415] width 5 height 104
type input "*****"
click at [1134, 23] on button "Обрезка" at bounding box center [1133, 30] width 77 height 30
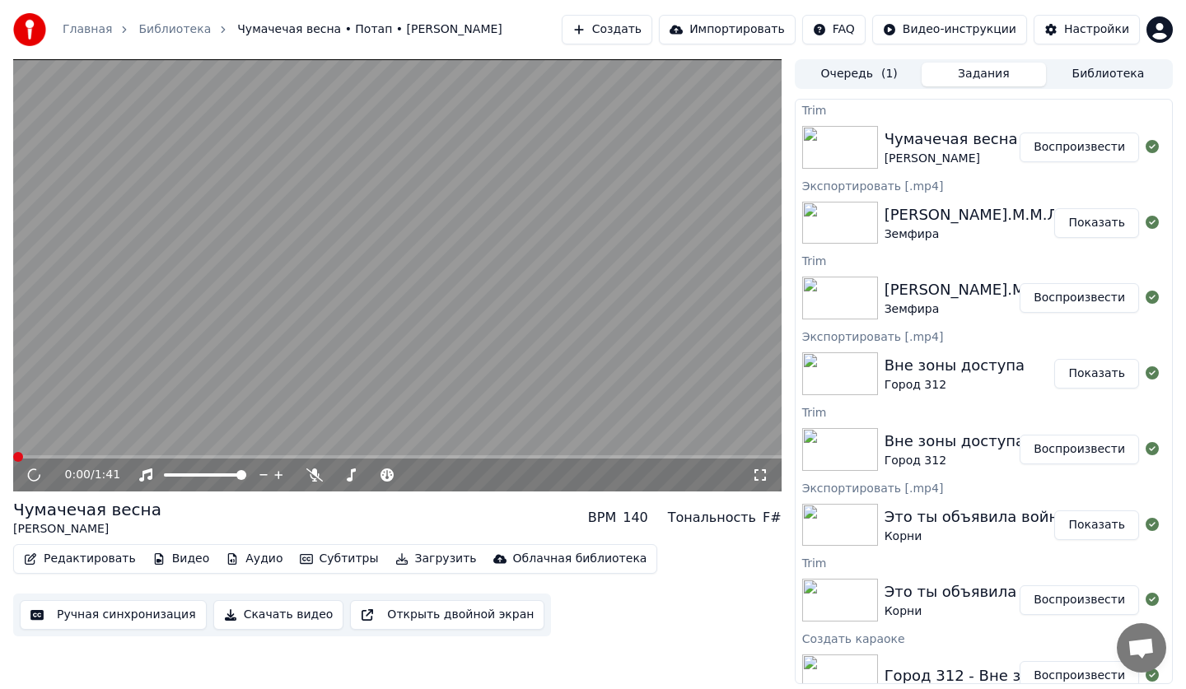
click at [112, 621] on button "Ручная синхронизация" at bounding box center [113, 615] width 187 height 30
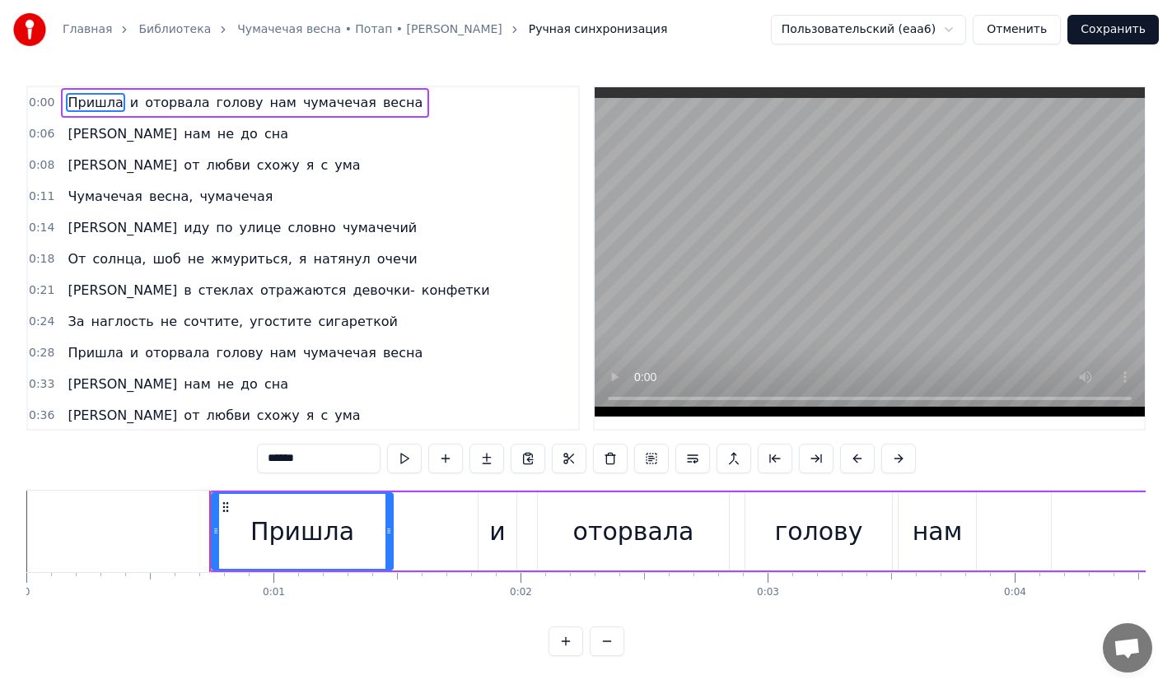
click at [1035, 26] on button "Отменить" at bounding box center [1017, 30] width 88 height 30
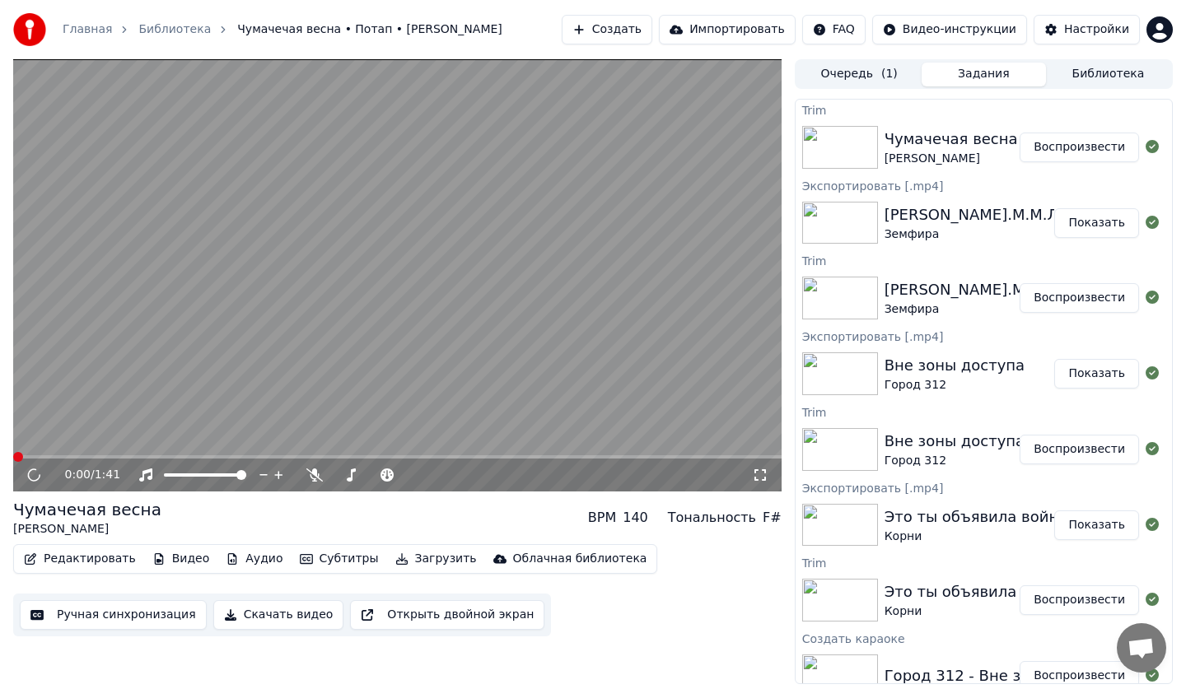
click at [105, 564] on button "Редактировать" at bounding box center [79, 559] width 125 height 23
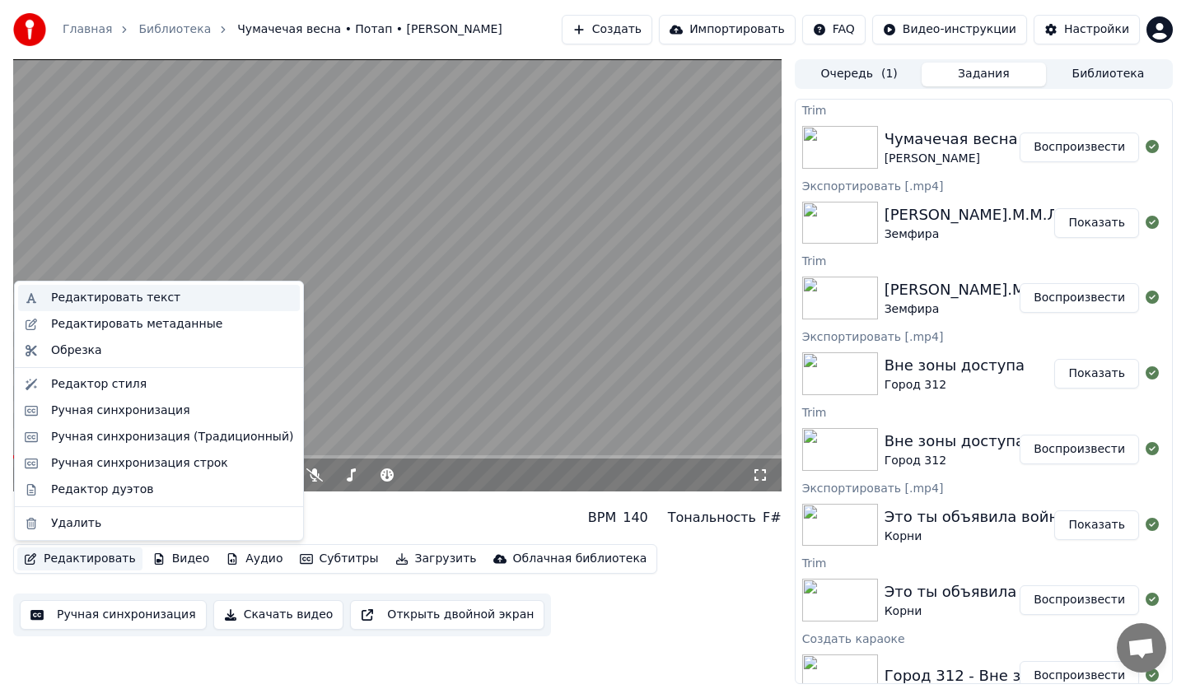
click at [113, 296] on div "Редактировать текст" at bounding box center [115, 298] width 129 height 16
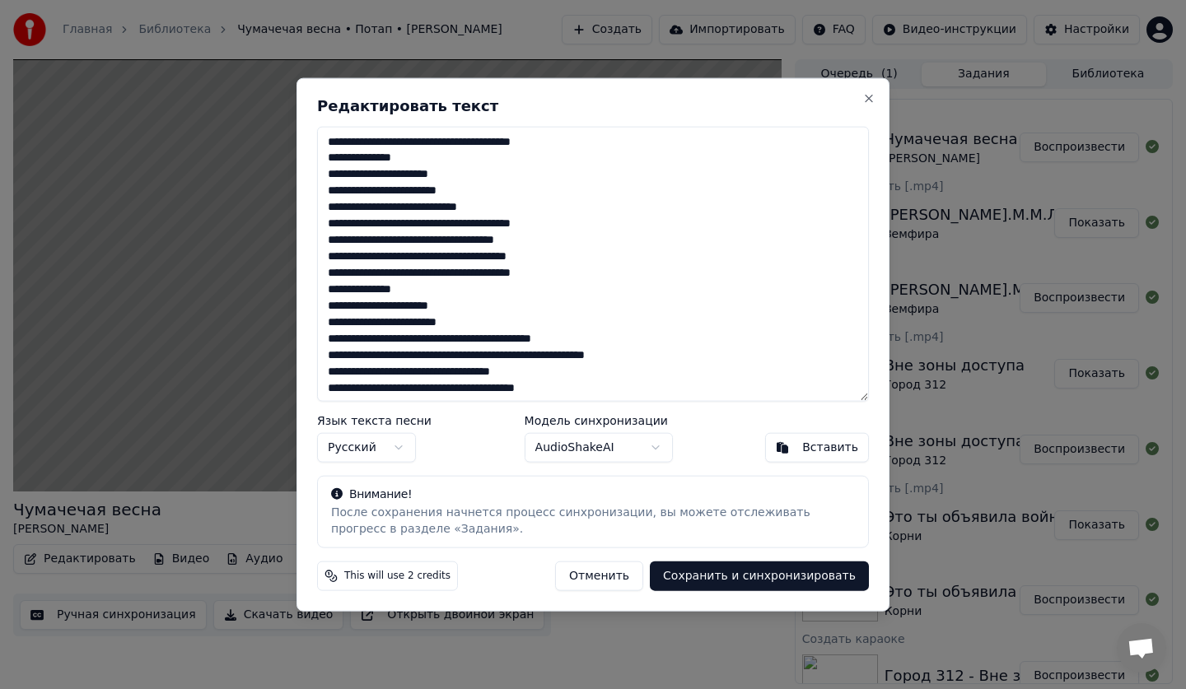
click at [610, 582] on button "Отменить" at bounding box center [599, 577] width 88 height 30
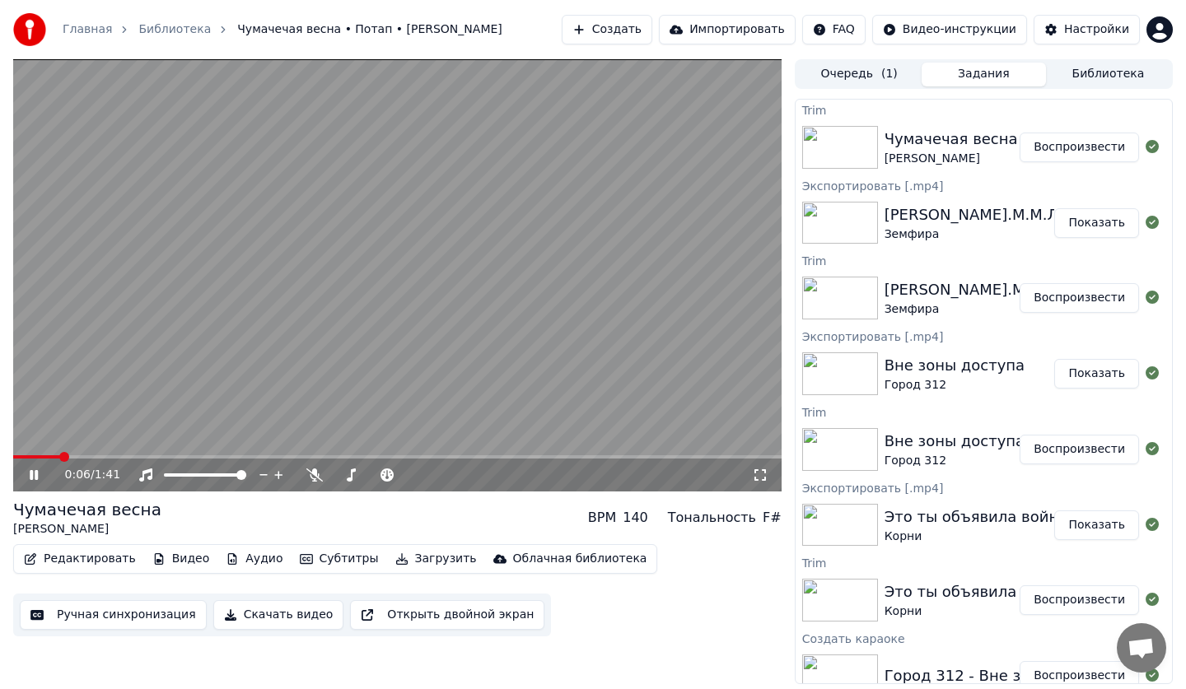
click at [186, 353] on video at bounding box center [397, 275] width 768 height 432
click at [34, 478] on icon at bounding box center [34, 475] width 10 height 12
click at [35, 478] on icon at bounding box center [34, 475] width 8 height 10
click at [52, 603] on button "Ручная синхронизация" at bounding box center [113, 615] width 187 height 30
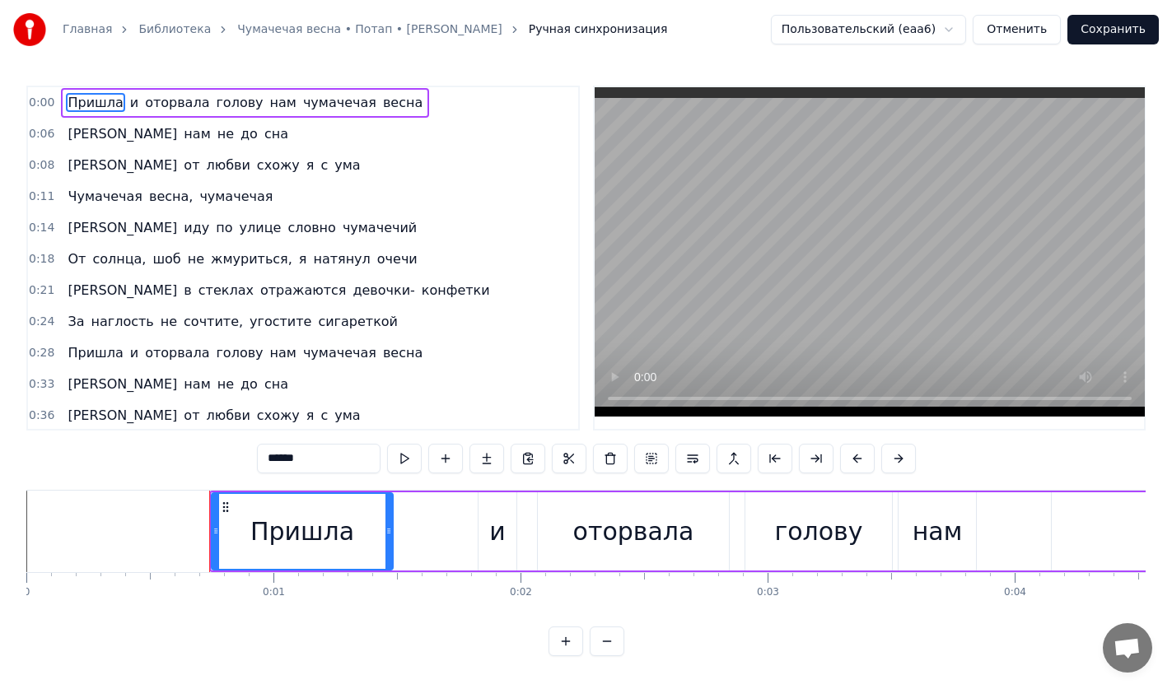
click at [639, 240] on video at bounding box center [870, 251] width 550 height 329
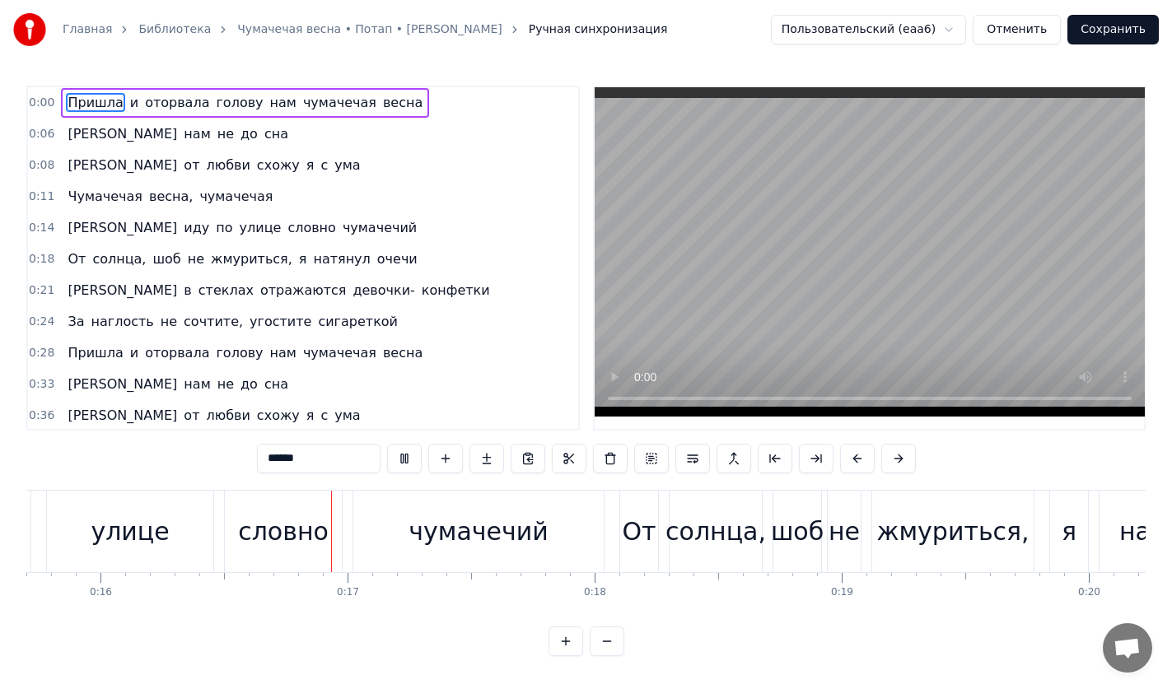
scroll to position [0, 3988]
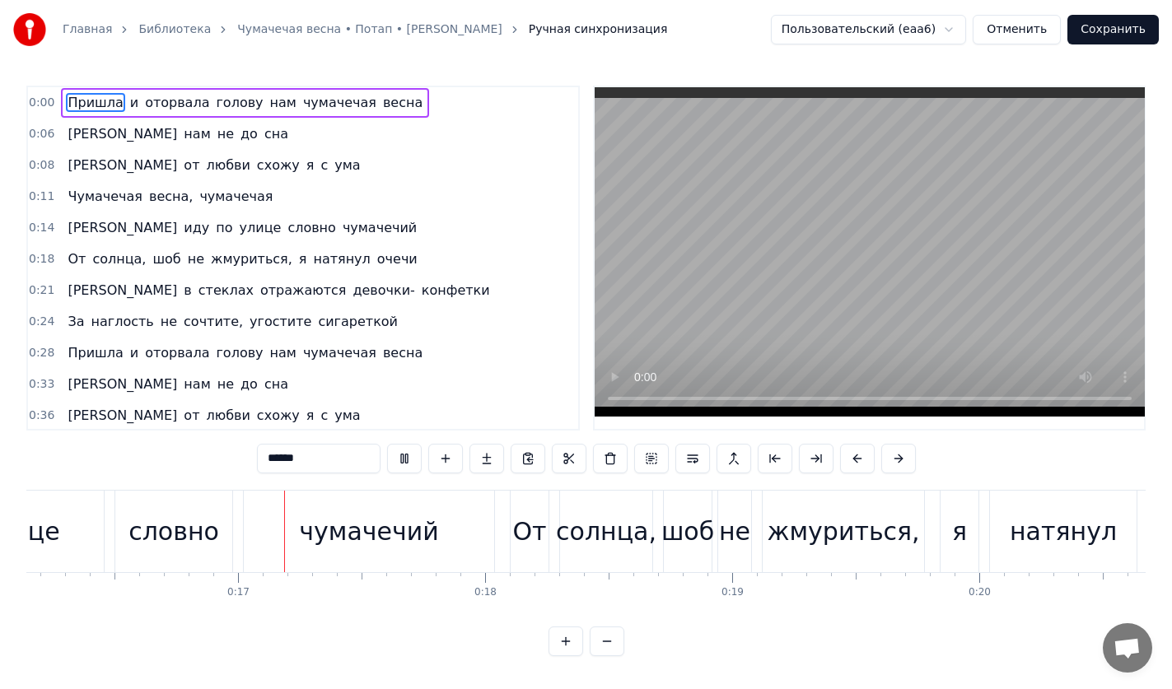
click at [695, 197] on video at bounding box center [870, 251] width 550 height 329
click at [151, 261] on span "шоб" at bounding box center [166, 259] width 31 height 19
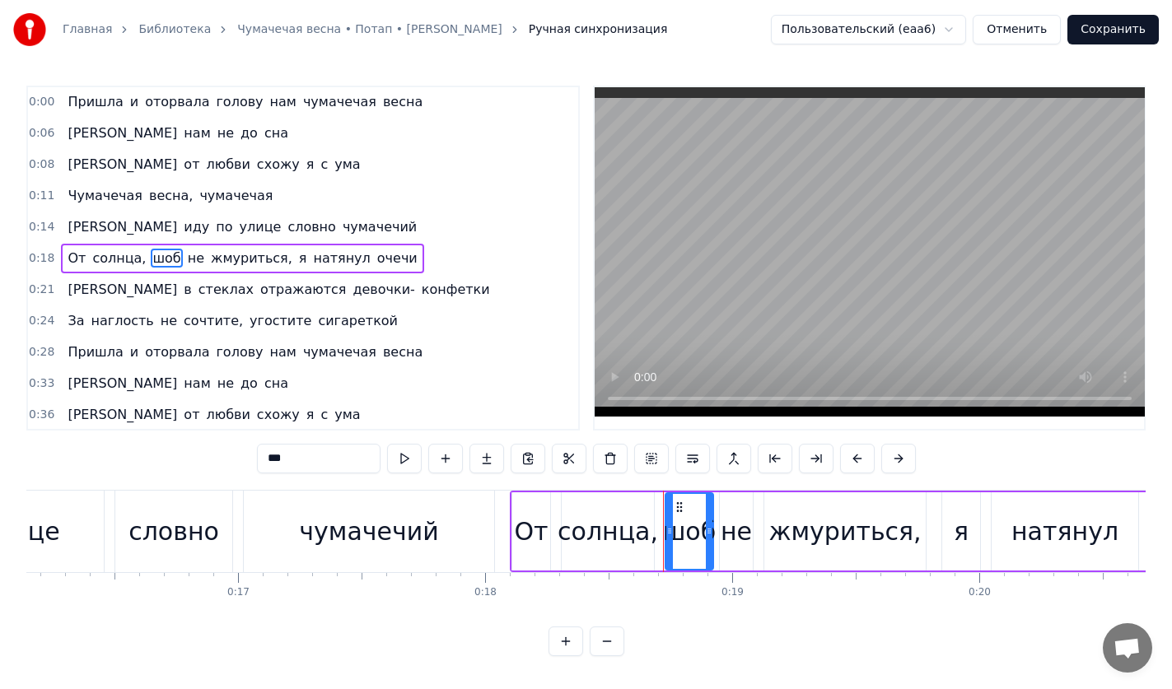
drag, startPoint x: 299, startPoint y: 462, endPoint x: 217, endPoint y: 464, distance: 81.5
click at [217, 464] on div "0:00 Пришла и оторвала голову нам чумачечая весна 0:06 И нам не до сна 0:08 И о…" at bounding box center [585, 371] width 1119 height 571
click at [707, 256] on video at bounding box center [870, 251] width 550 height 329
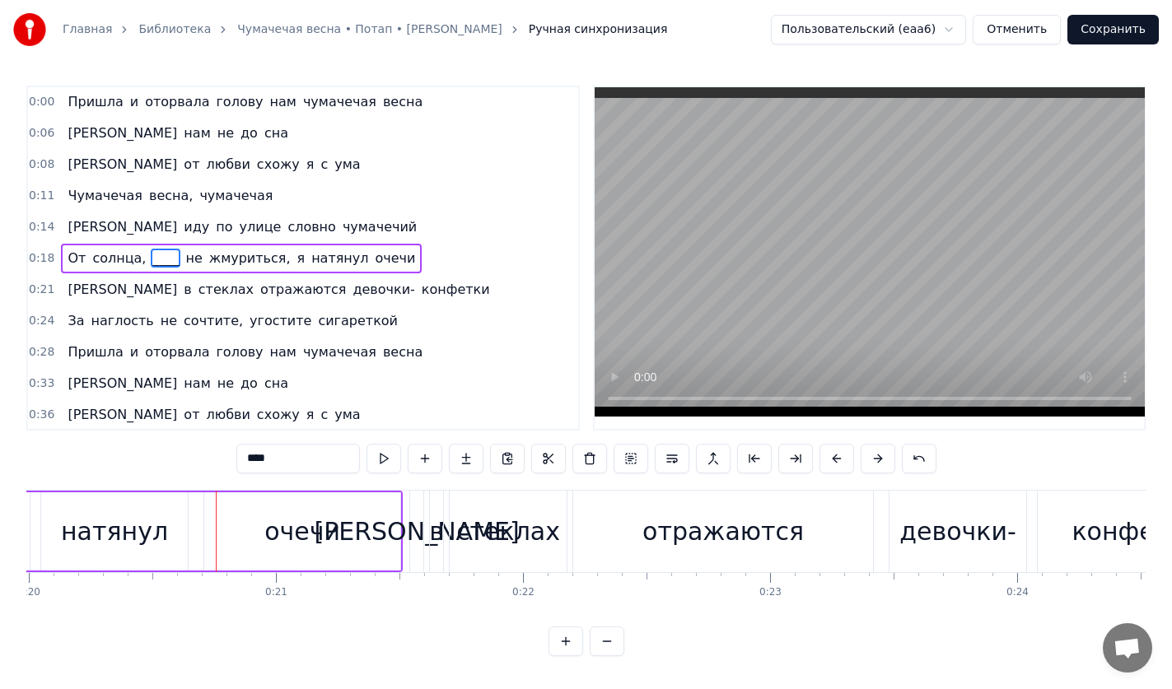
scroll to position [0, 4999]
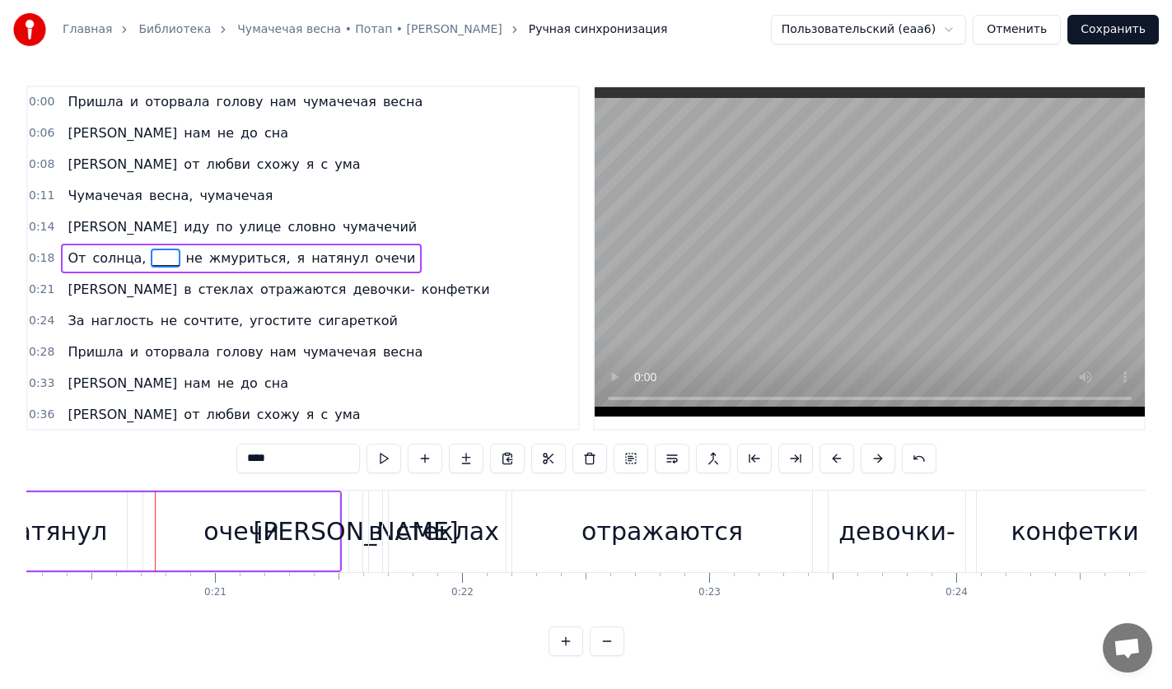
click at [374, 264] on span "очечи" at bounding box center [396, 258] width 44 height 19
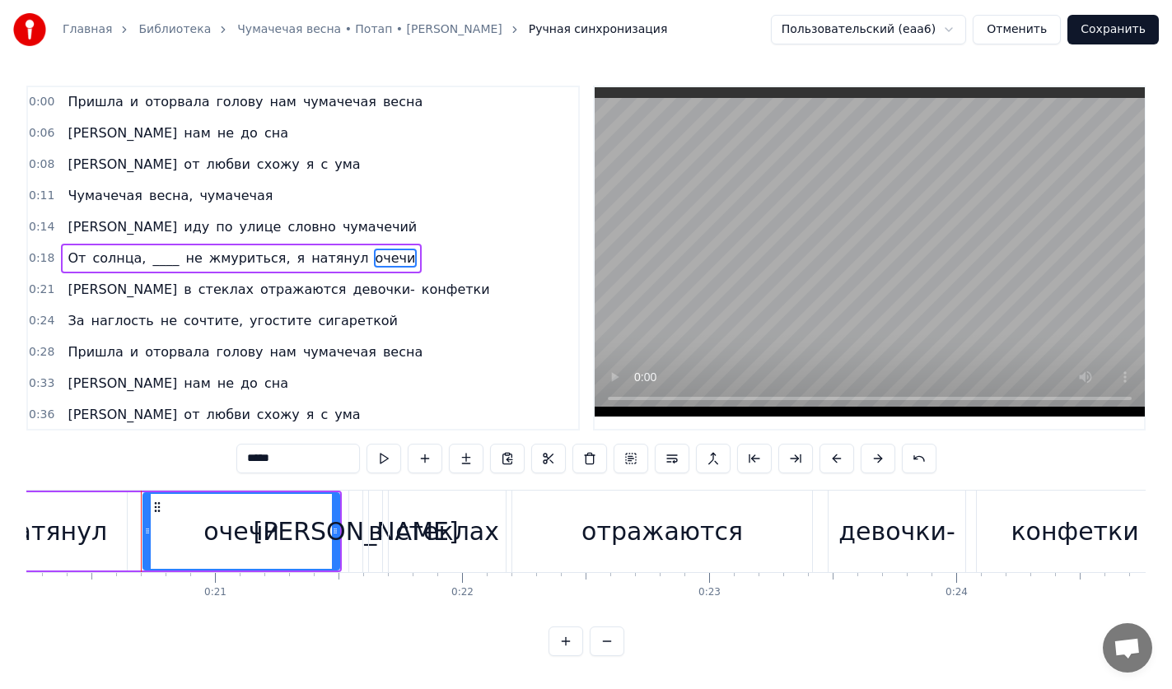
drag, startPoint x: 311, startPoint y: 458, endPoint x: 221, endPoint y: 458, distance: 90.6
click at [221, 458] on div "0:00 Пришла и оторвала голову нам чумачечая весна 0:06 И нам не до сна 0:08 И о…" at bounding box center [585, 371] width 1119 height 571
click at [420, 291] on span "конфетки" at bounding box center [456, 289] width 72 height 19
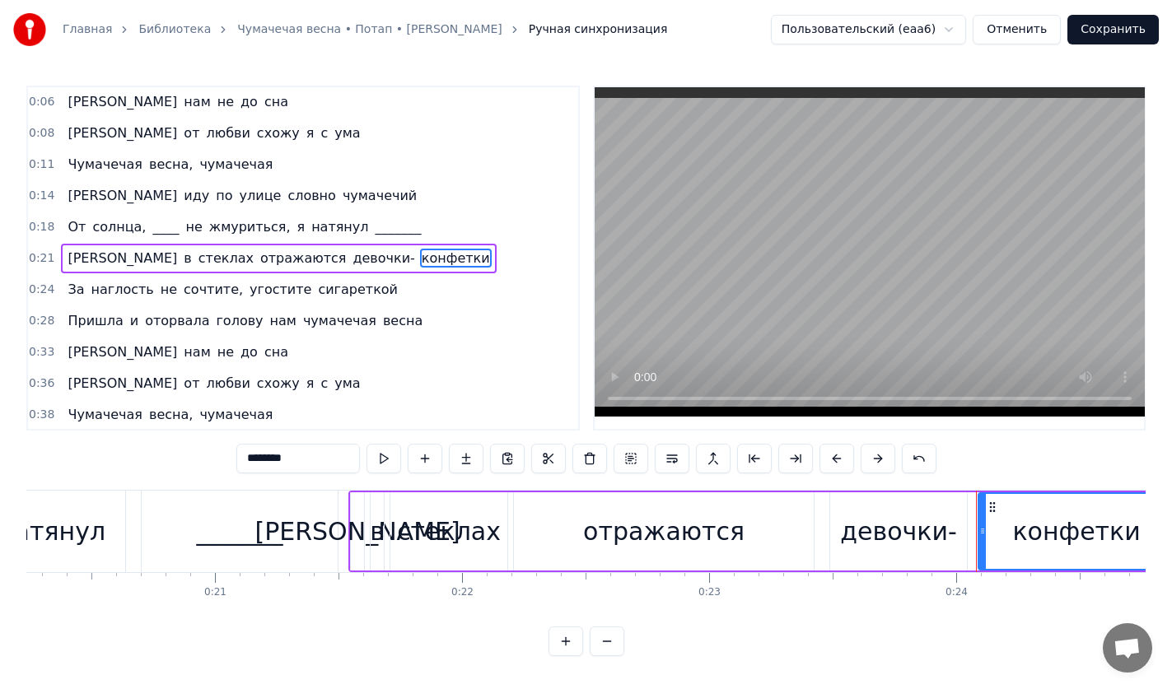
drag, startPoint x: 306, startPoint y: 457, endPoint x: 172, endPoint y: 457, distance: 133.4
click at [174, 457] on div "0:00 Пришла и оторвала голову нам чумачечая весна 0:06 И нам не до сна 0:08 И о…" at bounding box center [585, 371] width 1119 height 571
click at [744, 217] on video at bounding box center [870, 251] width 550 height 329
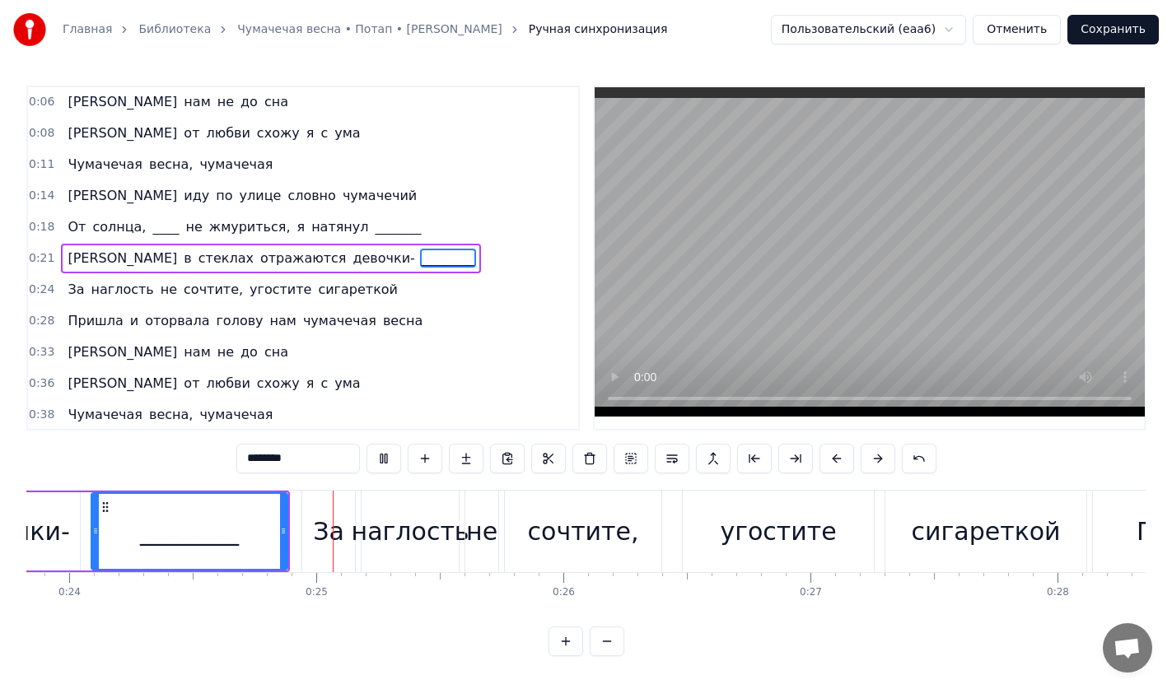
scroll to position [0, 5982]
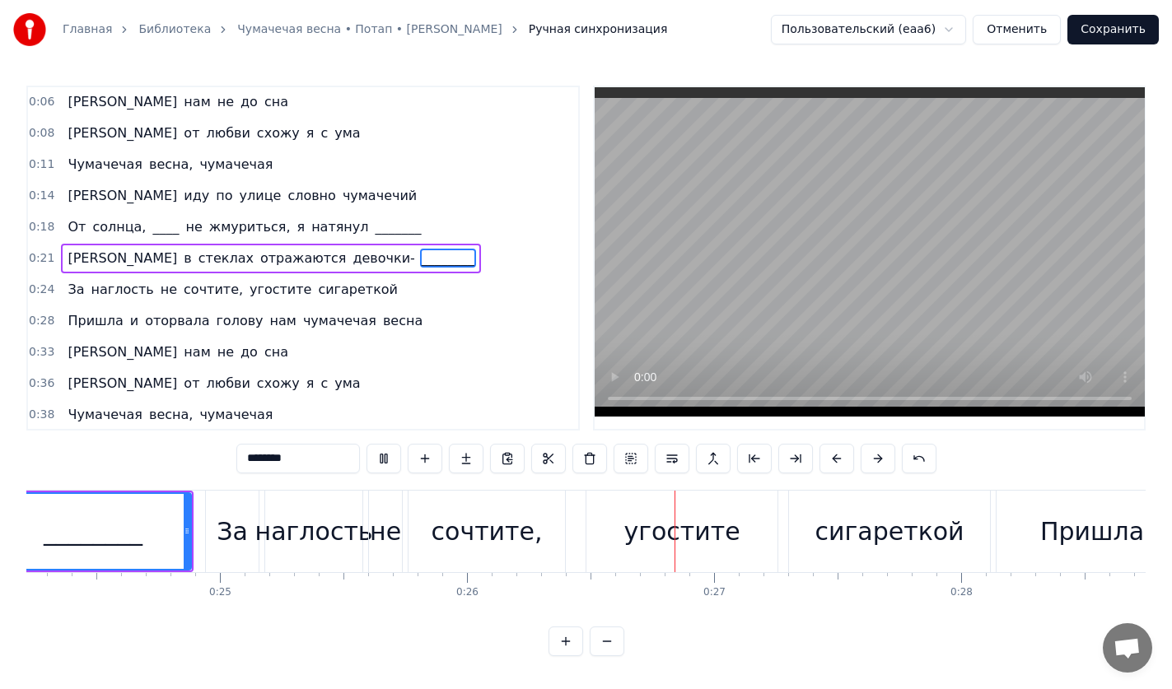
click at [681, 227] on video at bounding box center [870, 251] width 550 height 329
click at [320, 293] on span "сигареткой" at bounding box center [357, 289] width 83 height 19
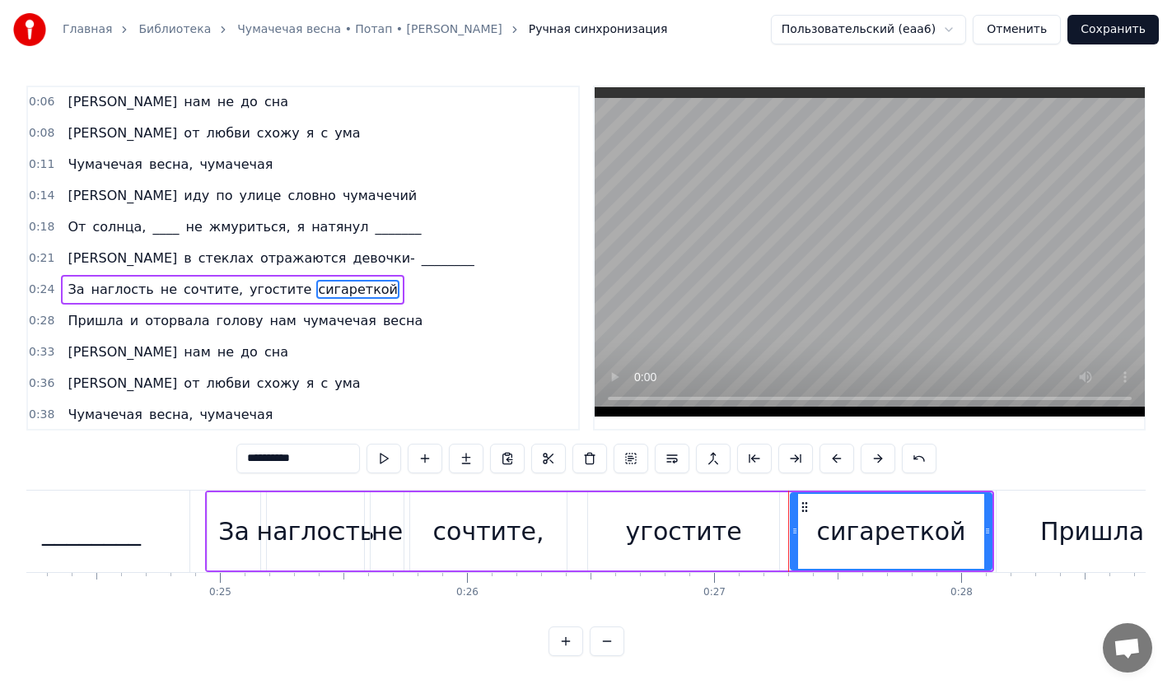
scroll to position [63, 0]
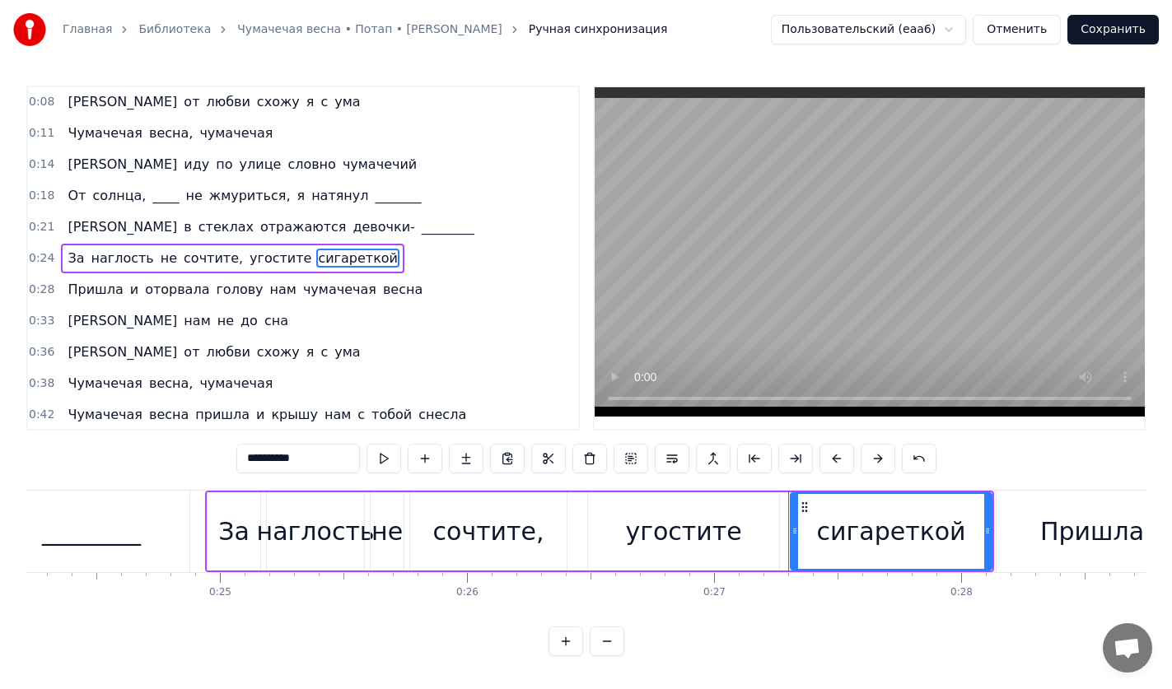
drag, startPoint x: 318, startPoint y: 457, endPoint x: 154, endPoint y: 469, distance: 164.3
click at [154, 469] on div "0:00 Пришла и оторвала голову нам чумачечая весна 0:06 И нам не до сна 0:08 И о…" at bounding box center [585, 371] width 1119 height 571
click at [158, 290] on span "оторвала" at bounding box center [177, 289] width 68 height 19
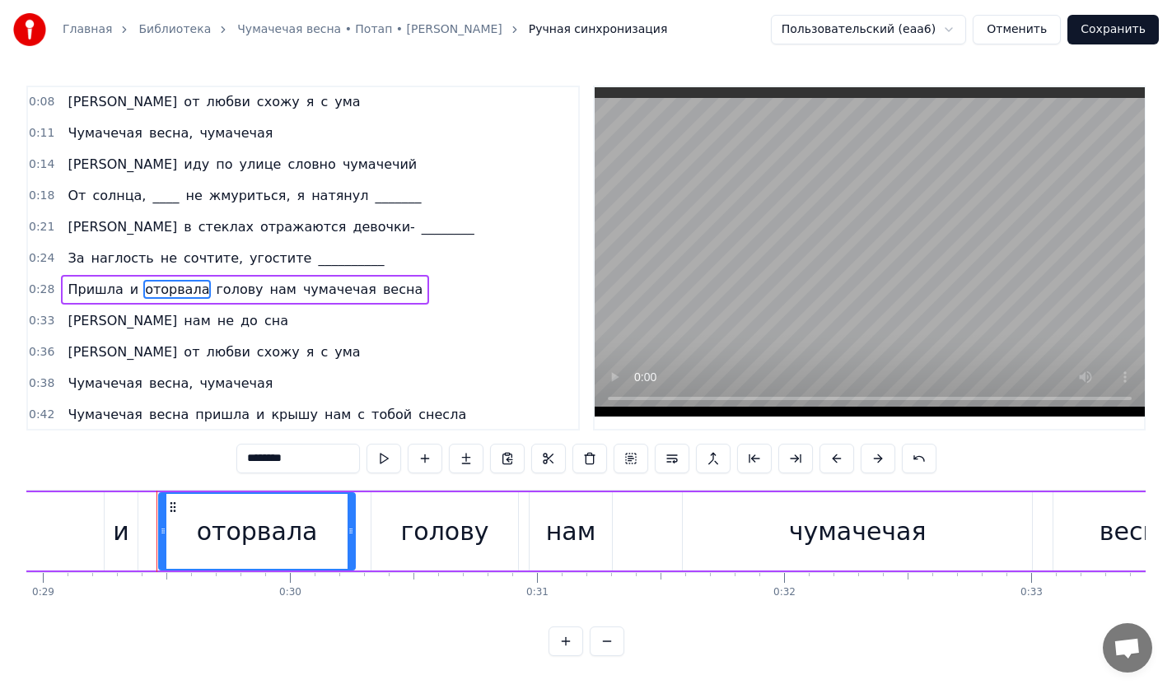
scroll to position [0, 7195]
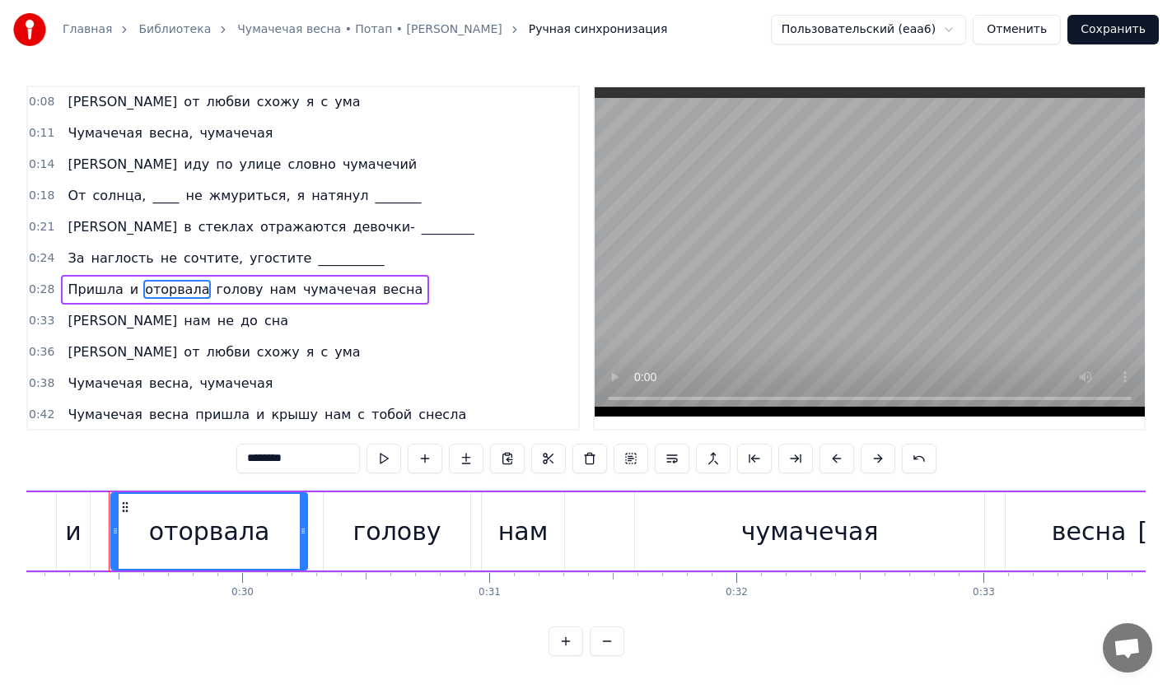
drag, startPoint x: 259, startPoint y: 464, endPoint x: 112, endPoint y: 464, distance: 147.4
click at [112, 464] on div "0:00 Пришла и оторвала голову нам чумачечая весна 0:06 И нам не до сна 0:08 И о…" at bounding box center [585, 371] width 1119 height 571
click at [777, 275] on video at bounding box center [870, 251] width 550 height 329
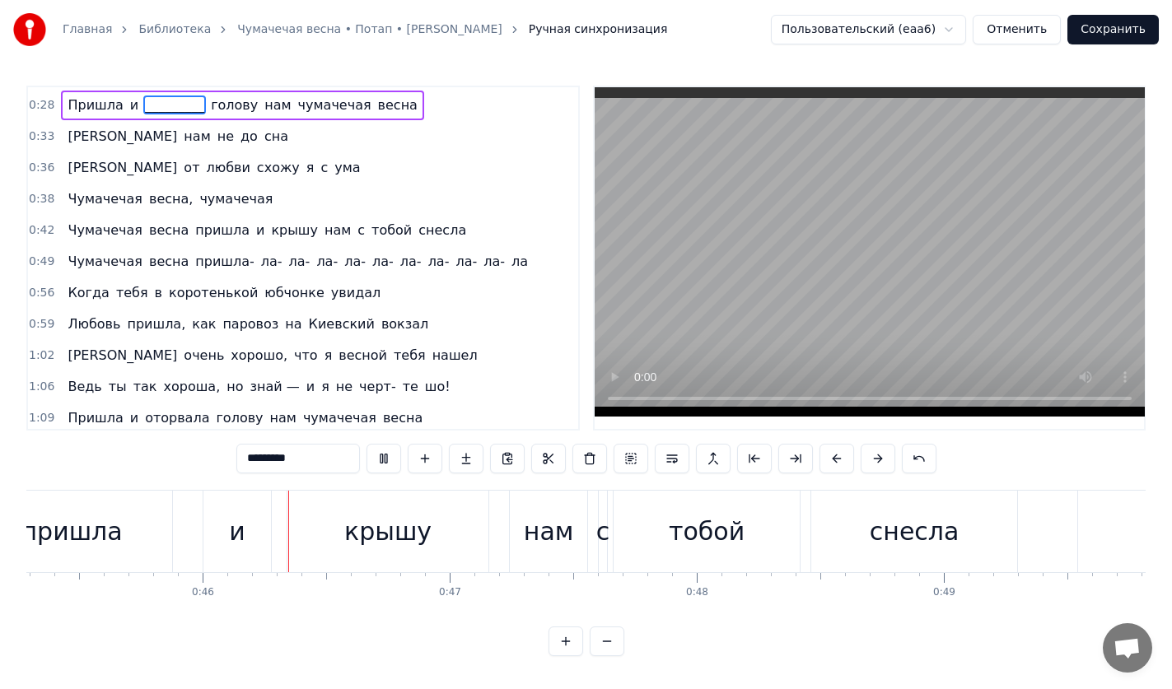
scroll to position [0, 11202]
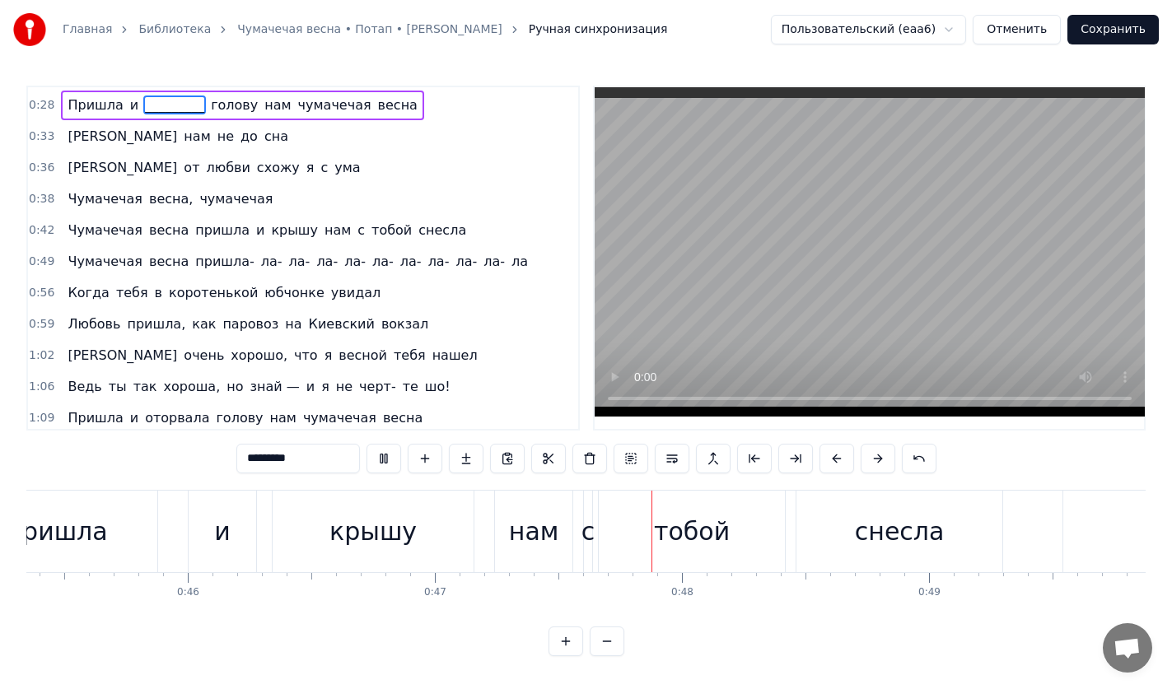
click at [263, 291] on span "юбчонке" at bounding box center [294, 292] width 63 height 19
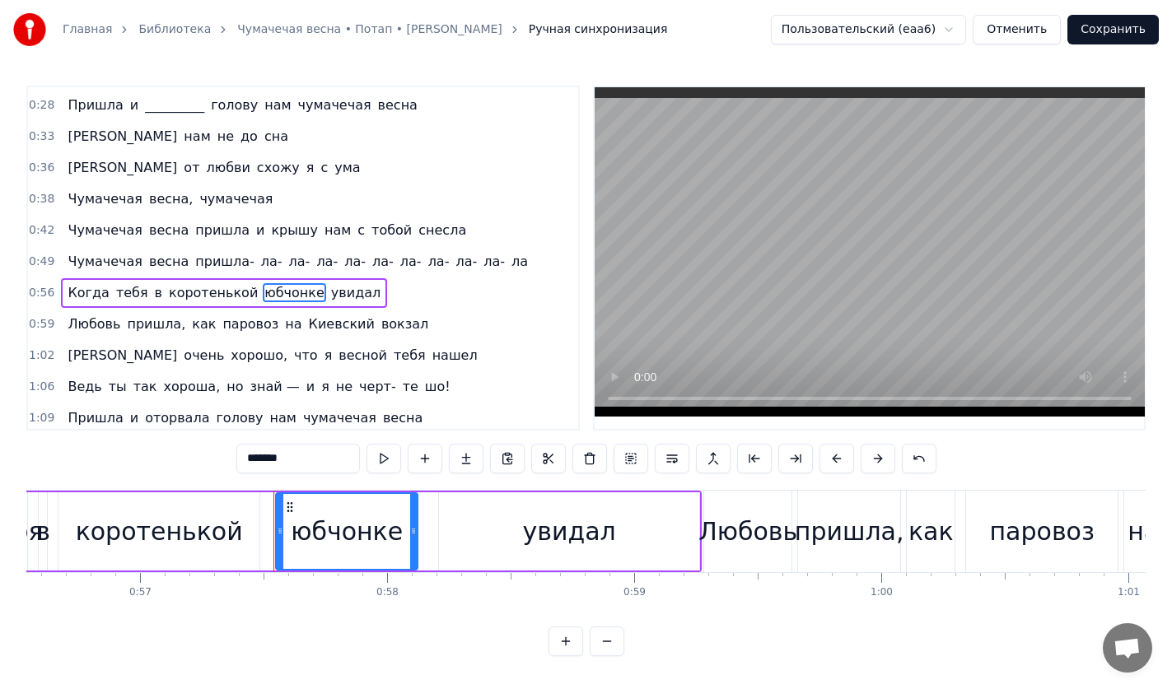
scroll to position [0, 14132]
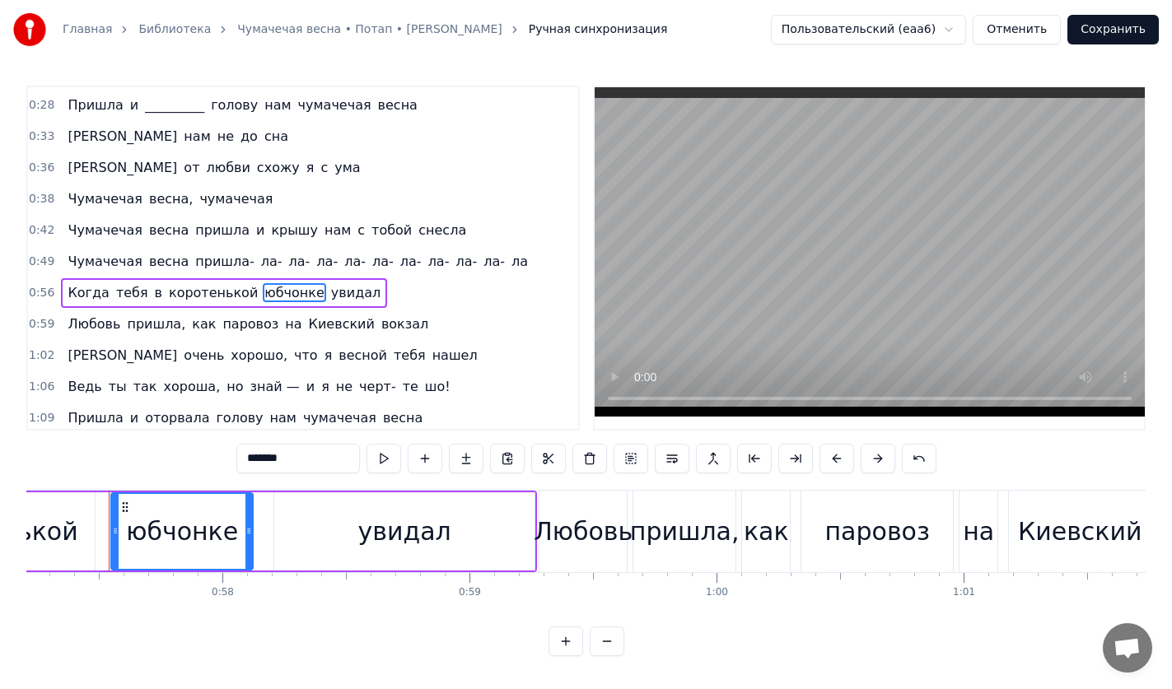
drag, startPoint x: 320, startPoint y: 457, endPoint x: 103, endPoint y: 498, distance: 221.3
click at [123, 496] on div "0:00 Пришла и оторвала голову нам чумачечая весна 0:06 И нам не до сна 0:08 И о…" at bounding box center [585, 371] width 1119 height 571
click at [318, 324] on span "Киевский" at bounding box center [341, 324] width 69 height 19
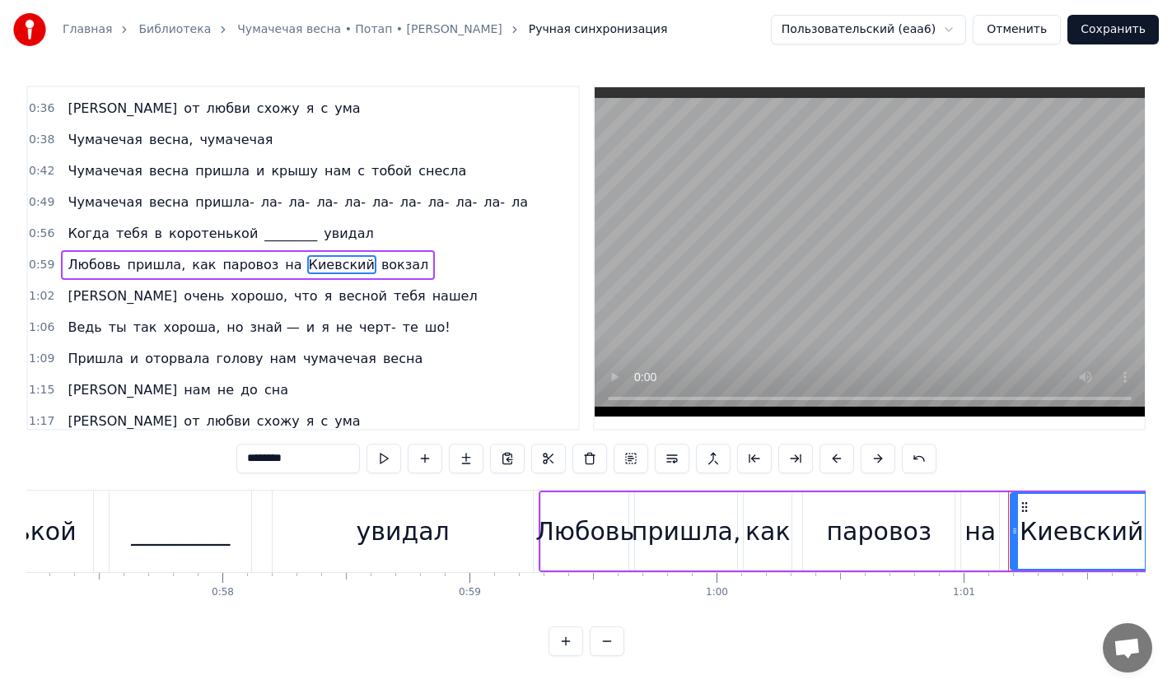
scroll to position [314, 0]
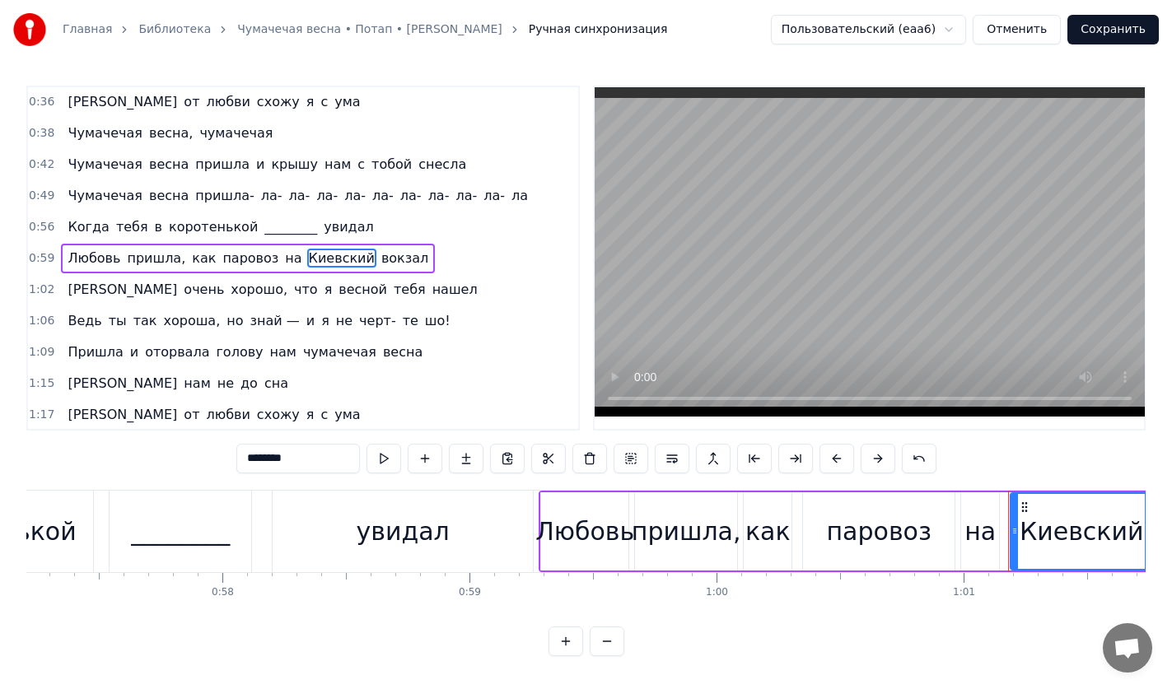
drag, startPoint x: 308, startPoint y: 462, endPoint x: 158, endPoint y: 459, distance: 149.9
click at [160, 459] on div "0:00 Пришла и оторвала голову нам чумачечая весна 0:06 И нам не до сна 0:08 И о…" at bounding box center [585, 371] width 1119 height 571
click at [337, 295] on span "весной" at bounding box center [363, 289] width 52 height 19
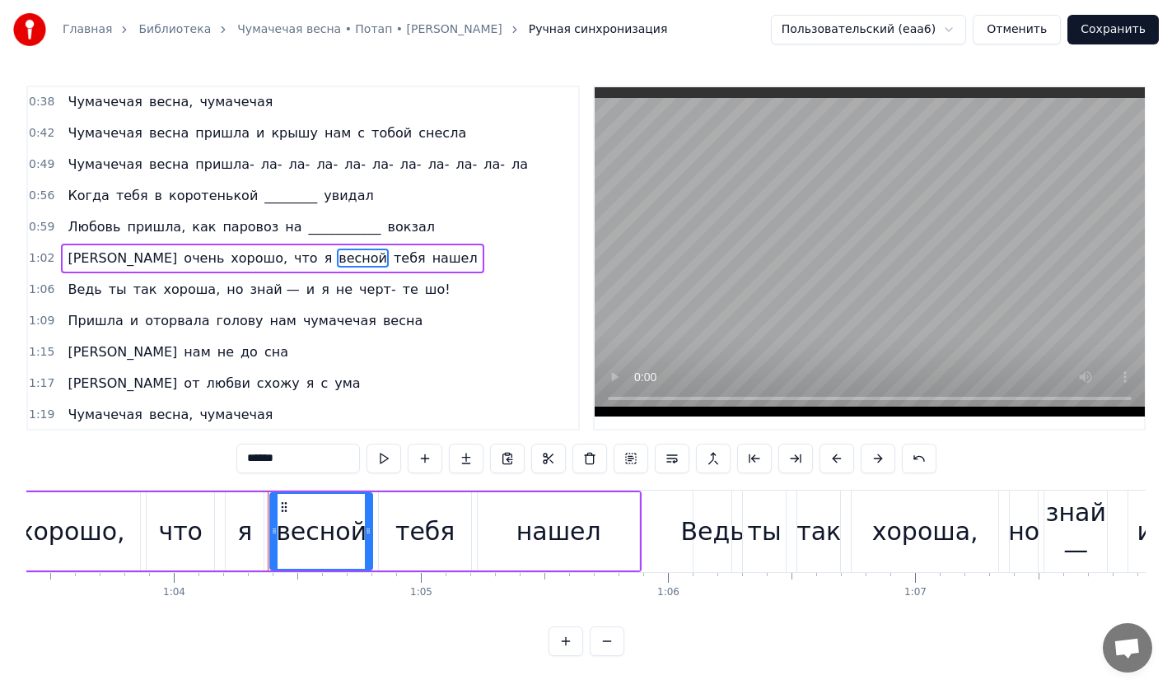
scroll to position [0, 15822]
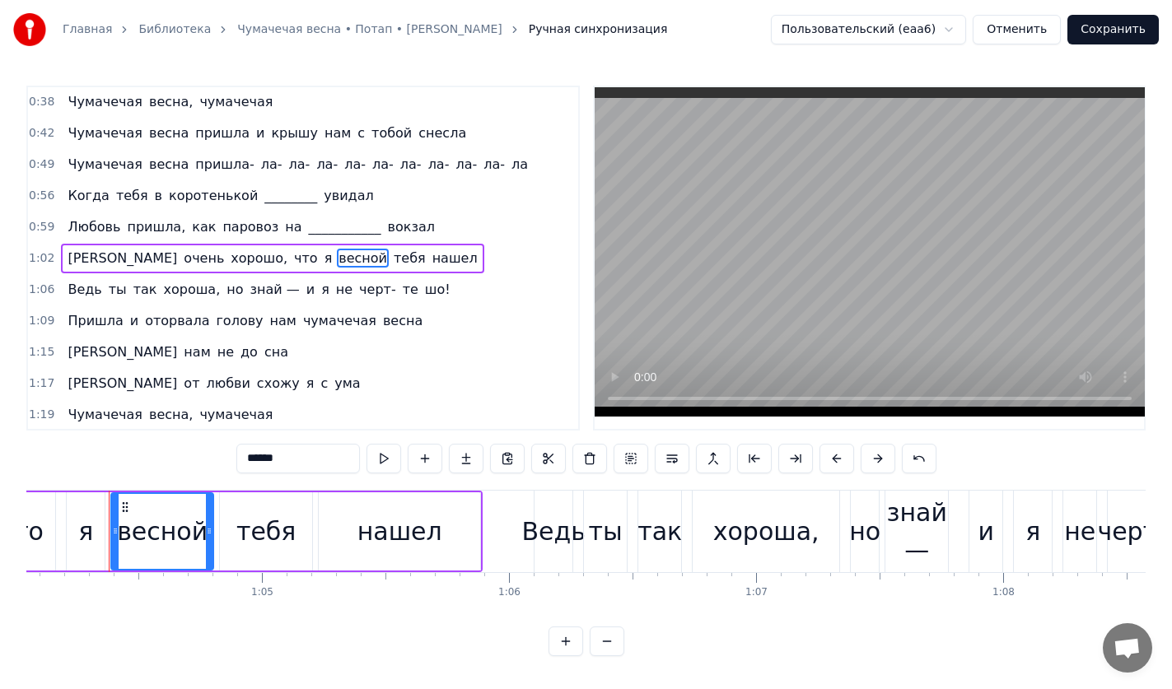
drag, startPoint x: 315, startPoint y: 455, endPoint x: 211, endPoint y: 455, distance: 104.6
click at [211, 455] on div "0:00 Пришла и оторвала голову нам чумачечая весна 0:06 И нам не до сна 0:08 И о…" at bounding box center [585, 371] width 1119 height 571
click at [165, 292] on span "хороша," at bounding box center [192, 289] width 60 height 19
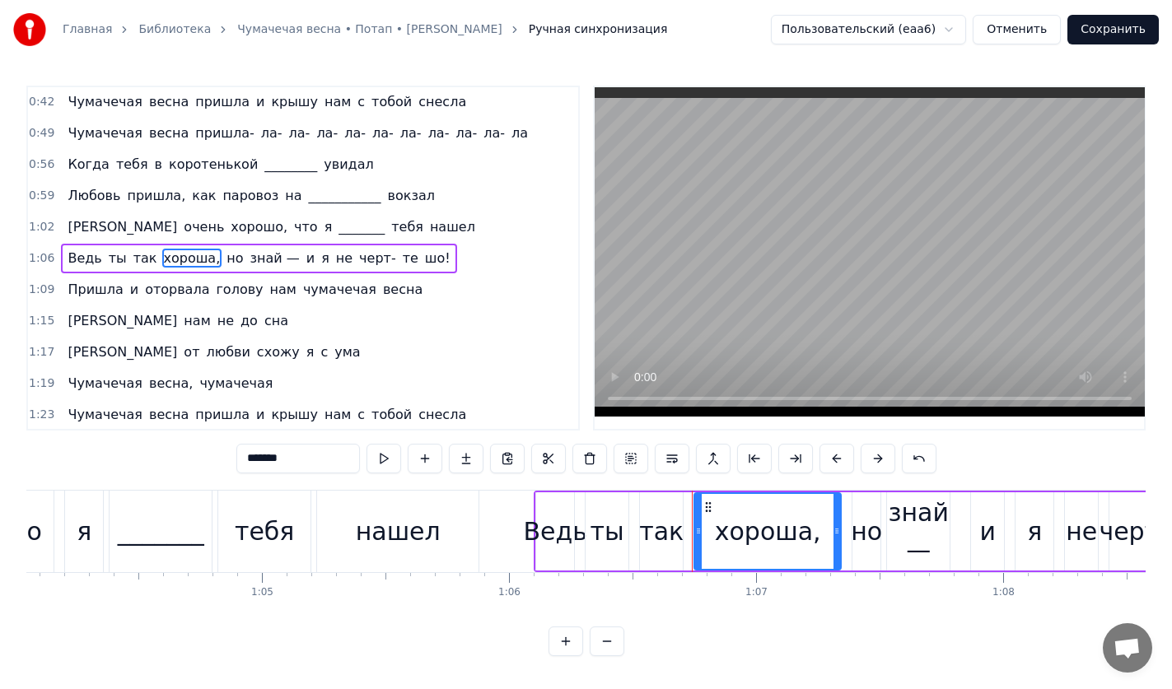
drag, startPoint x: 313, startPoint y: 459, endPoint x: 47, endPoint y: 467, distance: 266.1
click at [47, 467] on div "0:00 Пришла и оторвала голову нам чумачечая весна 0:06 И нам не до сна 0:08 И о…" at bounding box center [585, 371] width 1119 height 571
click at [353, 258] on span "черт-" at bounding box center [373, 258] width 40 height 19
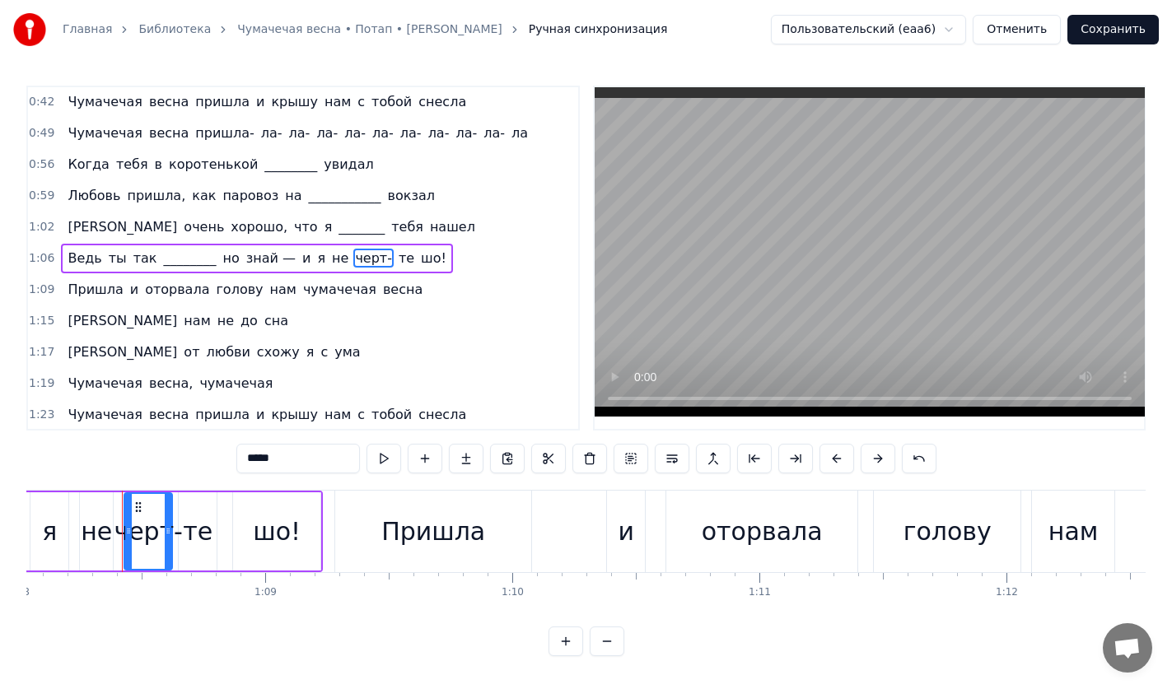
scroll to position [0, 16820]
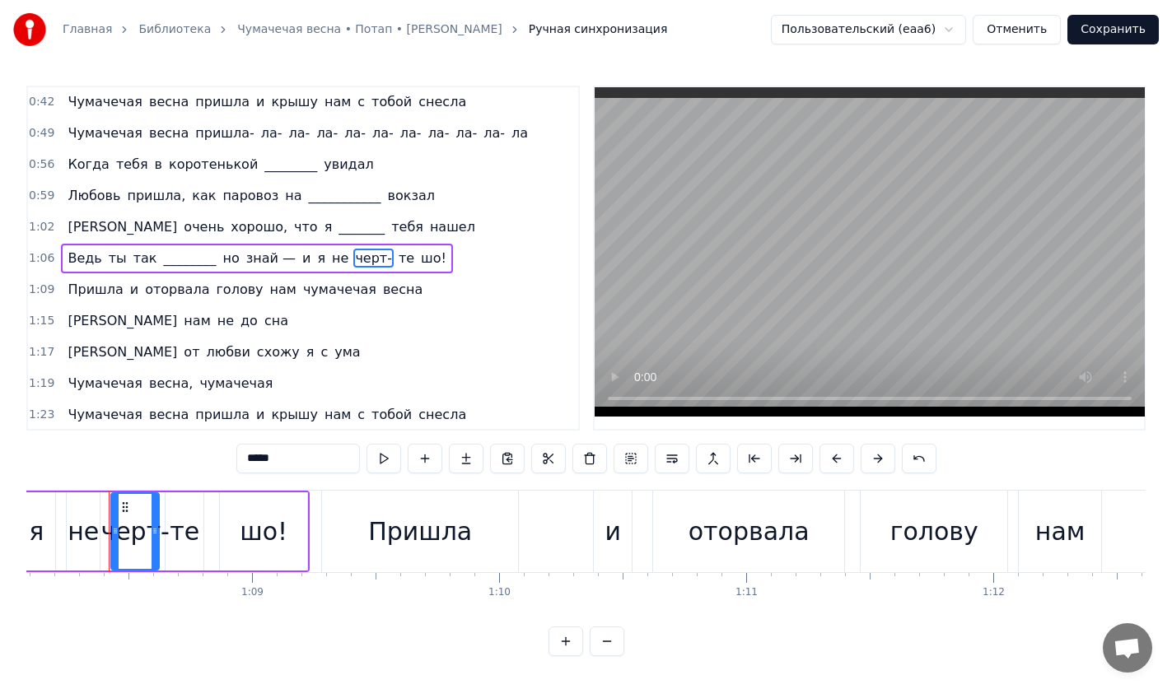
drag, startPoint x: 287, startPoint y: 462, endPoint x: 137, endPoint y: 462, distance: 149.9
click at [137, 462] on div "0:00 Пришла и оторвала голову нам чумачечая весна 0:06 И нам не до сна 0:08 И о…" at bounding box center [585, 371] width 1119 height 571
click at [413, 262] on span "те" at bounding box center [422, 258] width 19 height 19
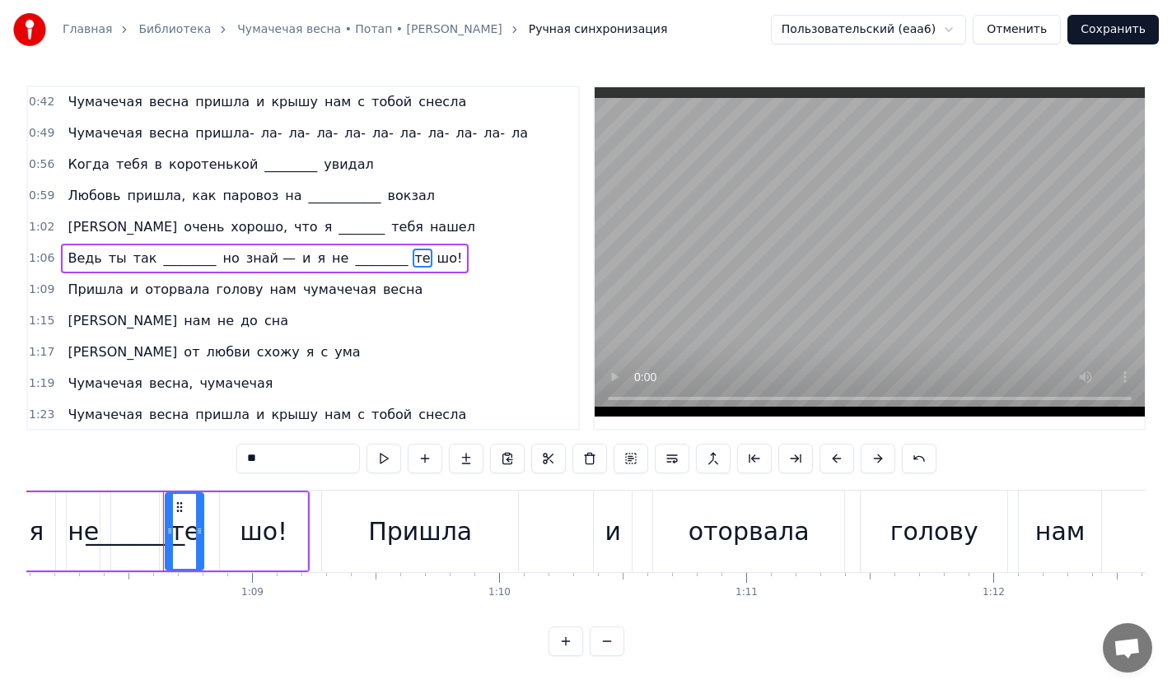
click at [413, 259] on span "те" at bounding box center [422, 258] width 19 height 19
click at [413, 258] on span "те" at bounding box center [422, 258] width 19 height 19
type input "***"
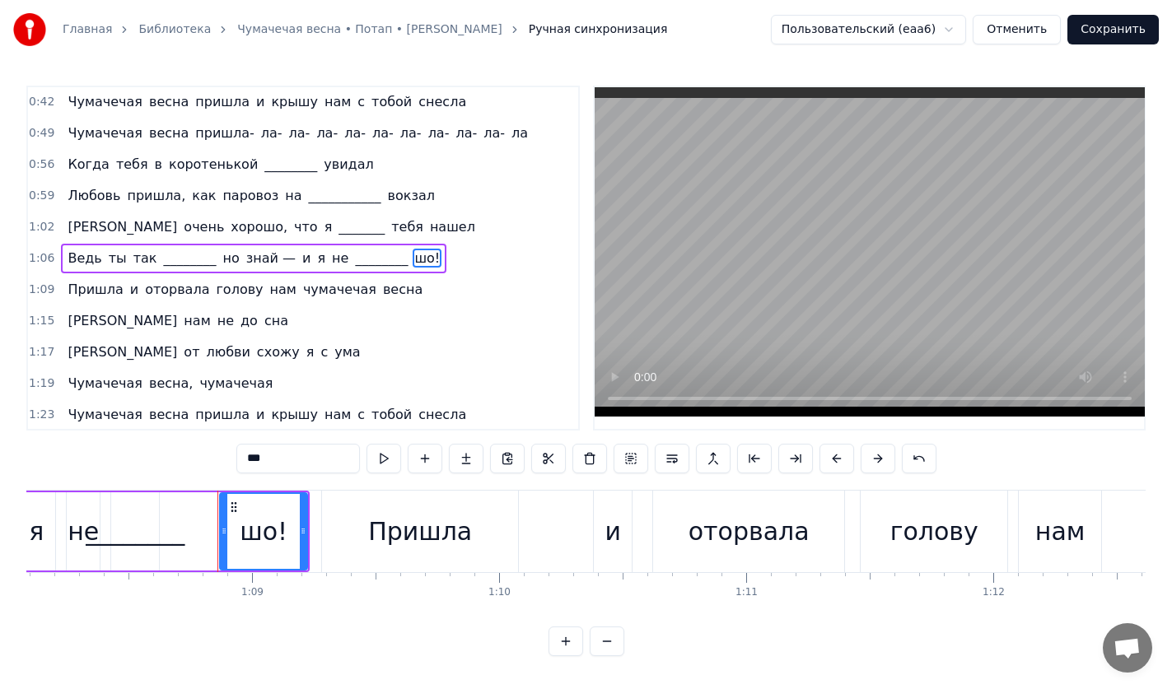
click at [433, 284] on div "1:09 Пришла и оторвала голову нам чумачечая весна" at bounding box center [303, 289] width 550 height 31
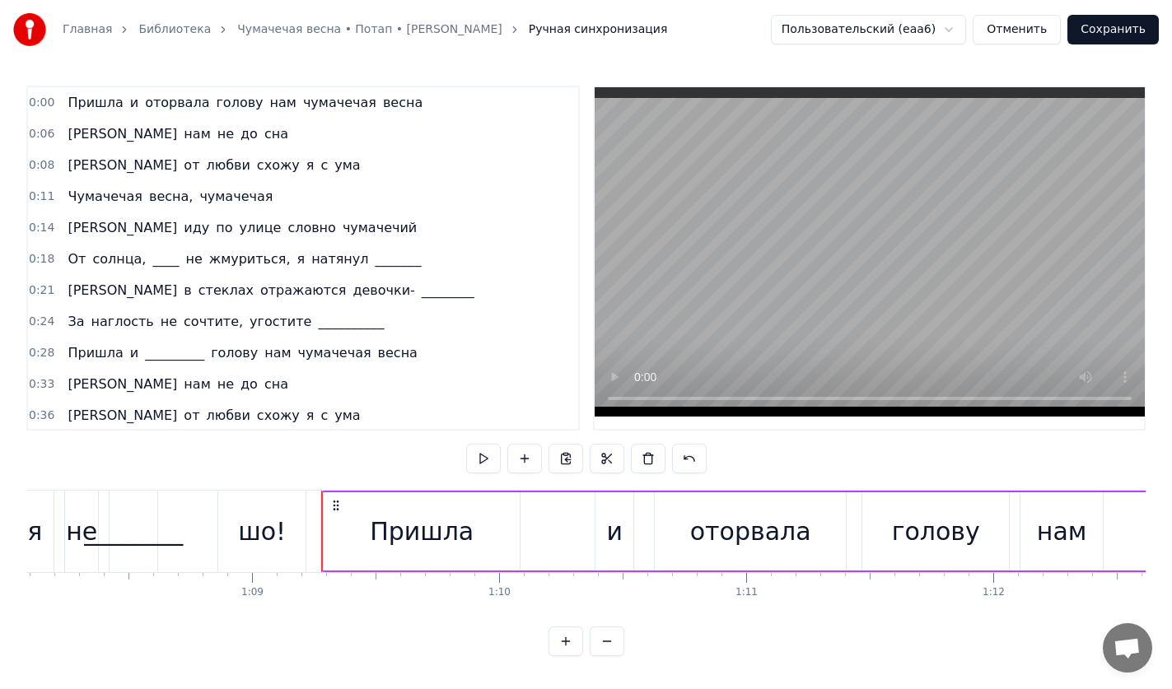
scroll to position [409, 0]
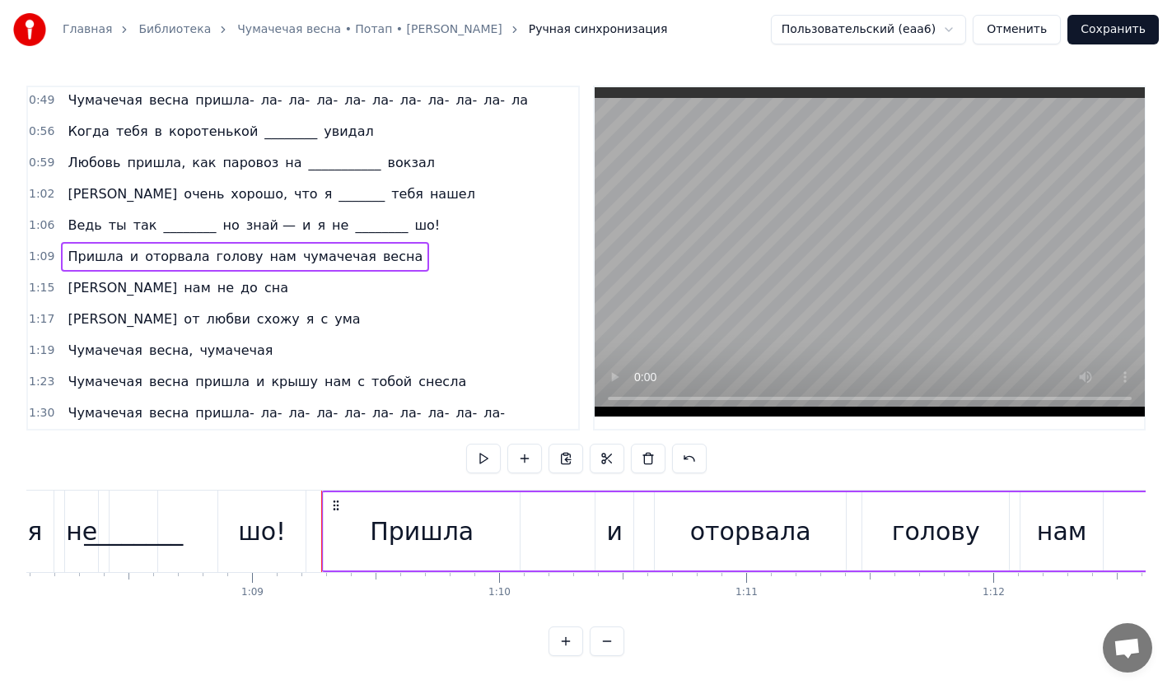
click at [1106, 39] on button "Сохранить" at bounding box center [1112, 30] width 91 height 30
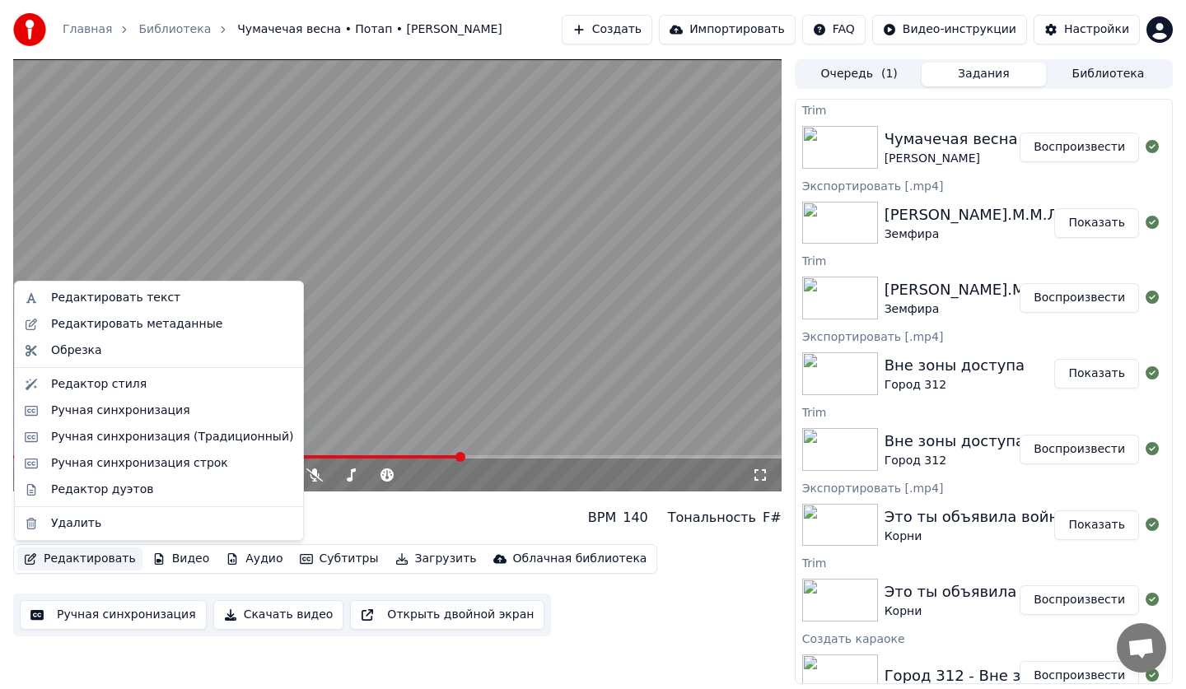
click at [80, 553] on button "Редактировать" at bounding box center [79, 559] width 125 height 23
click at [96, 488] on div "Редактор дуэтов" at bounding box center [102, 490] width 102 height 16
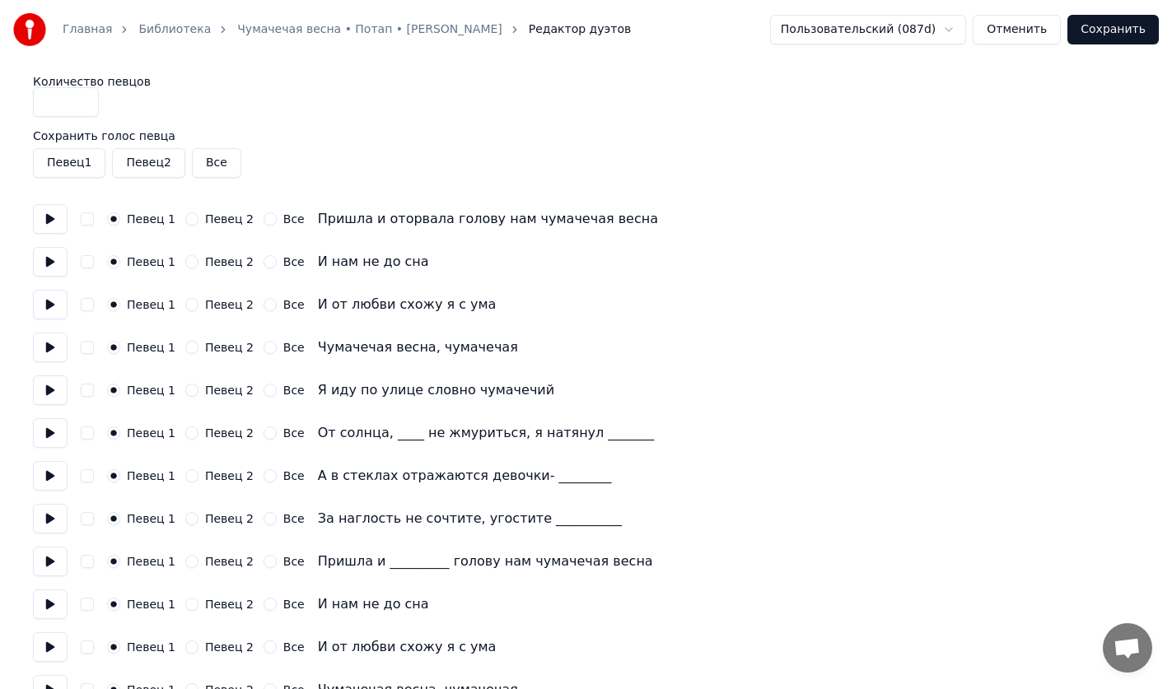
scroll to position [357, 0]
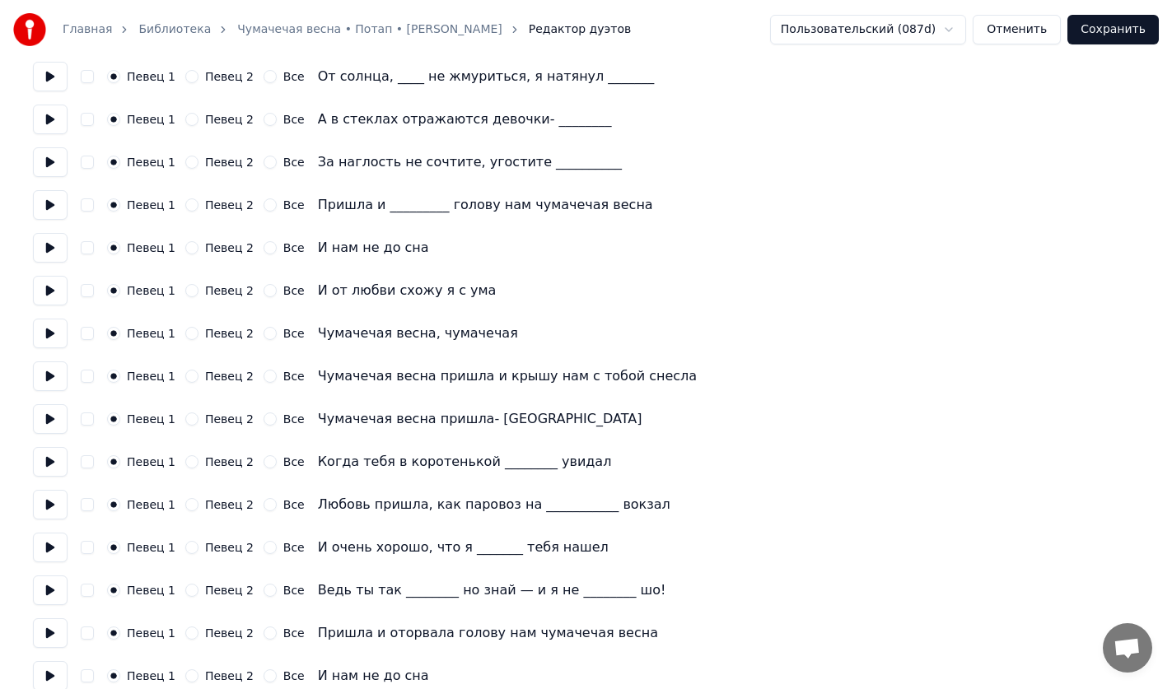
click at [212, 459] on label "Певец 2" at bounding box center [229, 462] width 49 height 12
click at [198, 459] on button "Певец 2" at bounding box center [191, 461] width 13 height 13
click at [205, 502] on label "Певец 2" at bounding box center [229, 505] width 49 height 12
click at [198, 502] on button "Певец 2" at bounding box center [191, 504] width 13 height 13
click at [209, 543] on label "Певец 2" at bounding box center [229, 548] width 49 height 12
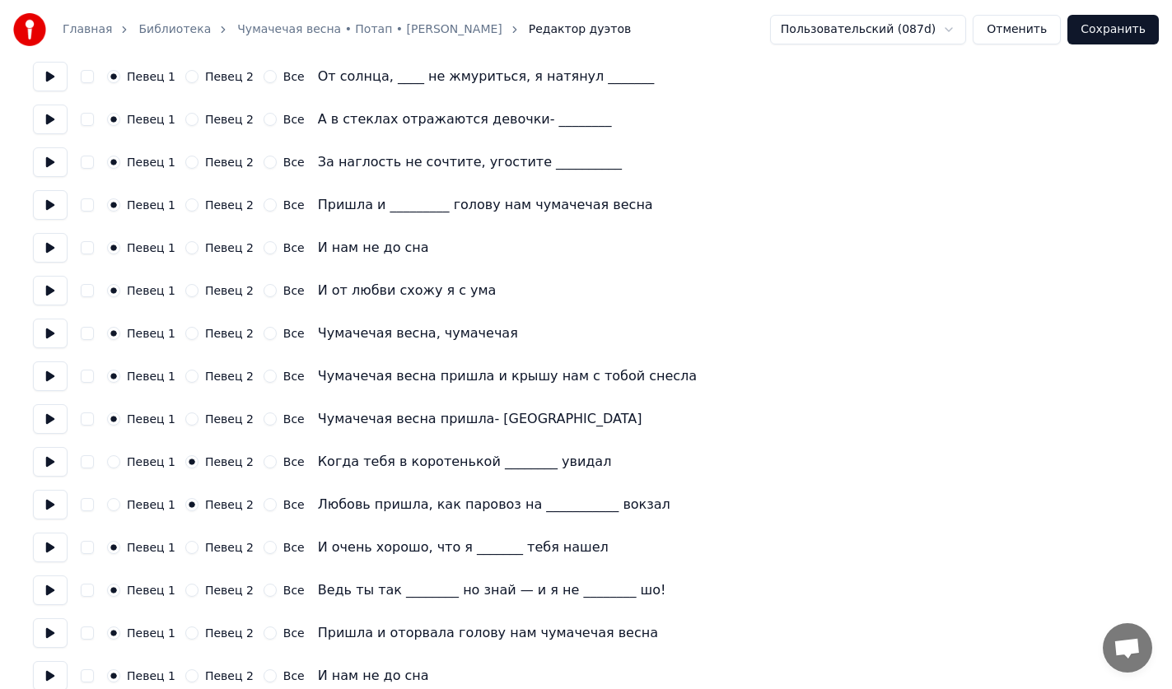
click at [198, 543] on button "Певец 2" at bounding box center [191, 547] width 13 height 13
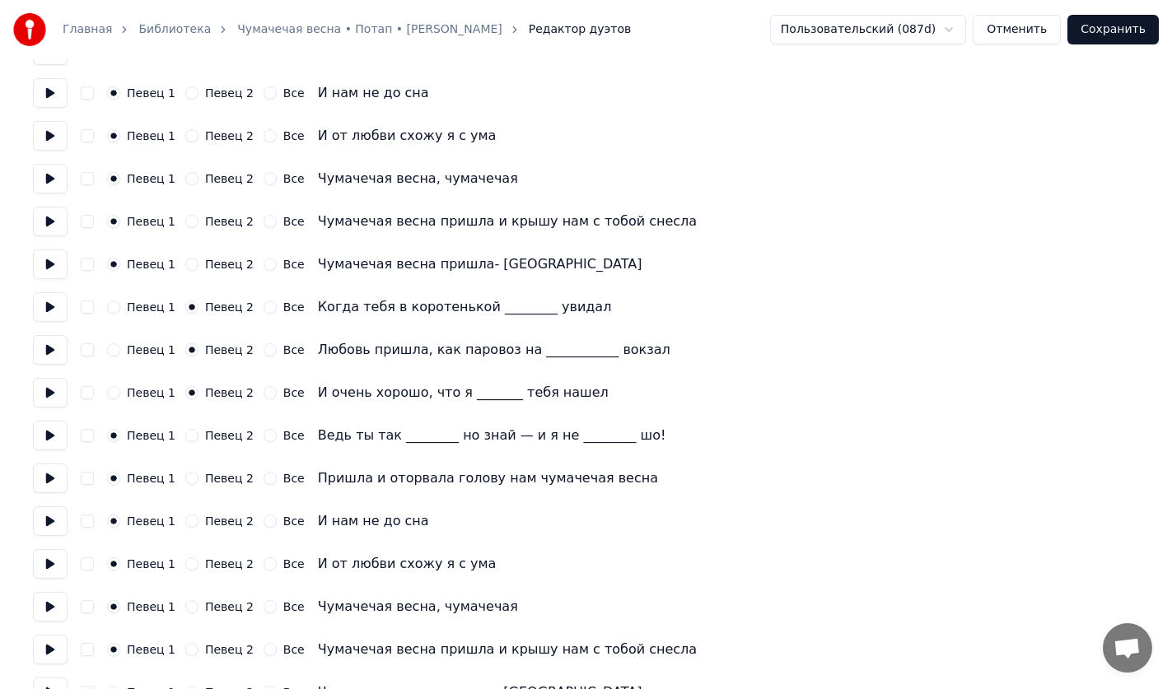
scroll to position [546, 0]
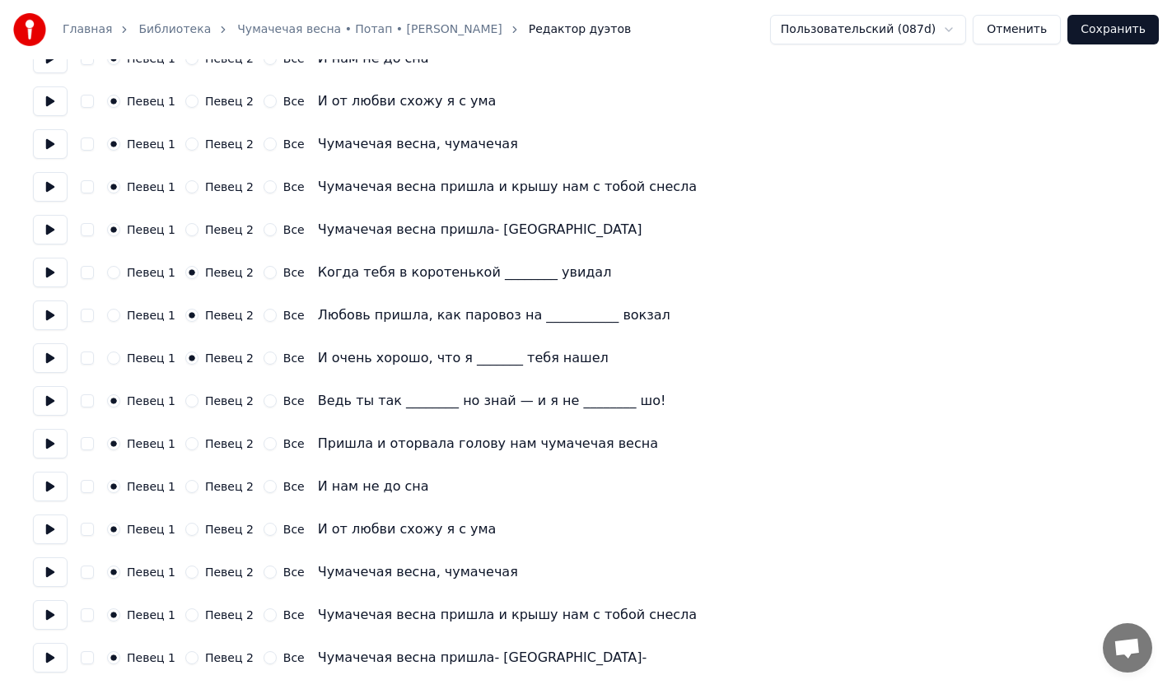
click at [217, 403] on label "Певец 2" at bounding box center [229, 401] width 49 height 12
click at [198, 403] on button "Певец 2" at bounding box center [191, 400] width 13 height 13
click at [213, 443] on label "Певец 2" at bounding box center [229, 444] width 49 height 12
click at [198, 443] on button "Певец 2" at bounding box center [191, 443] width 13 height 13
click at [210, 487] on label "Певец 2" at bounding box center [229, 487] width 49 height 12
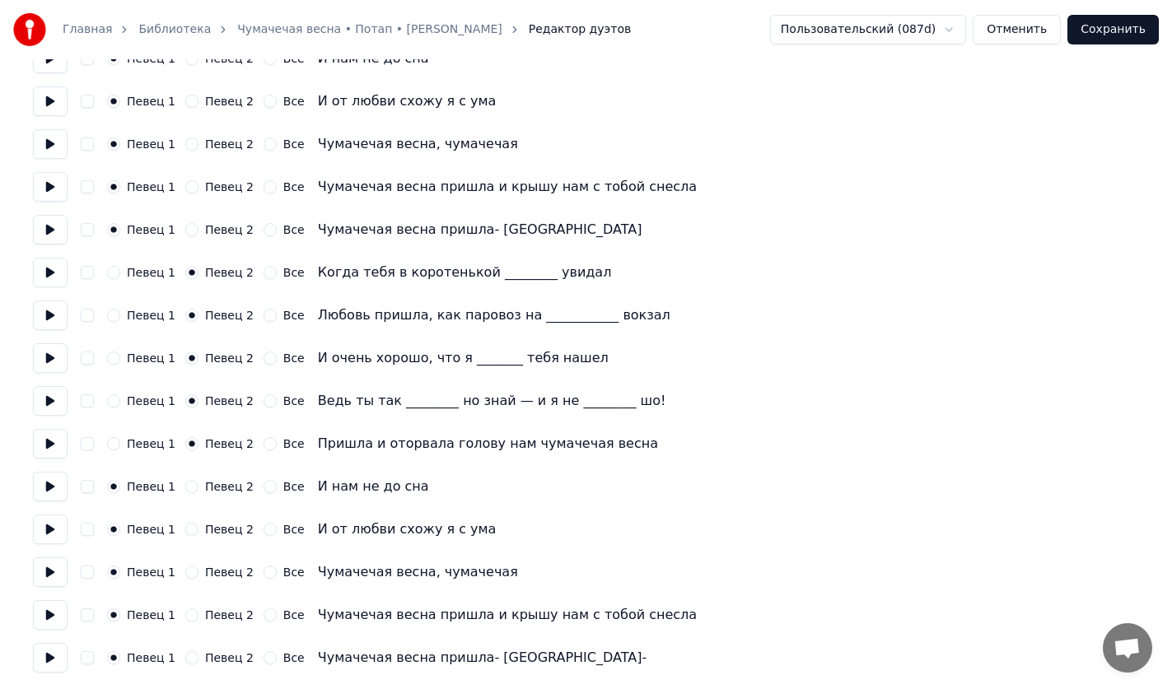
click at [198, 487] on button "Певец 2" at bounding box center [191, 486] width 13 height 13
click at [216, 524] on label "Певец 2" at bounding box center [229, 530] width 49 height 12
click at [198, 524] on button "Певец 2" at bounding box center [191, 529] width 13 height 13
click at [217, 570] on label "Певец 2" at bounding box center [229, 573] width 49 height 12
click at [198, 570] on button "Певец 2" at bounding box center [191, 572] width 13 height 13
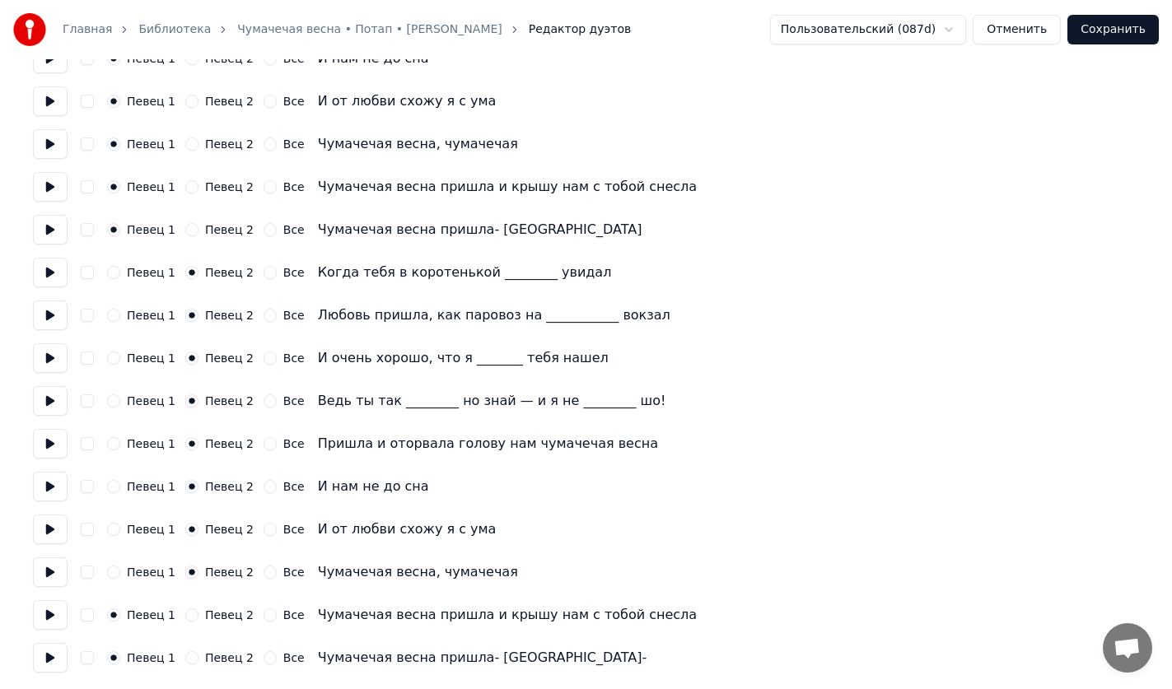
click at [215, 610] on label "Певец 2" at bounding box center [229, 615] width 49 height 12
click at [198, 610] on button "Певец 2" at bounding box center [191, 615] width 13 height 13
click at [216, 637] on div "Количество певцов * Сохранить голос певца Певец 1 Певец 2 Все Певец 1 Певец 2 В…" at bounding box center [586, 101] width 1106 height 1143
click at [215, 648] on div "Певец 1 Певец 2 Все Чумачечая весна пришла- [GEOGRAPHIC_DATA]-" at bounding box center [586, 658] width 1106 height 30
click at [215, 656] on label "Певец 2" at bounding box center [229, 658] width 49 height 12
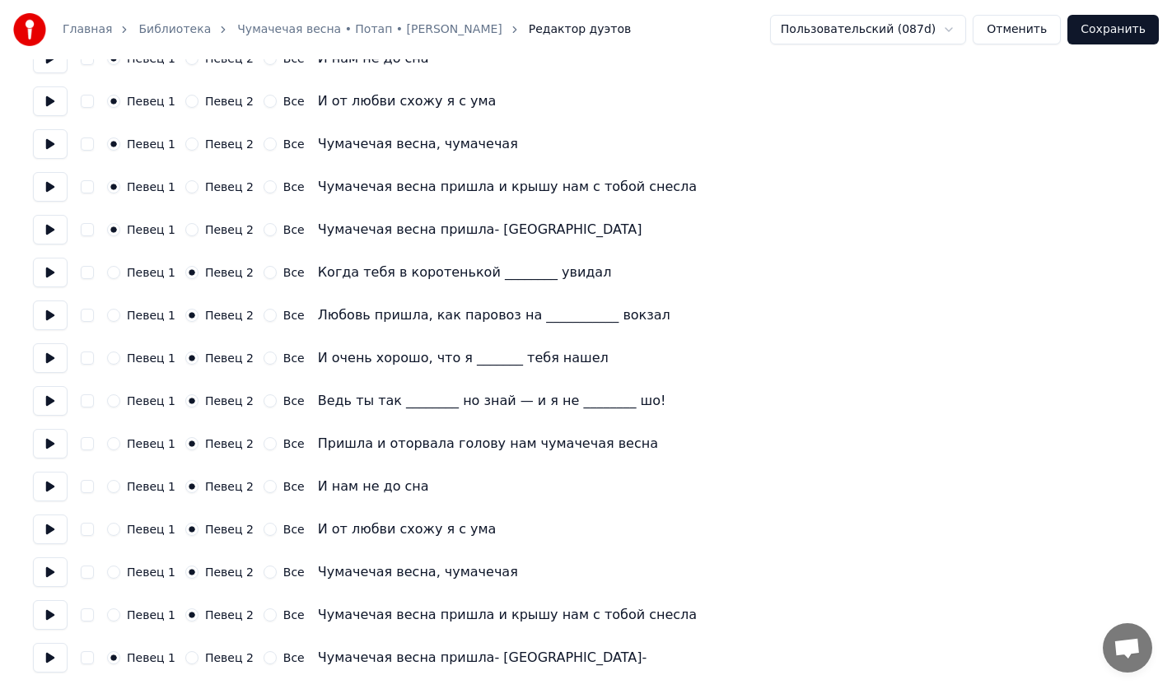
click at [198, 656] on button "Певец 2" at bounding box center [191, 657] width 13 height 13
click at [1113, 31] on button "Сохранить" at bounding box center [1112, 30] width 91 height 30
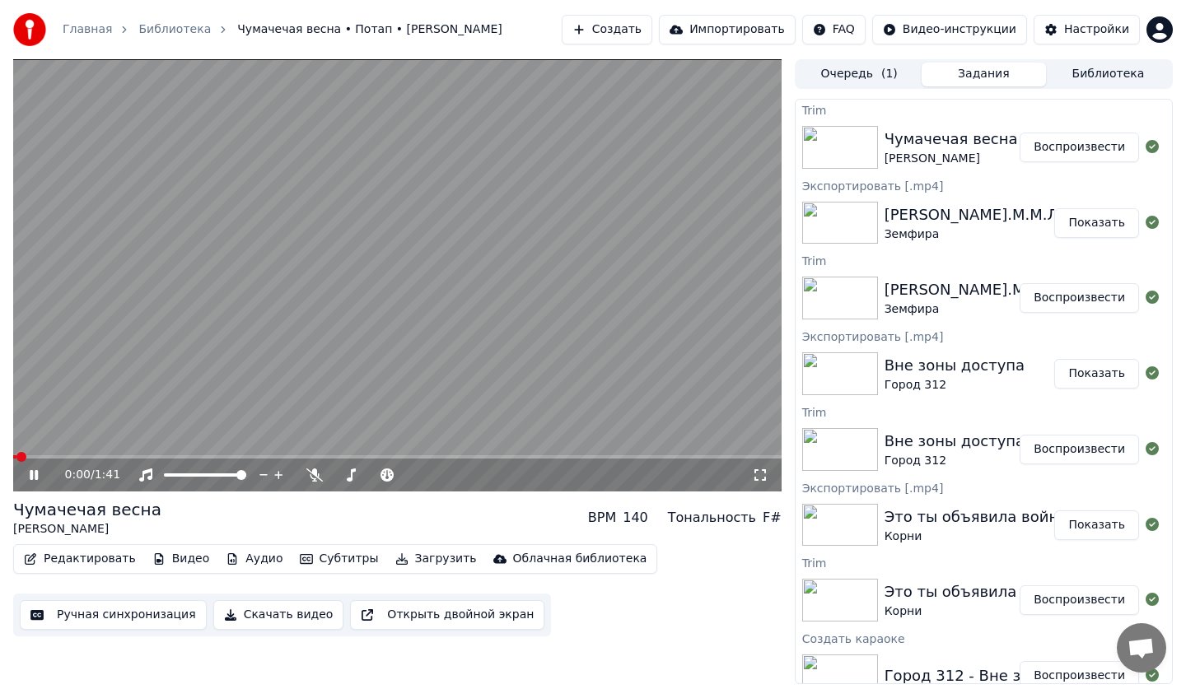
click at [546, 275] on video at bounding box center [397, 275] width 768 height 432
click at [758, 467] on div "0:01 / 1:41" at bounding box center [397, 475] width 755 height 16
click at [758, 470] on icon at bounding box center [760, 475] width 12 height 12
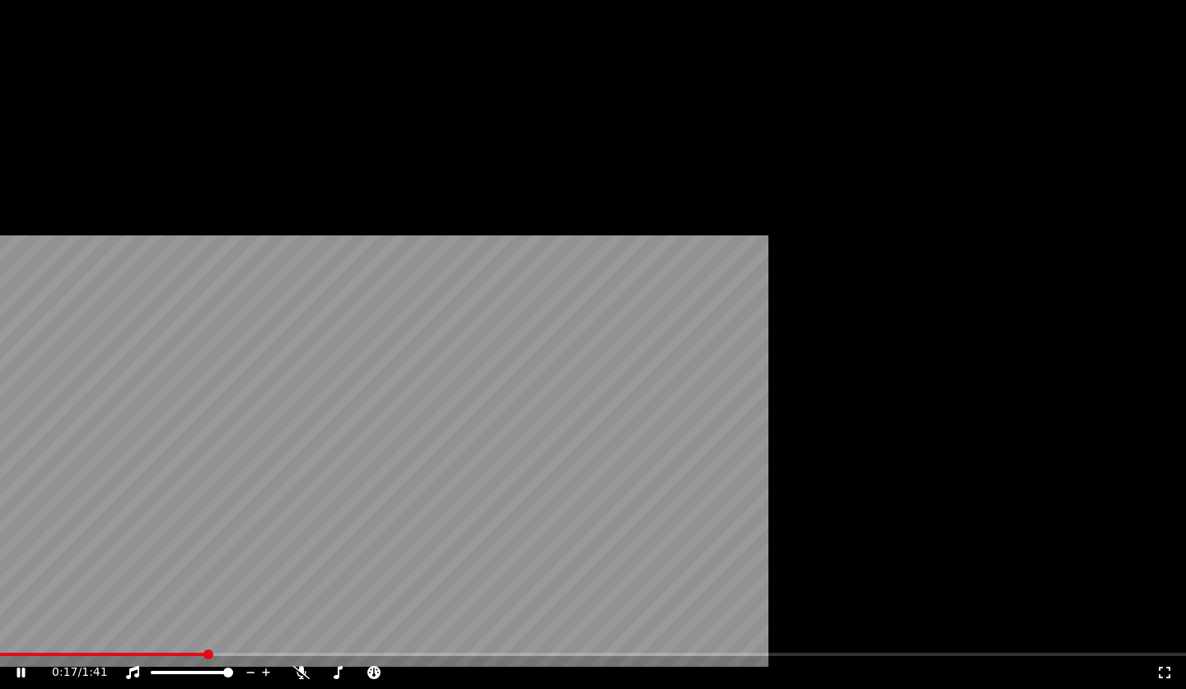
click at [105, 138] on button "Редактировать" at bounding box center [79, 126] width 125 height 23
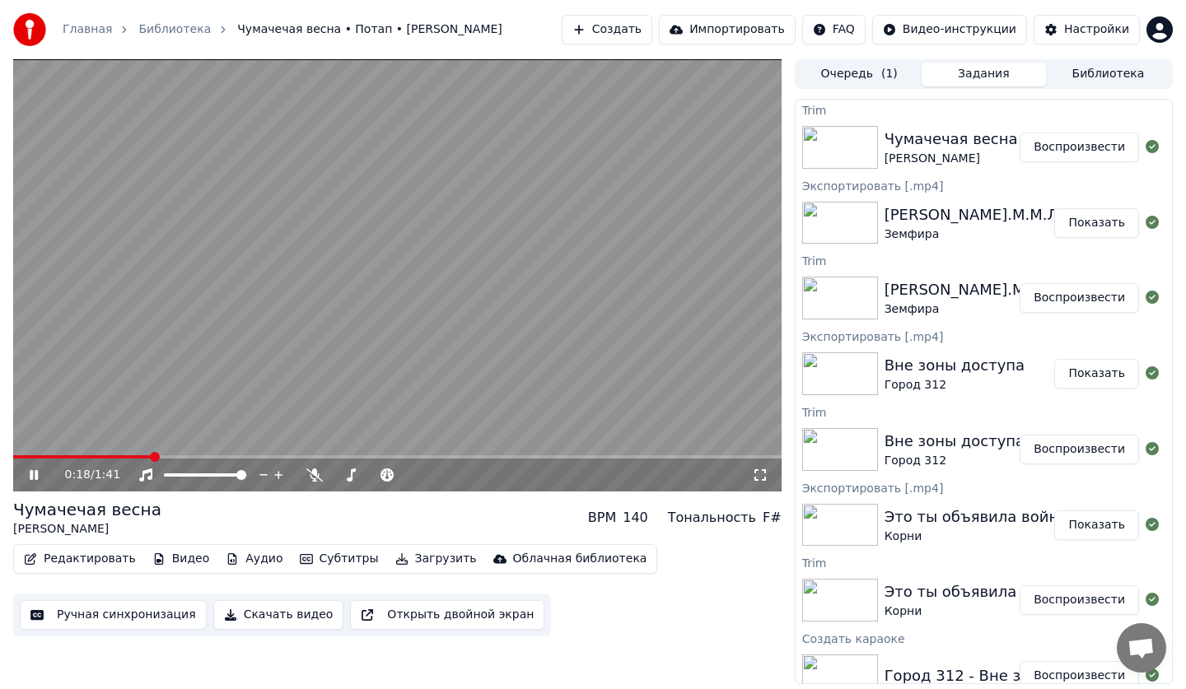
click at [114, 608] on button "Ручная синхронизация" at bounding box center [113, 615] width 187 height 30
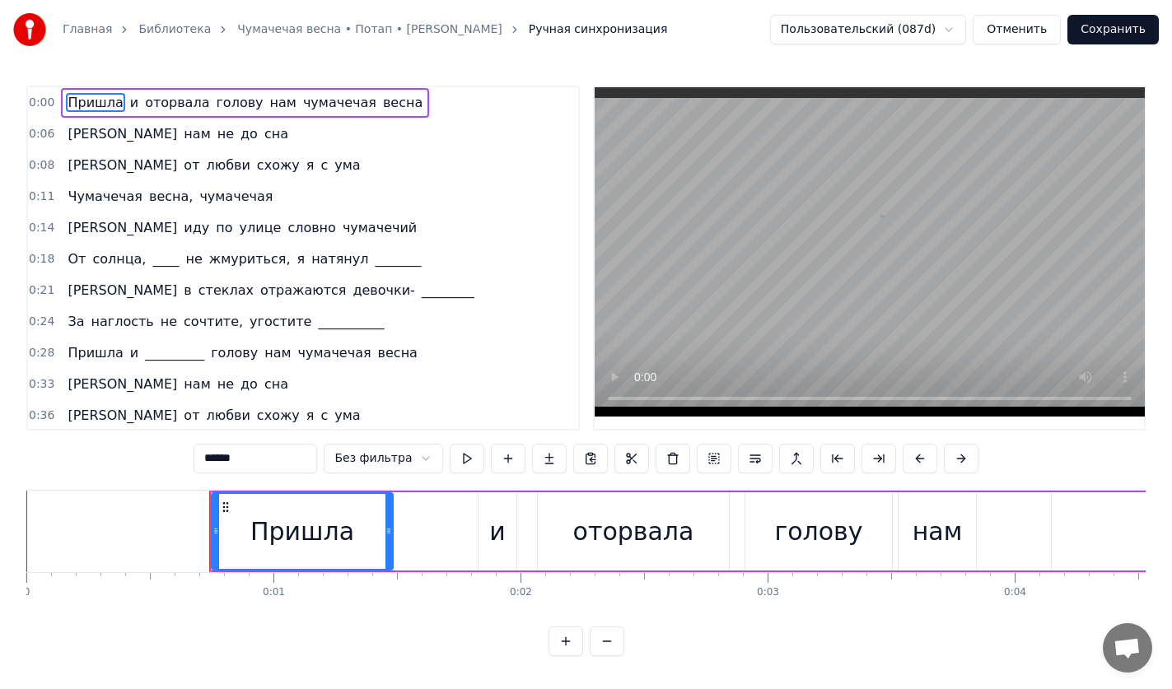
click at [296, 202] on div "0:11 Чумачечая весна, чумачечая" at bounding box center [303, 196] width 550 height 31
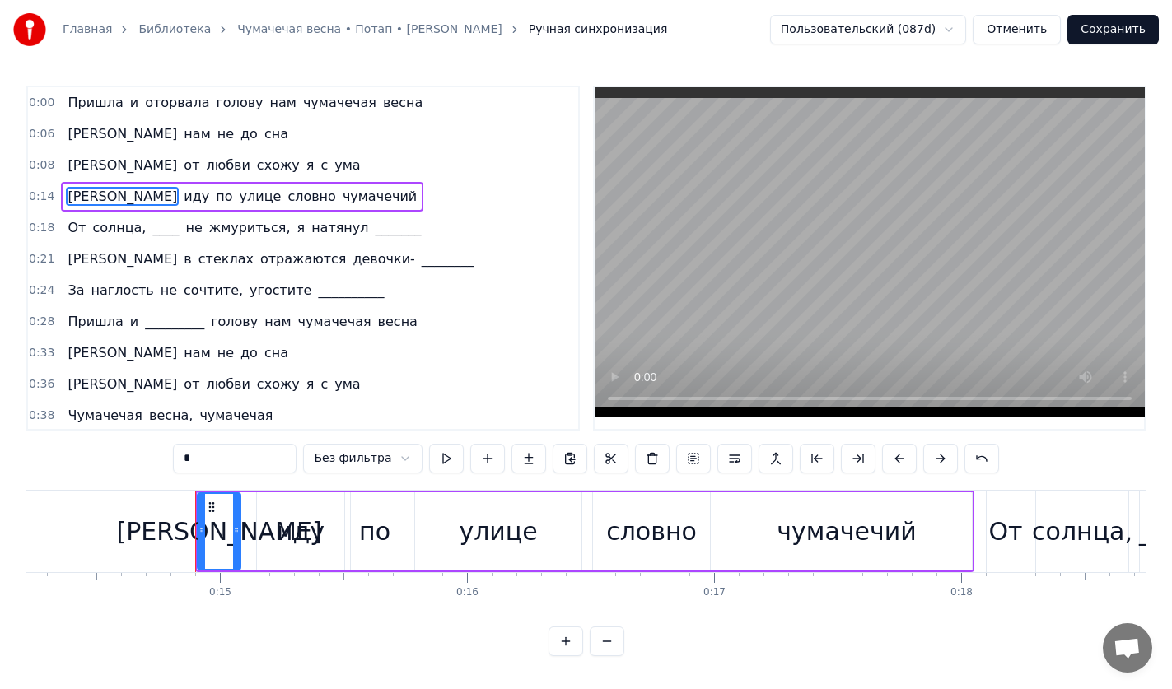
click at [260, 170] on div "0:08 И от любви схожу я с ума" at bounding box center [303, 165] width 550 height 31
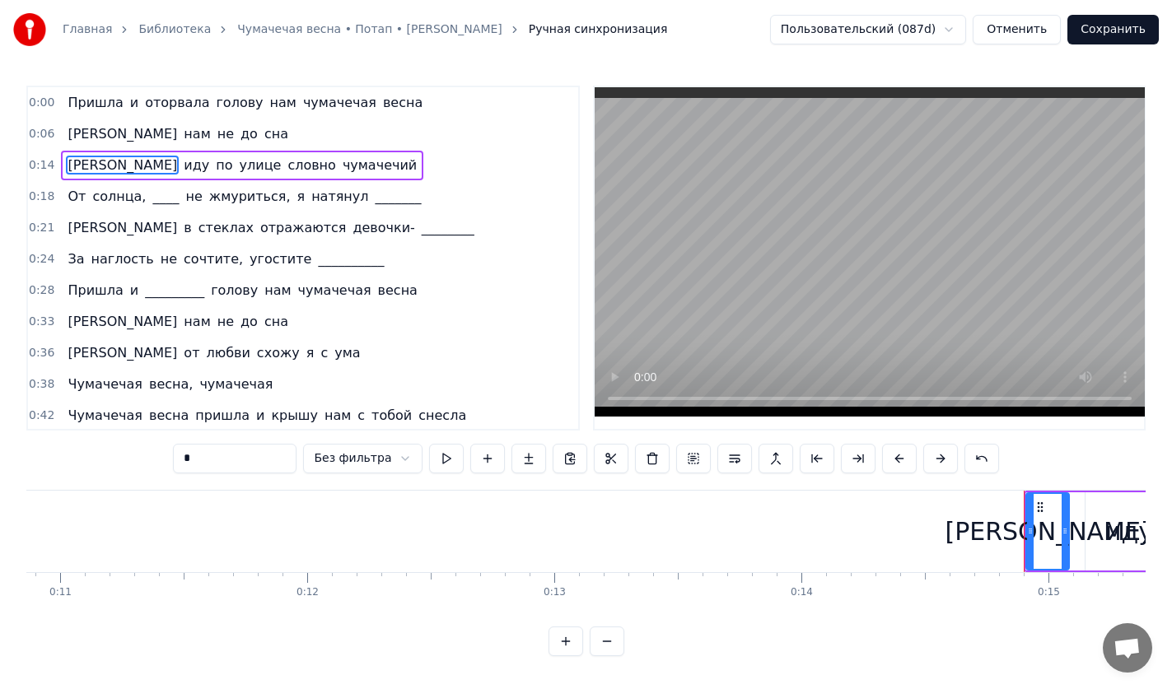
click at [234, 134] on div "0:06 И нам не до сна" at bounding box center [303, 134] width 550 height 31
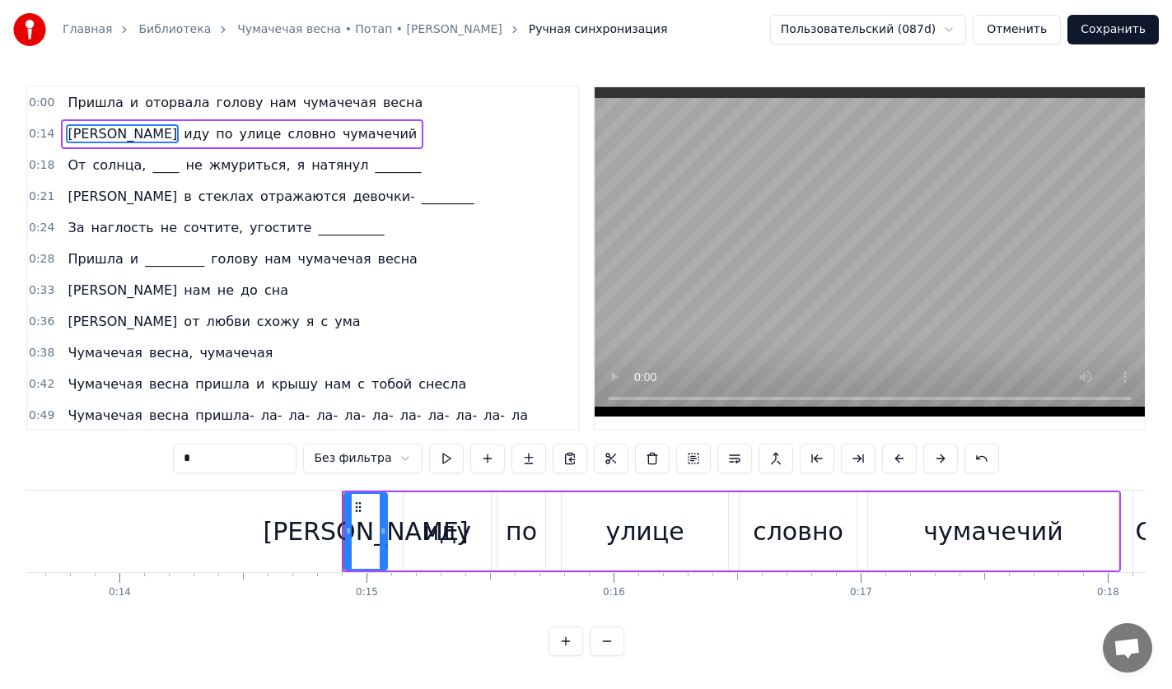
click at [390, 104] on div "0:00 Пришла и оторвала голову нам чумачечая весна" at bounding box center [303, 102] width 550 height 31
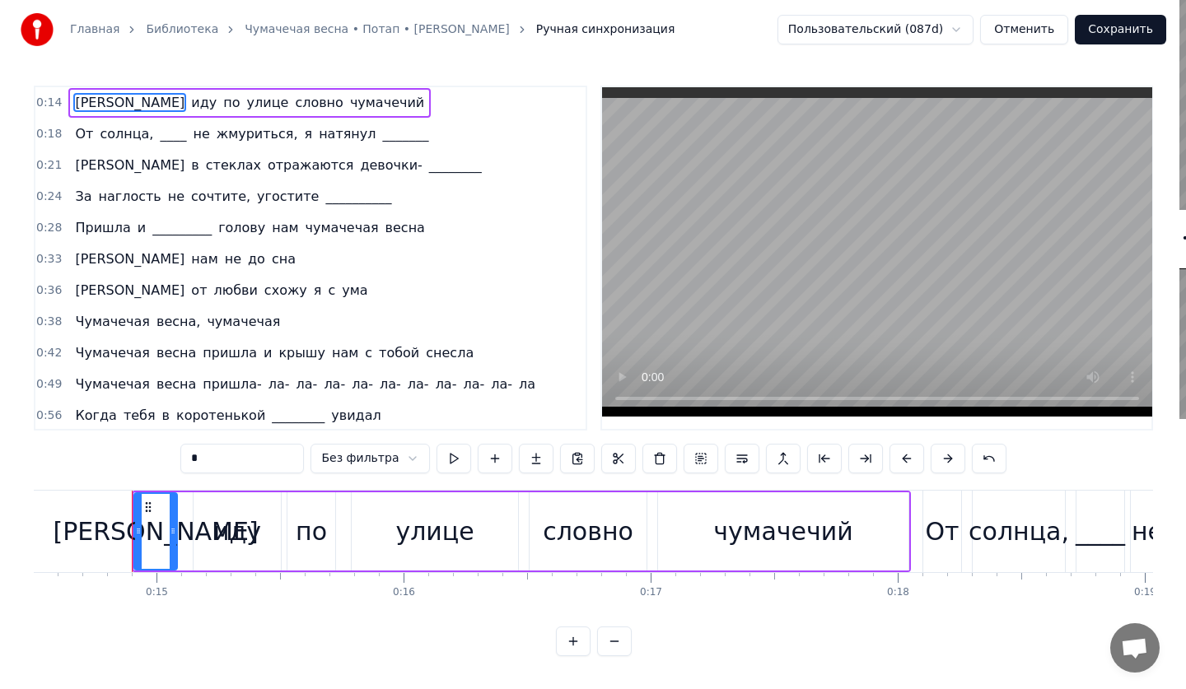
scroll to position [0, 3599]
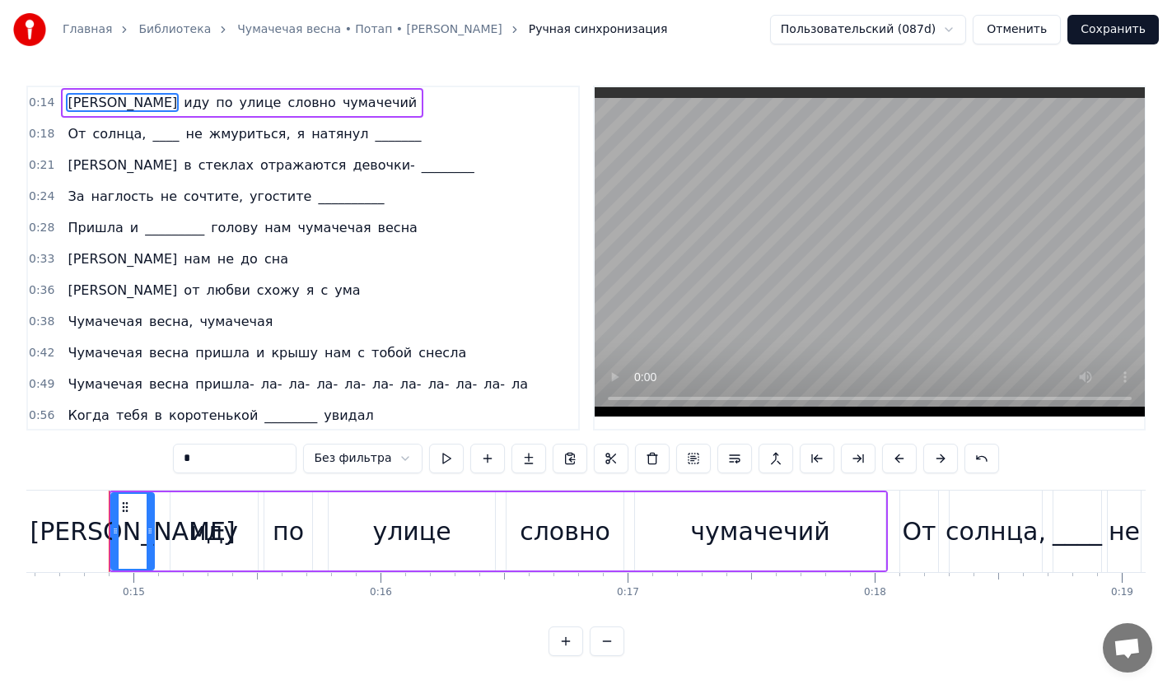
click at [1131, 27] on button "Сохранить" at bounding box center [1112, 30] width 91 height 30
